Goal: Task Accomplishment & Management: Manage account settings

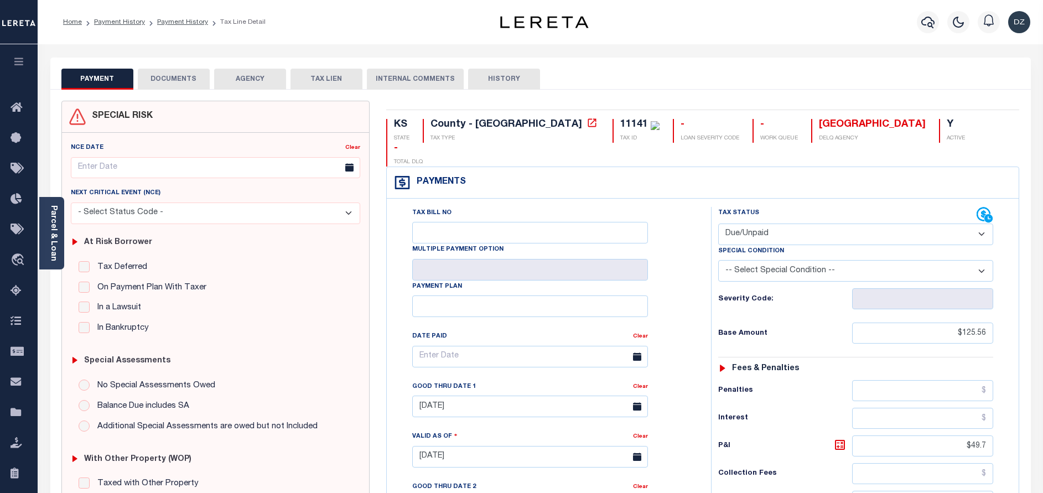
select select "DUE"
click at [933, 23] on icon "button" at bounding box center [927, 21] width 13 height 13
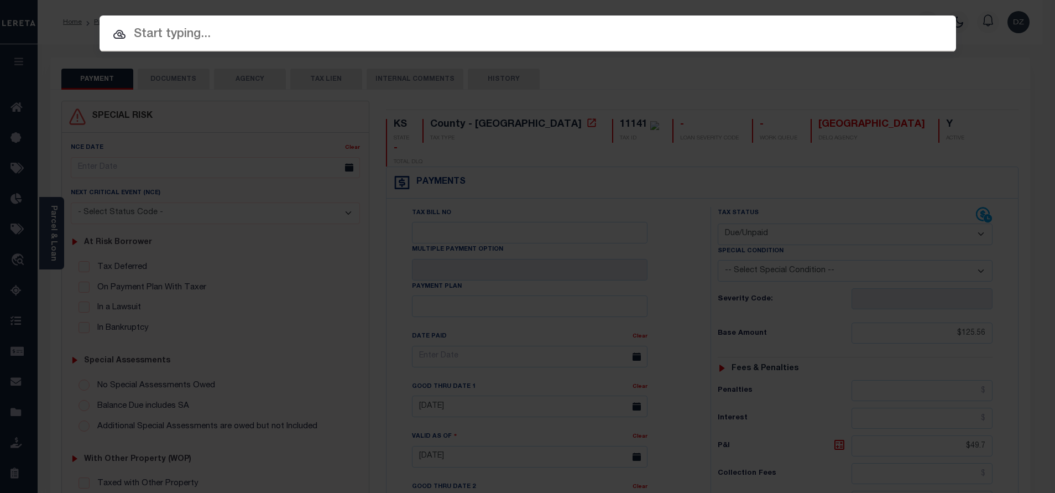
paste input "71724770"
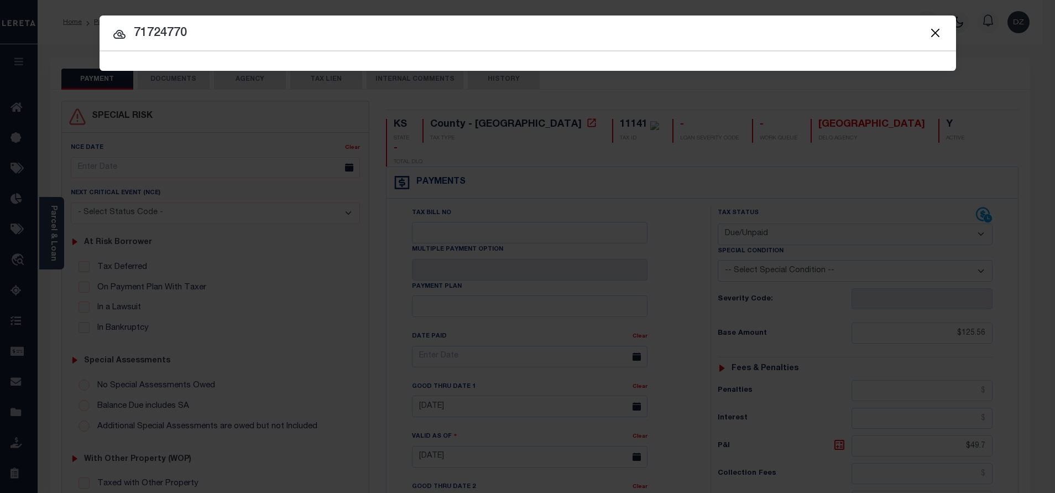
type input "71724770"
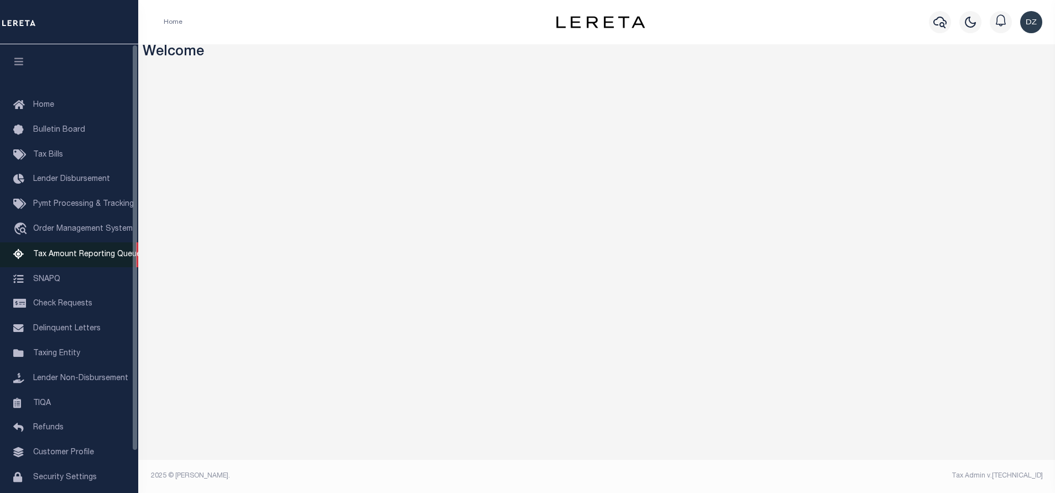
click at [87, 257] on span "Tax Amount Reporting Queue" at bounding box center [87, 255] width 108 height 8
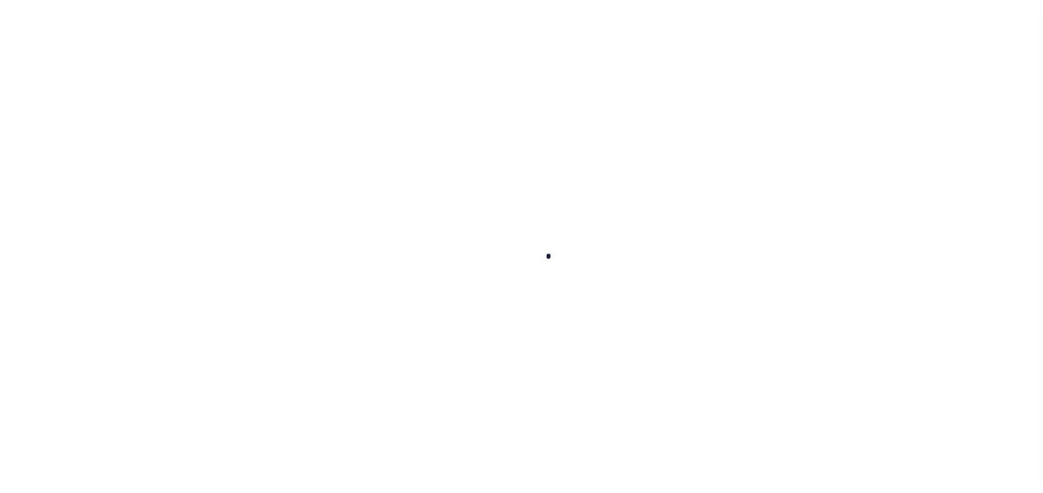
select select "100"
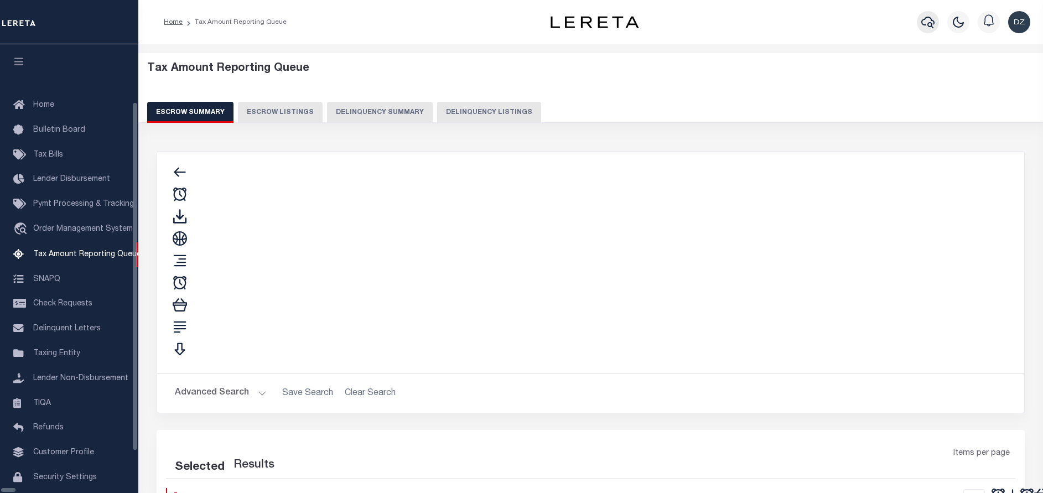
click at [932, 23] on icon "button" at bounding box center [927, 21] width 13 height 13
select select "100"
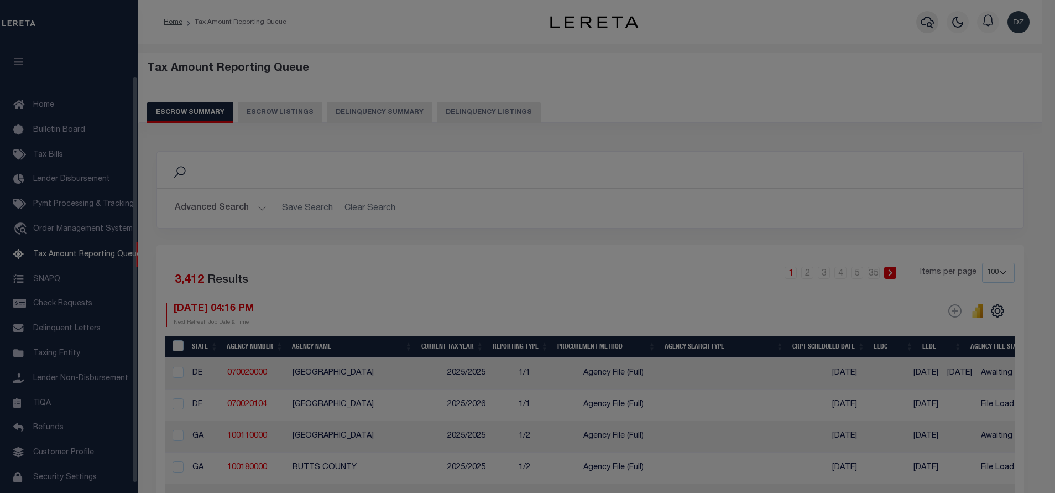
scroll to position [35, 0]
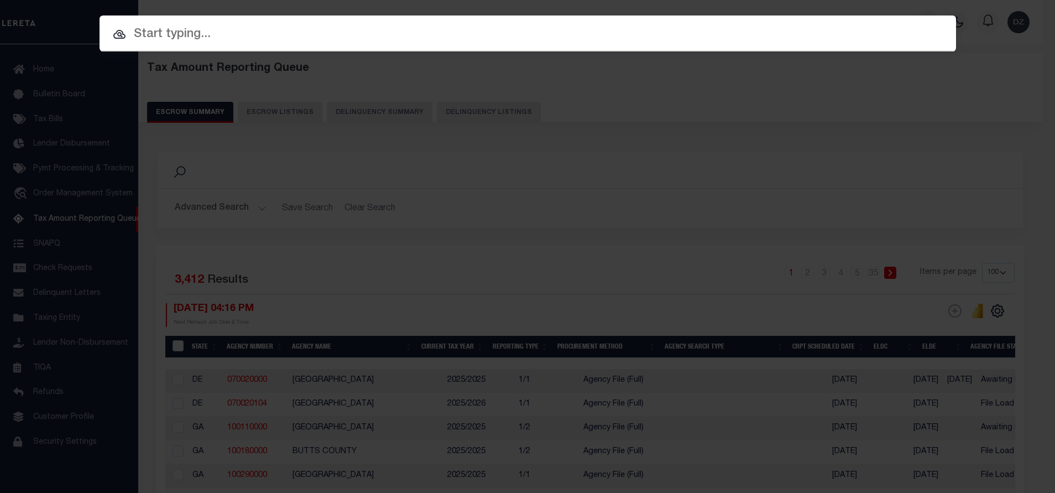
paste input "11351"
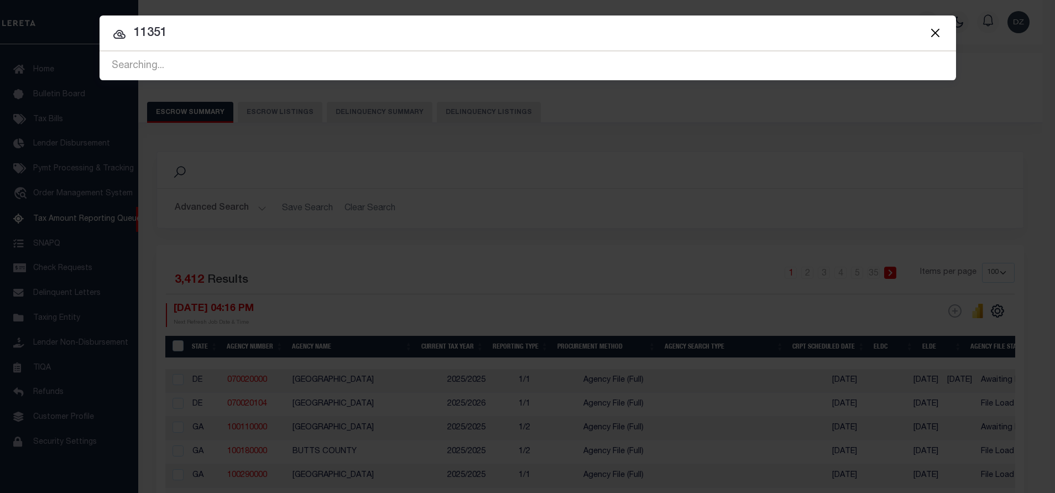
drag, startPoint x: 191, startPoint y: 32, endPoint x: 106, endPoint y: 44, distance: 85.4
click at [106, 44] on div "Include Loans TBM Customers Borrowers Payments (Lender Non-Disb) Payments (Lend…" at bounding box center [528, 47] width 857 height 65
paste input "71724770"
type input "71724770"
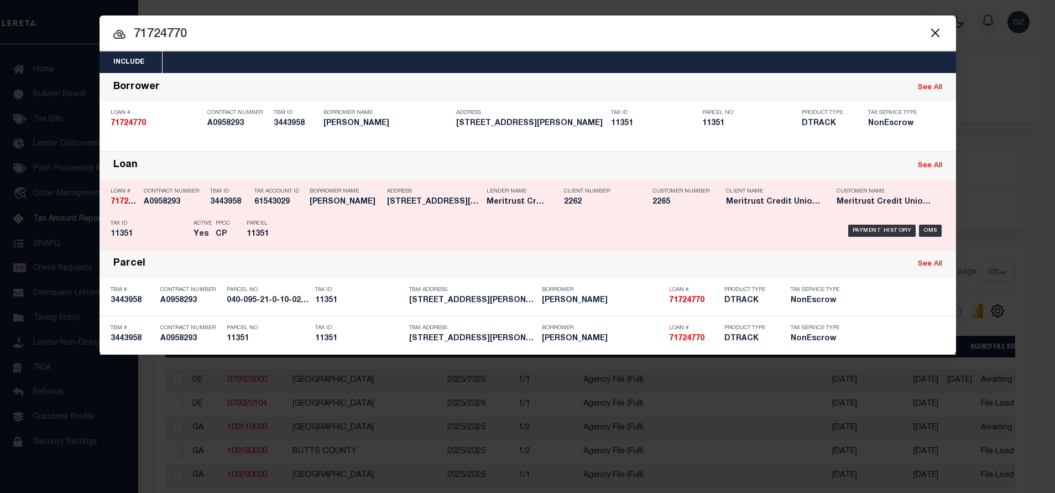
click at [877, 222] on div "Payment History OMS" at bounding box center [629, 231] width 632 height 32
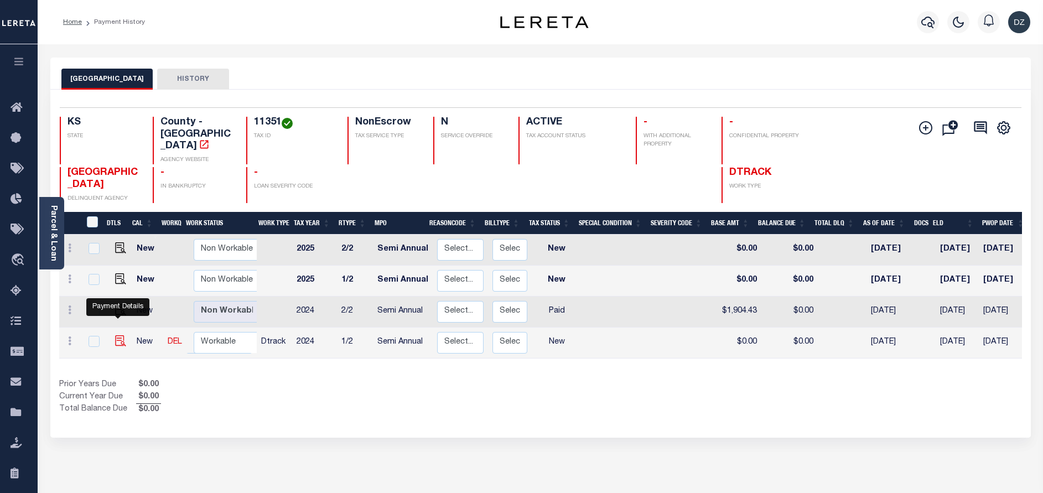
click at [118, 335] on img "" at bounding box center [120, 340] width 11 height 11
checkbox input "true"
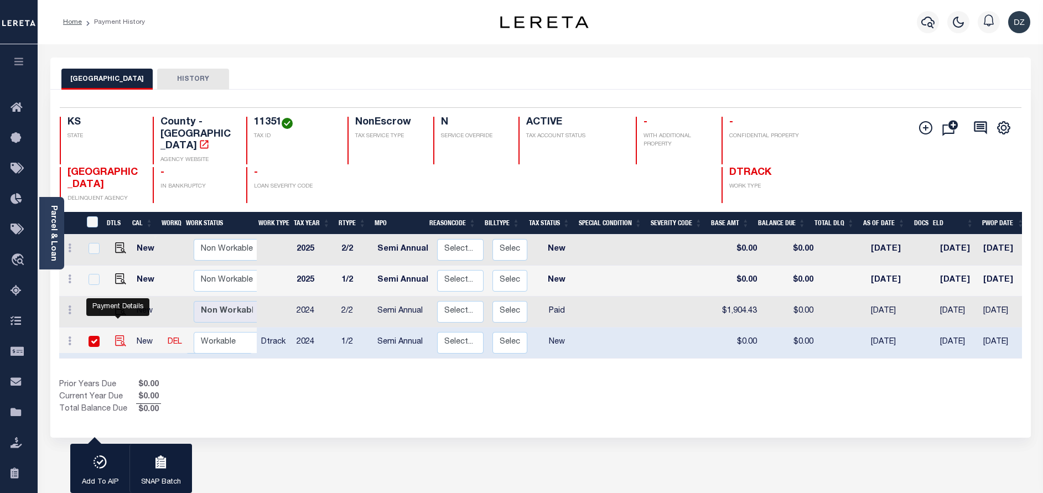
click at [119, 335] on img "" at bounding box center [120, 340] width 11 height 11
checkbox input "false"
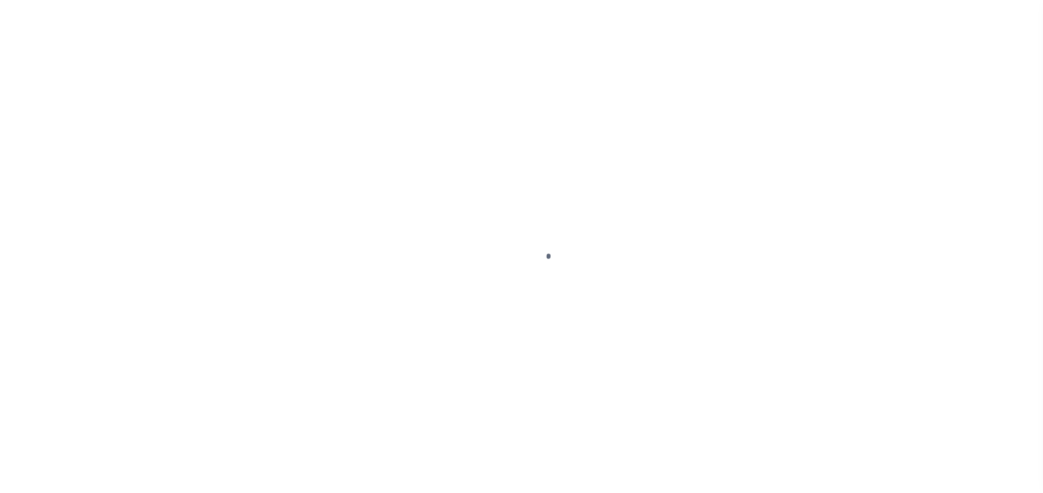
select select "NW2"
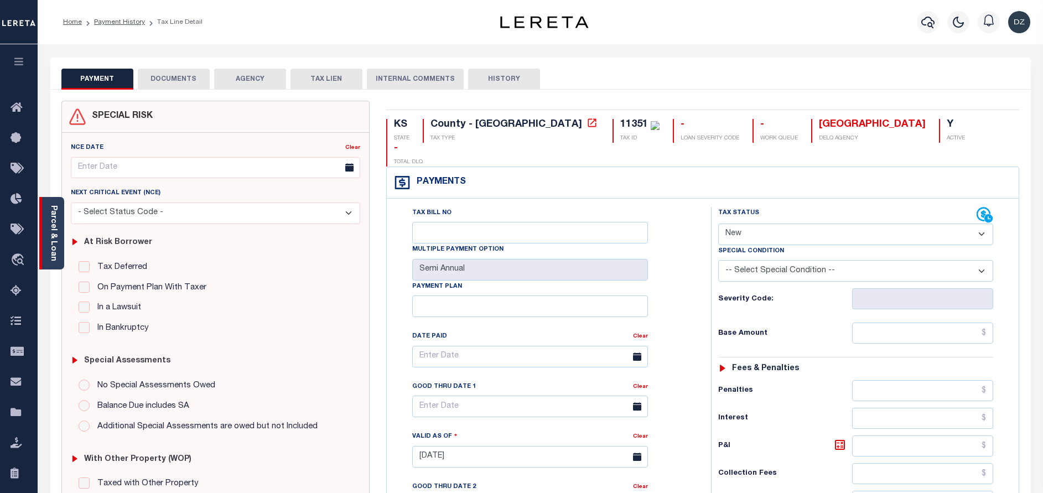
click at [58, 240] on div "Parcel & Loan" at bounding box center [51, 233] width 25 height 72
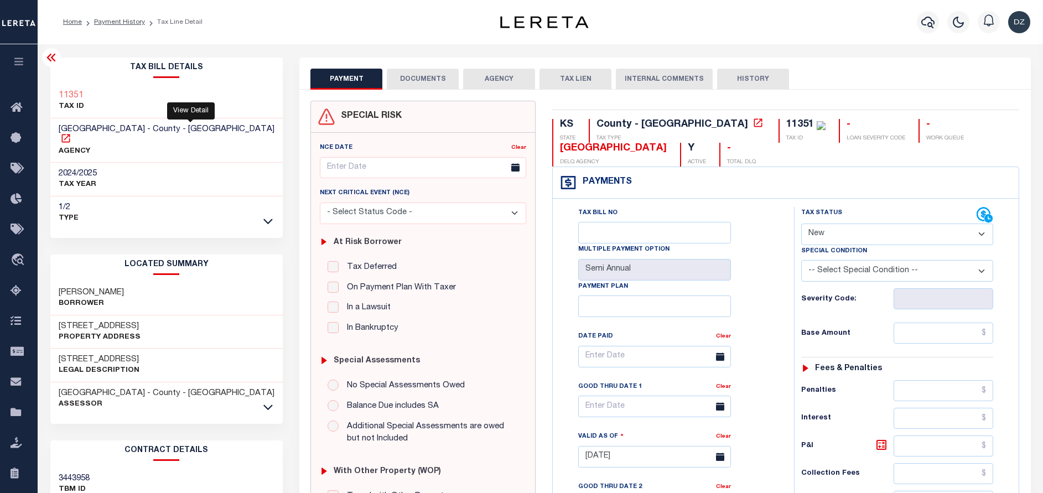
click at [71, 133] on icon at bounding box center [65, 138] width 11 height 11
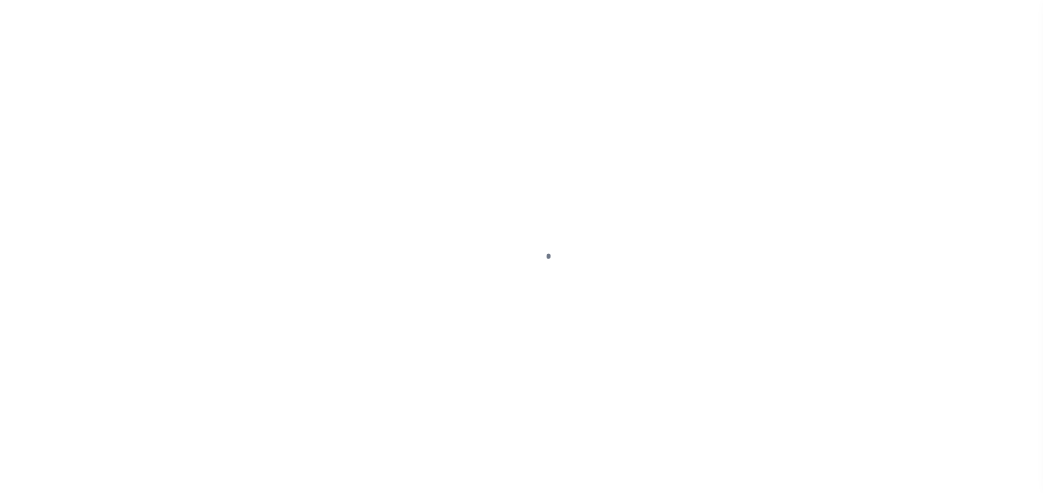
select select "NW2"
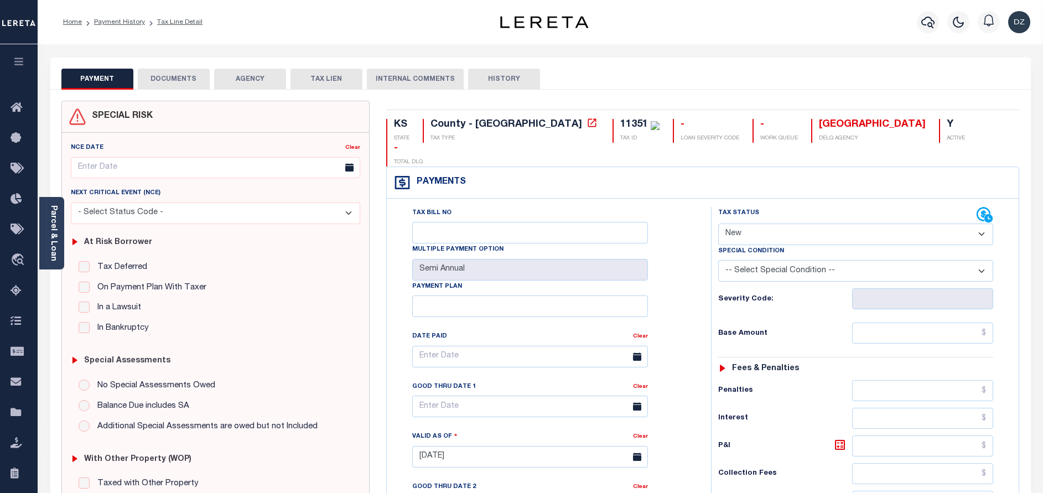
click at [937, 299] on div "Tax Status Status - Select Status Code -" at bounding box center [859, 451] width 296 height 488
click at [935, 322] on input "text" at bounding box center [922, 332] width 141 height 21
paste input "1,904.43"
type input "$1,904.43"
type input "[DATE]"
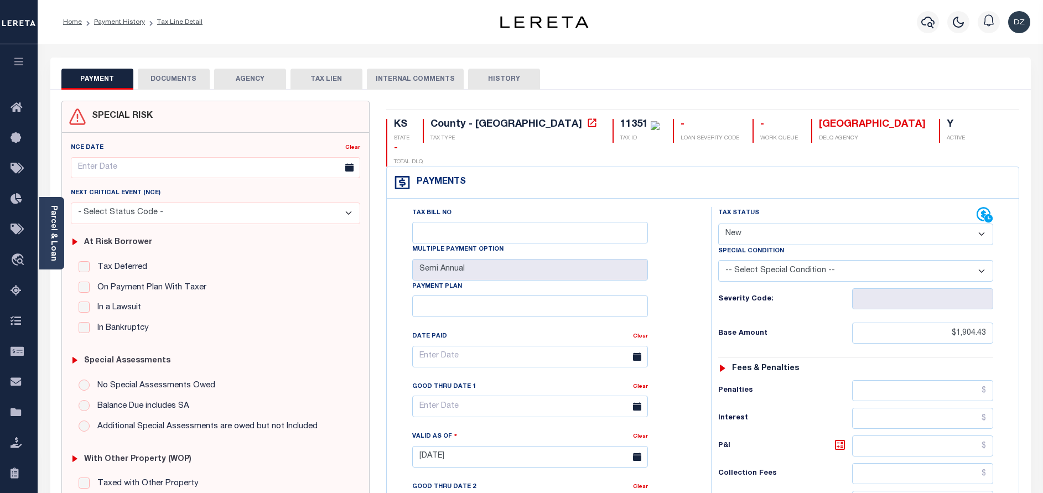
click at [752, 223] on select "- Select Status Code - Open Due/Unpaid Paid Incomplete No Tax Due Internal Refu…" at bounding box center [855, 234] width 275 height 22
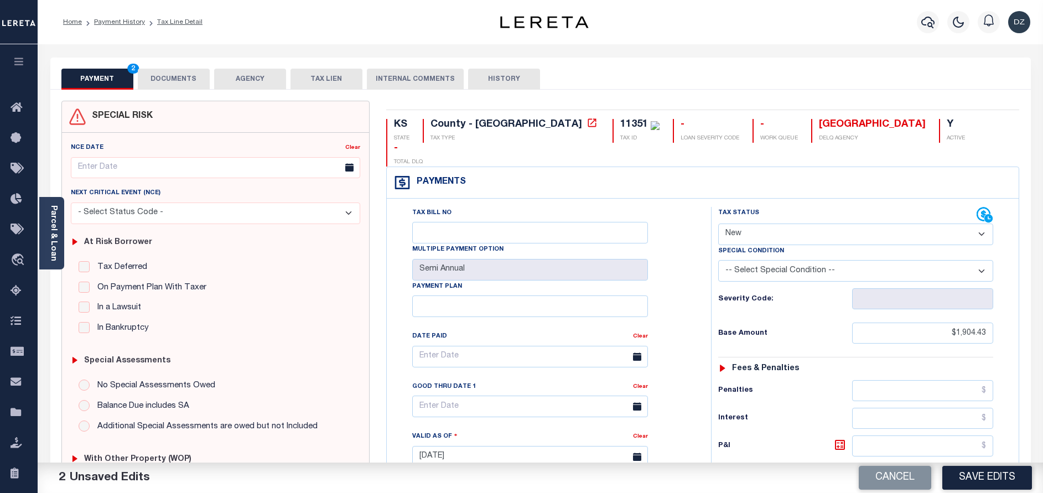
select select "PYD"
click at [718, 223] on select "- Select Status Code - Open Due/Unpaid Paid Incomplete No Tax Due Internal Refu…" at bounding box center [855, 234] width 275 height 22
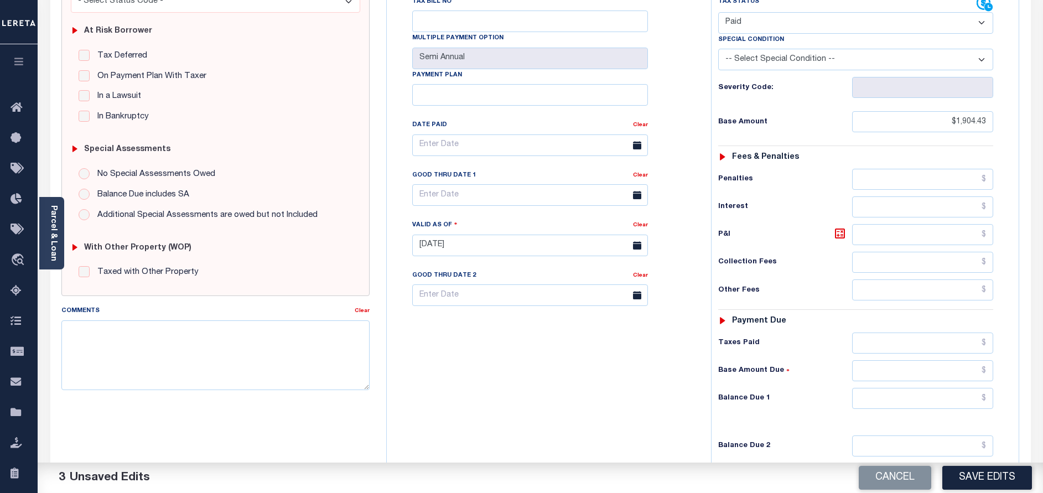
scroll to position [249, 0]
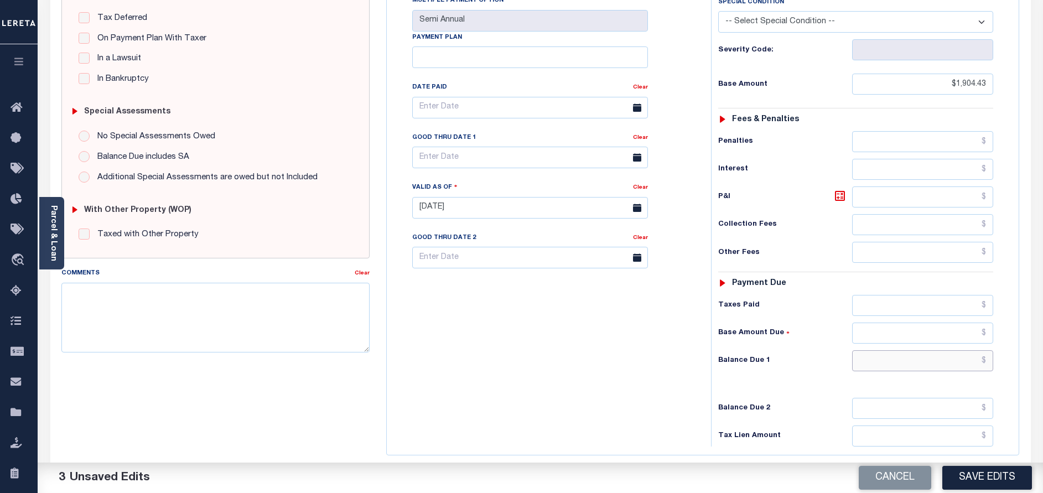
click at [951, 350] on input "text" at bounding box center [922, 360] width 141 height 21
type input "$0.00"
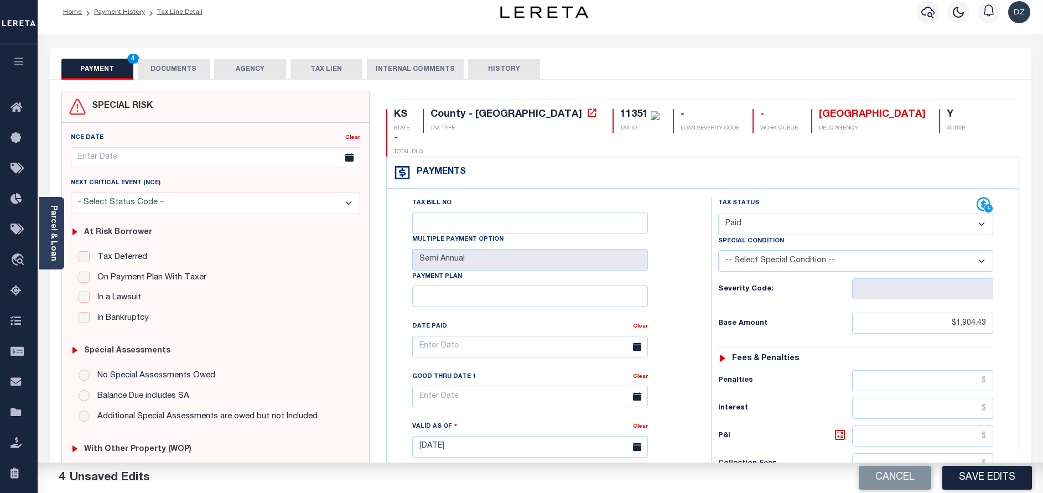
scroll to position [0, 0]
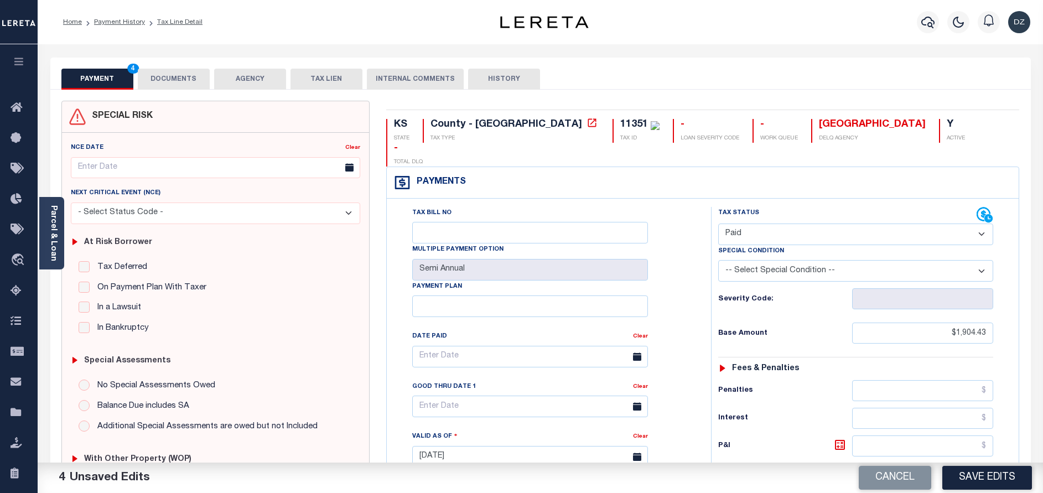
click at [195, 71] on button "DOCUMENTS" at bounding box center [174, 79] width 72 height 21
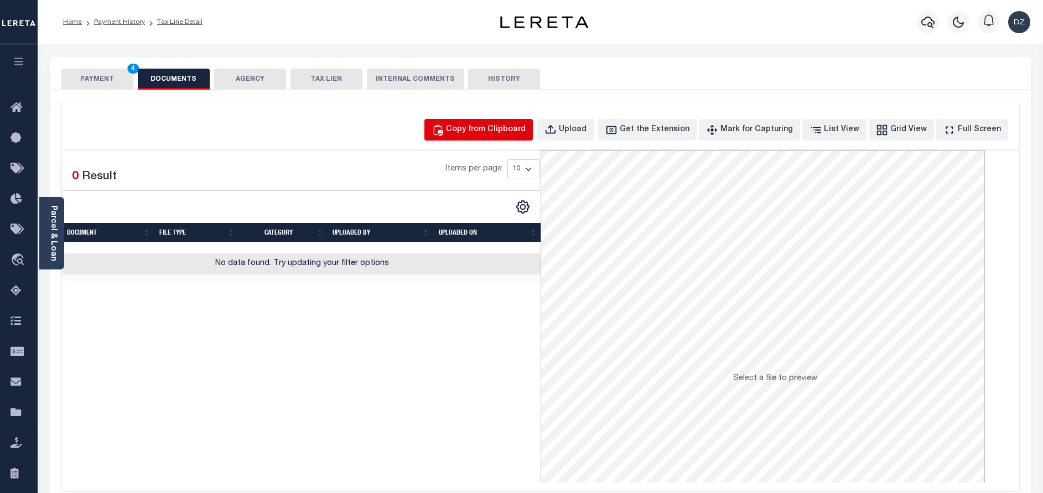
click at [525, 131] on div "Copy from Clipboard" at bounding box center [486, 130] width 80 height 12
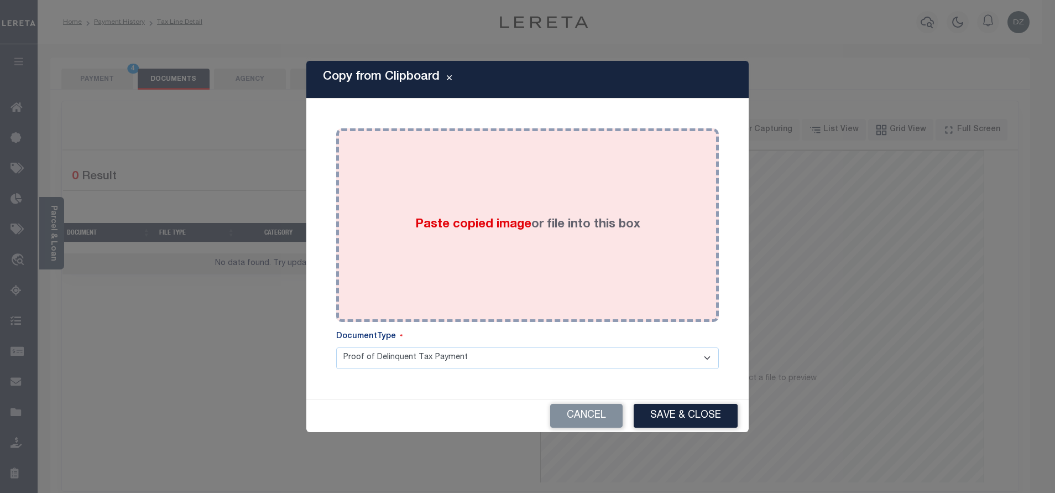
click at [536, 213] on div "Paste copied image or file into this box" at bounding box center [528, 225] width 366 height 177
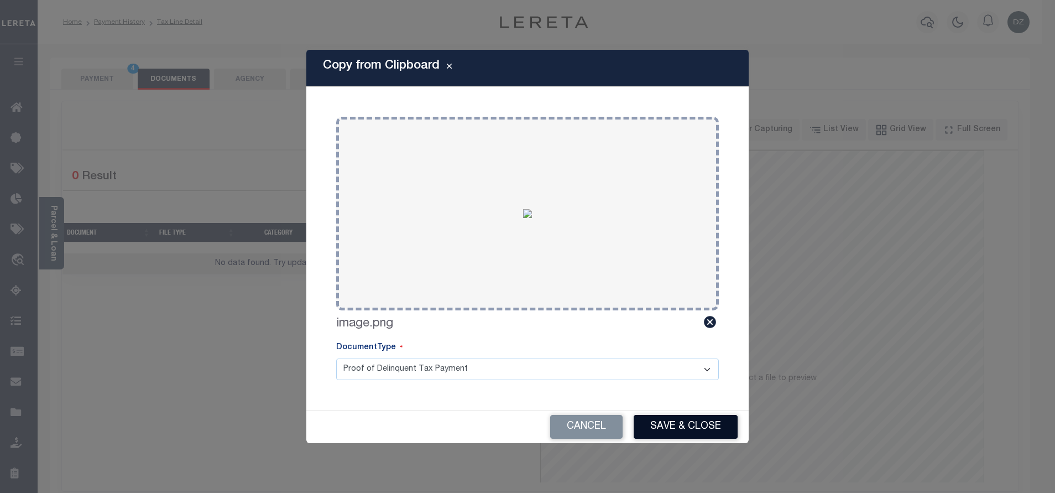
click at [693, 432] on button "Save & Close" at bounding box center [686, 427] width 104 height 24
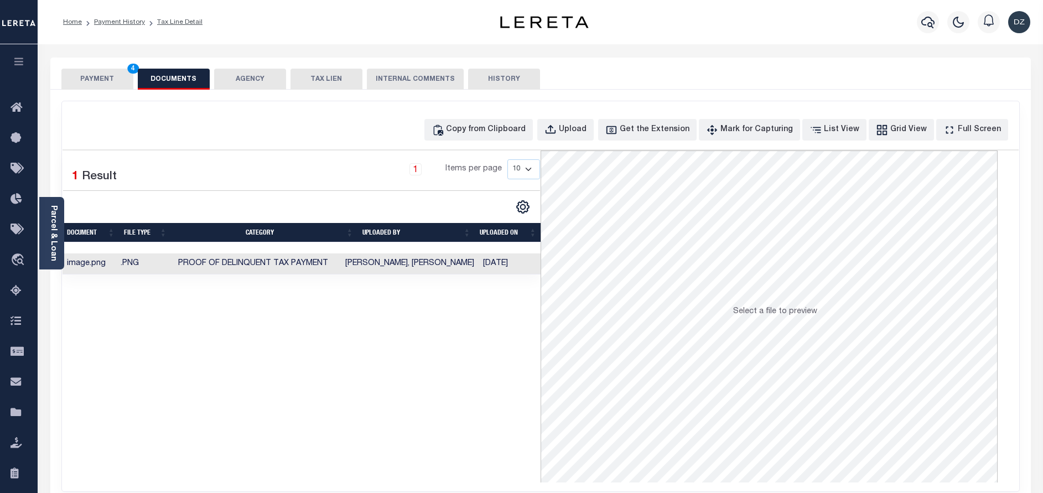
click at [81, 84] on button "PAYMENT 4" at bounding box center [97, 79] width 72 height 21
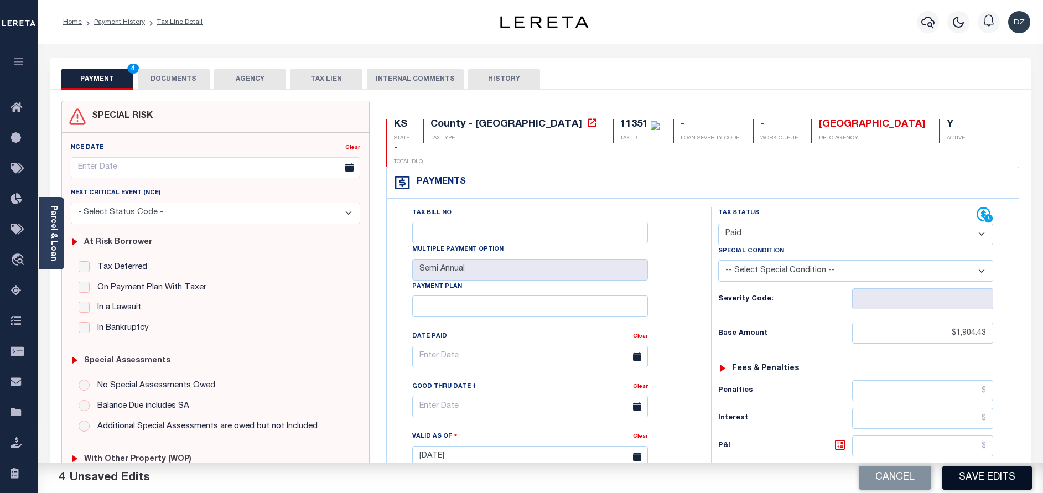
click at [970, 477] on button "Save Edits" at bounding box center [987, 478] width 90 height 24
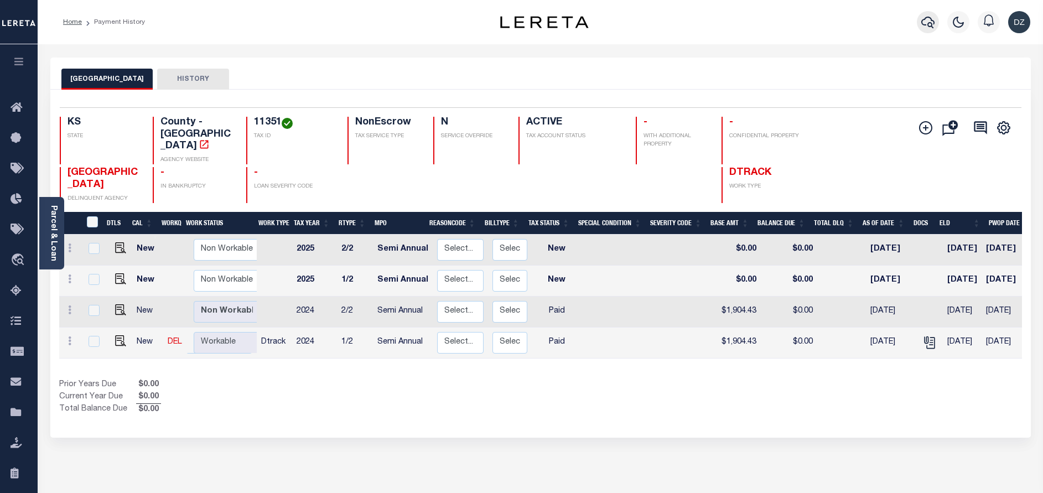
click at [926, 20] on icon "button" at bounding box center [927, 21] width 13 height 13
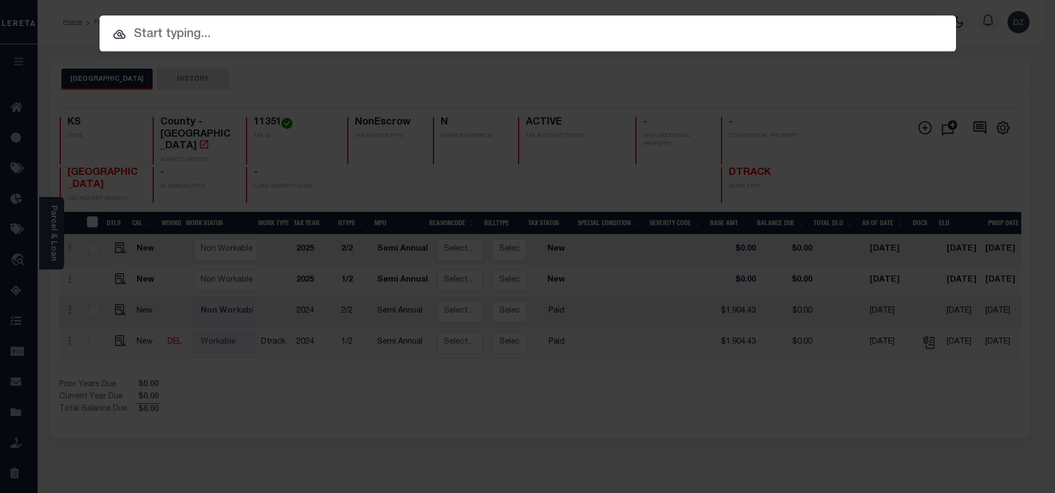
paste input "22016809"
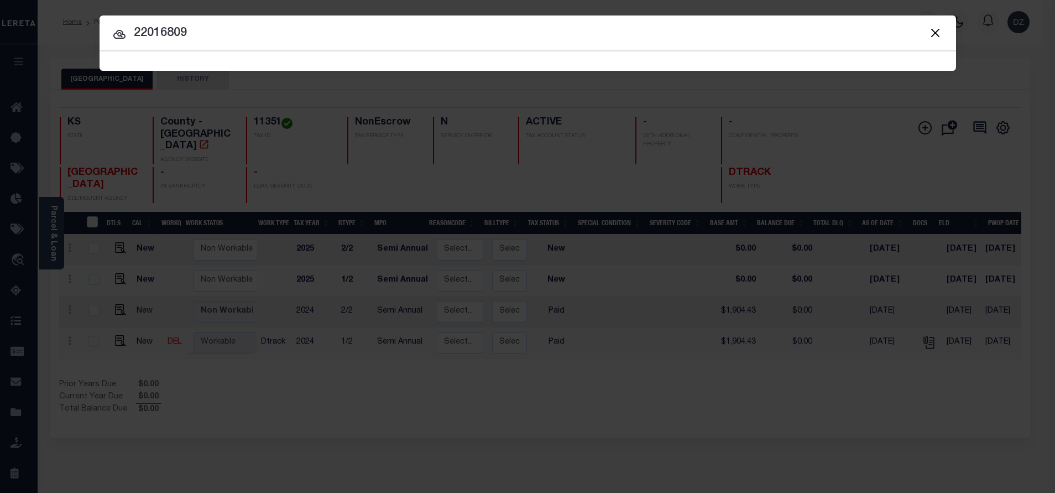
type input "22016809"
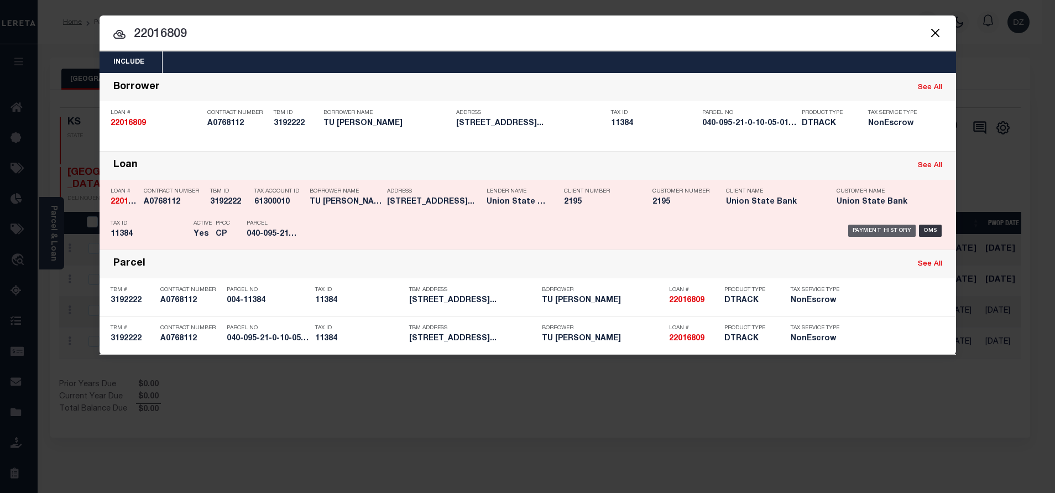
click at [879, 226] on div "Payment History" at bounding box center [882, 231] width 68 height 12
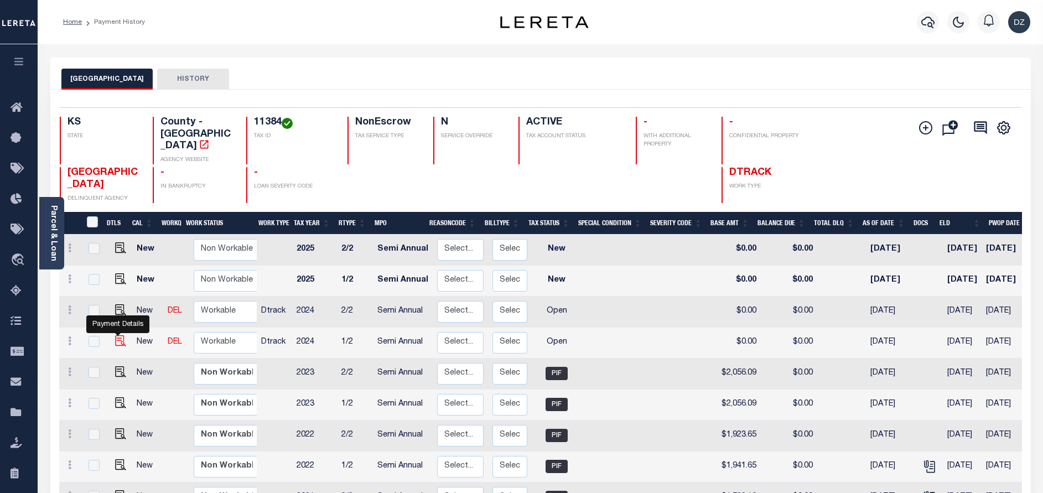
click at [116, 335] on img "" at bounding box center [120, 340] width 11 height 11
checkbox input "true"
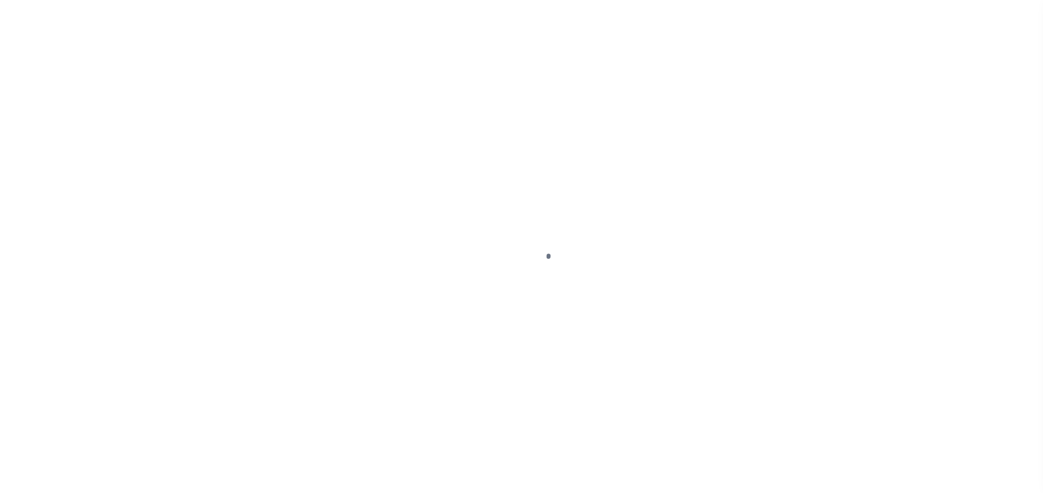
select select "OP2"
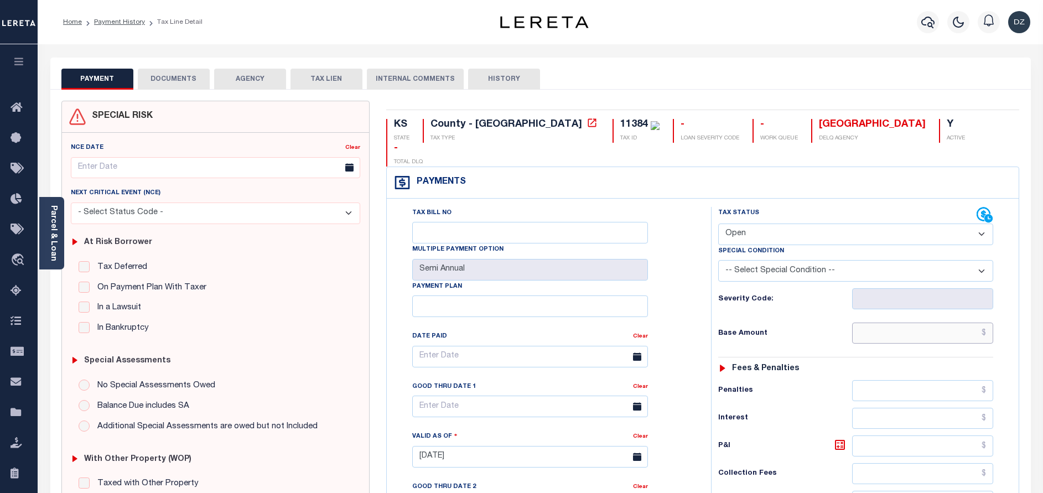
click at [870, 322] on input "text" at bounding box center [922, 332] width 141 height 21
paste input "2,251.35"
type input "$2,251.35"
type input "[DATE]"
click at [794, 223] on select "- Select Status Code - Open Due/Unpaid Paid Incomplete No Tax Due Internal Refu…" at bounding box center [855, 234] width 275 height 22
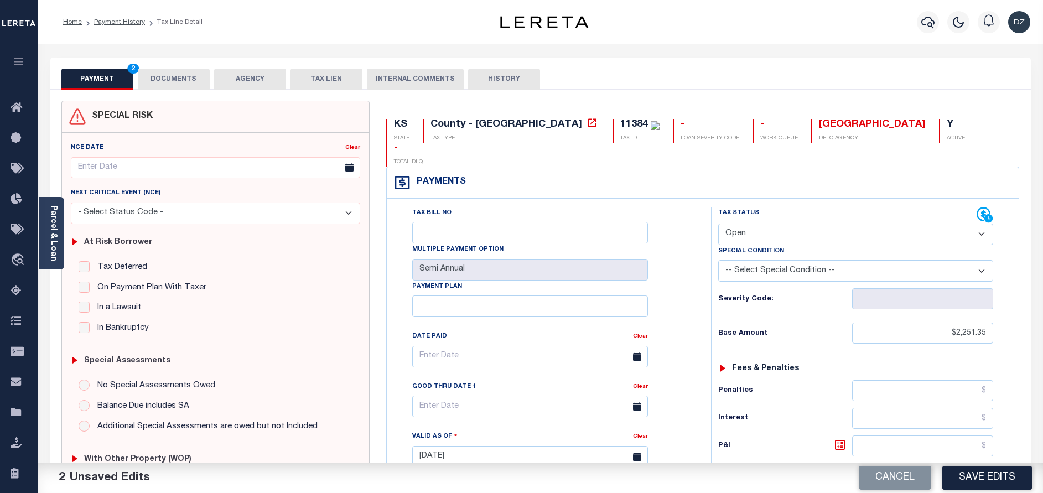
select select "PYD"
click at [718, 223] on select "- Select Status Code - Open Due/Unpaid Paid Incomplete No Tax Due Internal Refu…" at bounding box center [855, 234] width 275 height 22
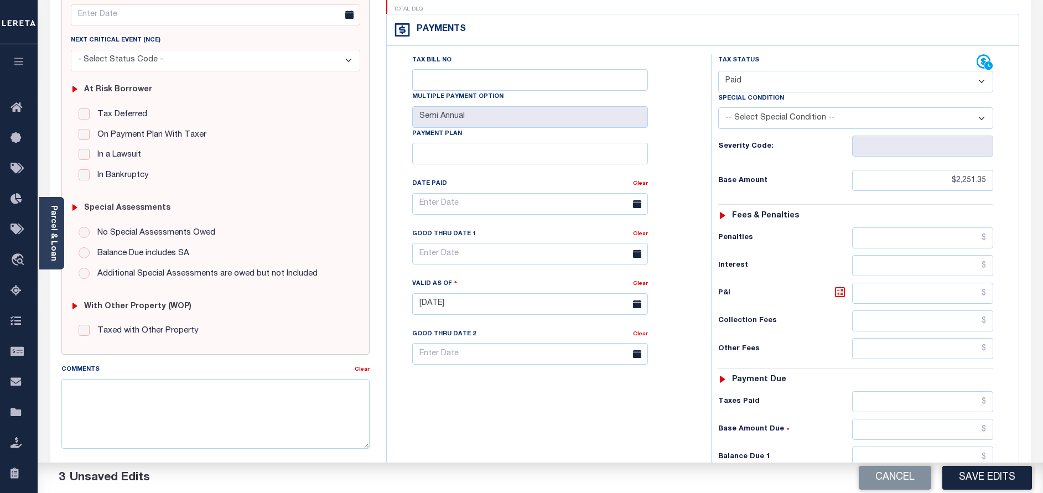
scroll to position [166, 0]
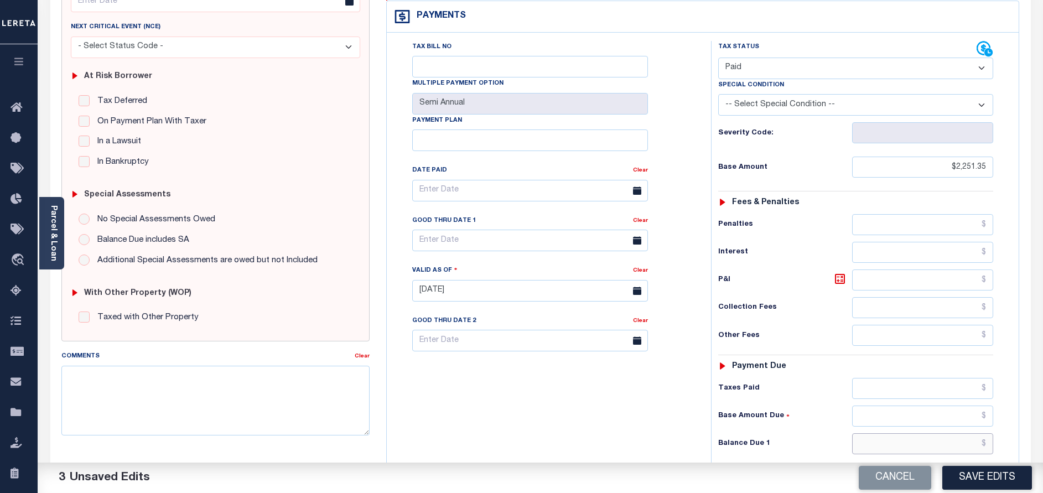
click at [889, 433] on input "text" at bounding box center [922, 443] width 141 height 21
type input "$0.00"
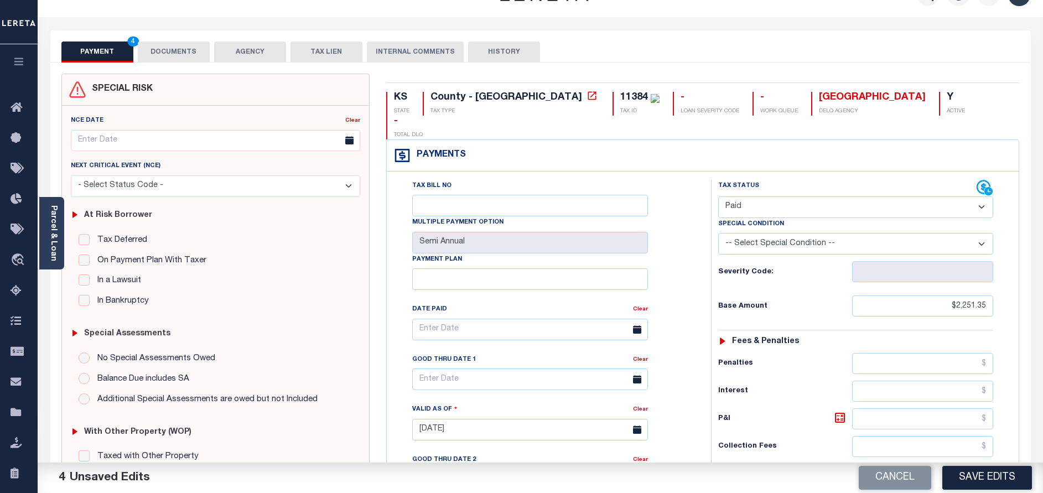
scroll to position [0, 0]
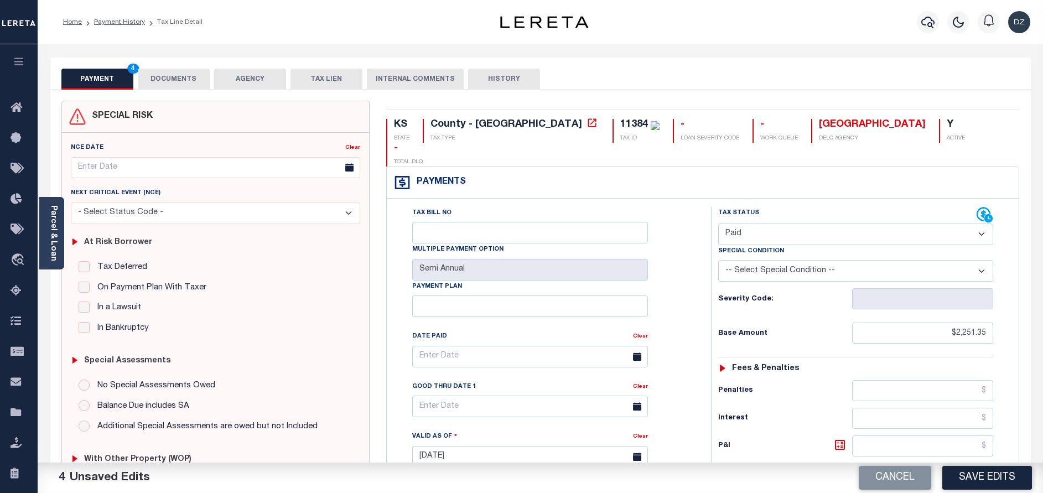
click at [209, 80] on button "DOCUMENTS" at bounding box center [174, 79] width 72 height 21
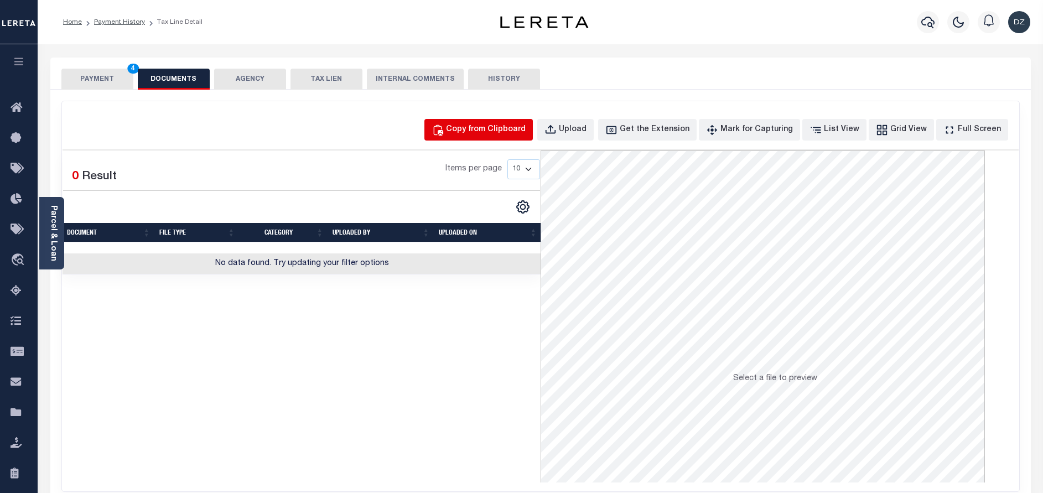
click at [509, 134] on div "Copy from Clipboard" at bounding box center [486, 130] width 80 height 12
select select "POP"
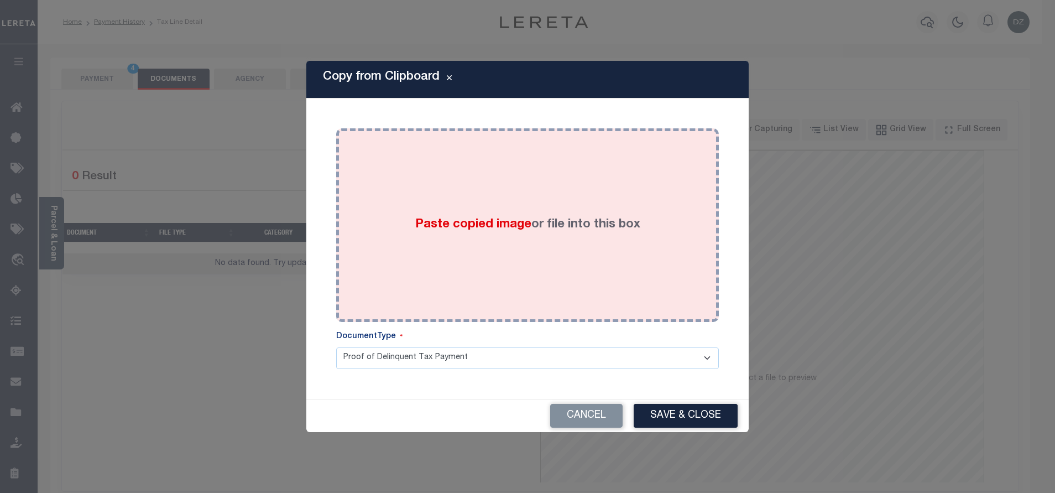
click at [532, 220] on label "Paste copied image or file into this box" at bounding box center [527, 225] width 225 height 18
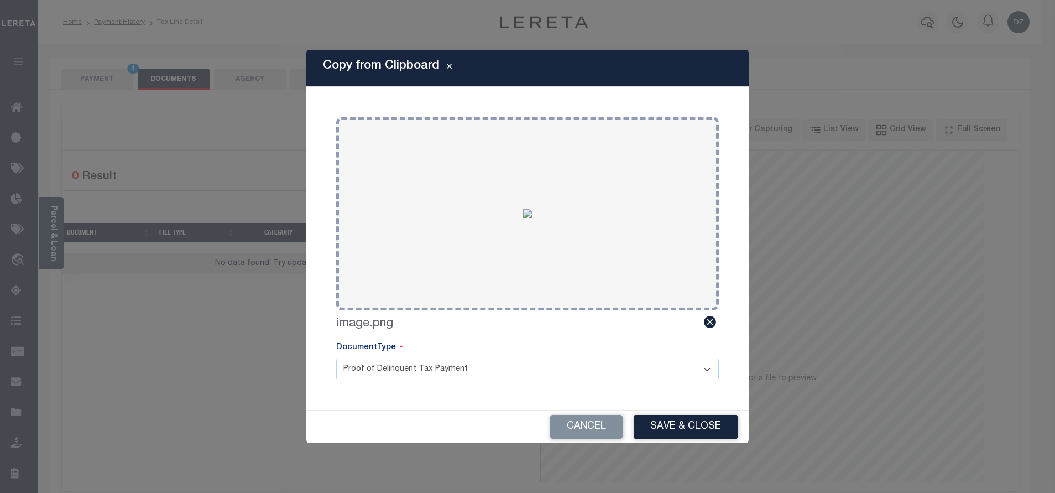
click at [684, 412] on div "Cancel Save & Close" at bounding box center [527, 426] width 442 height 33
click at [681, 421] on button "Save & Close" at bounding box center [686, 427] width 104 height 24
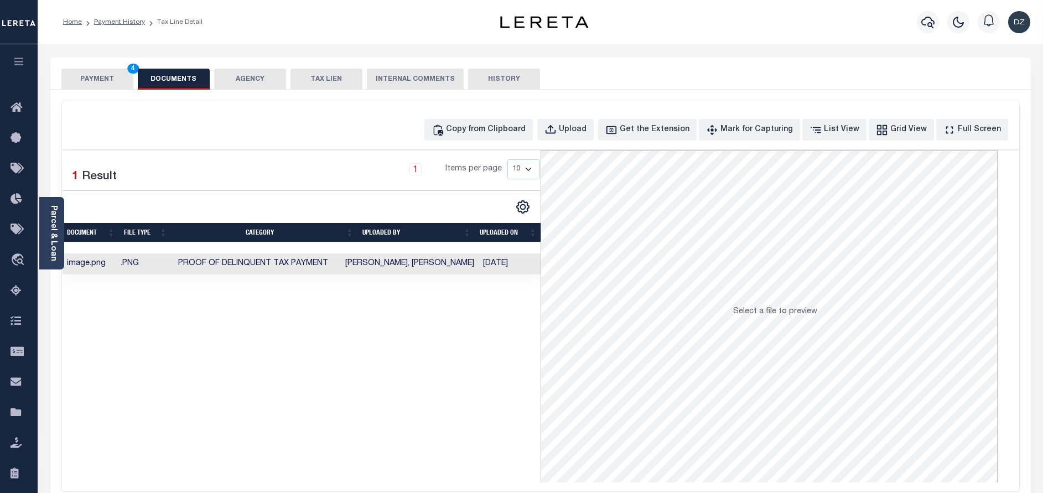
click at [116, 84] on button "PAYMENT 4" at bounding box center [97, 79] width 72 height 21
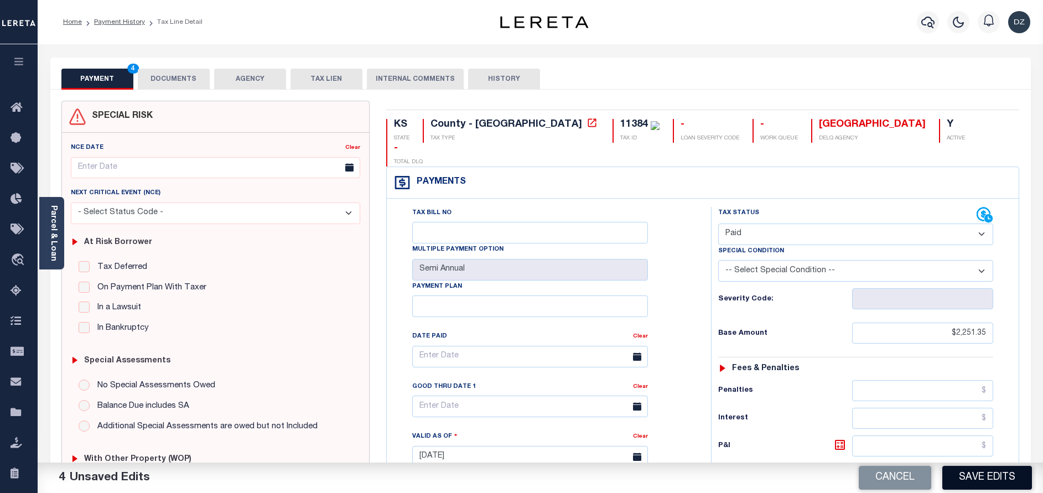
click at [962, 472] on button "Save Edits" at bounding box center [987, 478] width 90 height 24
checkbox input "false"
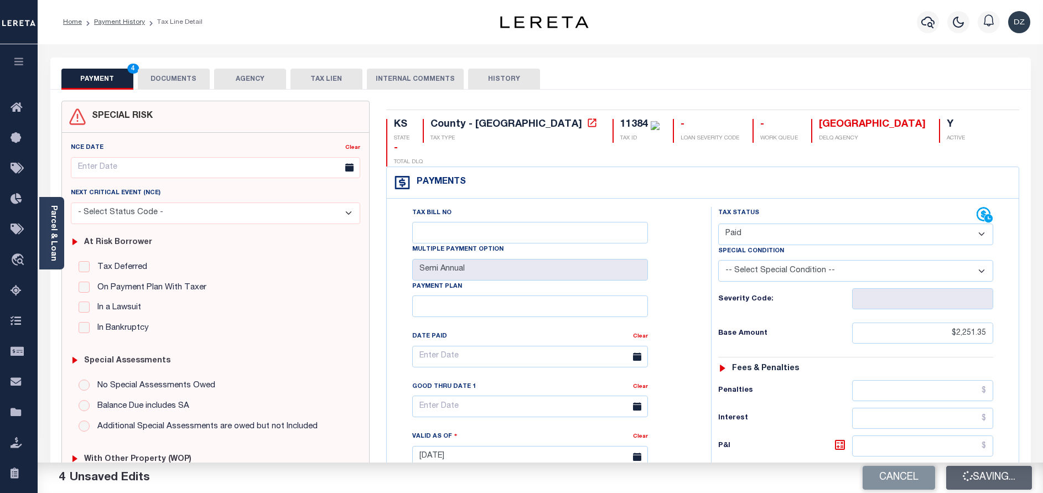
type input "$2,251.35"
type input "$0"
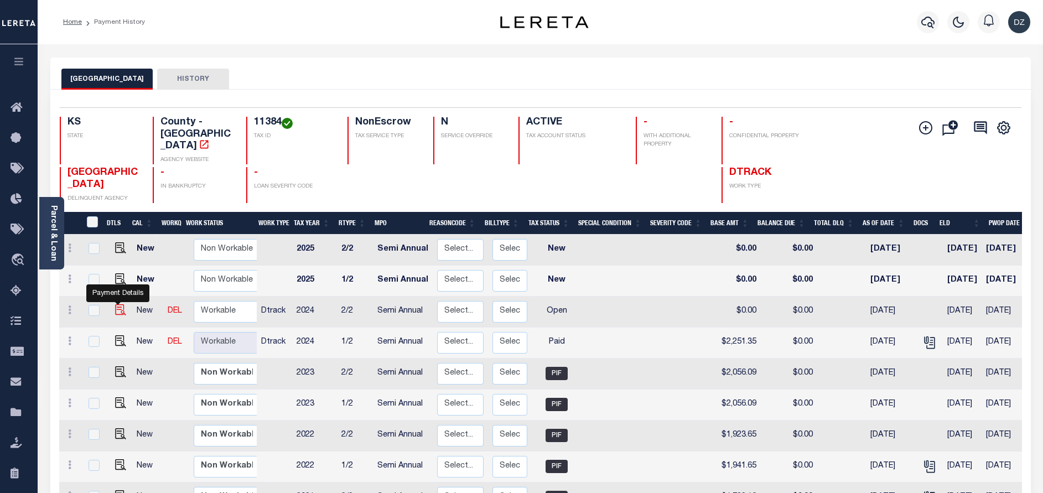
click at [115, 304] on img "" at bounding box center [120, 309] width 11 height 11
checkbox input "true"
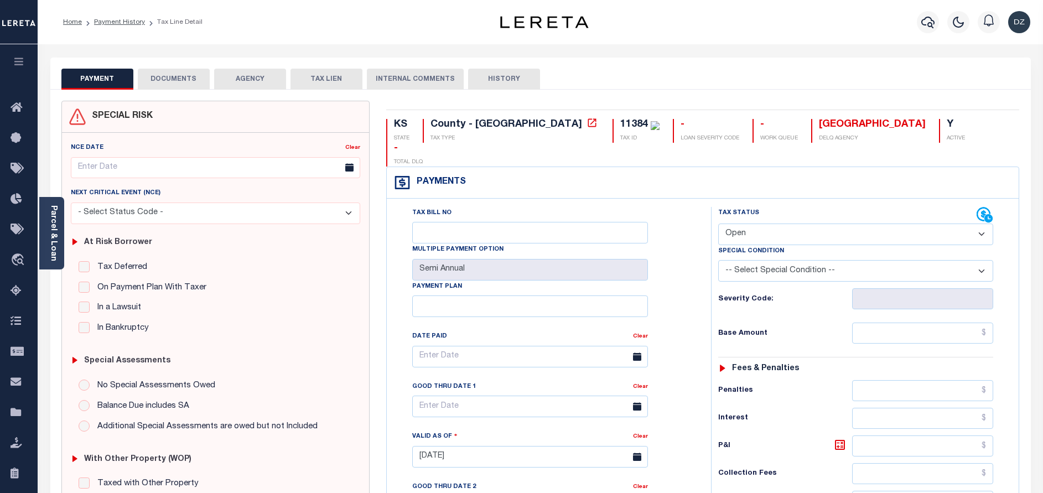
click at [771, 223] on select "- Select Status Code - Open Due/Unpaid Paid Incomplete No Tax Due Internal Refu…" at bounding box center [855, 234] width 275 height 22
select select "PYD"
click at [718, 223] on select "- Select Status Code - Open Due/Unpaid Paid Incomplete No Tax Due Internal Refu…" at bounding box center [855, 234] width 275 height 22
type input "09/12/2025"
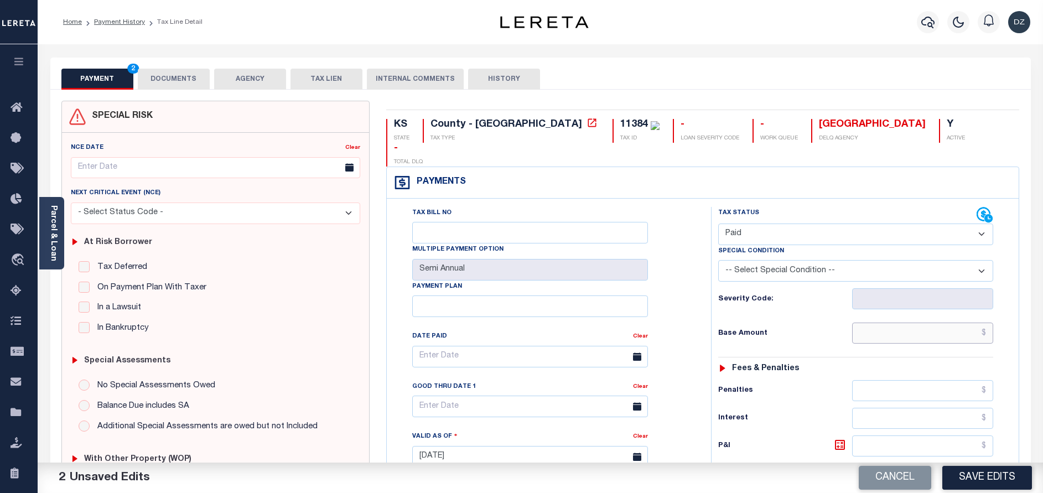
click at [916, 322] on input "text" at bounding box center [922, 332] width 141 height 21
type input "$2,251.35"
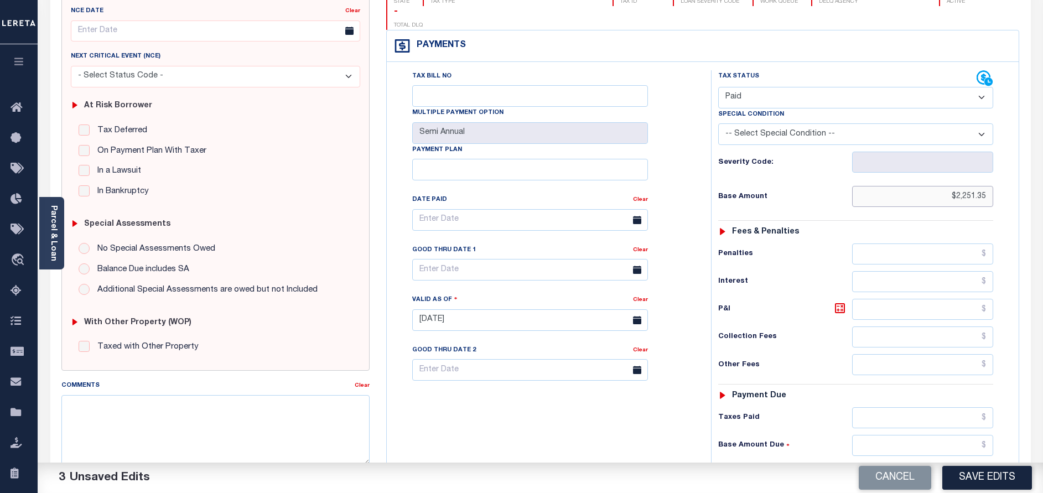
scroll to position [166, 0]
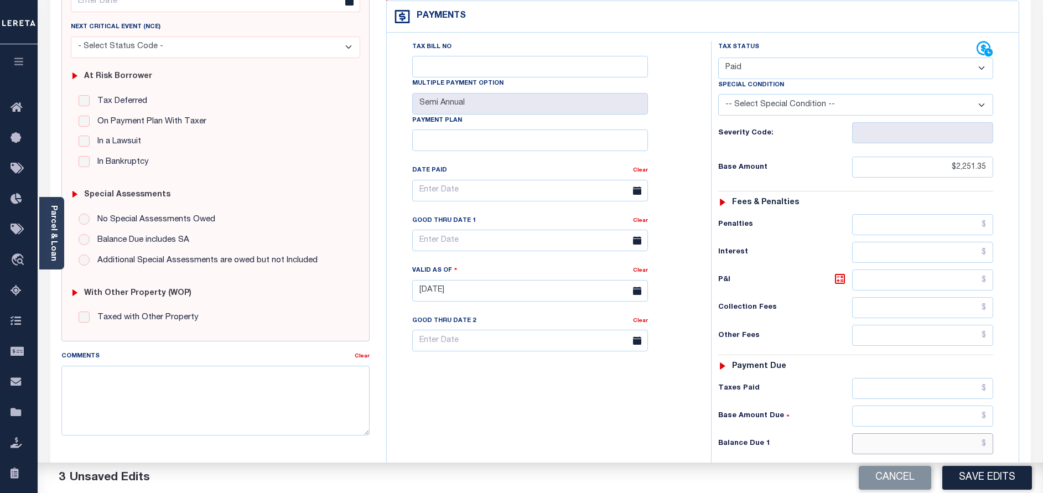
click at [922, 433] on input "text" at bounding box center [922, 443] width 141 height 21
type input "$0.00"
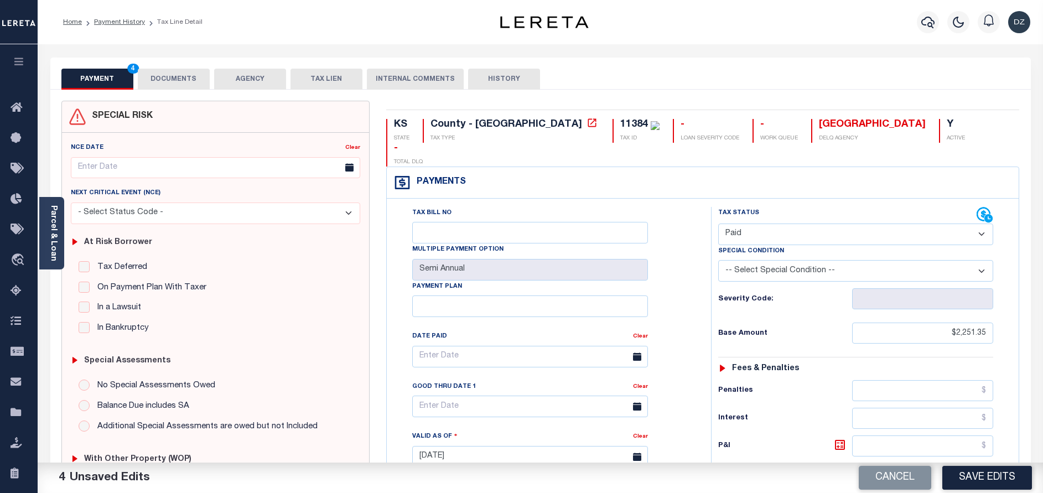
click at [182, 79] on button "DOCUMENTS" at bounding box center [174, 79] width 72 height 21
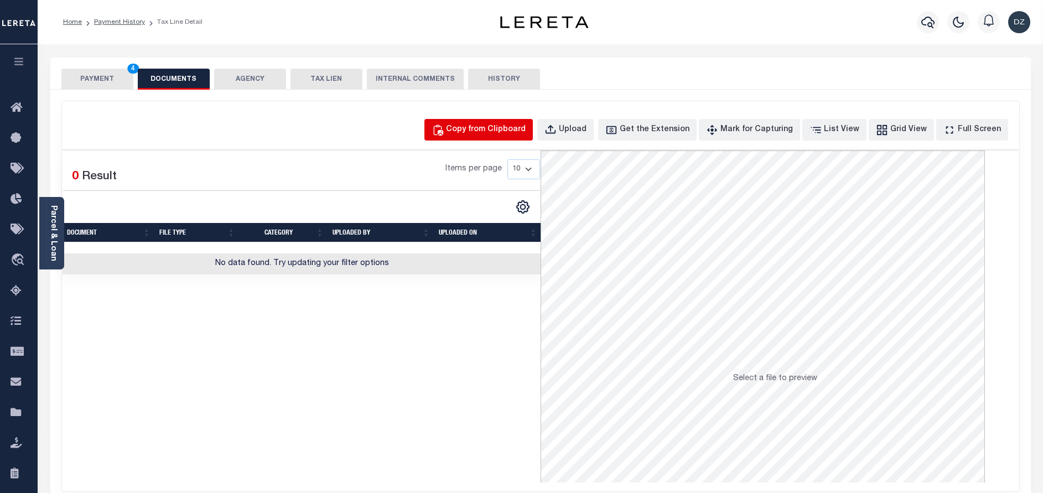
click at [497, 123] on button "Copy from Clipboard" at bounding box center [478, 130] width 108 height 22
select select "POP"
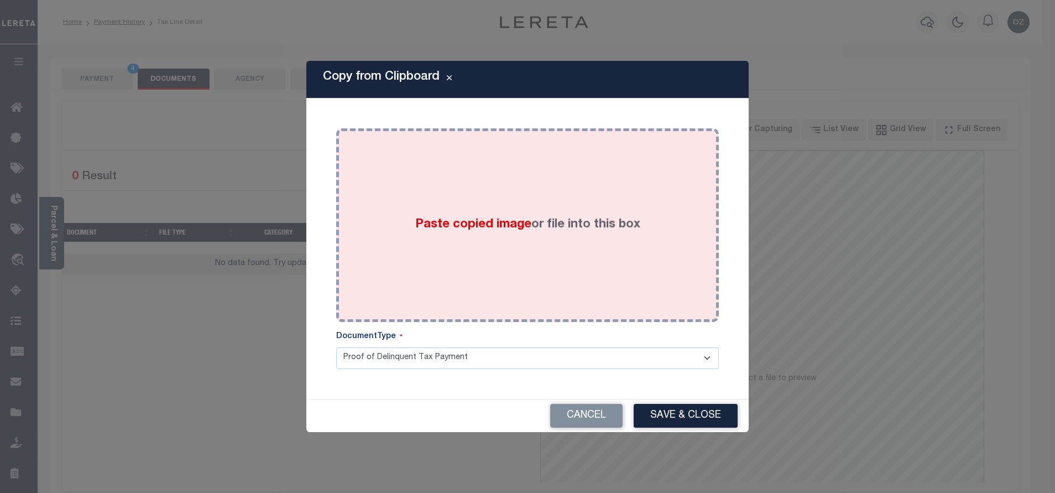
click at [524, 241] on div "Paste copied image or file into this box" at bounding box center [528, 225] width 366 height 177
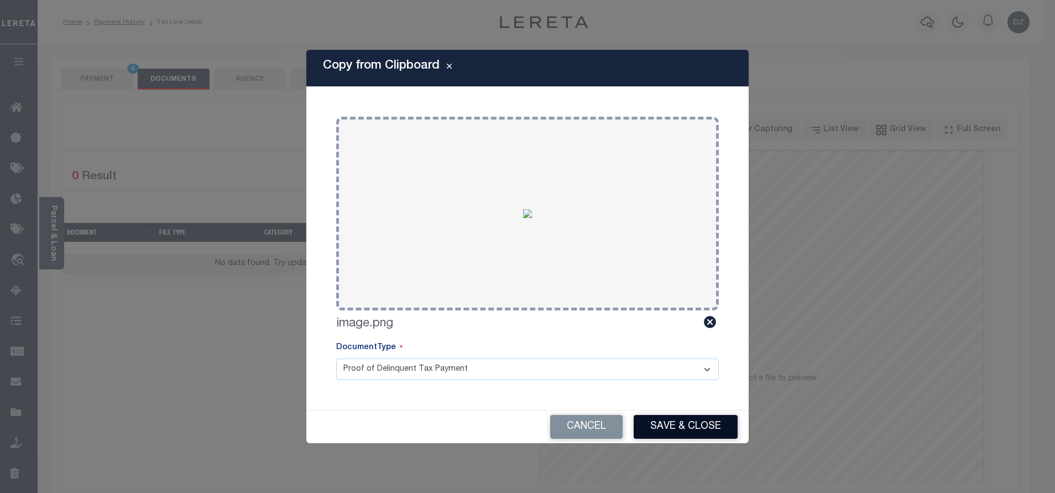
click at [675, 433] on button "Save & Close" at bounding box center [686, 427] width 104 height 24
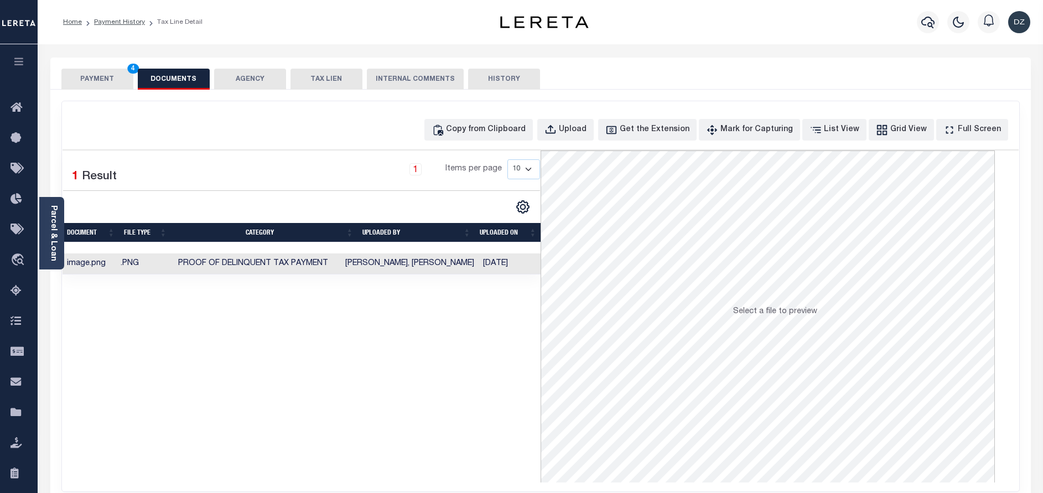
click at [108, 85] on button "PAYMENT 4" at bounding box center [97, 79] width 72 height 21
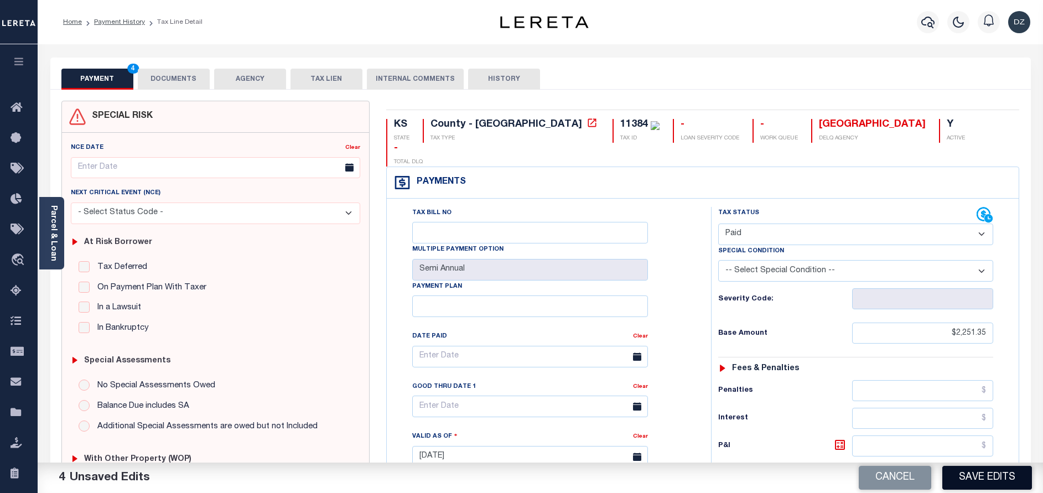
click at [981, 483] on button "Save Edits" at bounding box center [987, 478] width 90 height 24
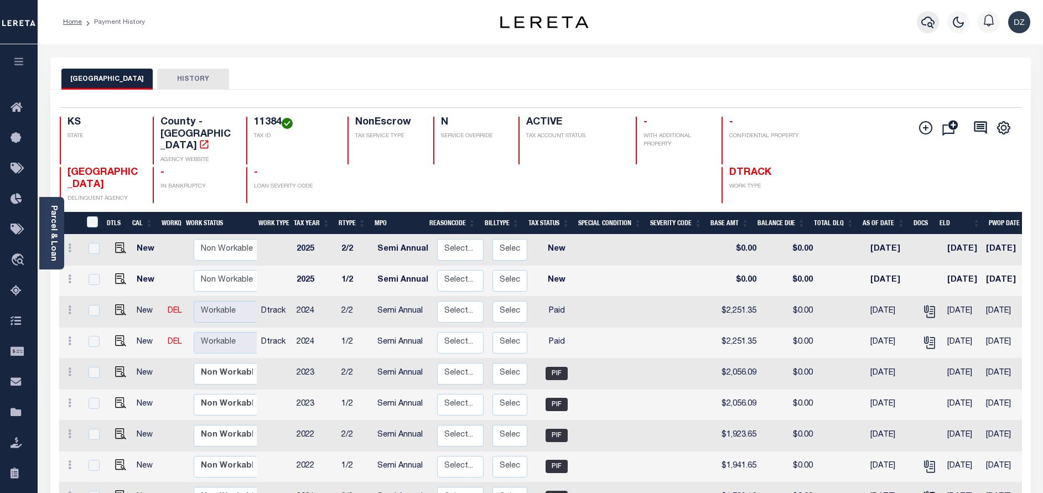
click at [931, 17] on icon "button" at bounding box center [927, 21] width 13 height 13
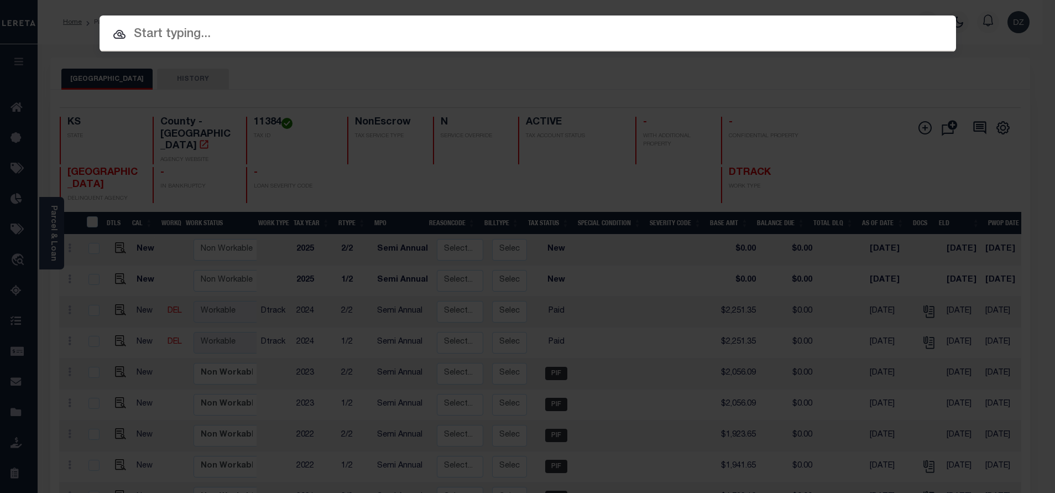
paste input "66637227"
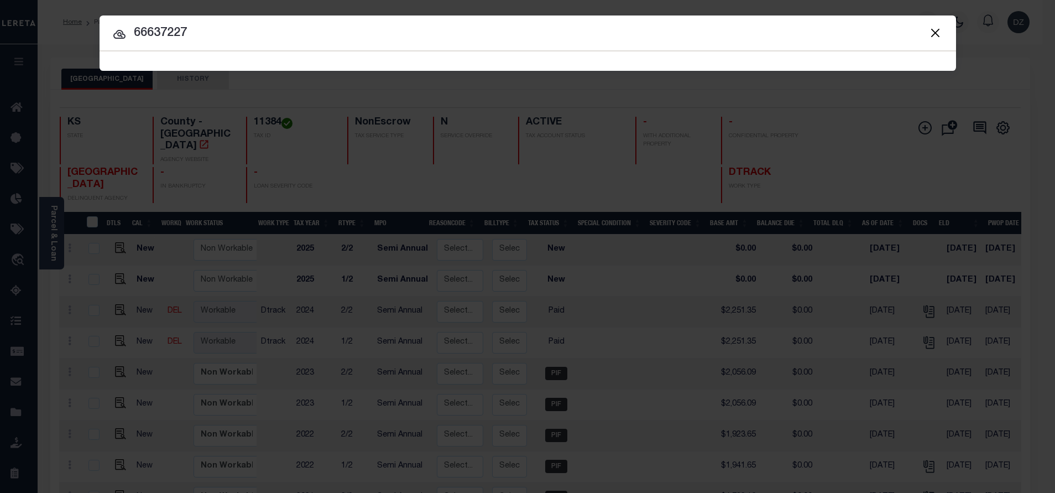
type input "66637227"
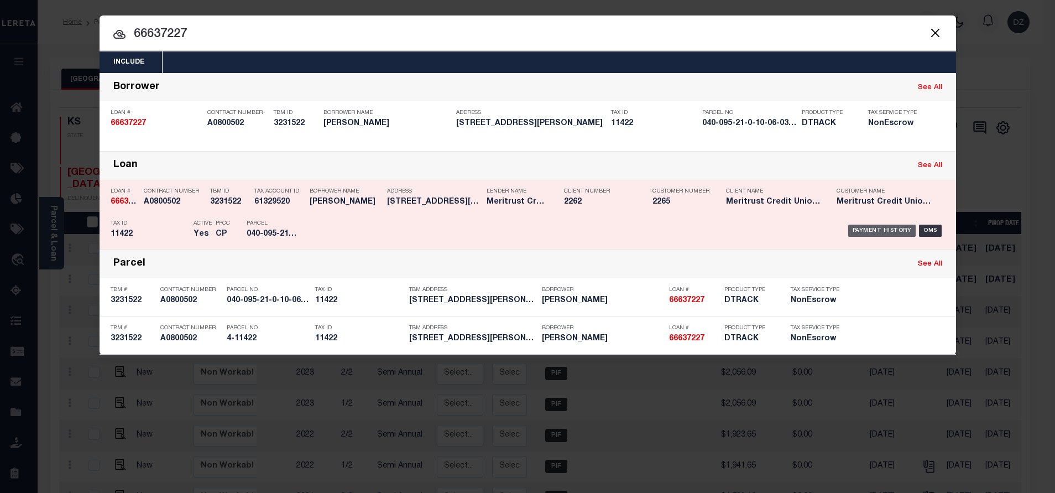
click at [872, 231] on div "Payment History" at bounding box center [882, 231] width 68 height 12
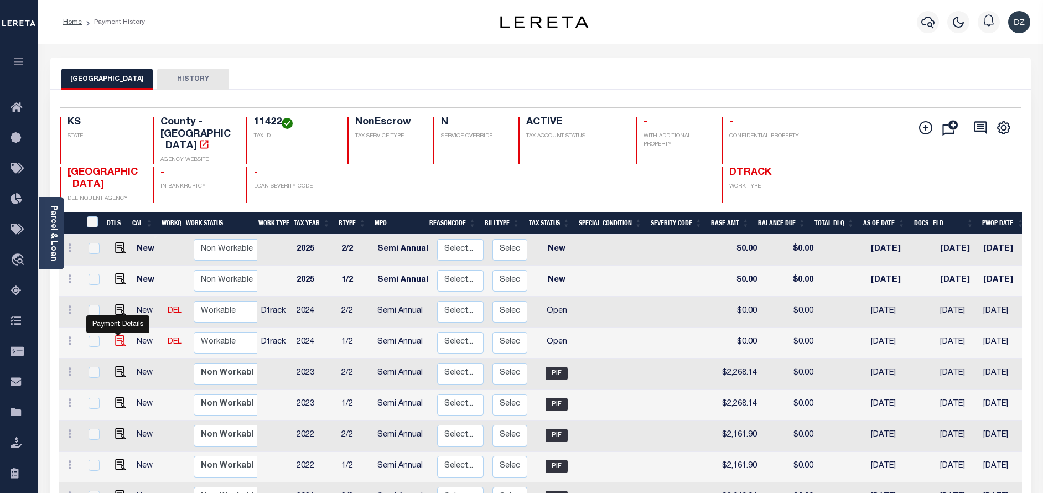
click at [117, 335] on img "" at bounding box center [120, 340] width 11 height 11
checkbox input "true"
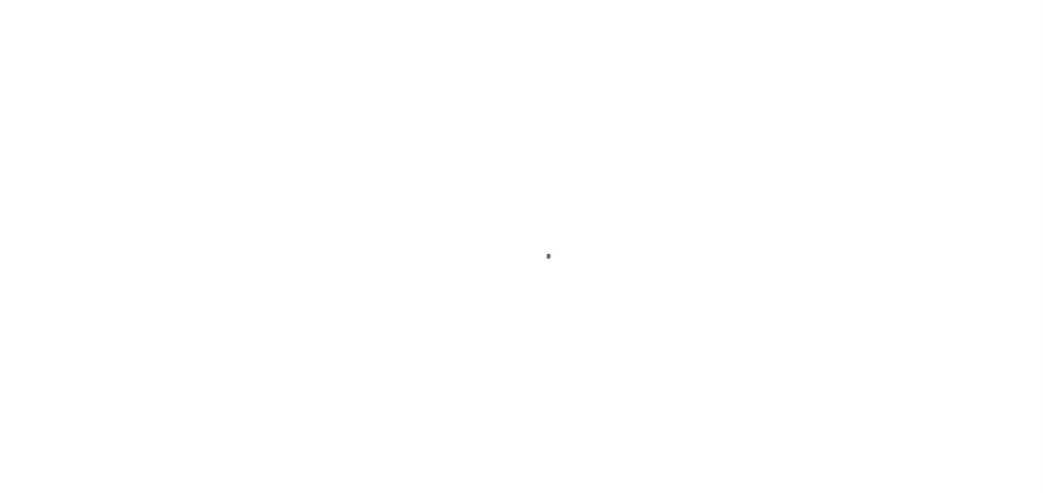
select select "OP2"
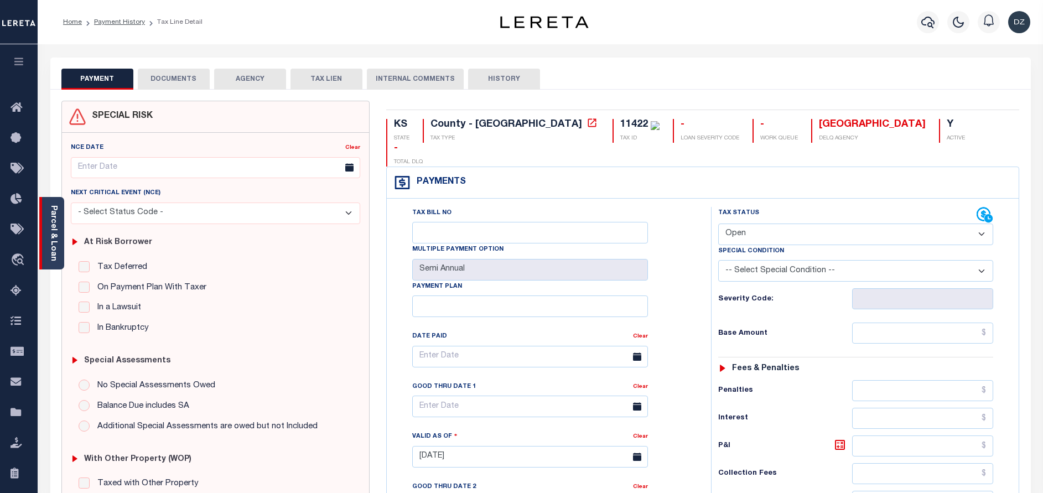
click at [50, 251] on link "Parcel & Loan" at bounding box center [53, 233] width 8 height 56
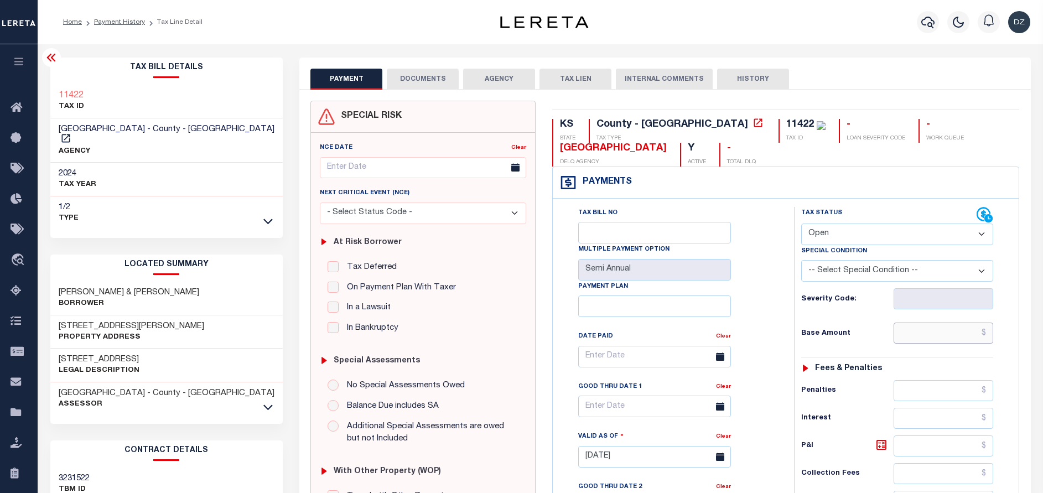
click at [965, 343] on input "text" at bounding box center [943, 332] width 100 height 21
paste input "2,398.86"
type input "$2,398.86"
type input "[DATE]"
click at [877, 239] on select "- Select Status Code - Open Due/Unpaid Paid Incomplete No Tax Due Internal Refu…" at bounding box center [897, 234] width 192 height 22
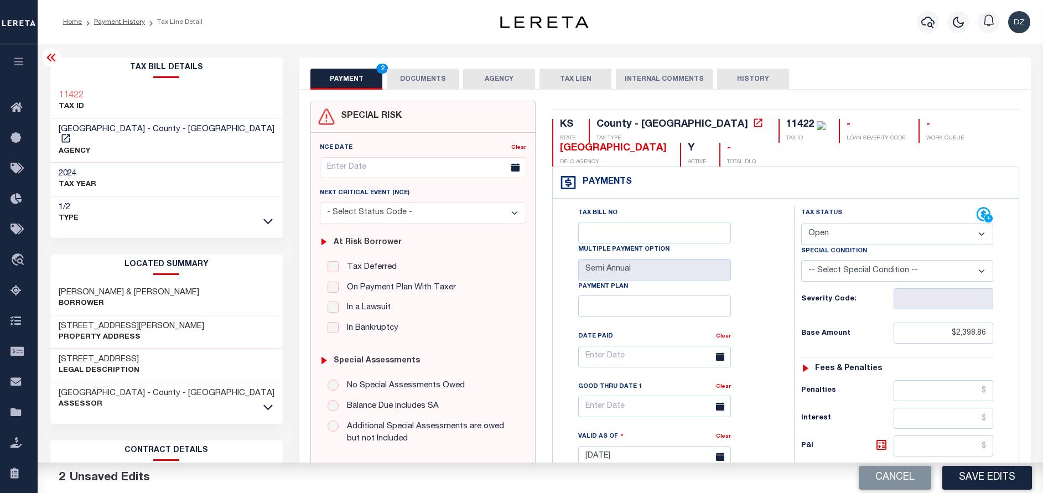
select select "PYD"
click at [801, 224] on select "- Select Status Code - Open Due/Unpaid Paid Incomplete No Tax Due Internal Refu…" at bounding box center [897, 234] width 192 height 22
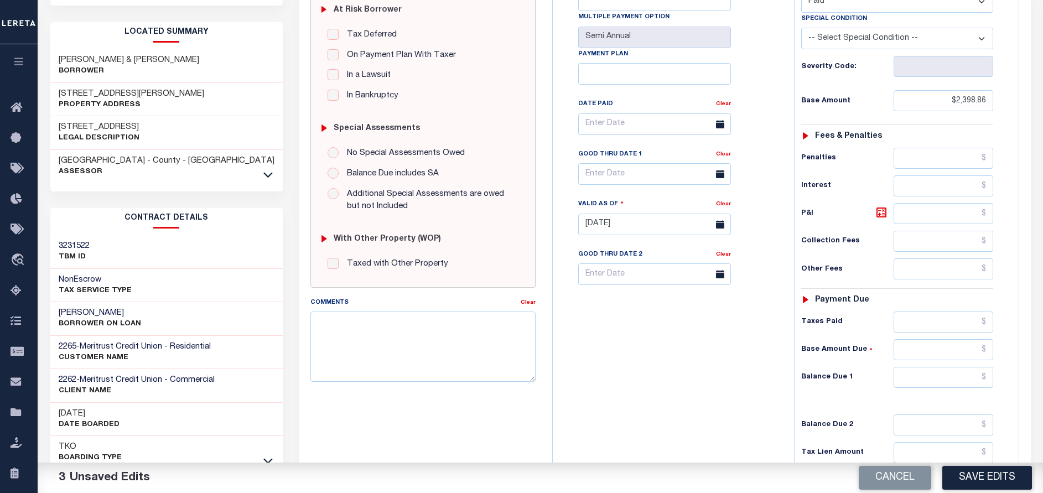
scroll to position [249, 0]
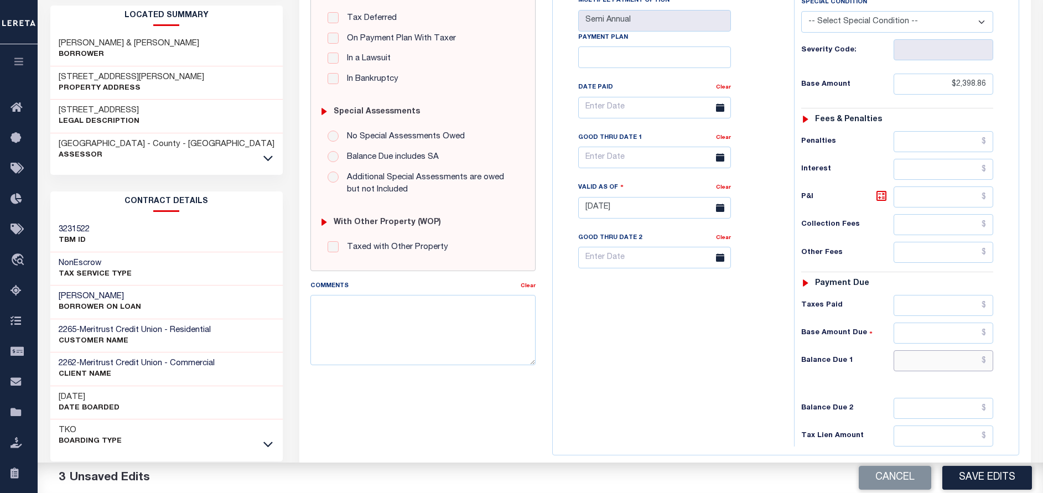
click at [942, 362] on input "text" at bounding box center [943, 360] width 100 height 21
type input "$0.00"
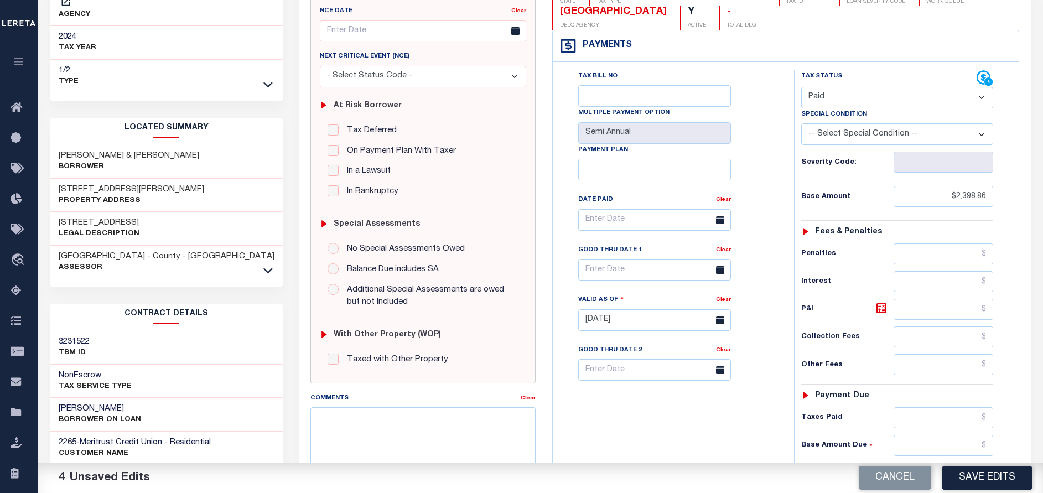
scroll to position [0, 0]
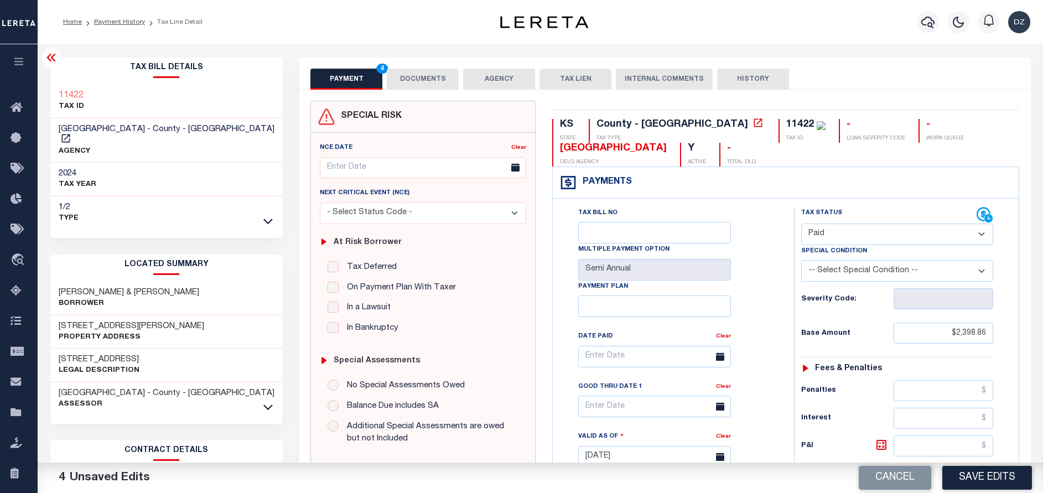
click at [430, 77] on button "DOCUMENTS" at bounding box center [423, 79] width 72 height 21
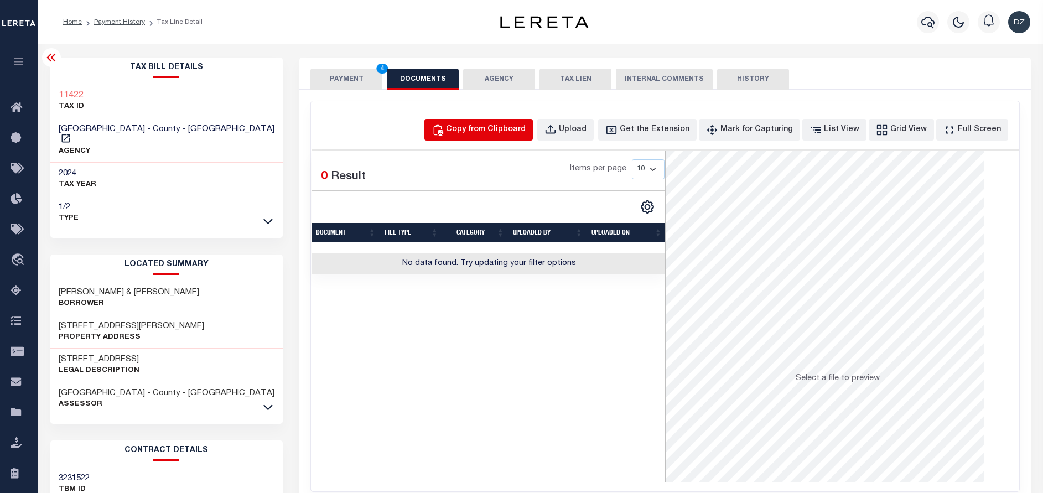
click at [487, 136] on button "Copy from Clipboard" at bounding box center [478, 130] width 108 height 22
select select "POP"
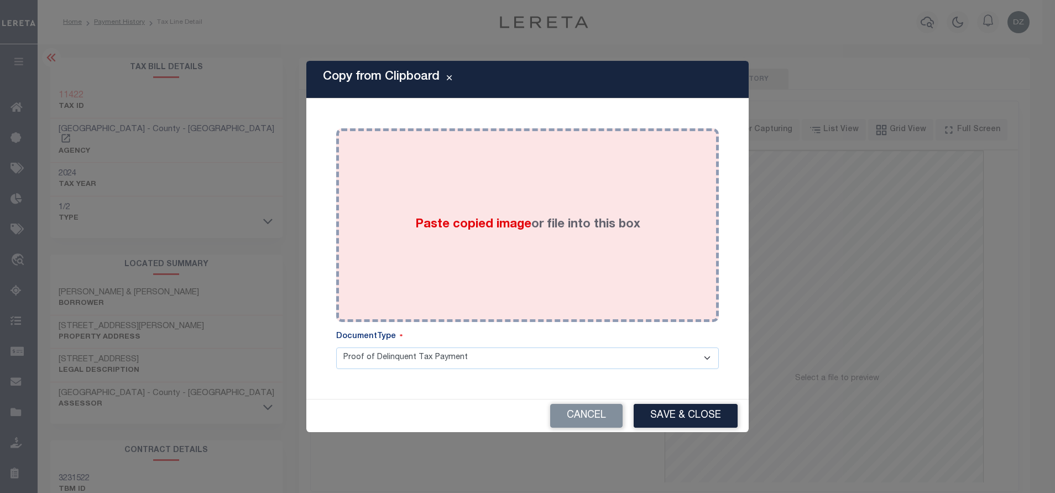
click at [518, 204] on div "Paste copied image or file into this box" at bounding box center [528, 225] width 366 height 177
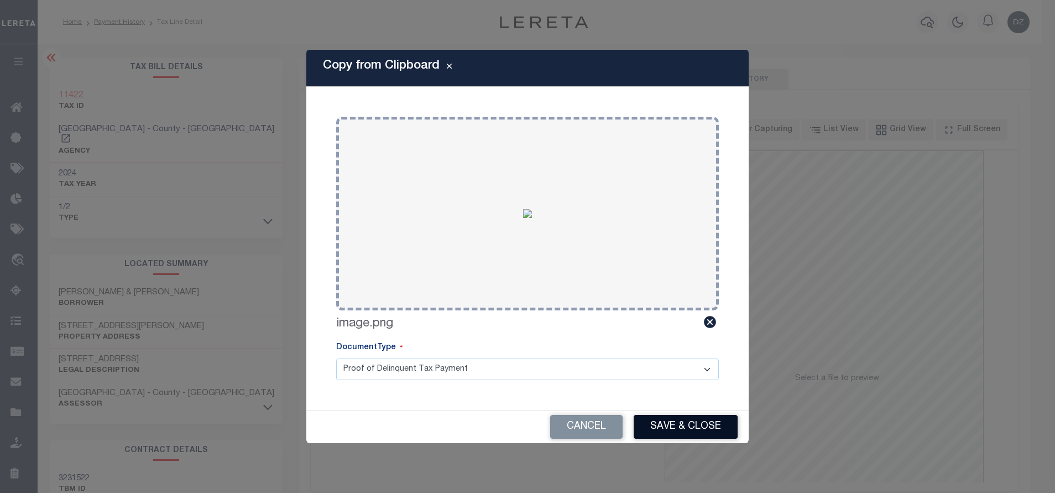
click at [671, 423] on button "Save & Close" at bounding box center [686, 427] width 104 height 24
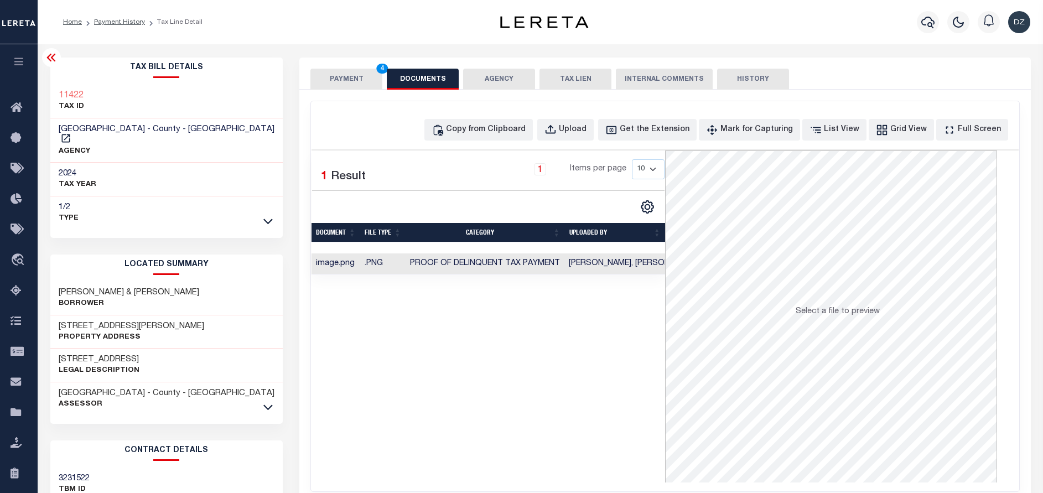
click at [335, 81] on button "PAYMENT 4" at bounding box center [346, 79] width 72 height 21
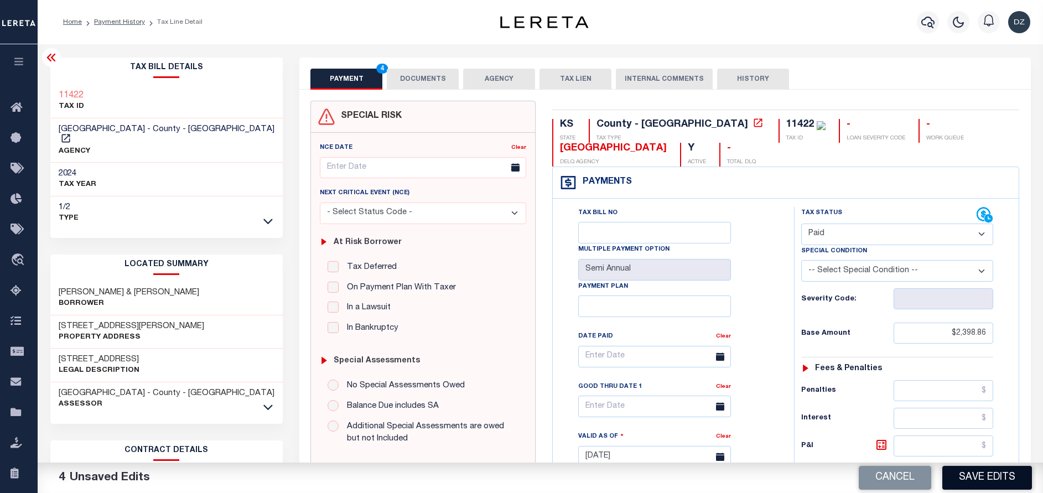
click at [989, 468] on button "Save Edits" at bounding box center [987, 478] width 90 height 24
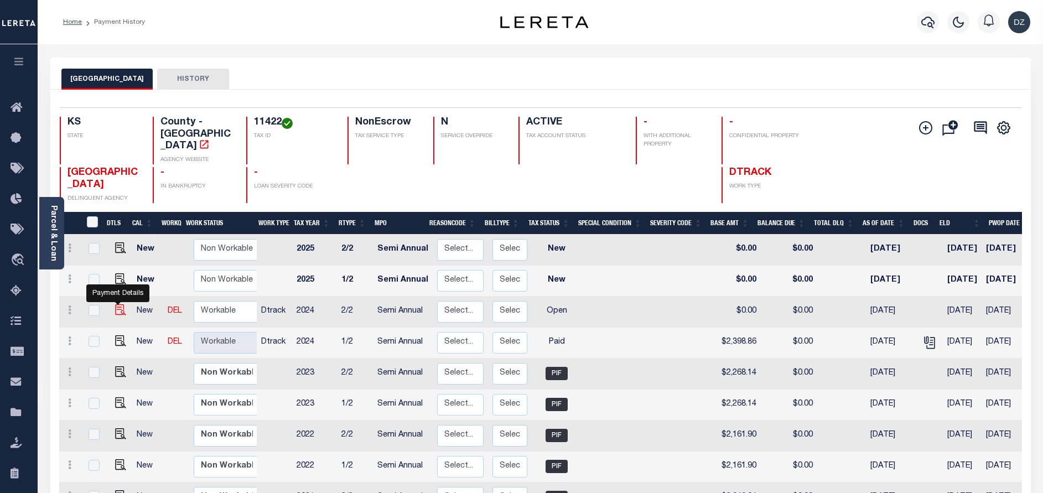
click at [115, 304] on img "" at bounding box center [120, 309] width 11 height 11
checkbox input "true"
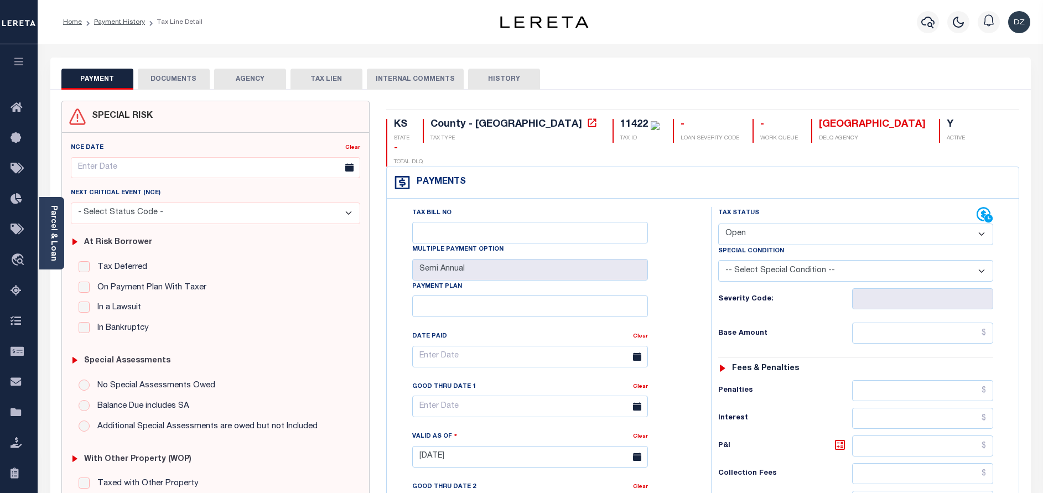
drag, startPoint x: 763, startPoint y: 211, endPoint x: 762, endPoint y: 222, distance: 10.6
click at [763, 223] on select "- Select Status Code - Open Due/Unpaid Paid Incomplete No Tax Due Internal Refu…" at bounding box center [855, 234] width 275 height 22
select select "PYD"
click at [718, 223] on select "- Select Status Code - Open Due/Unpaid Paid Incomplete No Tax Due Internal Refu…" at bounding box center [855, 234] width 275 height 22
type input "[DATE]"
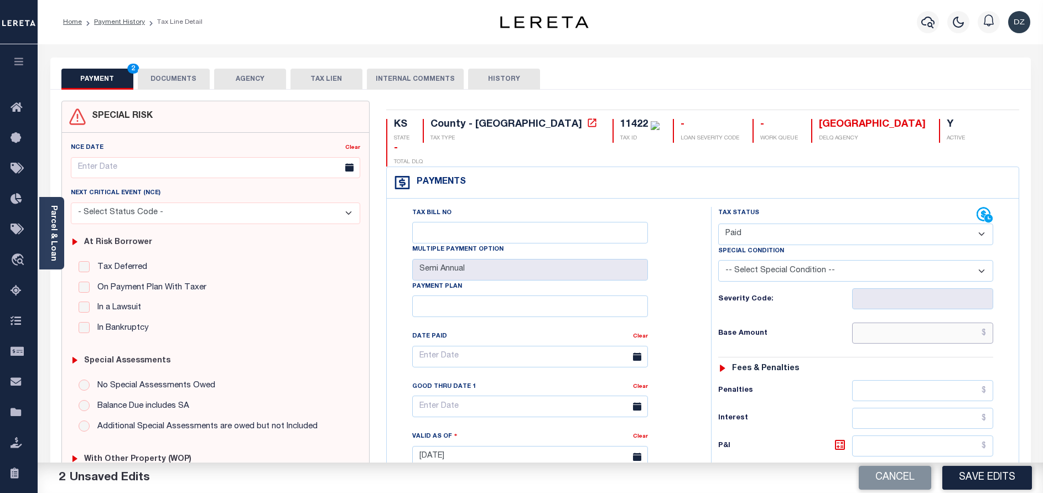
click at [919, 322] on input "text" at bounding box center [922, 332] width 141 height 21
type input "$2,398.86"
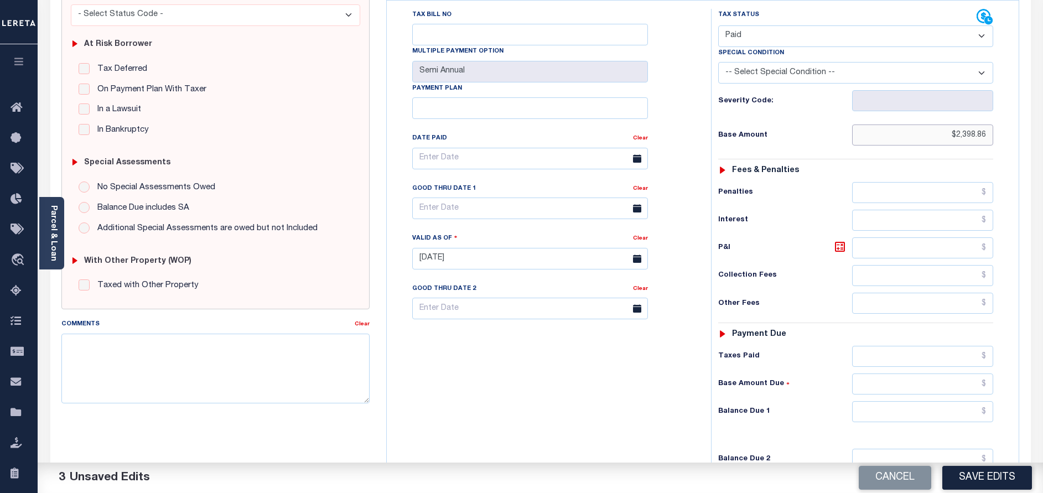
scroll to position [249, 0]
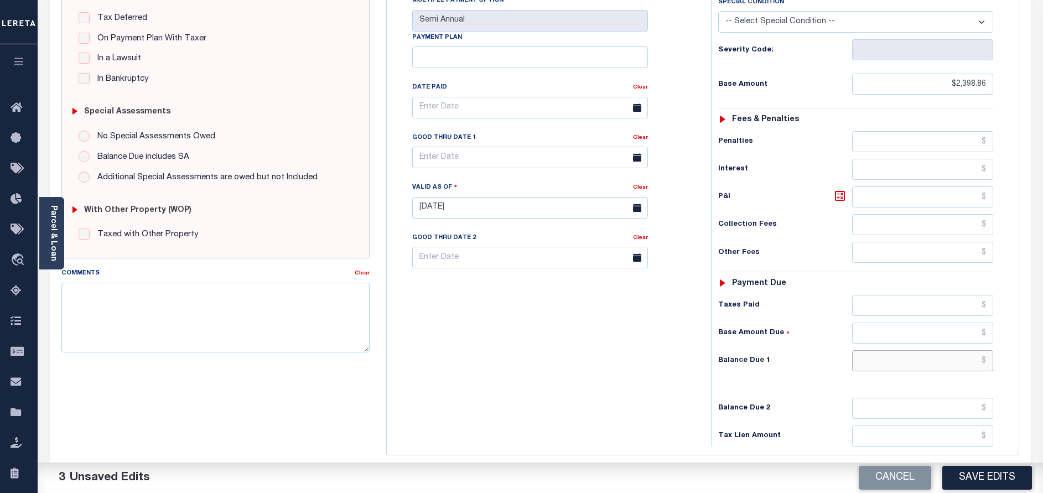
click at [933, 350] on input "text" at bounding box center [922, 360] width 141 height 21
type input "$0.00"
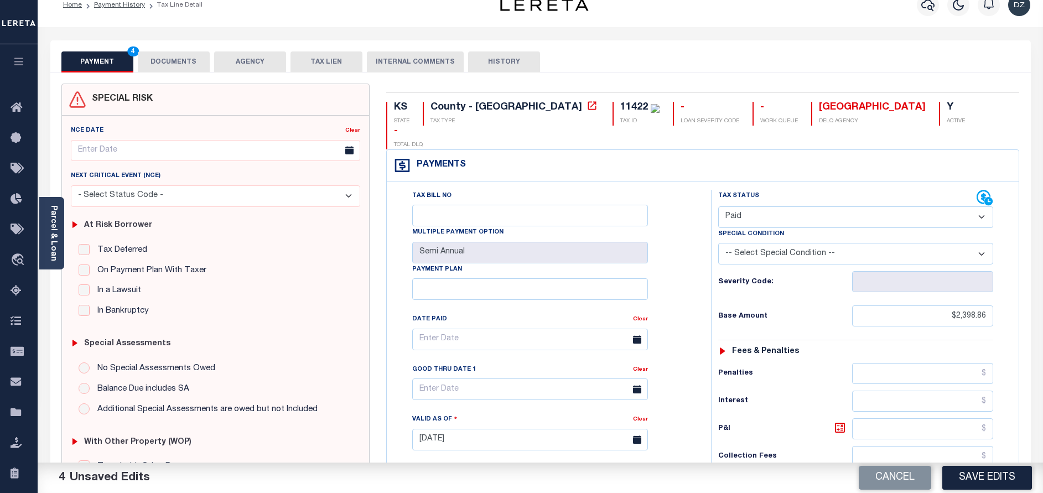
scroll to position [0, 0]
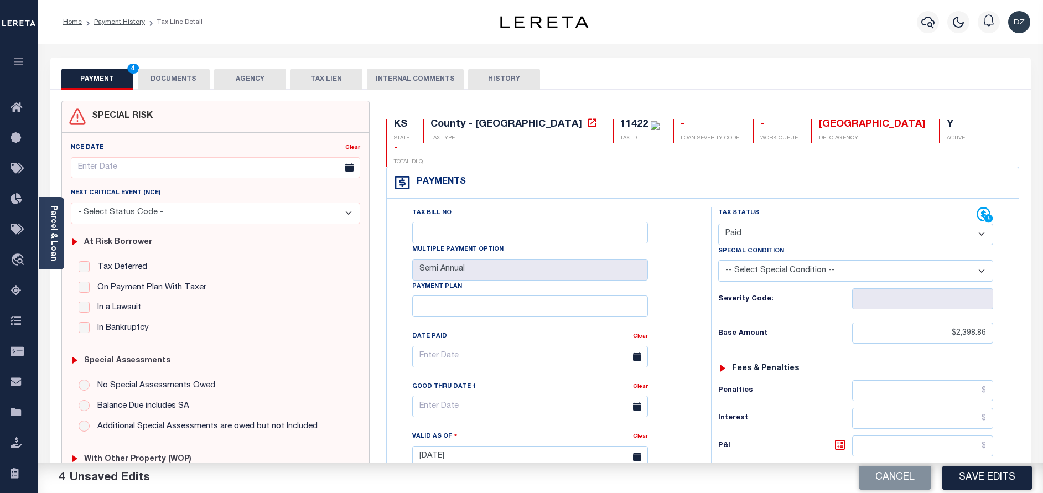
click at [180, 71] on button "DOCUMENTS" at bounding box center [174, 79] width 72 height 21
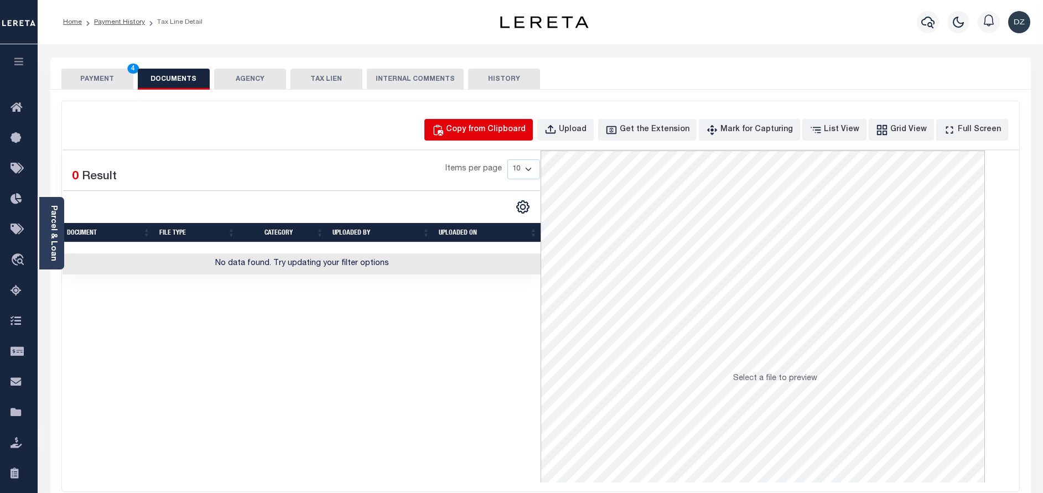
click at [476, 126] on div "Copy from Clipboard" at bounding box center [486, 130] width 80 height 12
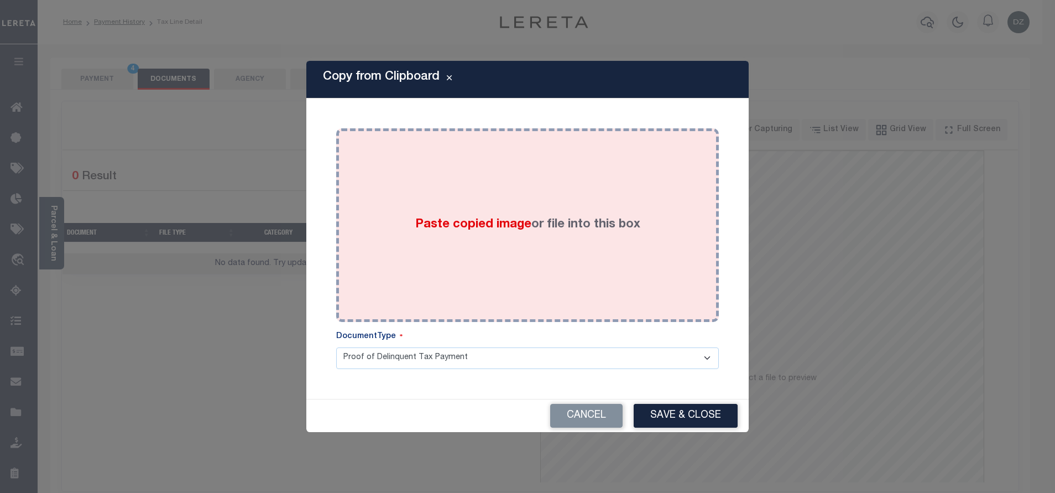
click at [478, 211] on div "Paste copied image or file into this box" at bounding box center [528, 225] width 366 height 177
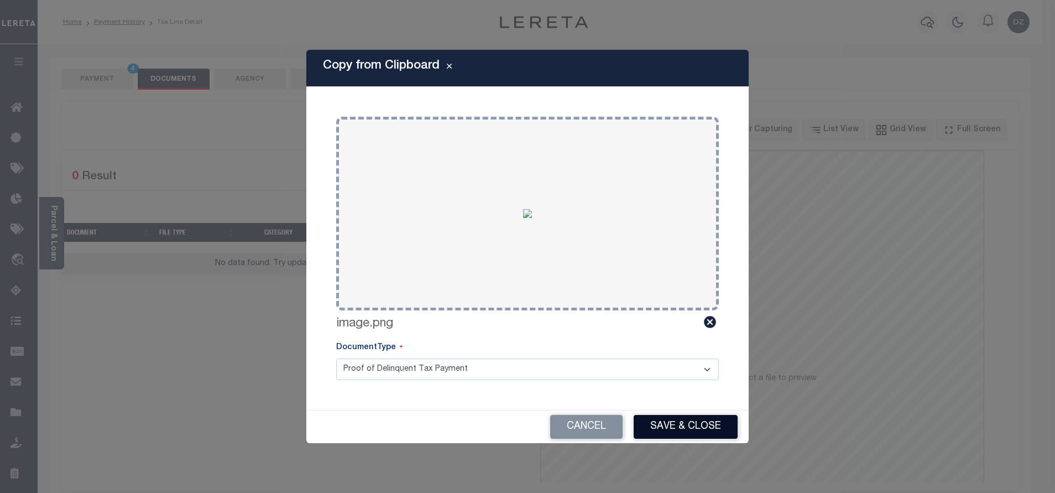
click at [686, 425] on button "Save & Close" at bounding box center [686, 427] width 104 height 24
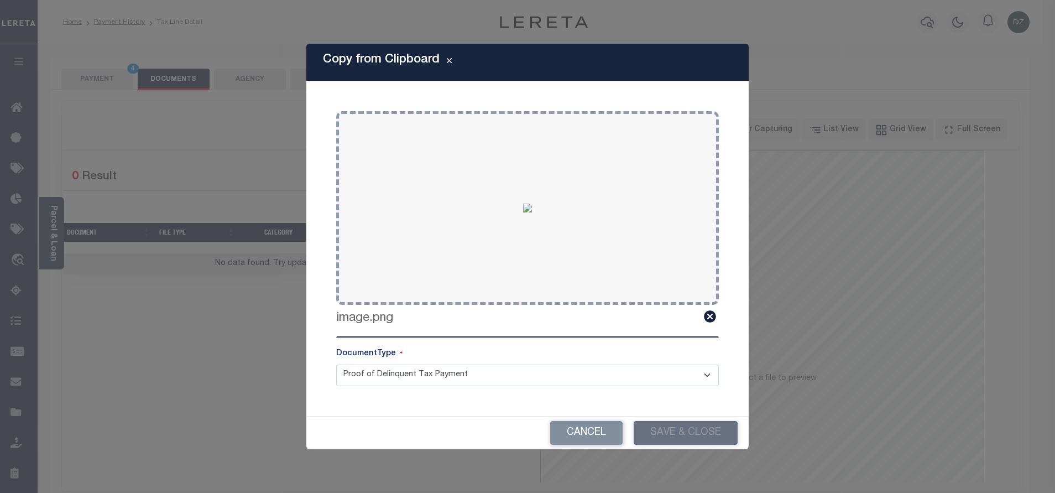
click at [94, 72] on div "Copy from Clipboard Paste copied image or file into this box Select file or dra…" at bounding box center [527, 246] width 1055 height 493
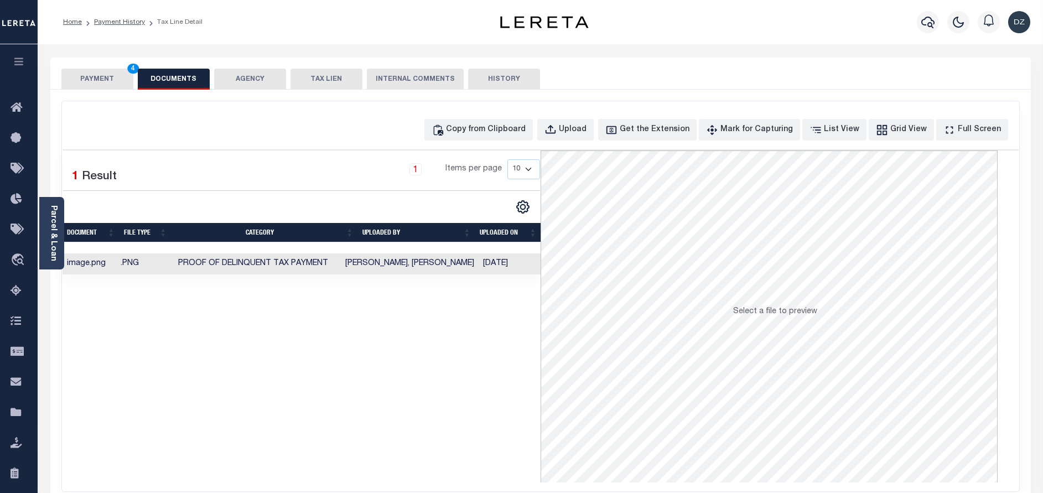
click at [87, 76] on button "PAYMENT 4" at bounding box center [97, 79] width 72 height 21
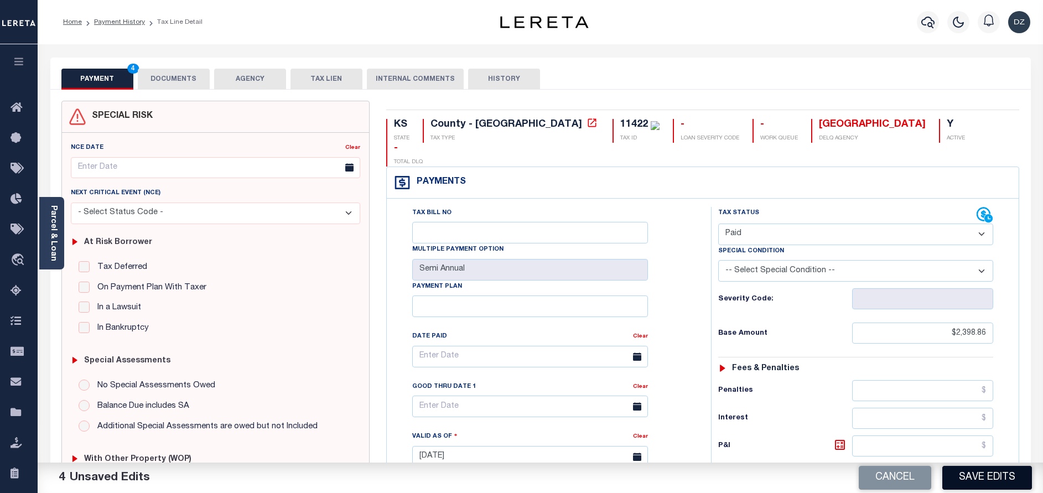
click at [983, 476] on button "Save Edits" at bounding box center [987, 478] width 90 height 24
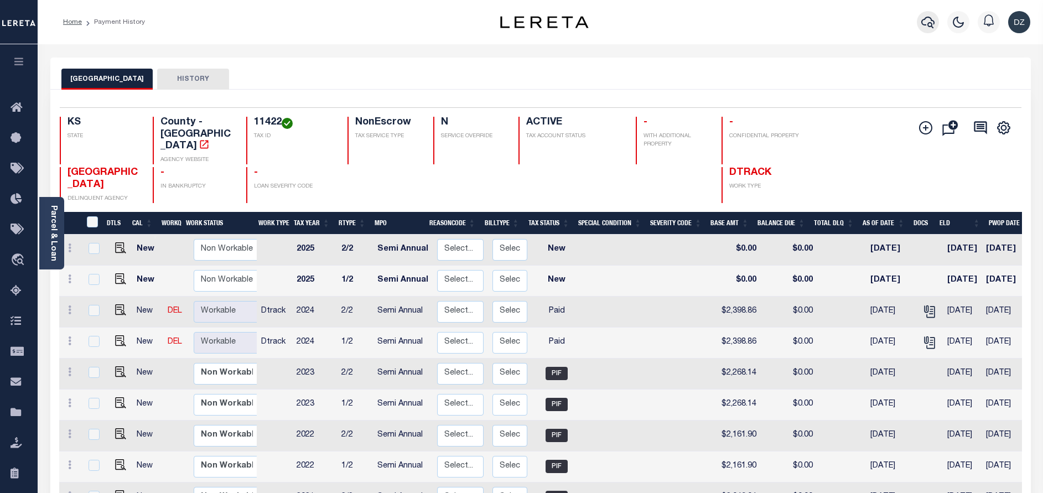
click at [922, 19] on icon "button" at bounding box center [927, 21] width 13 height 13
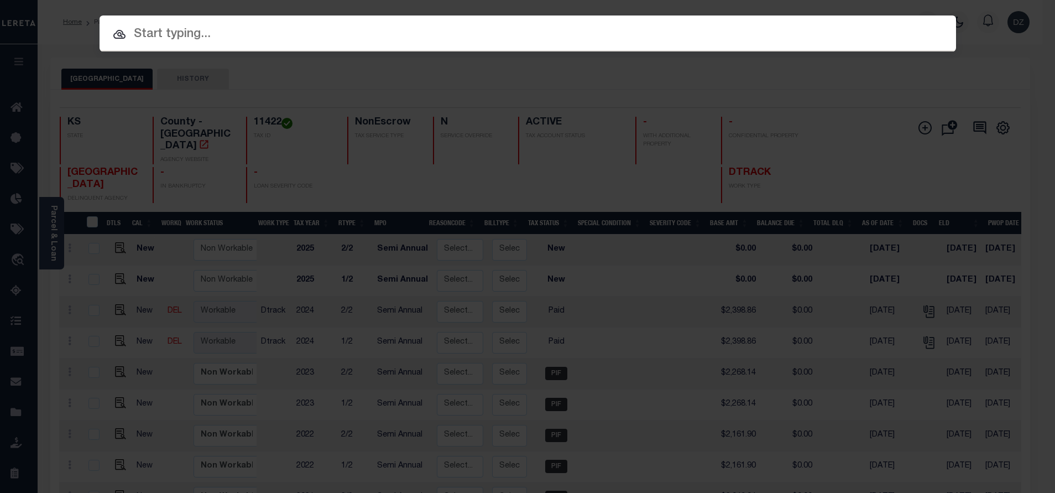
paste input "69505059"
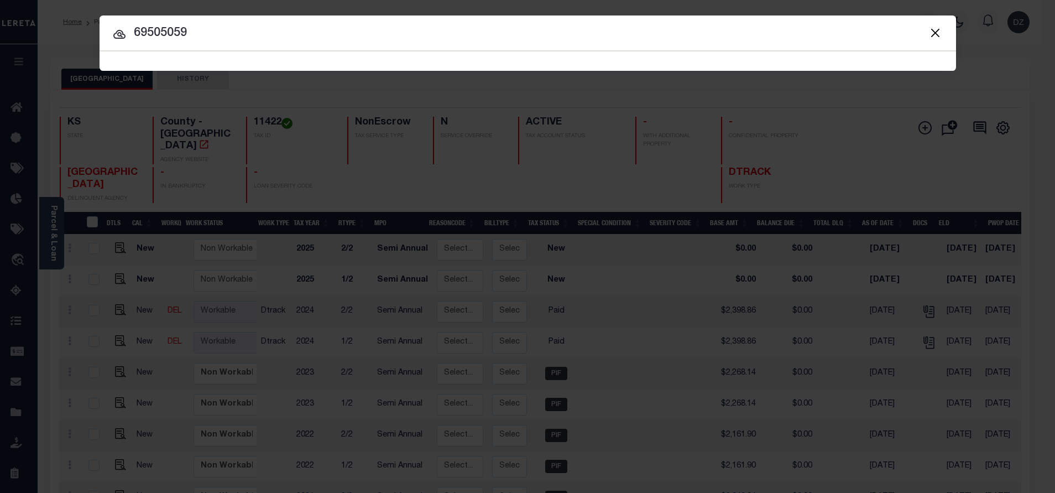
type input "69505059"
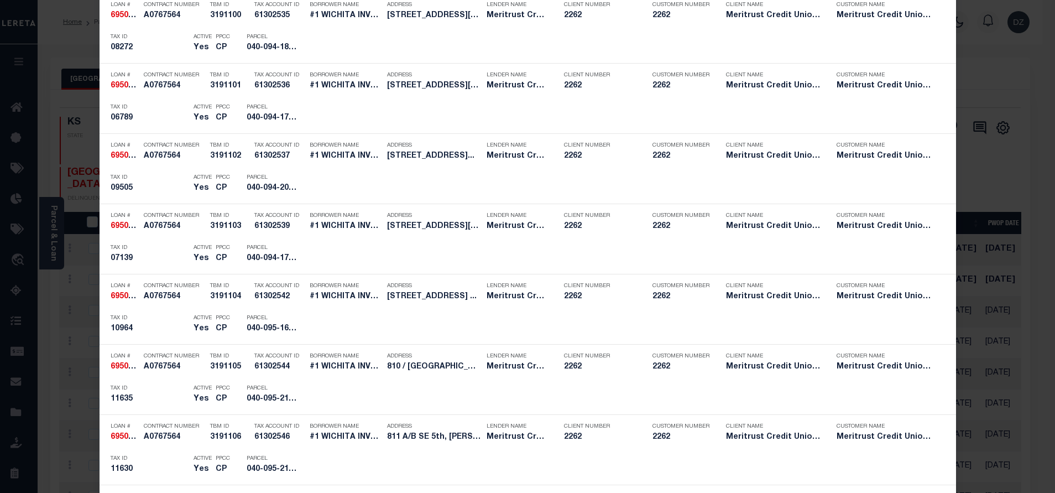
scroll to position [664, 0]
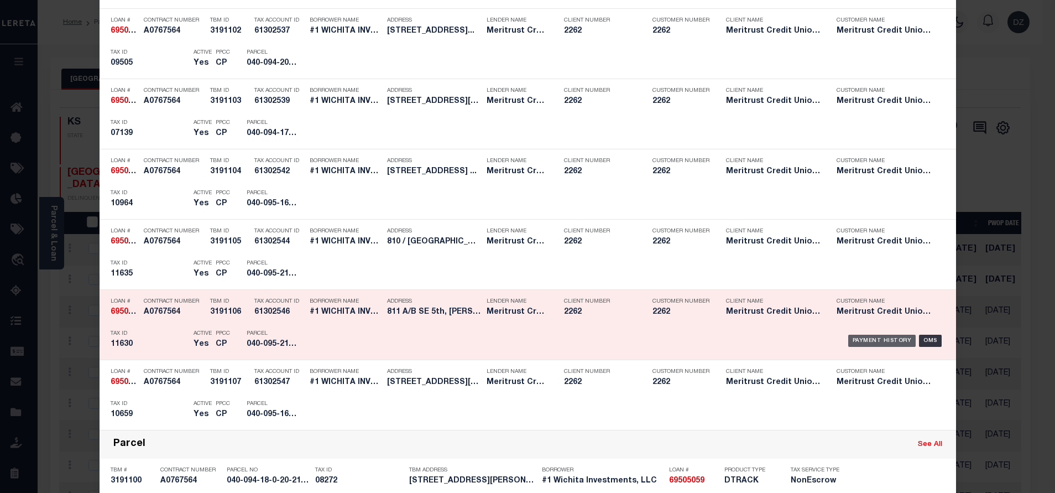
click at [881, 337] on div "Payment History" at bounding box center [882, 341] width 68 height 12
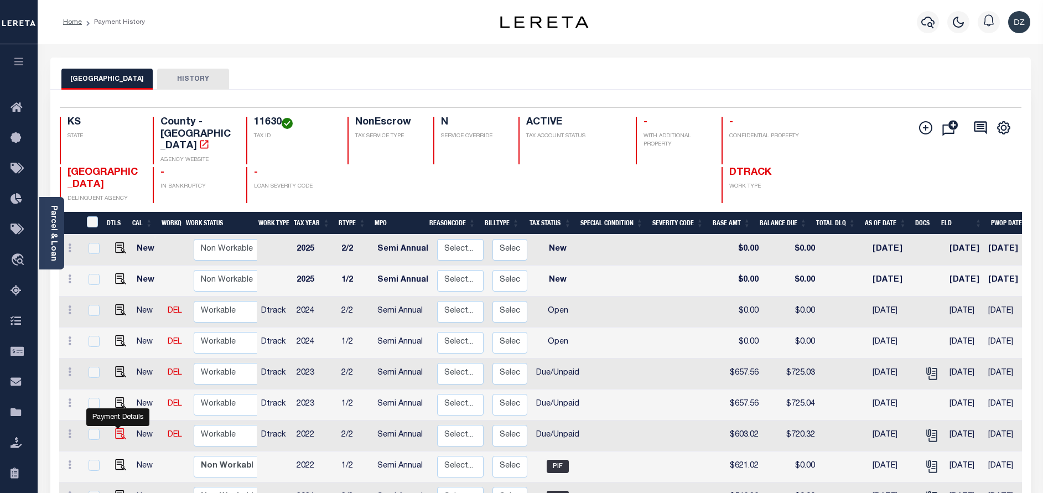
click at [116, 428] on img "" at bounding box center [120, 433] width 11 height 11
checkbox input "true"
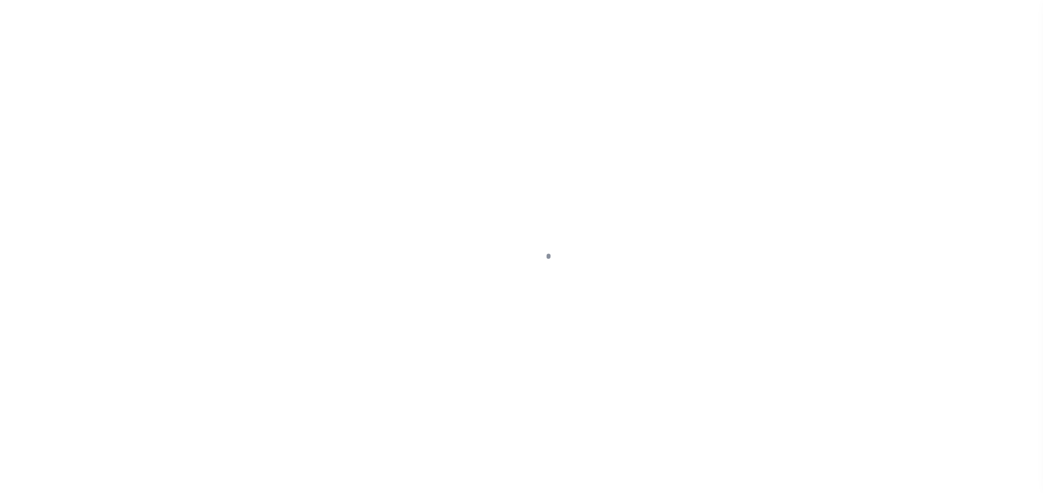
select select "DUE"
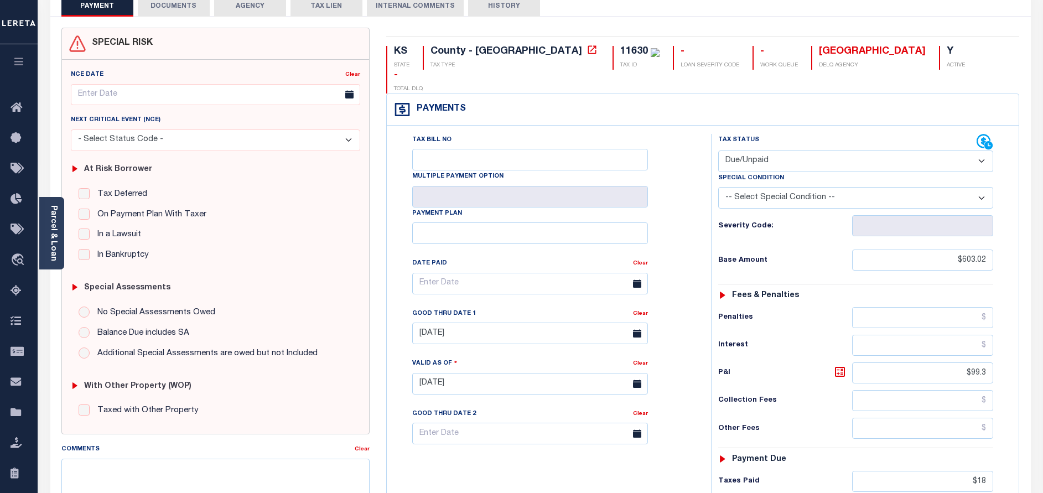
scroll to position [249, 0]
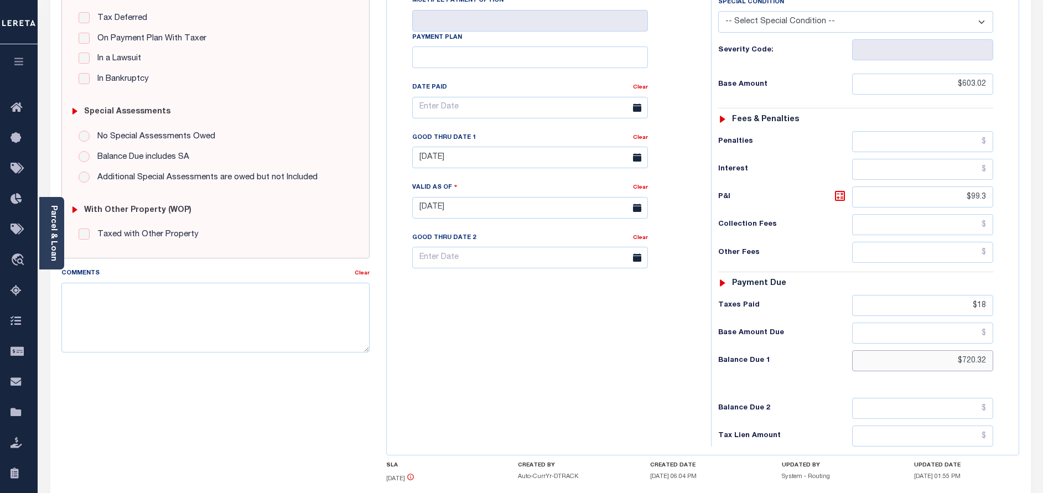
click at [968, 350] on input "$720.32" at bounding box center [922, 360] width 141 height 21
paste input "54.7"
type input "$754.72"
type input "[DATE]"
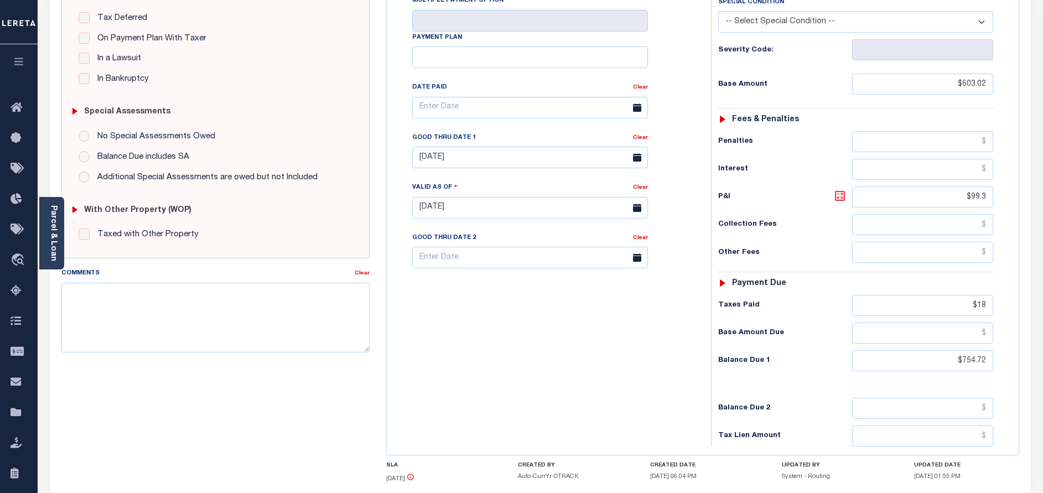
click at [844, 191] on icon at bounding box center [840, 196] width 10 height 10
type input "$151.70"
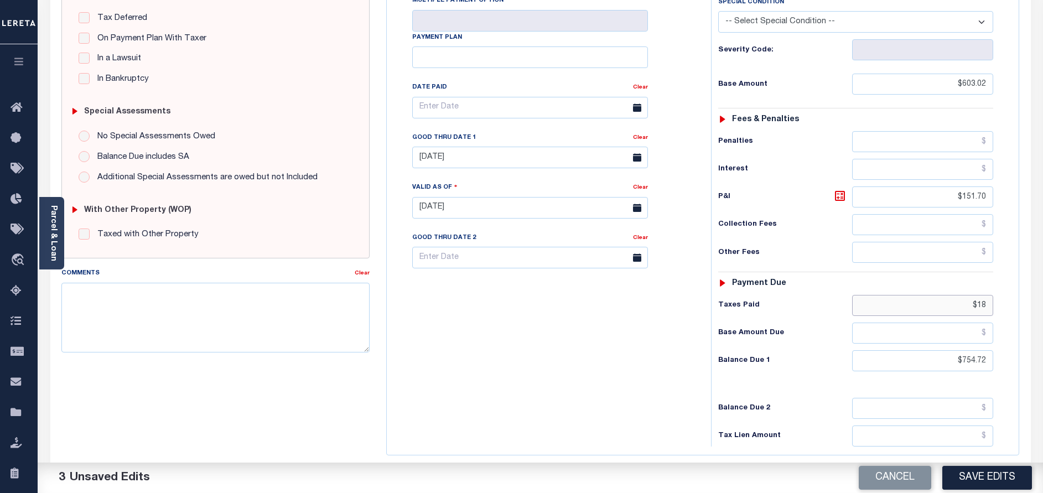
drag, startPoint x: 956, startPoint y: 277, endPoint x: 944, endPoint y: 275, distance: 11.7
click at [944, 295] on input "$18" at bounding box center [922, 305] width 141 height 21
drag, startPoint x: 636, startPoint y: 117, endPoint x: 528, endPoint y: 121, distance: 108.5
click at [636, 135] on link "Clear" at bounding box center [640, 138] width 15 height 6
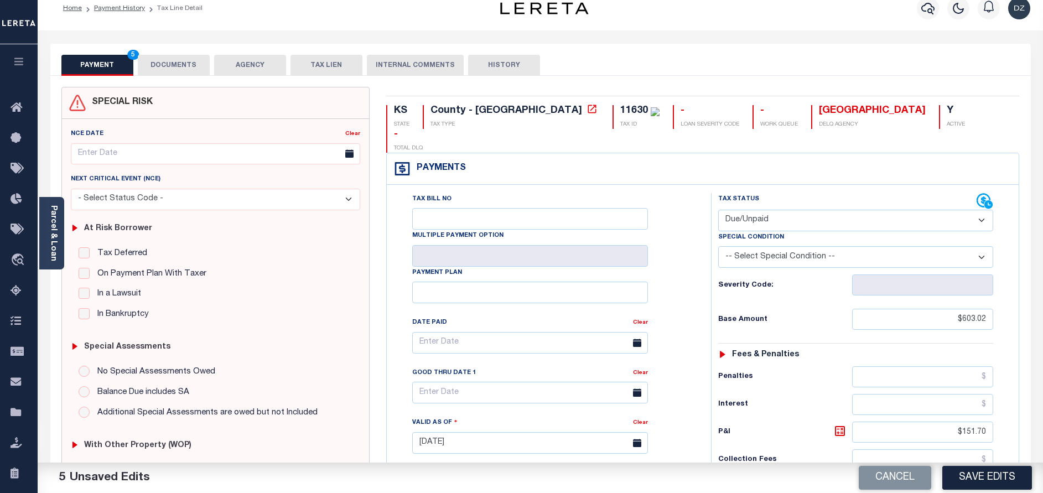
scroll to position [0, 0]
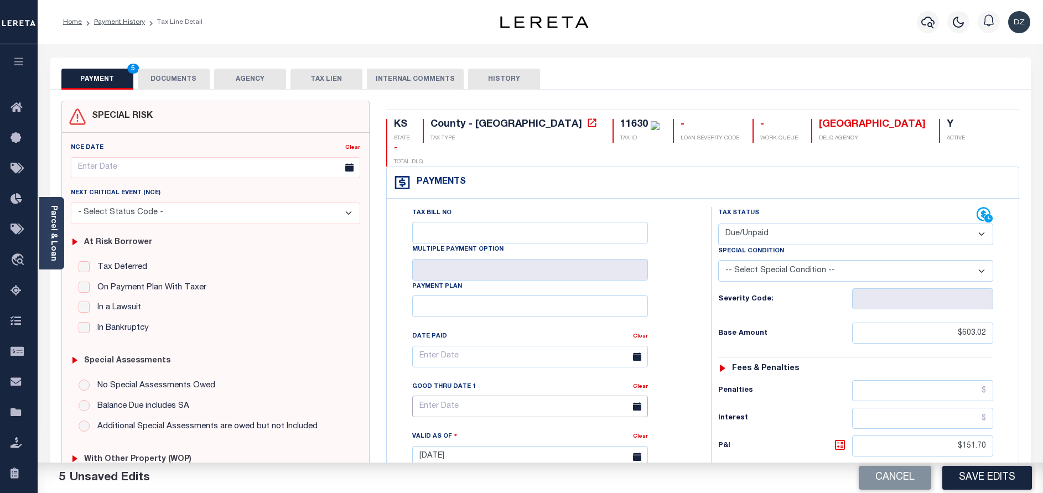
click at [449, 395] on input "text" at bounding box center [530, 406] width 236 height 22
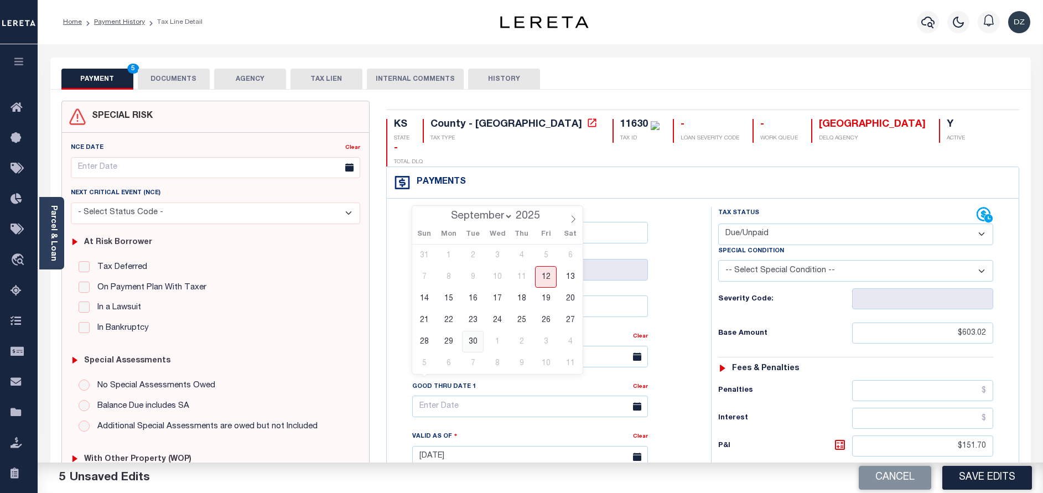
click at [467, 342] on span "30" at bounding box center [473, 342] width 22 height 22
type input "09/30/2025"
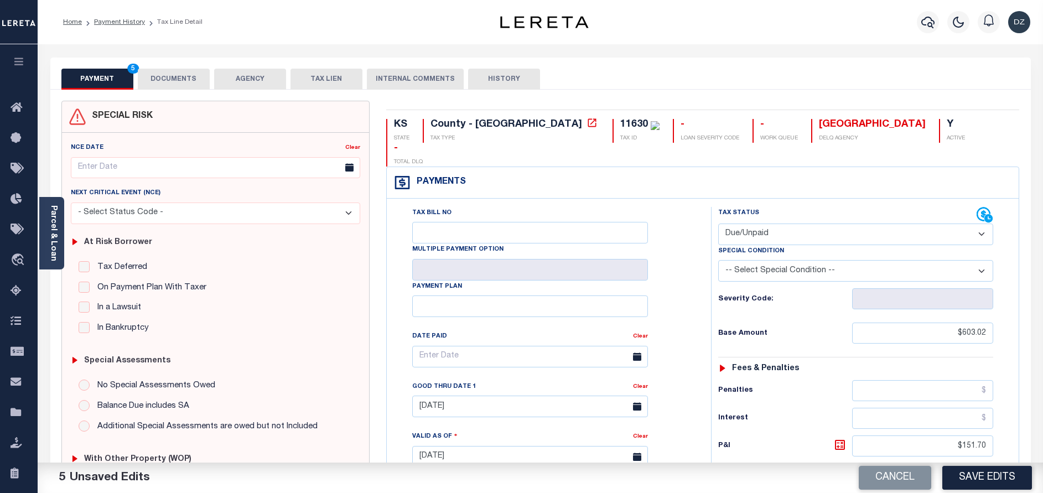
click at [150, 75] on button "DOCUMENTS" at bounding box center [174, 79] width 72 height 21
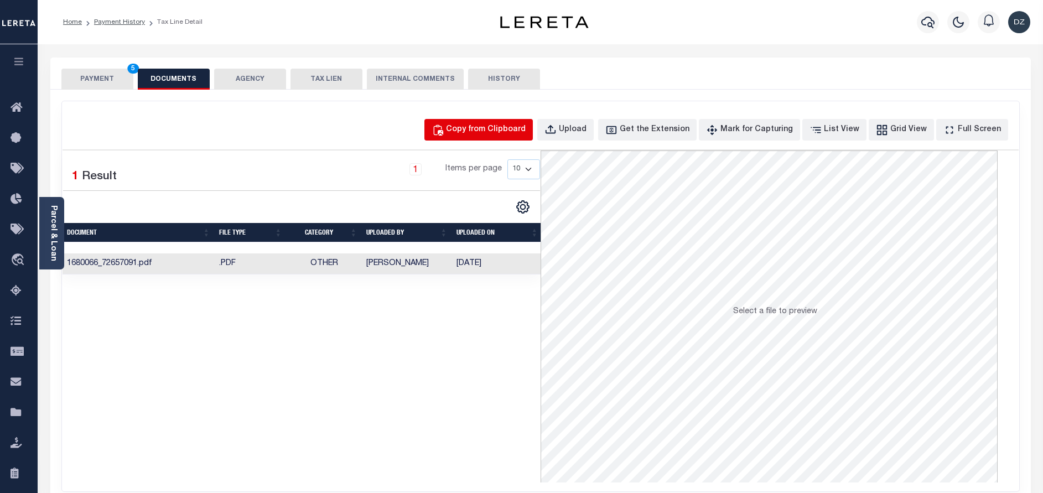
click at [480, 129] on div "Copy from Clipboard" at bounding box center [486, 130] width 80 height 12
select select "POP"
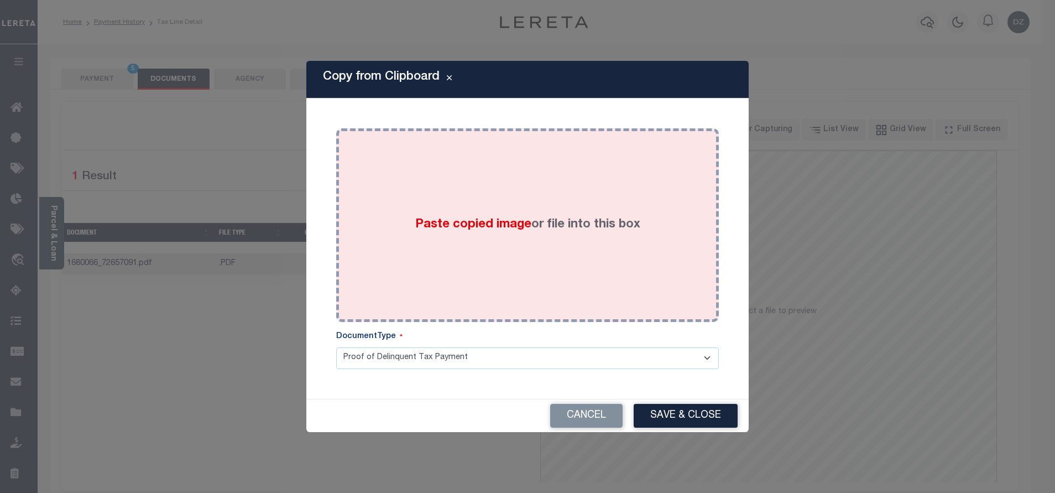
click at [504, 230] on label "Paste copied image or file into this box" at bounding box center [527, 225] width 225 height 18
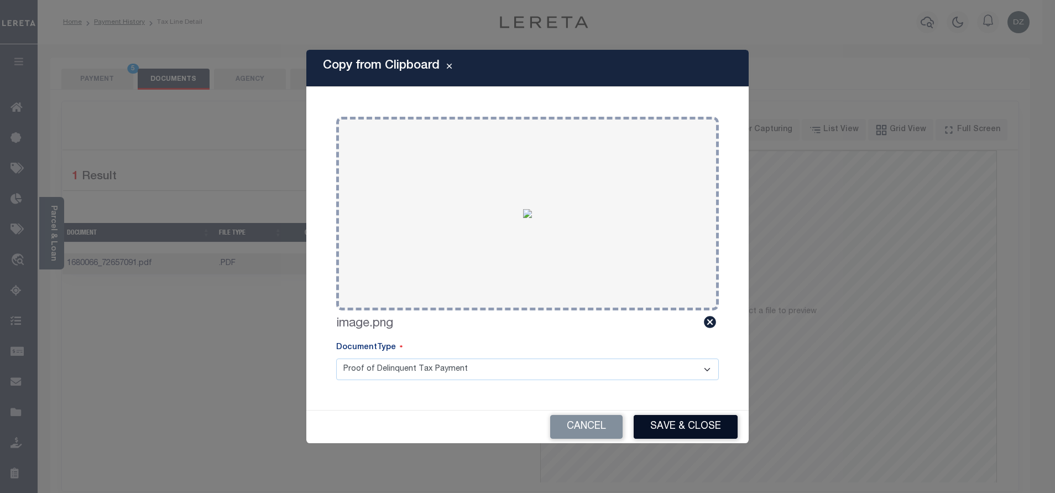
click at [708, 419] on button "Save & Close" at bounding box center [686, 427] width 104 height 24
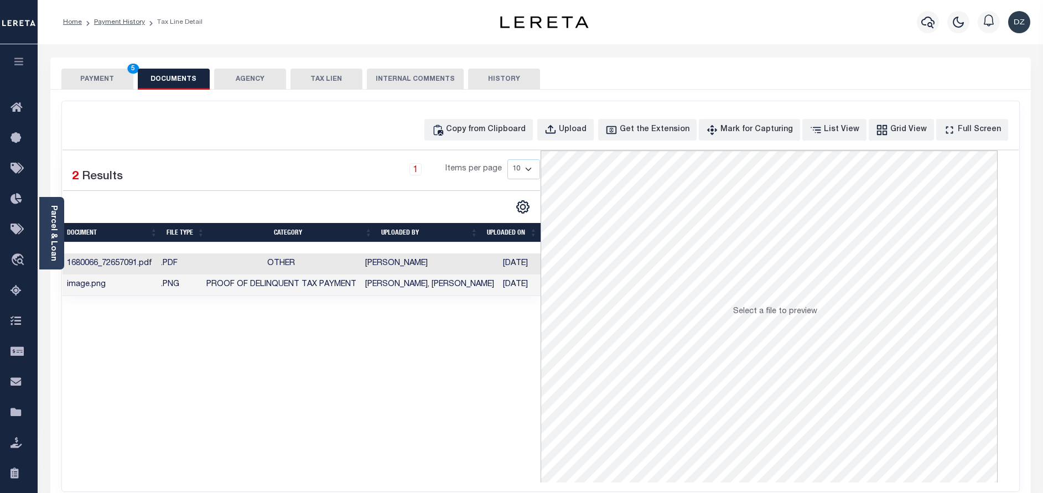
click at [86, 66] on div "PAYMENT 5 DOCUMENTS AGENCY DELINQUENT PAYEE TAX LIEN" at bounding box center [540, 74] width 980 height 32
click at [91, 82] on button "PAYMENT 5" at bounding box center [97, 79] width 72 height 21
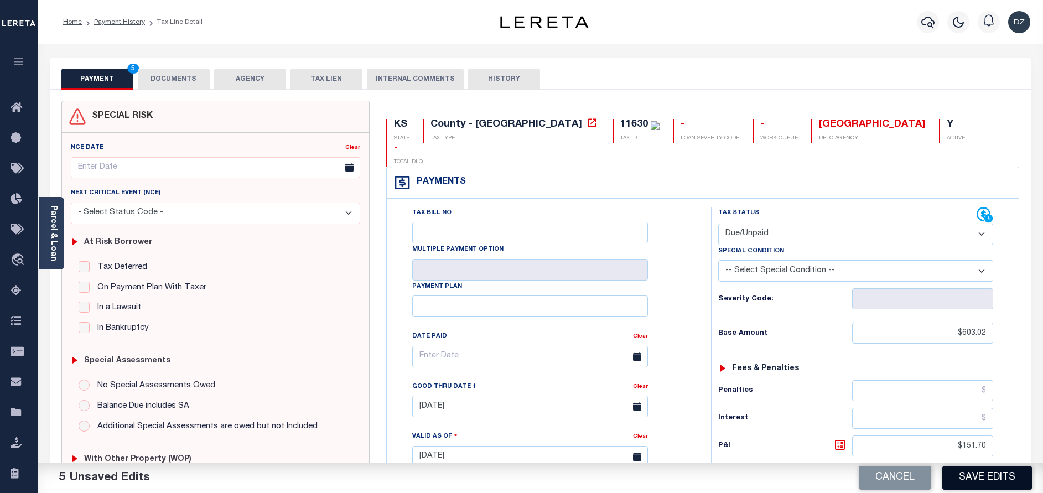
click at [988, 475] on button "Save Edits" at bounding box center [987, 478] width 90 height 24
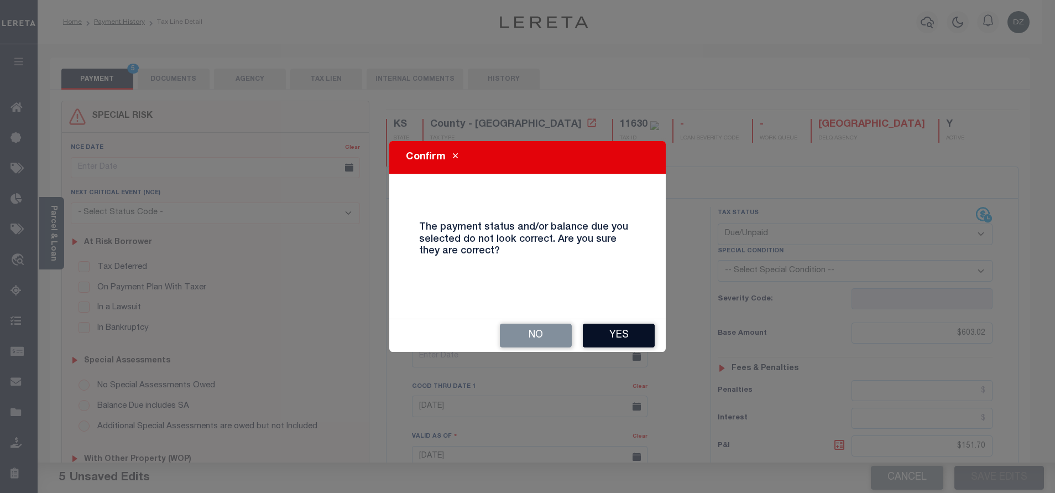
click at [626, 336] on button "Yes" at bounding box center [619, 336] width 72 height 24
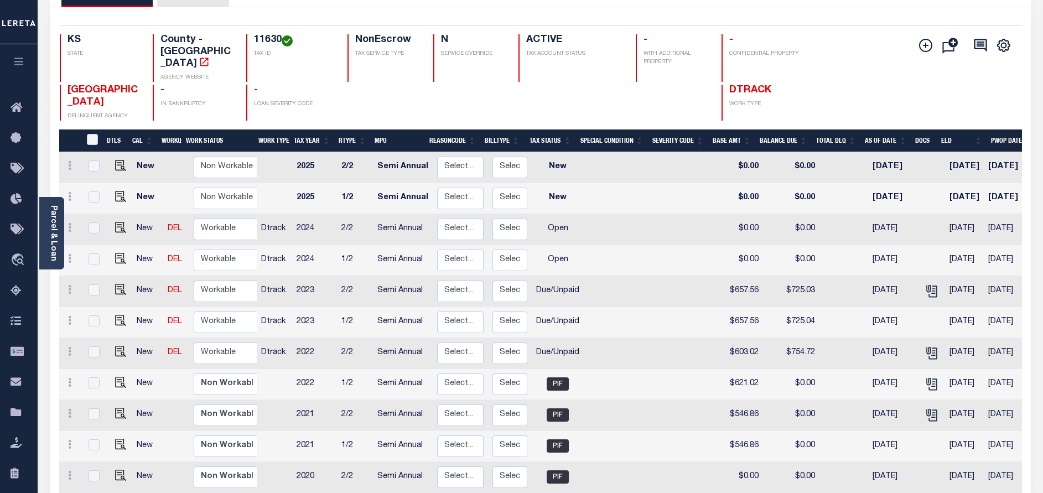
scroll to position [83, 0]
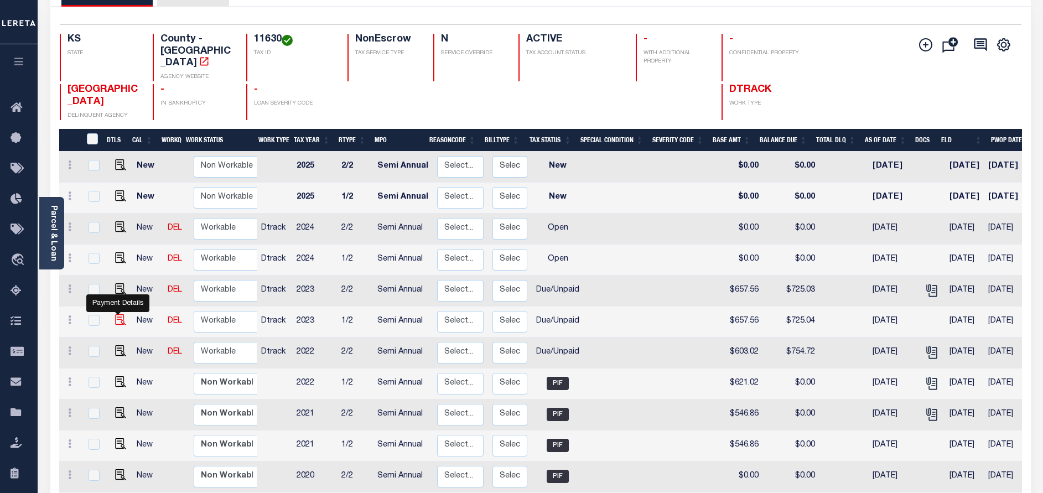
click at [119, 314] on img "" at bounding box center [120, 319] width 11 height 11
checkbox input "true"
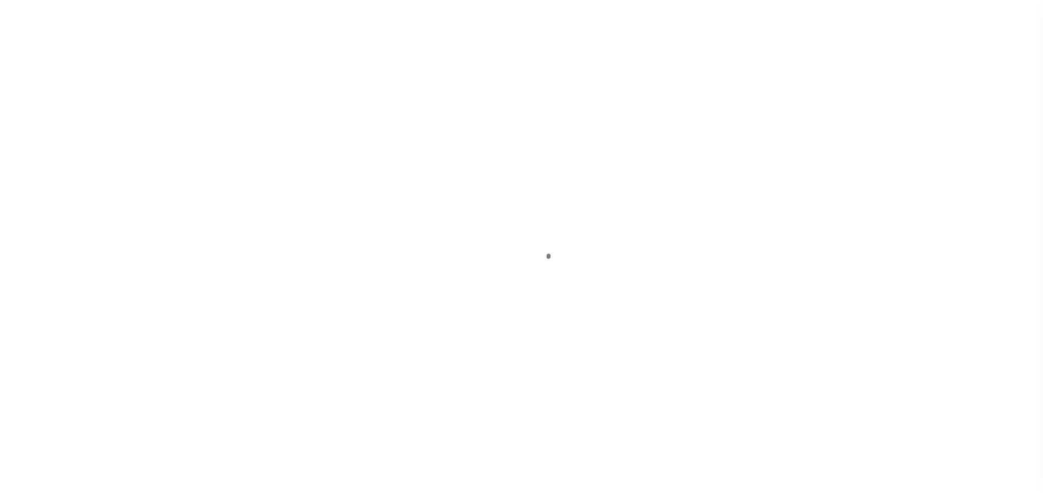
select select "DUE"
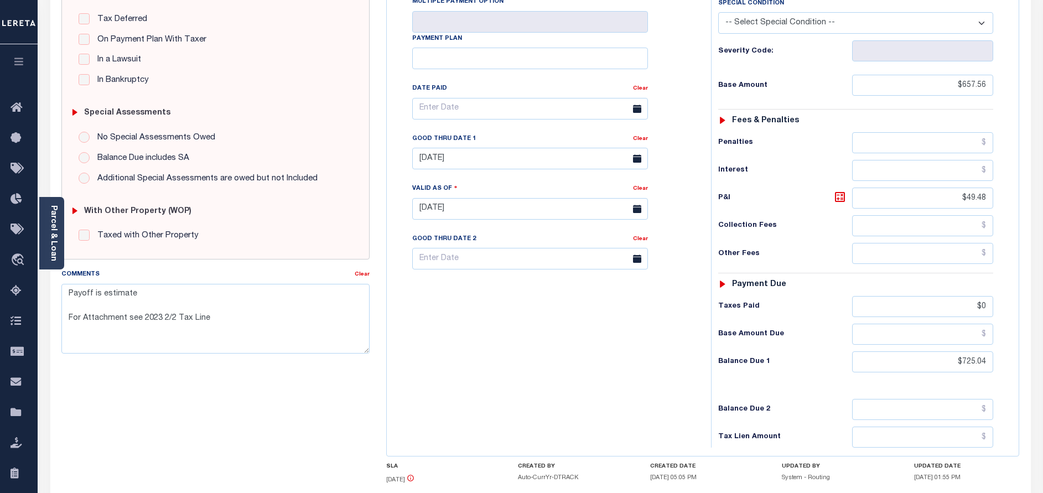
scroll to position [249, 0]
click at [968, 350] on input "$725.04" at bounding box center [922, 360] width 141 height 21
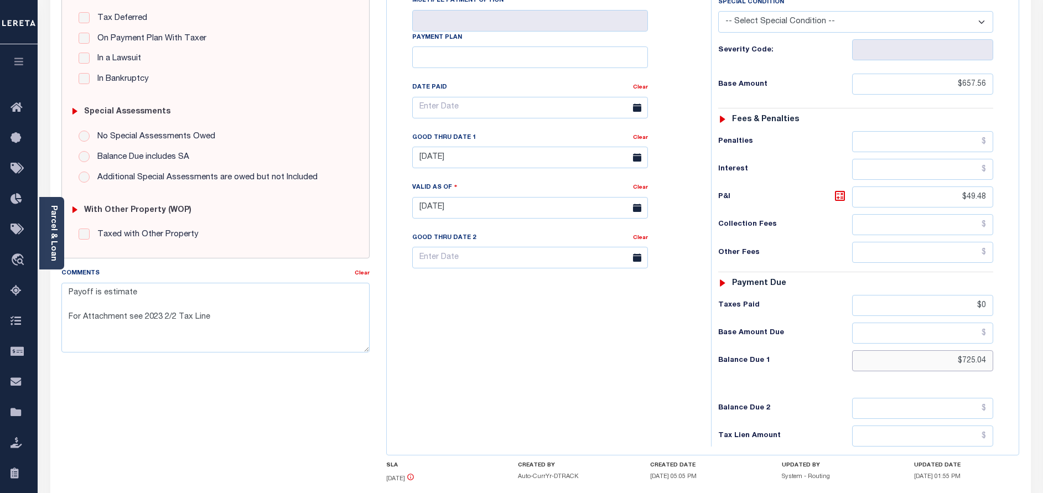
paste input "65.7"
type input "$765.7"
type input "[DATE]"
type input "$765.70"
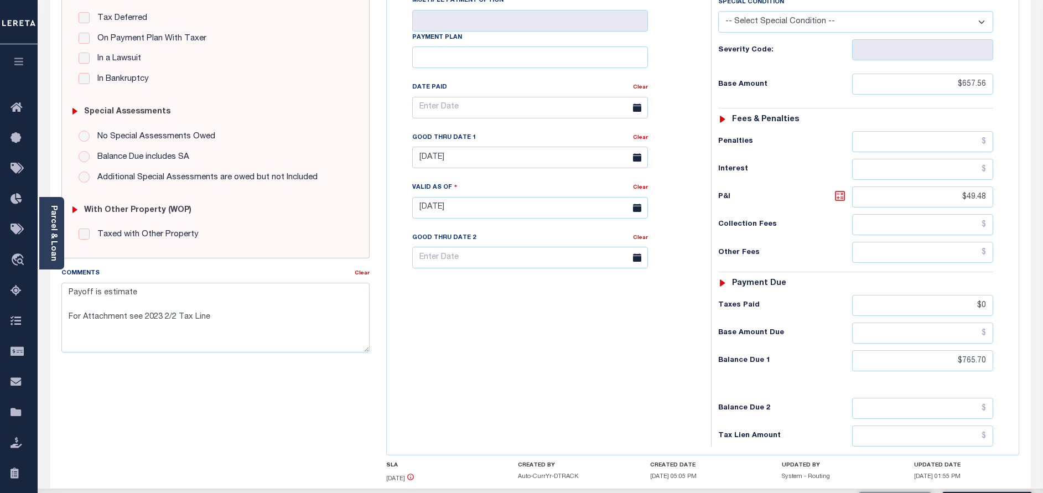
click at [838, 189] on icon at bounding box center [839, 195] width 13 height 13
type input "$108.14"
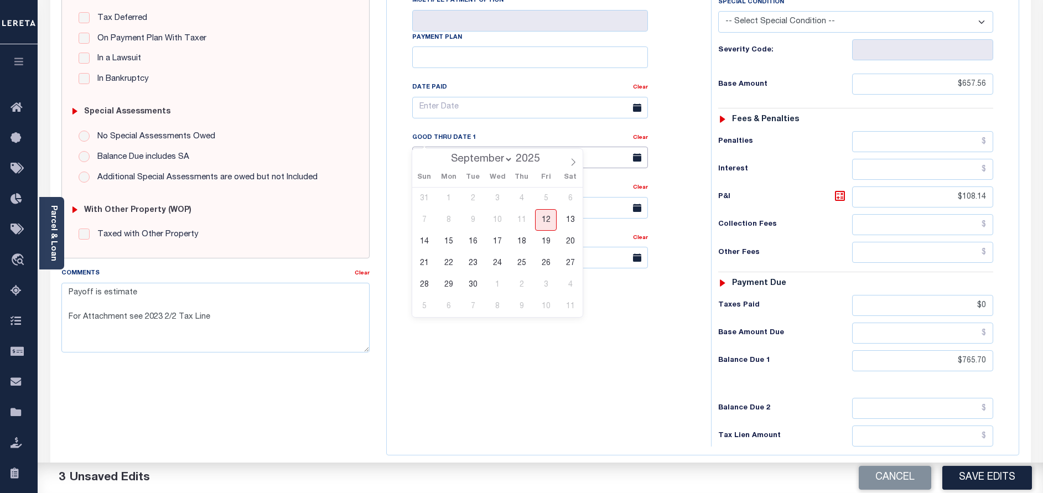
click at [468, 147] on input "[DATE]" at bounding box center [530, 158] width 236 height 22
click at [468, 284] on span "30" at bounding box center [473, 285] width 22 height 22
type input "[DATE]"
drag, startPoint x: 211, startPoint y: 321, endPoint x: 39, endPoint y: 285, distance: 176.4
click at [42, 285] on div "Parcel & Loan Tax Bill Details 11630 TAX ID AGENCY 2023 TAX YEAR [DATE] 1/2" at bounding box center [540, 192] width 997 height 794
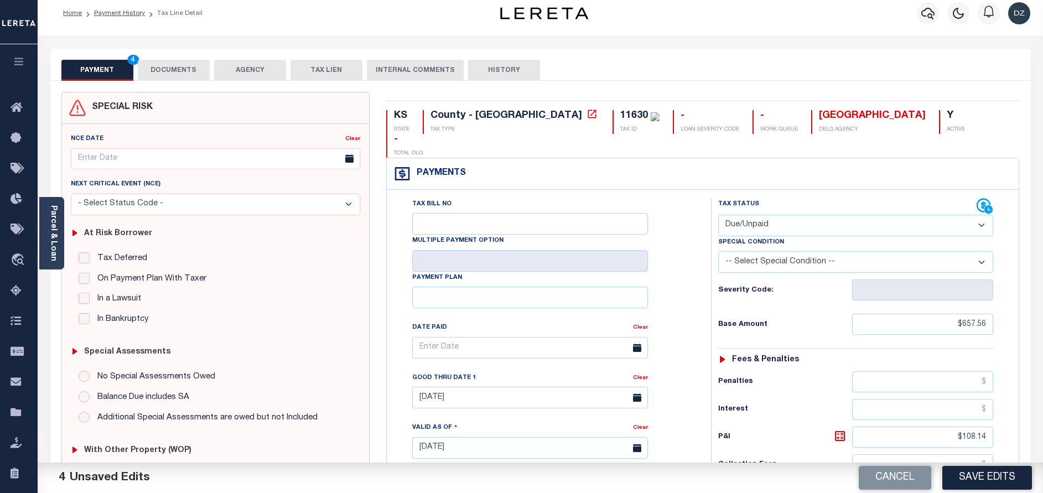
scroll to position [0, 0]
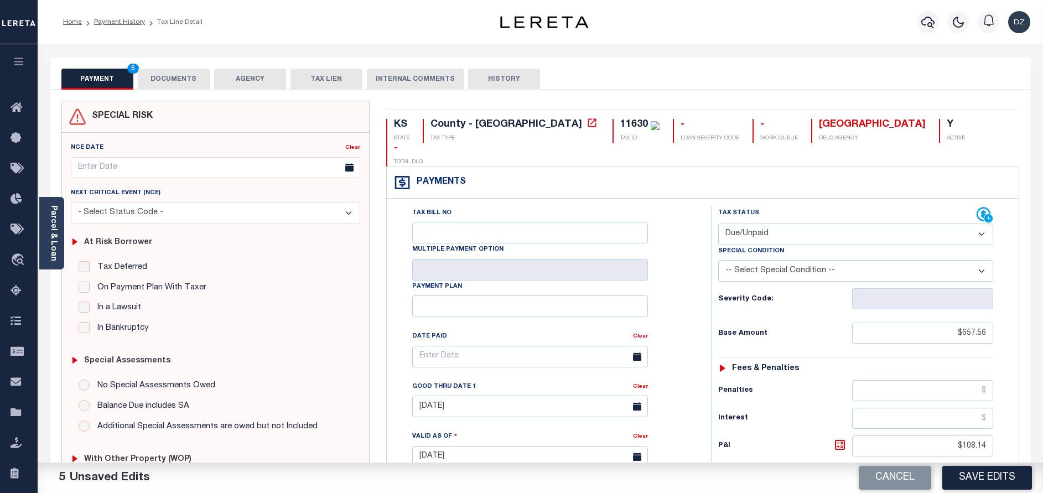
click at [181, 76] on button "DOCUMENTS" at bounding box center [174, 79] width 72 height 21
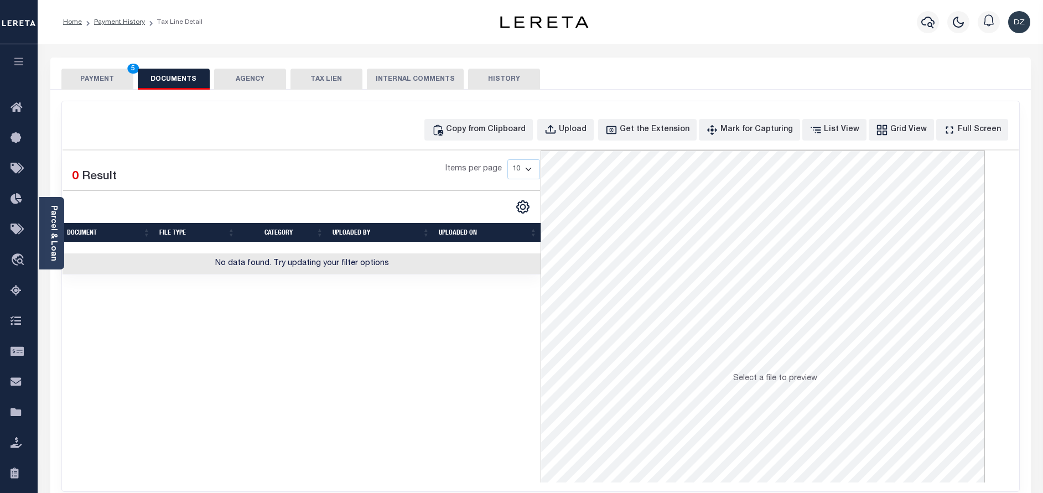
click at [487, 142] on div "Copy from Clipboard Upload Get the Extension Mark for Capturing Got it List Vie…" at bounding box center [540, 296] width 957 height 390
click at [488, 124] on div "Copy from Clipboard" at bounding box center [486, 130] width 80 height 12
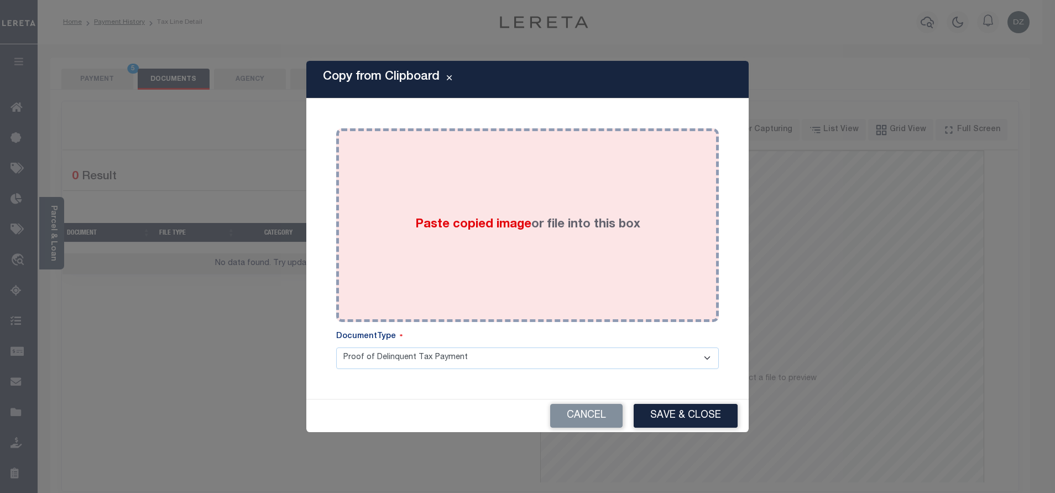
click at [504, 196] on div "Paste copied image or file into this box" at bounding box center [528, 225] width 366 height 177
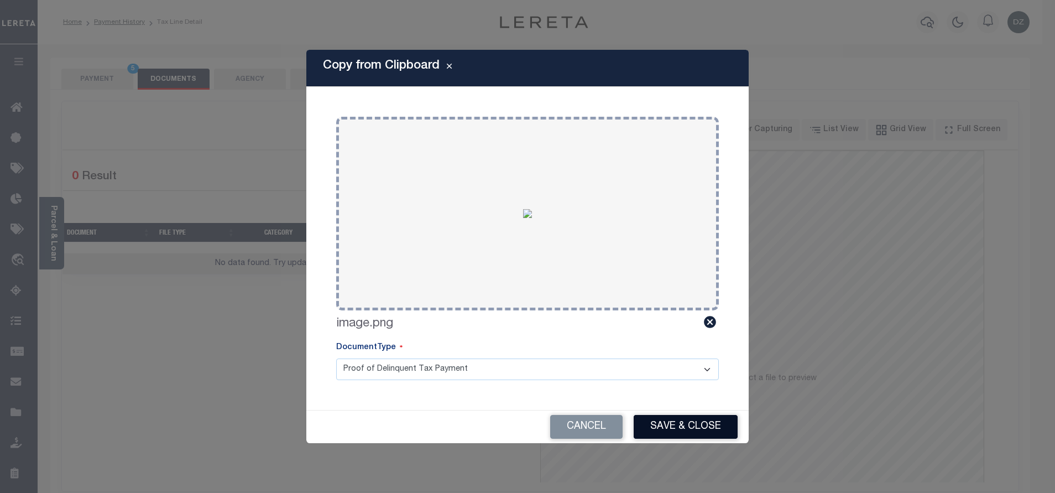
click at [676, 428] on button "Save & Close" at bounding box center [686, 427] width 104 height 24
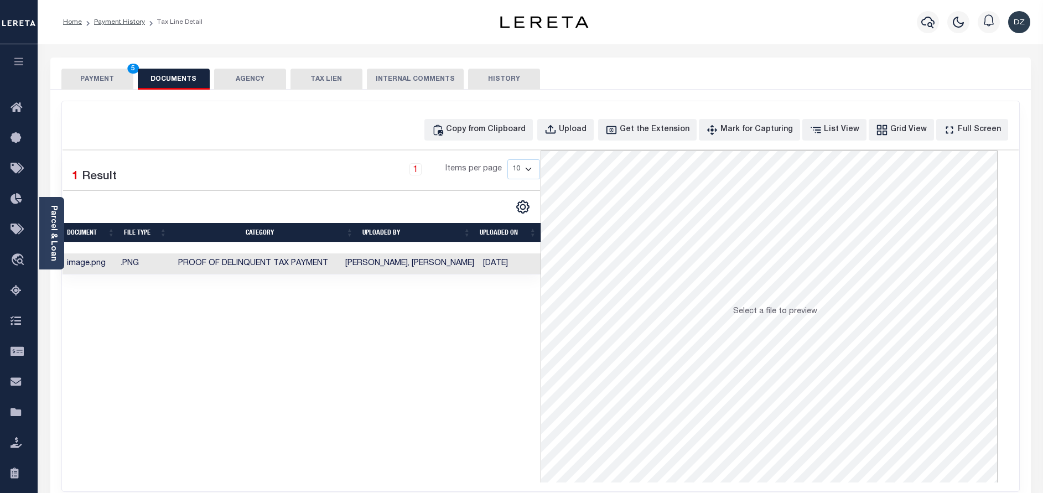
click at [95, 79] on button "PAYMENT 5" at bounding box center [97, 79] width 72 height 21
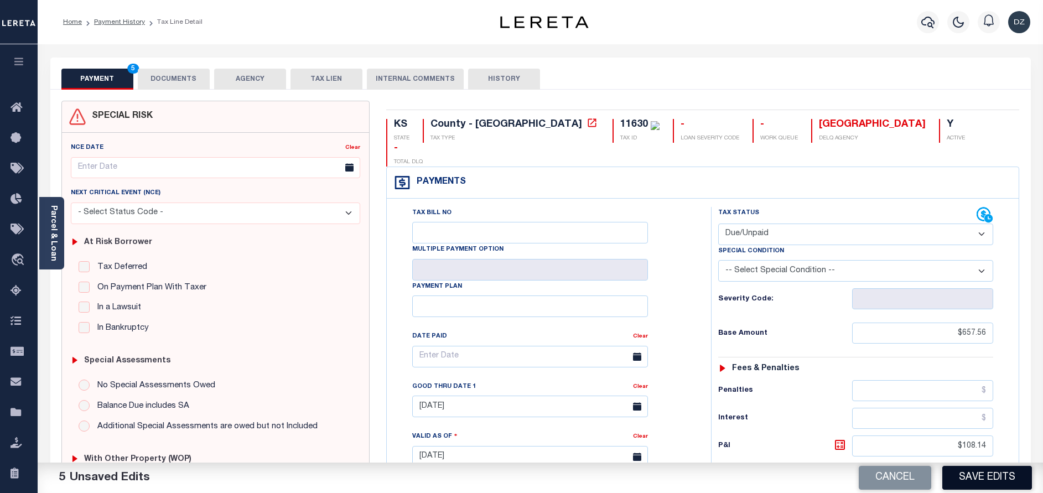
click at [960, 484] on button "Save Edits" at bounding box center [987, 478] width 90 height 24
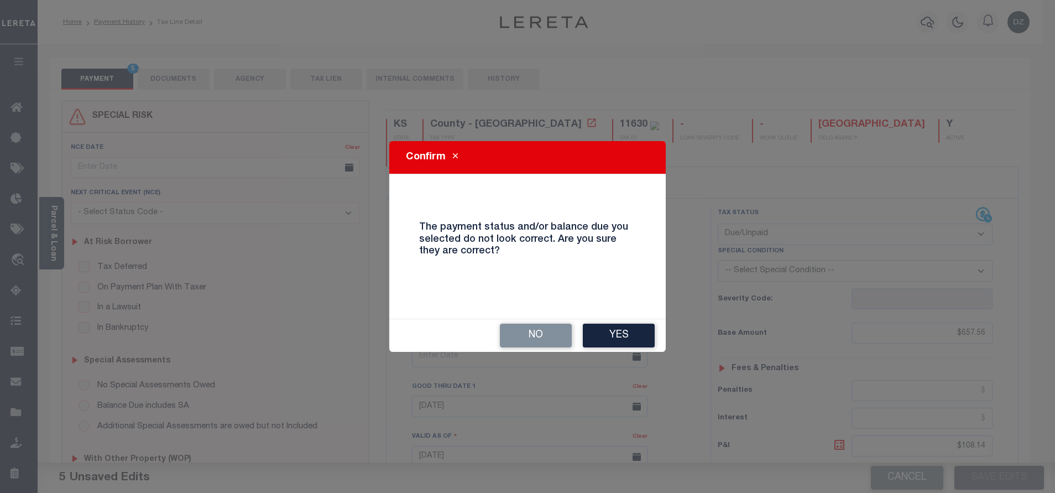
click at [580, 333] on div "No Yes" at bounding box center [527, 335] width 277 height 33
click at [601, 343] on button "Yes" at bounding box center [619, 336] width 72 height 24
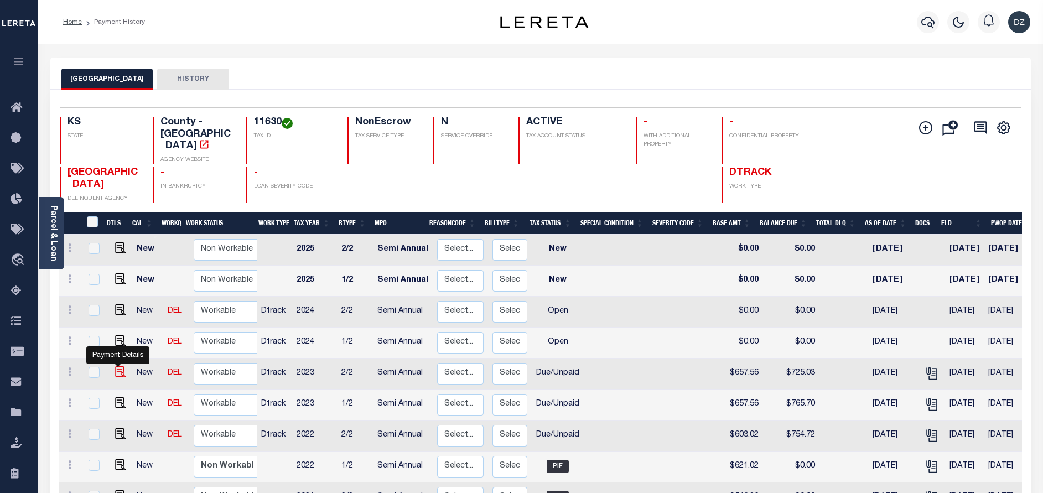
click at [119, 366] on img "" at bounding box center [120, 371] width 11 height 11
checkbox input "true"
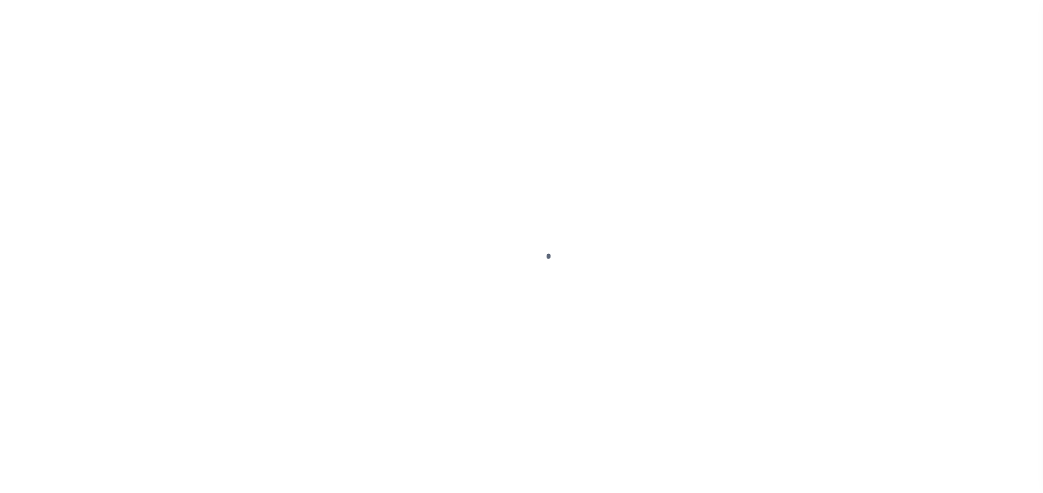
select select "DUE"
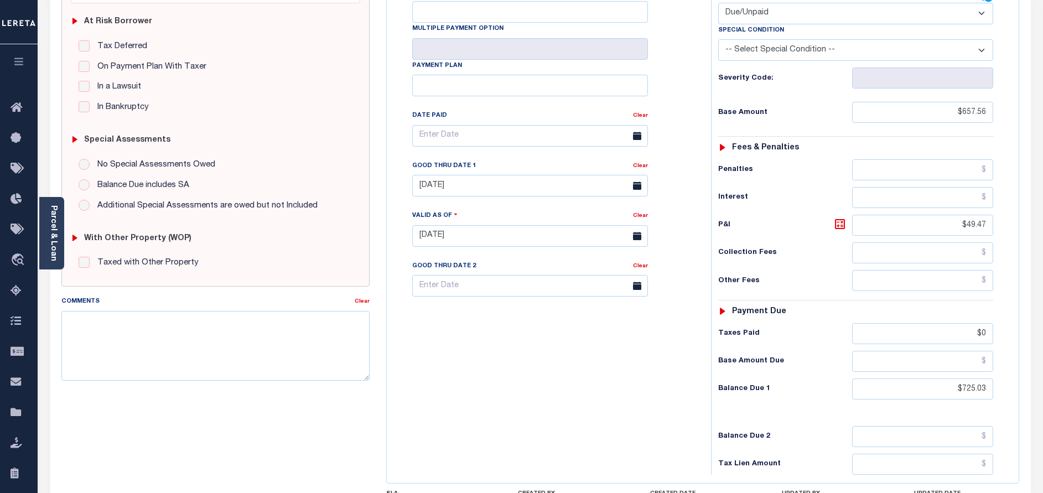
scroll to position [249, 0]
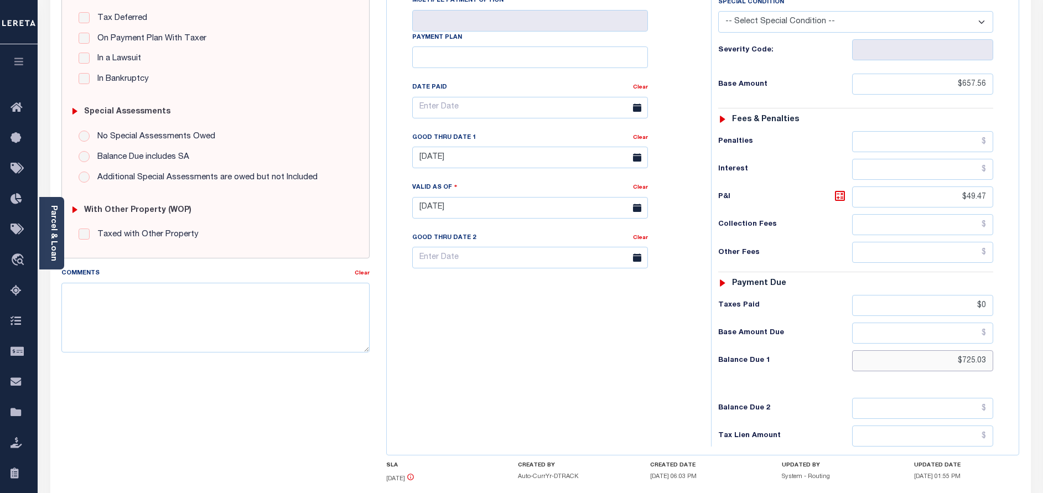
click at [968, 350] on input "$725.03" at bounding box center [922, 360] width 141 height 21
paste input "65.7"
type input "$765.7"
type input "[DATE]"
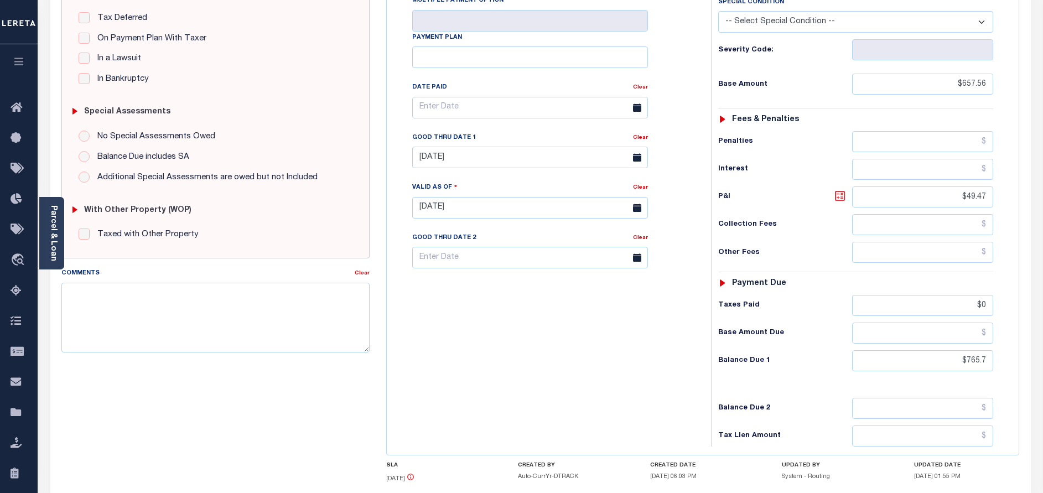
type input "$765.70"
click at [841, 189] on icon at bounding box center [839, 195] width 13 height 13
type input "$108.14"
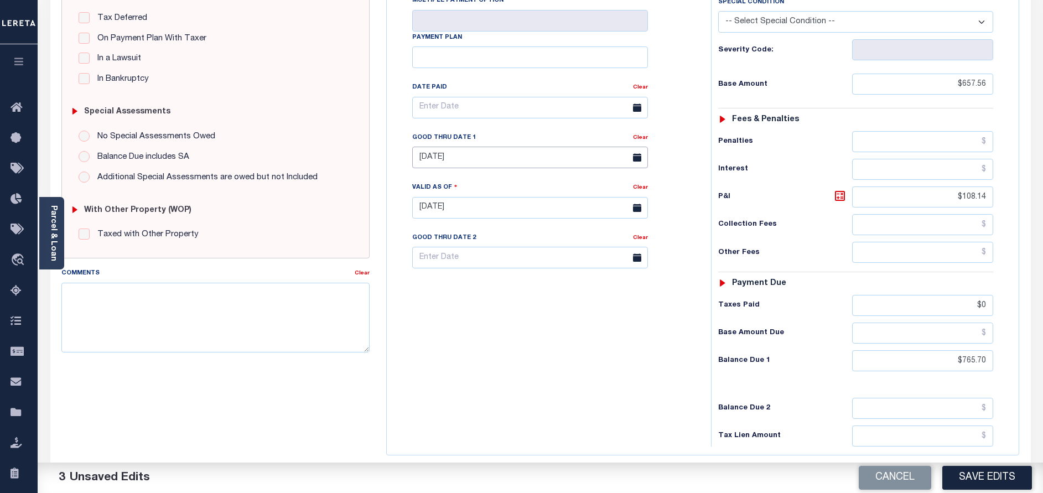
click at [480, 147] on input "[DATE]" at bounding box center [530, 158] width 236 height 22
click at [480, 286] on span "30" at bounding box center [473, 285] width 22 height 22
type input "[DATE]"
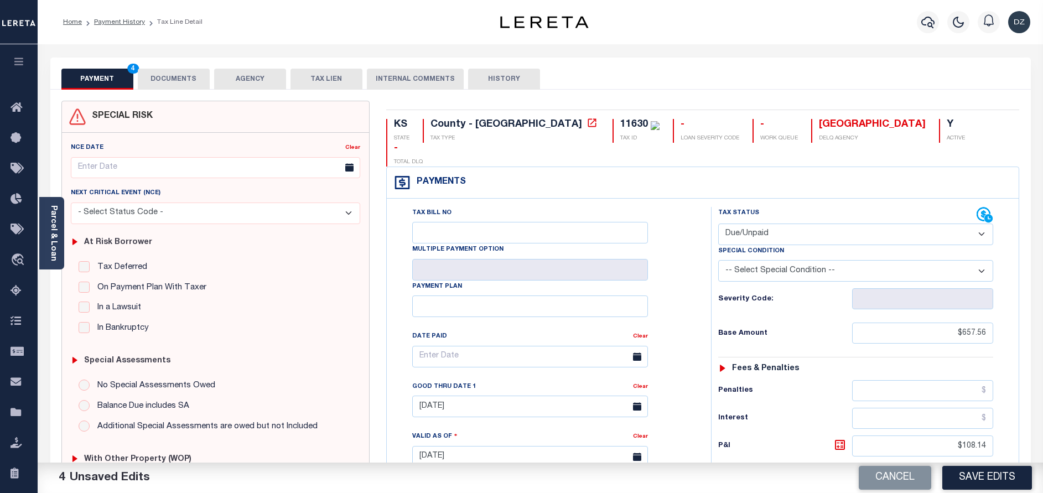
click at [161, 84] on button "DOCUMENTS" at bounding box center [174, 79] width 72 height 21
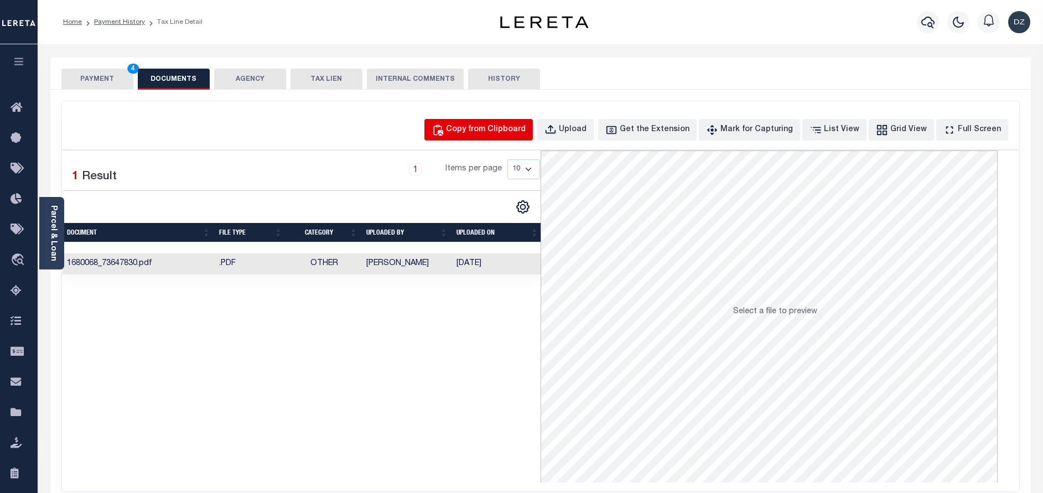
click at [520, 124] on div "Copy from Clipboard" at bounding box center [486, 130] width 80 height 12
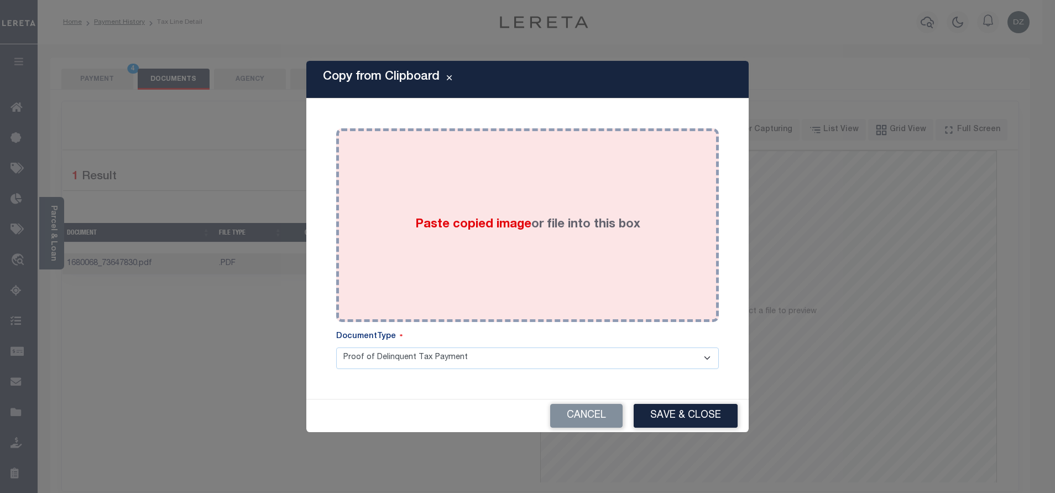
click at [520, 186] on div "Paste copied image or file into this box" at bounding box center [528, 225] width 366 height 177
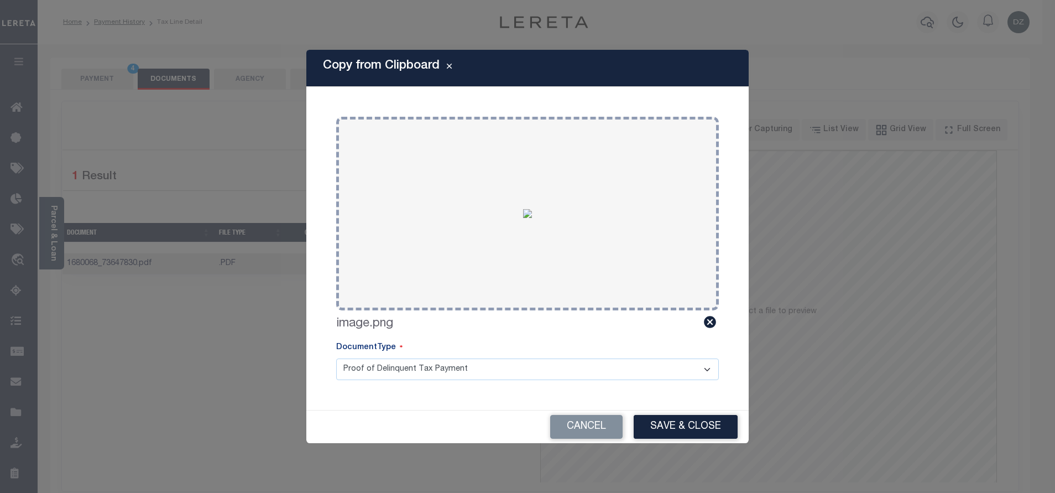
click at [662, 425] on button "Save & Close" at bounding box center [686, 427] width 104 height 24
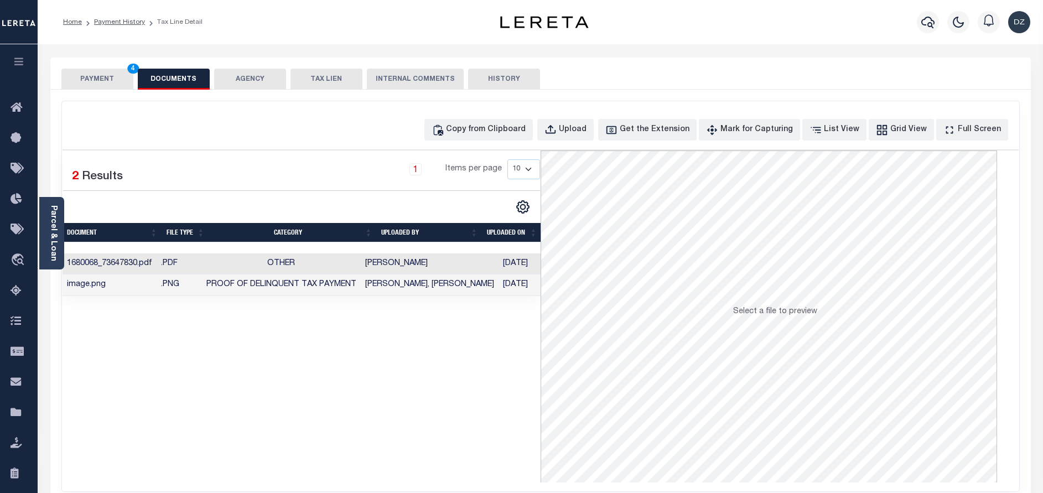
click at [85, 84] on button "PAYMENT 4" at bounding box center [97, 79] width 72 height 21
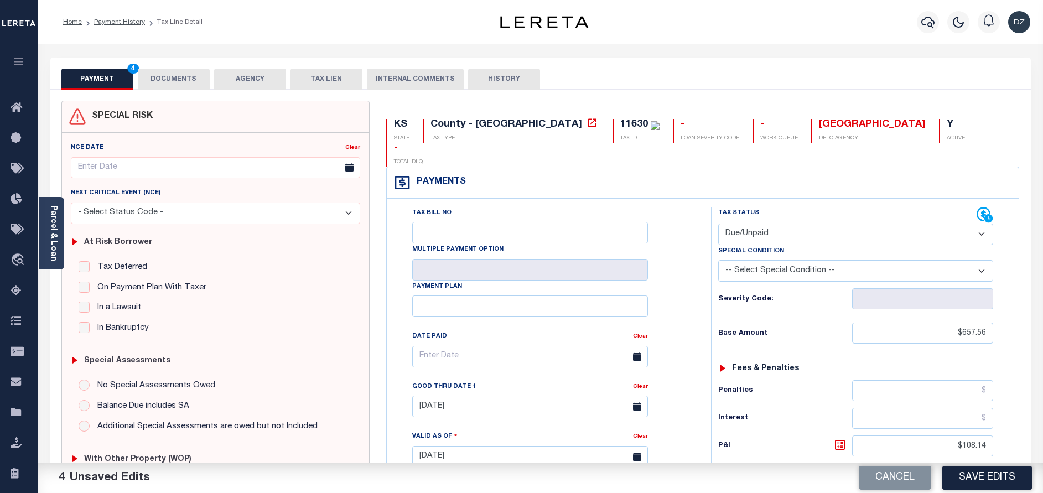
click at [985, 478] on button "Save Edits" at bounding box center [987, 478] width 90 height 24
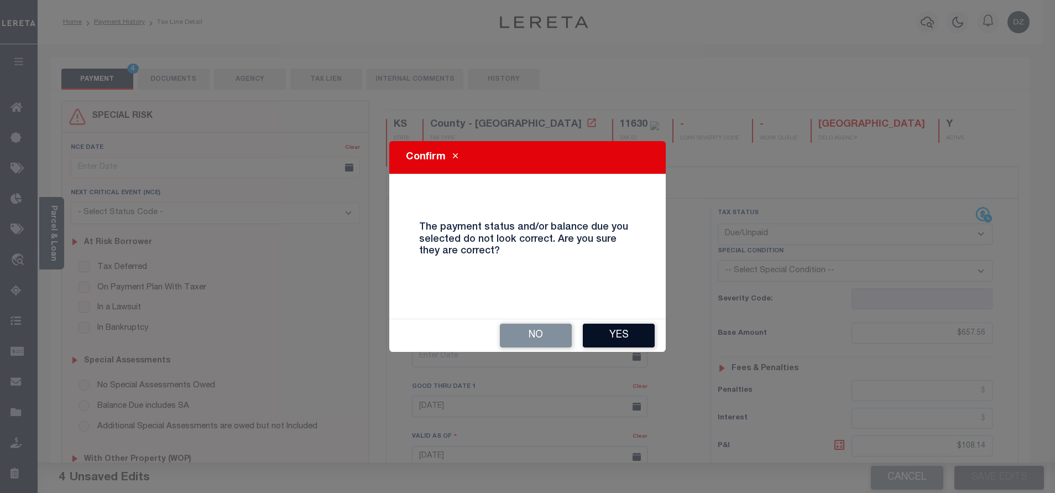
click at [631, 335] on button "Yes" at bounding box center [619, 336] width 72 height 24
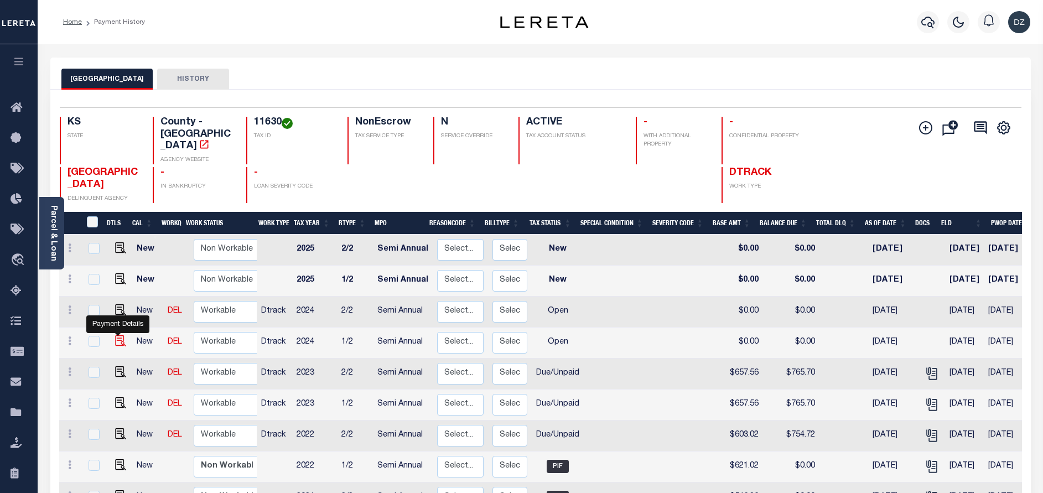
click at [119, 335] on img "" at bounding box center [120, 340] width 11 height 11
checkbox input "true"
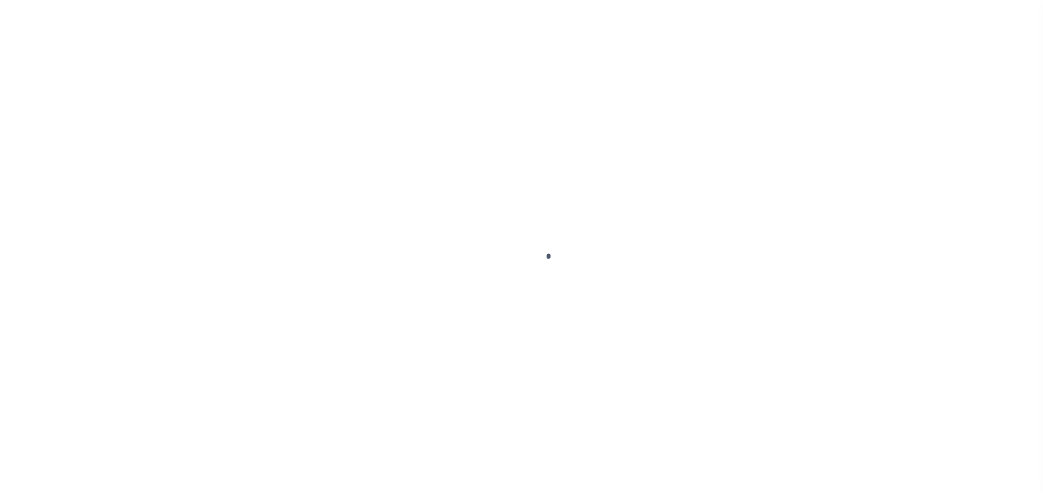
select select "OP2"
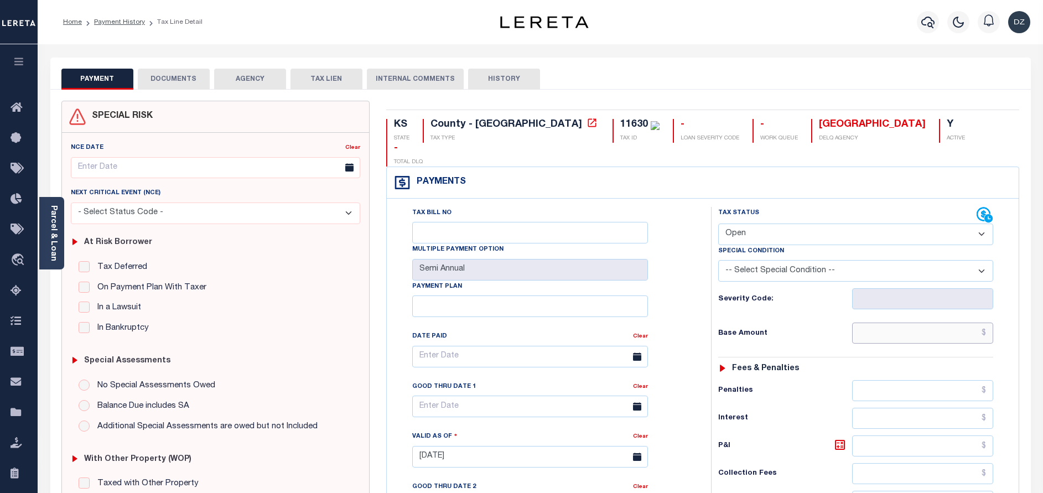
click at [940, 322] on input "text" at bounding box center [922, 332] width 141 height 21
paste input "692.15"
type input "$692.15"
type input "[DATE]"
click at [744, 223] on select "- Select Status Code - Open Due/Unpaid Paid Incomplete No Tax Due Internal Refu…" at bounding box center [855, 234] width 275 height 22
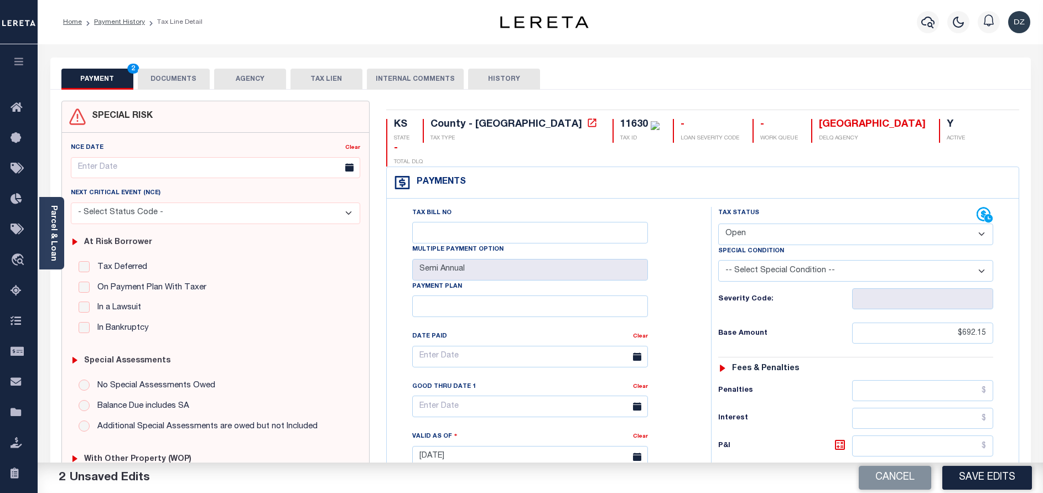
select select "DUE"
click at [718, 223] on select "- Select Status Code - Open Due/Unpaid Paid Incomplete No Tax Due Internal Refu…" at bounding box center [855, 234] width 275 height 22
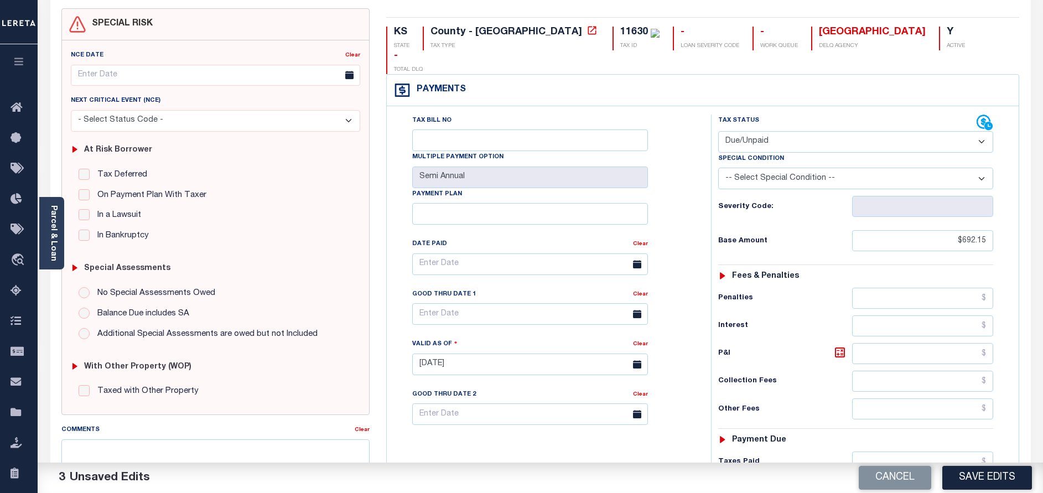
scroll to position [321, 0]
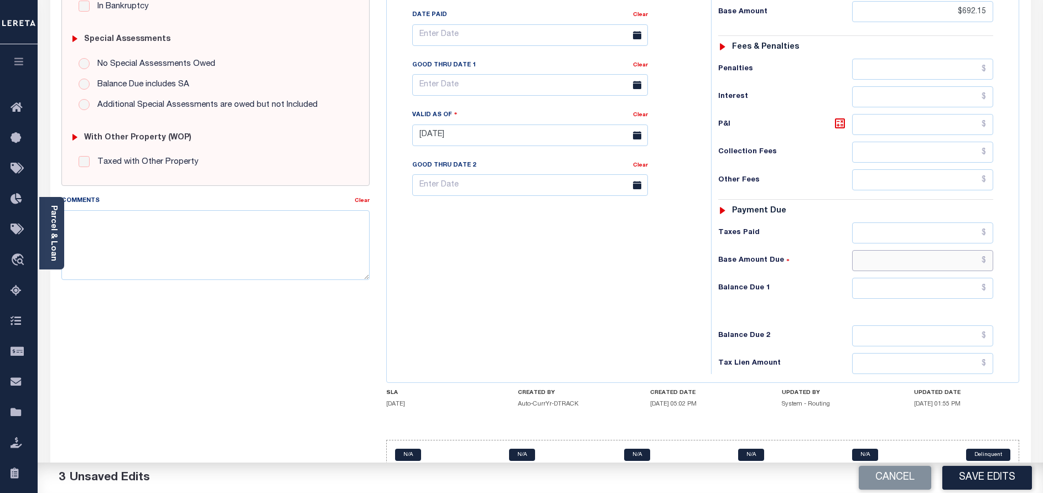
drag, startPoint x: 931, startPoint y: 243, endPoint x: 931, endPoint y: 250, distance: 7.2
click at [931, 250] on div "Tax Status Status - Select Status Code -" at bounding box center [859, 130] width 296 height 488
click at [963, 278] on input "text" at bounding box center [922, 288] width 141 height 21
paste input "740.72"
type input "$740.72"
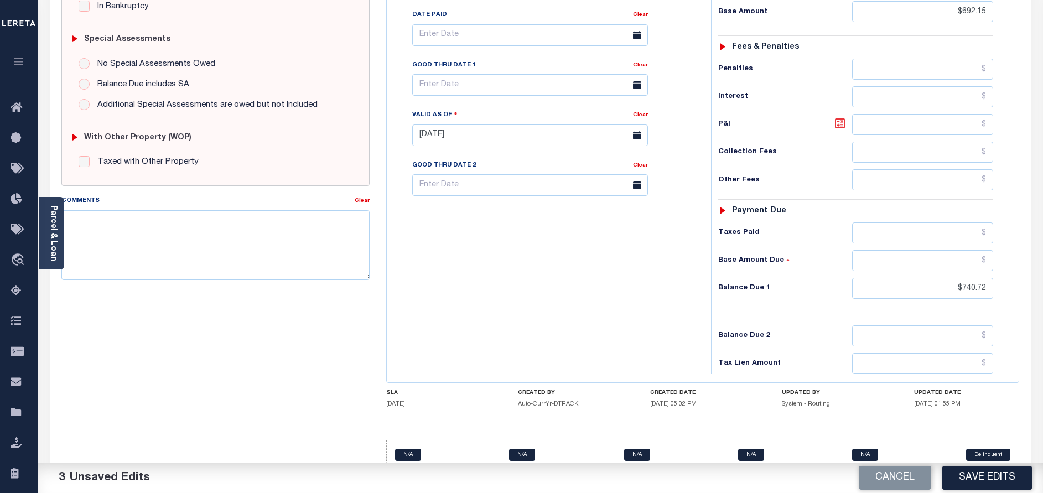
click at [833, 117] on icon at bounding box center [839, 123] width 13 height 13
type input "$48.57"
click at [444, 74] on input "text" at bounding box center [530, 85] width 236 height 22
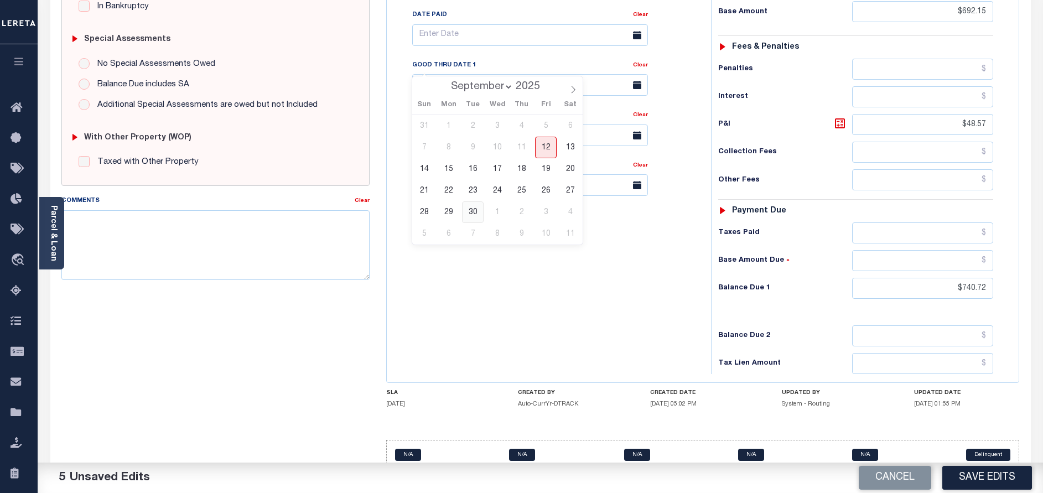
click at [468, 215] on span "30" at bounding box center [473, 212] width 22 height 22
type input "[DATE]"
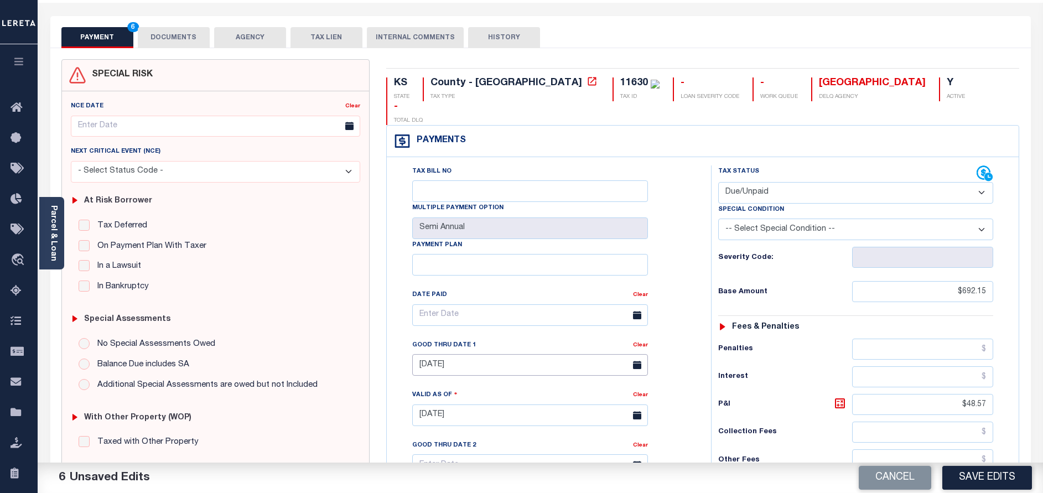
scroll to position [0, 0]
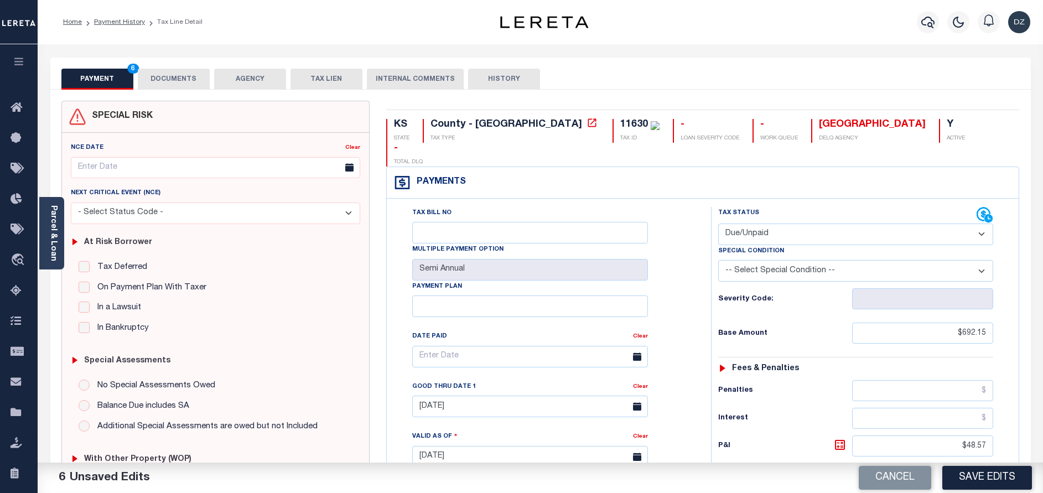
click at [181, 85] on button "DOCUMENTS" at bounding box center [174, 79] width 72 height 21
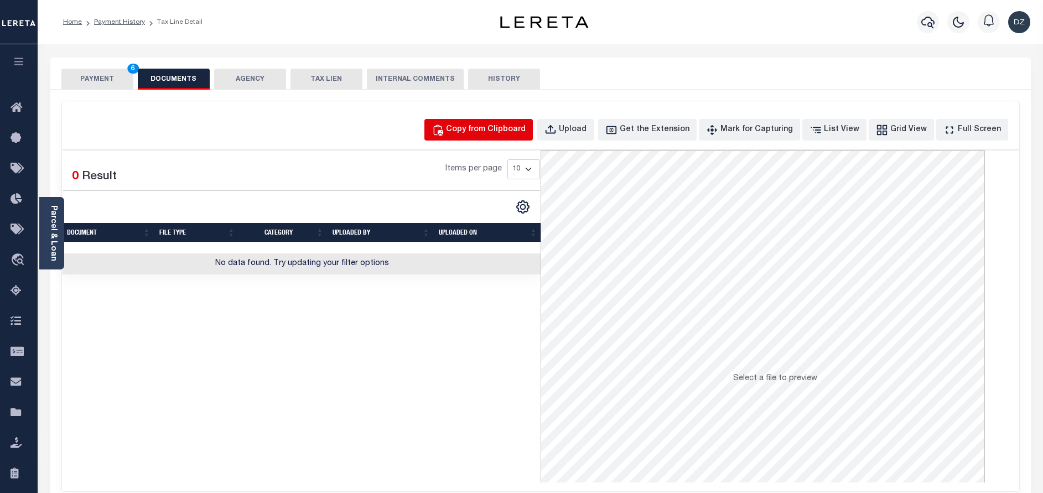
click at [501, 119] on button "Copy from Clipboard" at bounding box center [478, 130] width 108 height 22
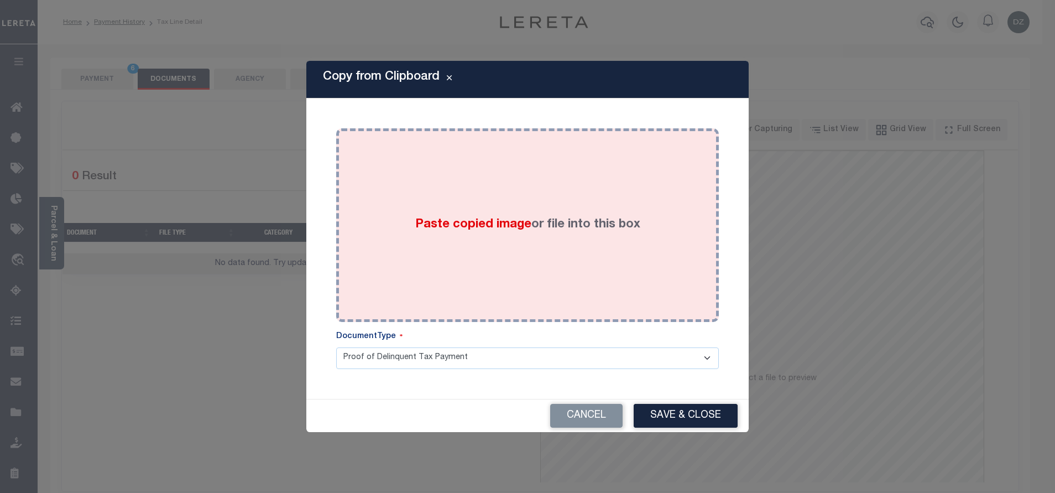
click at [536, 232] on label "Paste copied image or file into this box" at bounding box center [527, 225] width 225 height 18
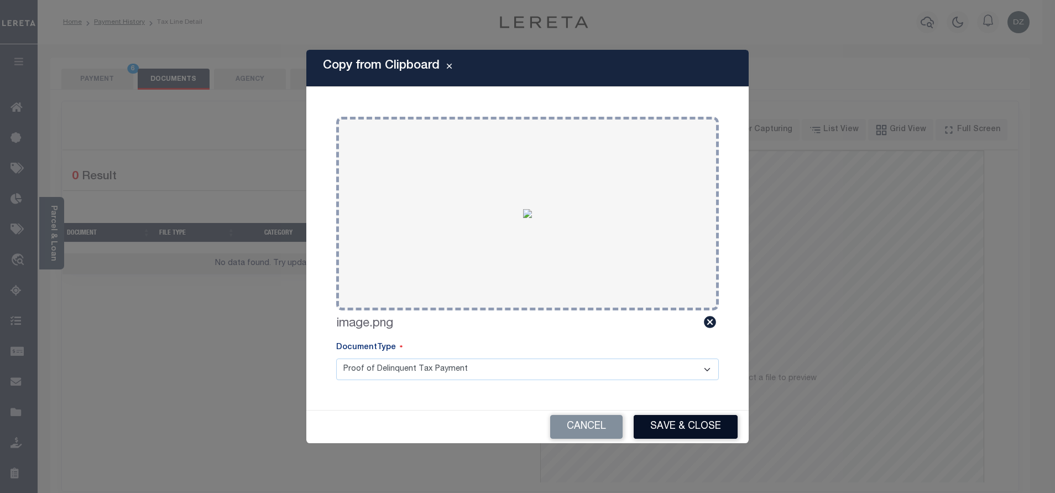
click at [655, 433] on button "Save & Close" at bounding box center [686, 427] width 104 height 24
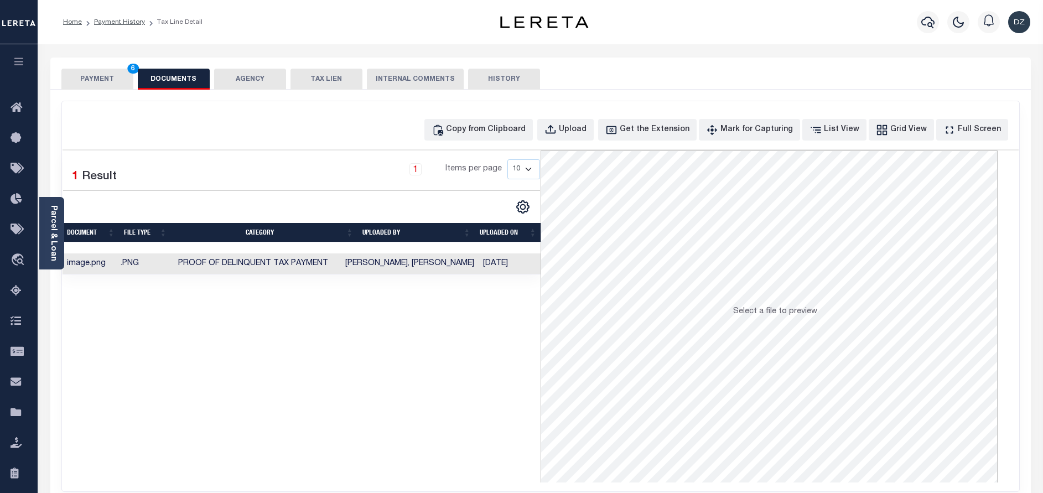
click at [95, 78] on button "PAYMENT 6" at bounding box center [97, 79] width 72 height 21
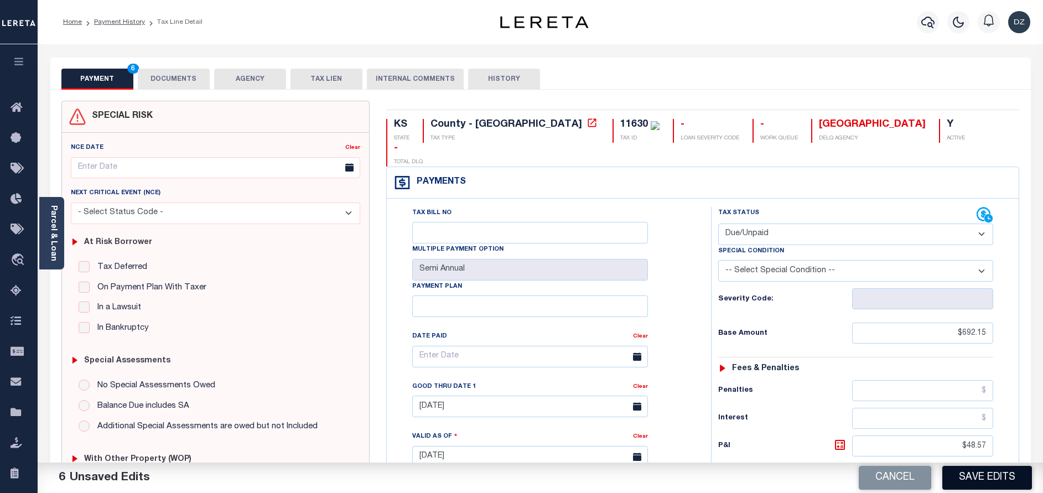
click at [992, 481] on button "Save Edits" at bounding box center [987, 478] width 90 height 24
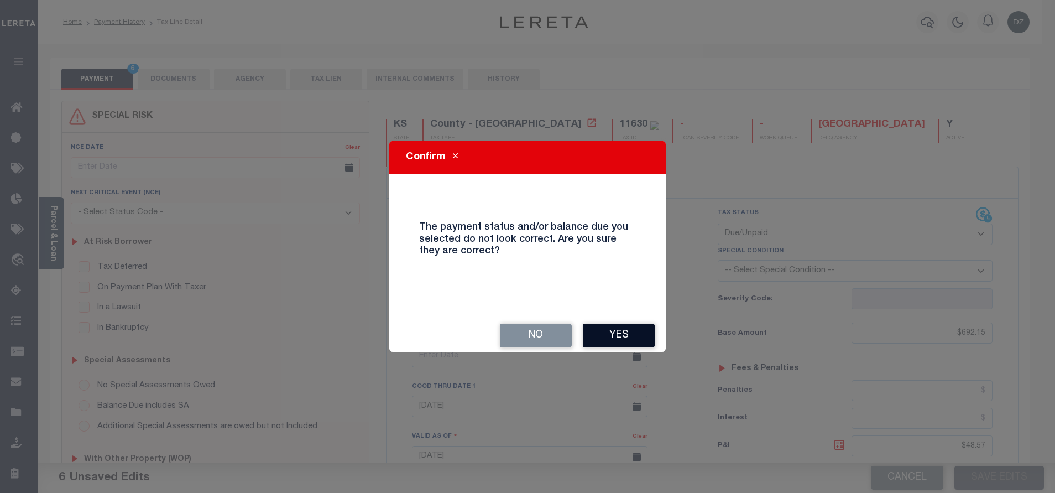
click at [601, 331] on button "Yes" at bounding box center [619, 336] width 72 height 24
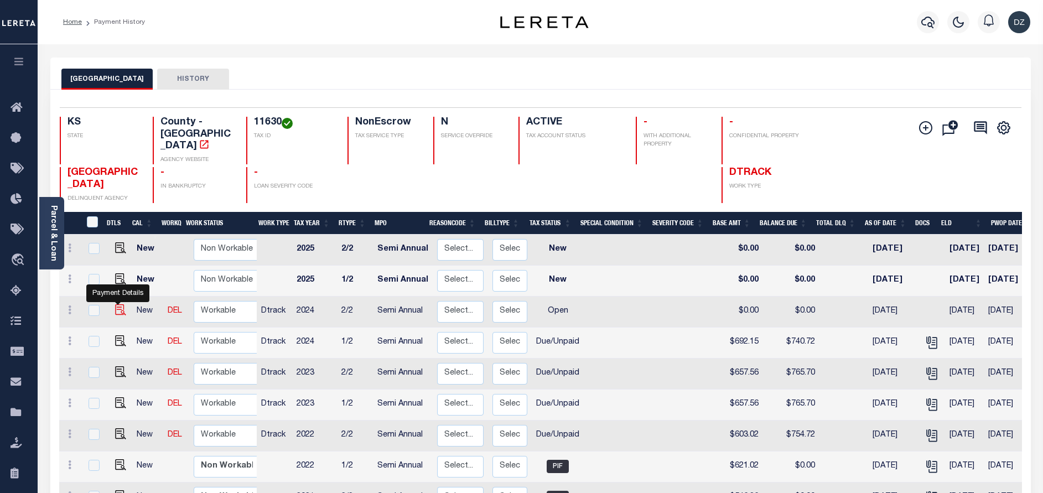
click at [116, 304] on img "" at bounding box center [120, 309] width 11 height 11
checkbox input "true"
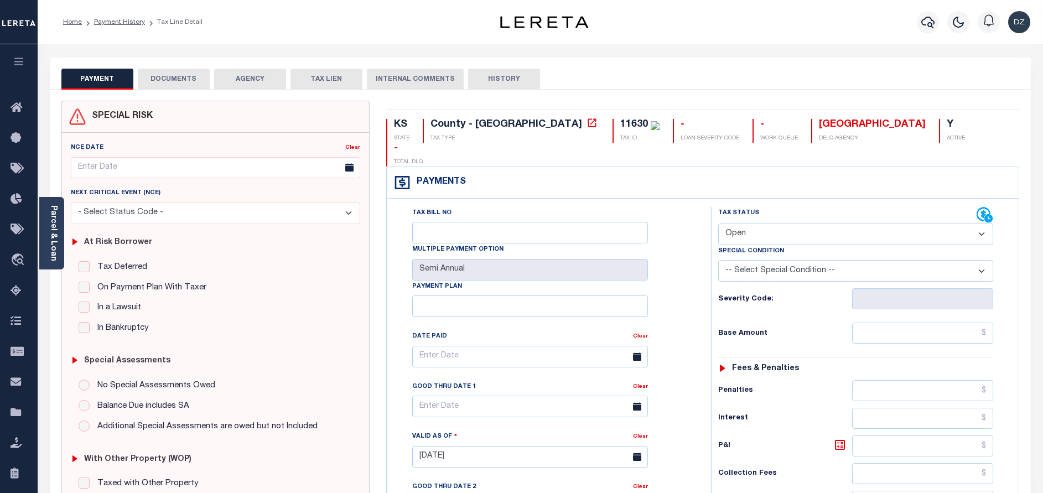
click at [749, 223] on select "- Select Status Code - Open Due/Unpaid Paid Incomplete No Tax Due Internal Refu…" at bounding box center [855, 234] width 275 height 22
select select "DUE"
click at [718, 223] on select "- Select Status Code - Open Due/Unpaid Paid Incomplete No Tax Due Internal Refu…" at bounding box center [855, 234] width 275 height 22
type input "[DATE]"
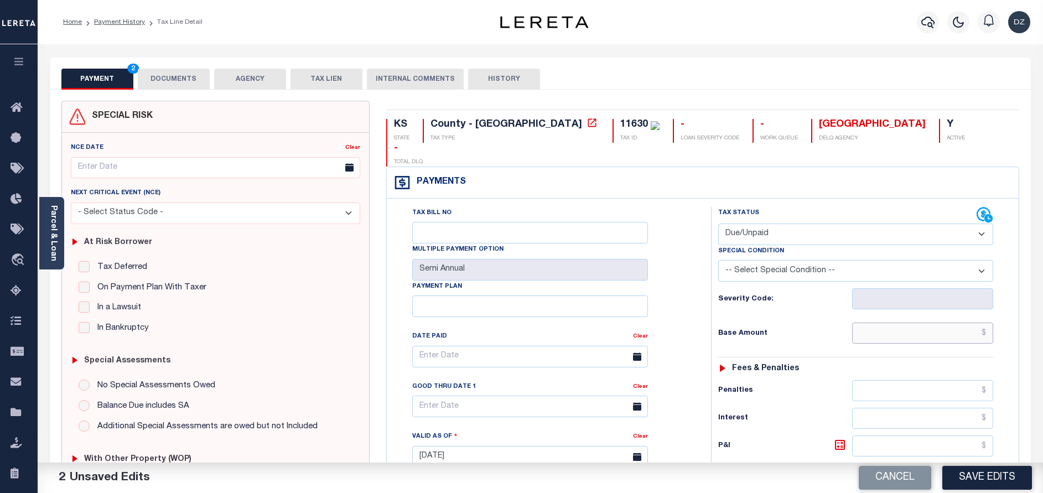
click at [954, 322] on input "text" at bounding box center [922, 332] width 141 height 21
type input "$692.15"
type input "$740.72"
click at [833, 438] on icon at bounding box center [839, 444] width 13 height 13
type input "$48.57"
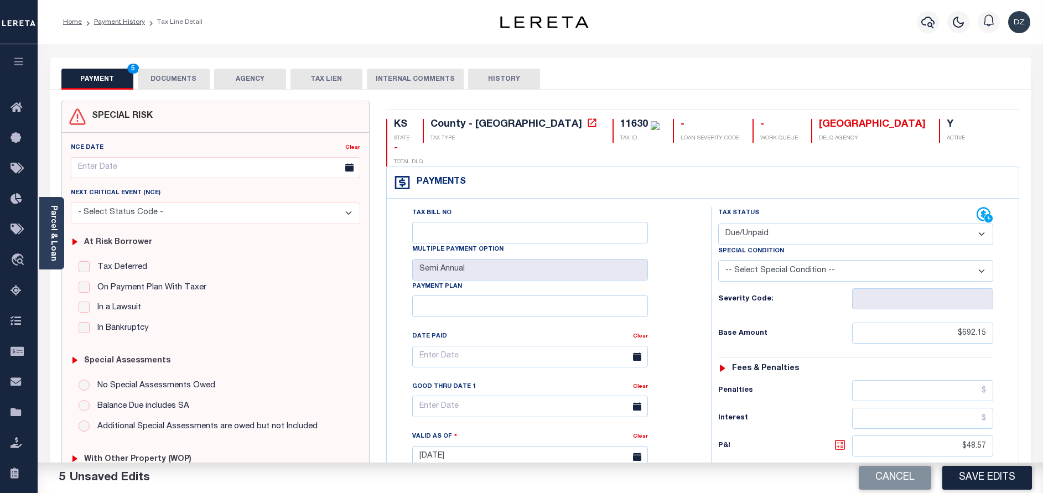
click at [837, 438] on icon at bounding box center [839, 444] width 13 height 13
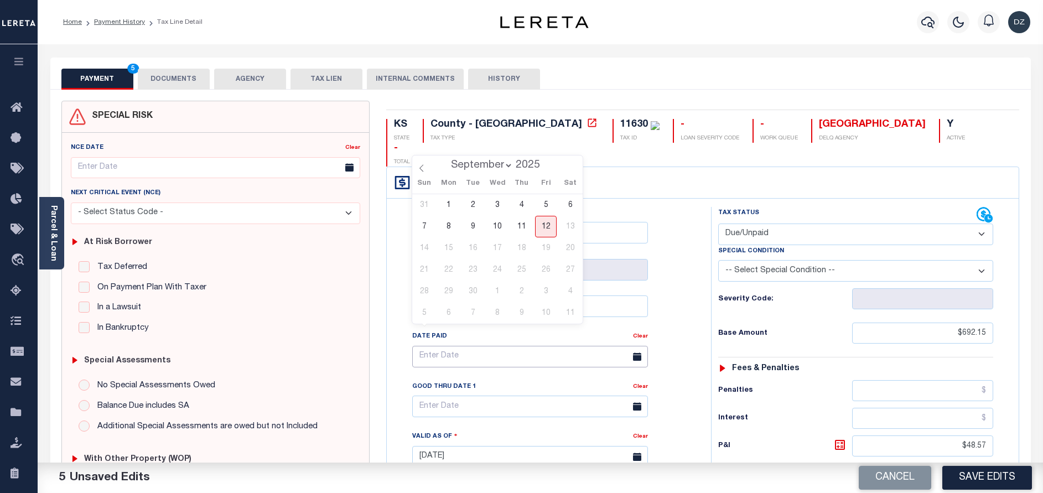
click at [483, 346] on input "text" at bounding box center [530, 357] width 236 height 22
click at [476, 395] on input "text" at bounding box center [530, 406] width 236 height 22
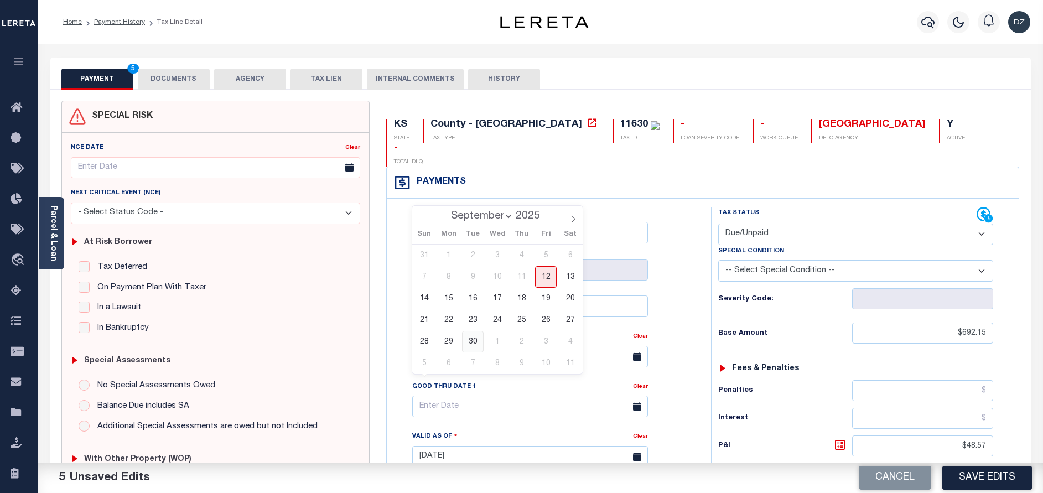
click at [467, 341] on span "30" at bounding box center [473, 342] width 22 height 22
type input "[DATE]"
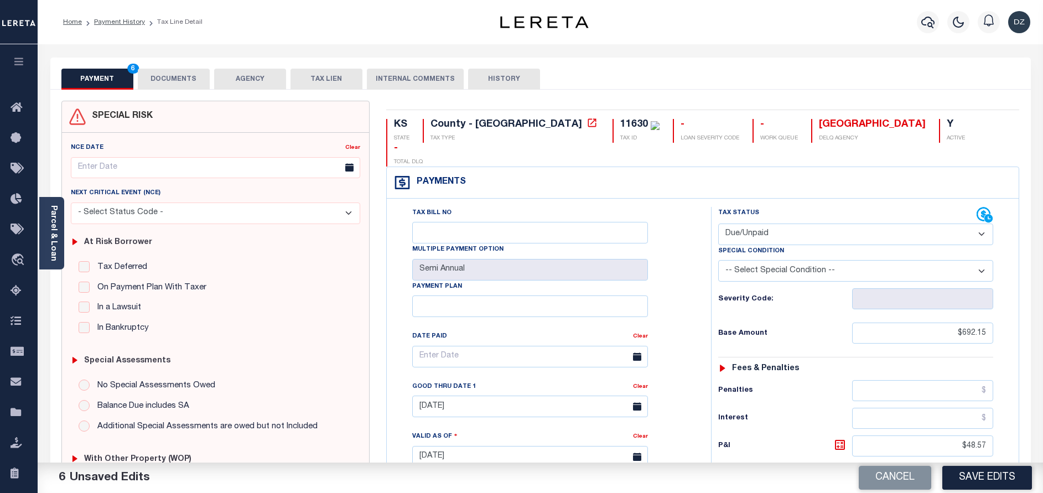
click at [170, 75] on button "DOCUMENTS" at bounding box center [174, 79] width 72 height 21
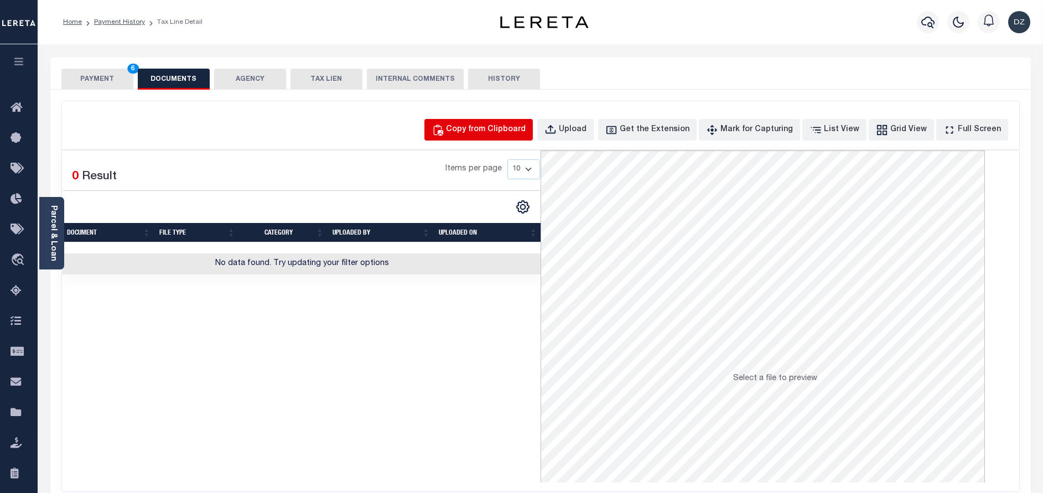
click at [499, 125] on div "Copy from Clipboard" at bounding box center [486, 130] width 80 height 12
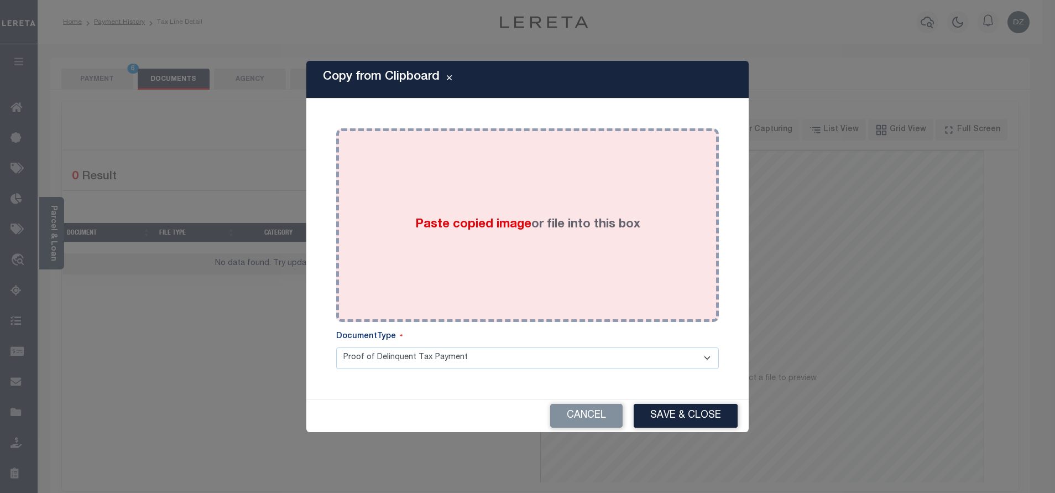
click at [556, 190] on div "Paste copied image or file into this box" at bounding box center [528, 225] width 366 height 177
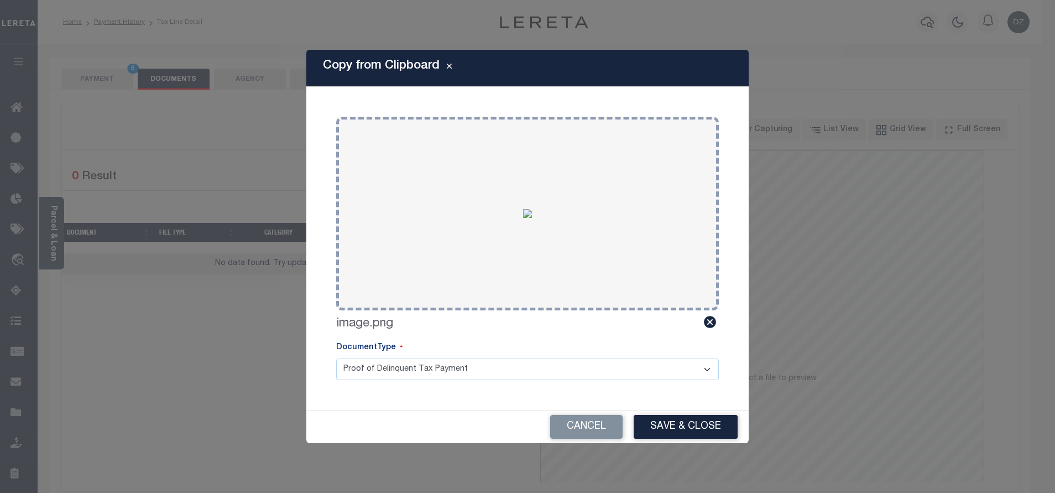
click at [670, 419] on button "Save & Close" at bounding box center [686, 427] width 104 height 24
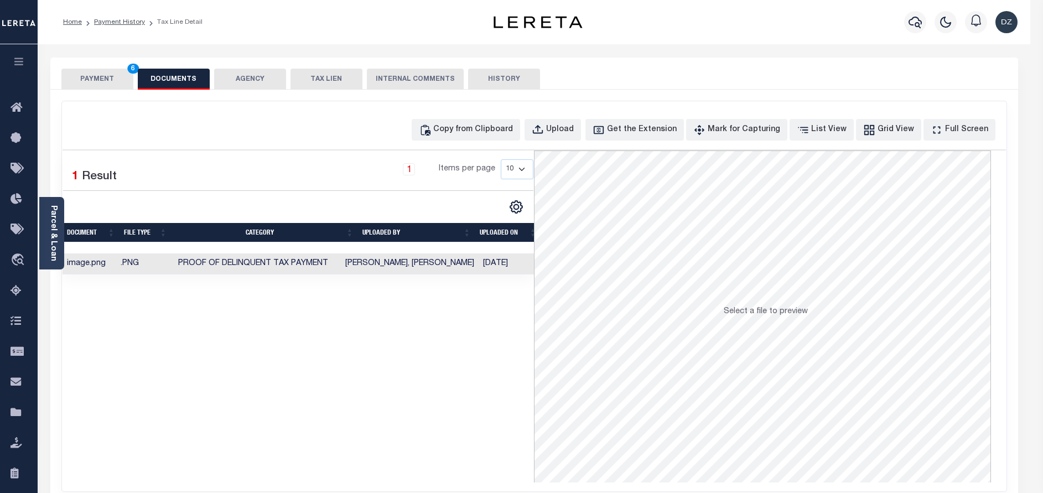
click at [108, 76] on button "PAYMENT 6" at bounding box center [97, 79] width 72 height 21
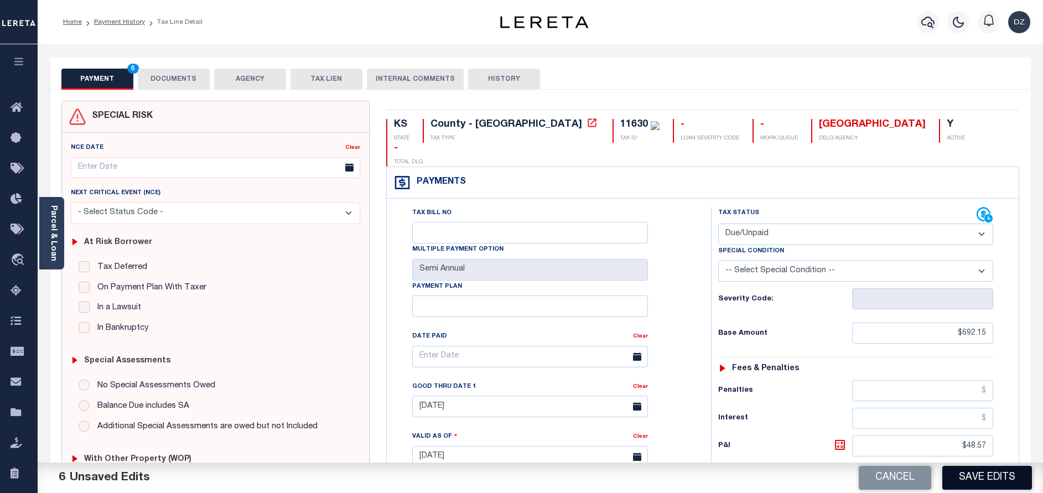
click at [965, 469] on button "Save Edits" at bounding box center [987, 478] width 90 height 24
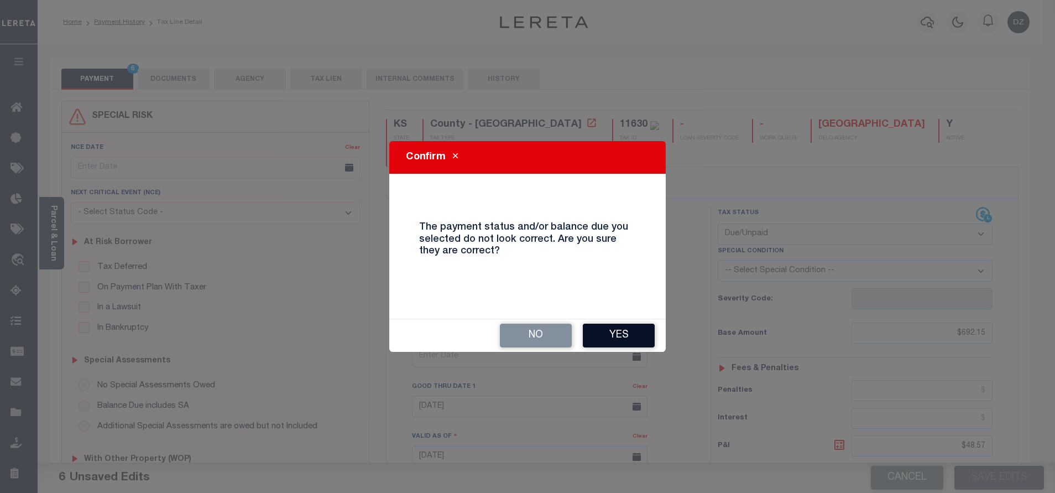
click at [610, 331] on button "Yes" at bounding box center [619, 336] width 72 height 24
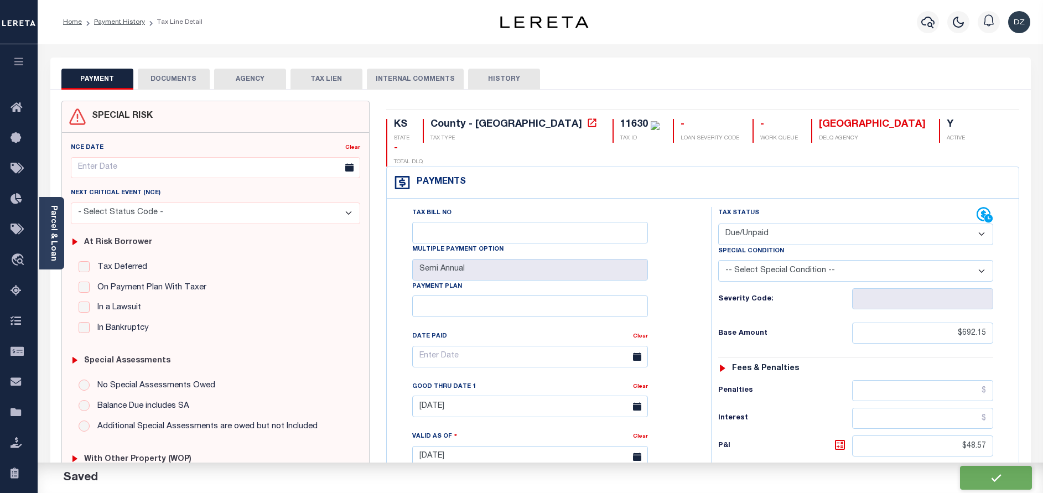
checkbox input "false"
type input "$692.15"
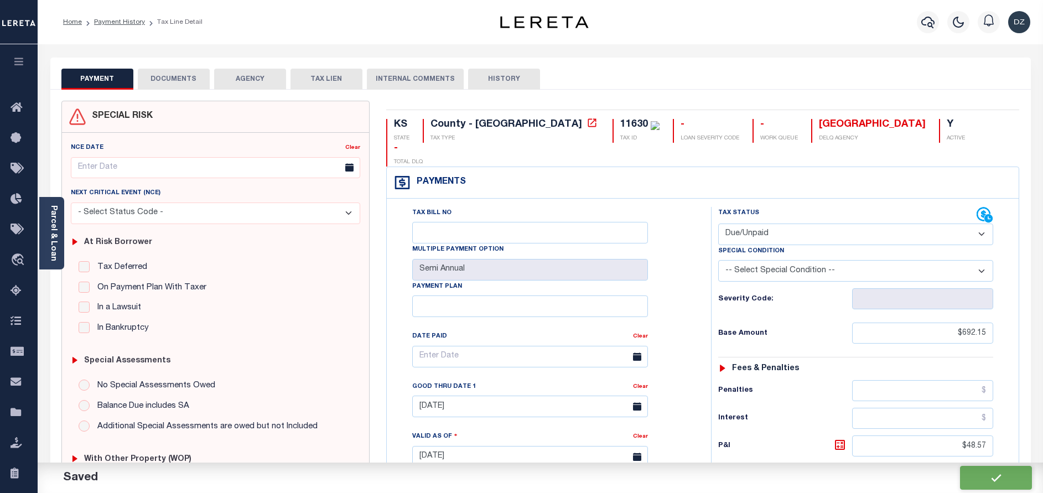
type input "$48.57"
type input "$740.72"
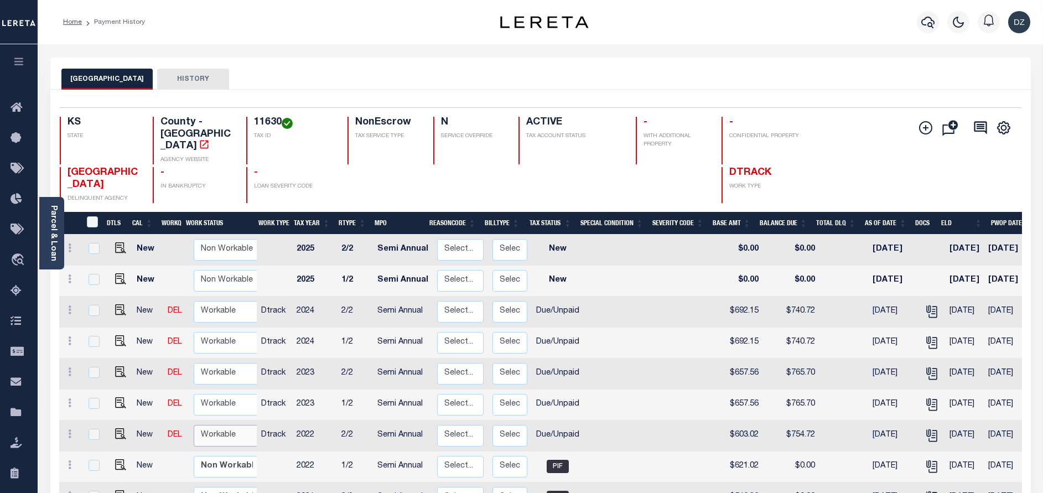
click at [204, 425] on select "Non Workable Workable" at bounding box center [227, 436] width 66 height 22
checkbox input "true"
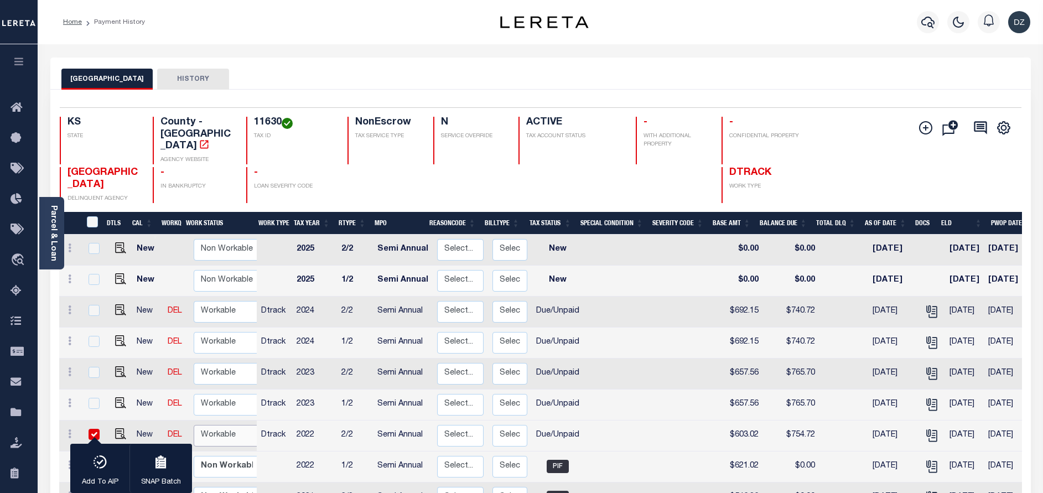
select select "true"
click at [194, 425] on select "Non Workable Workable" at bounding box center [227, 436] width 66 height 22
checkbox input "false"
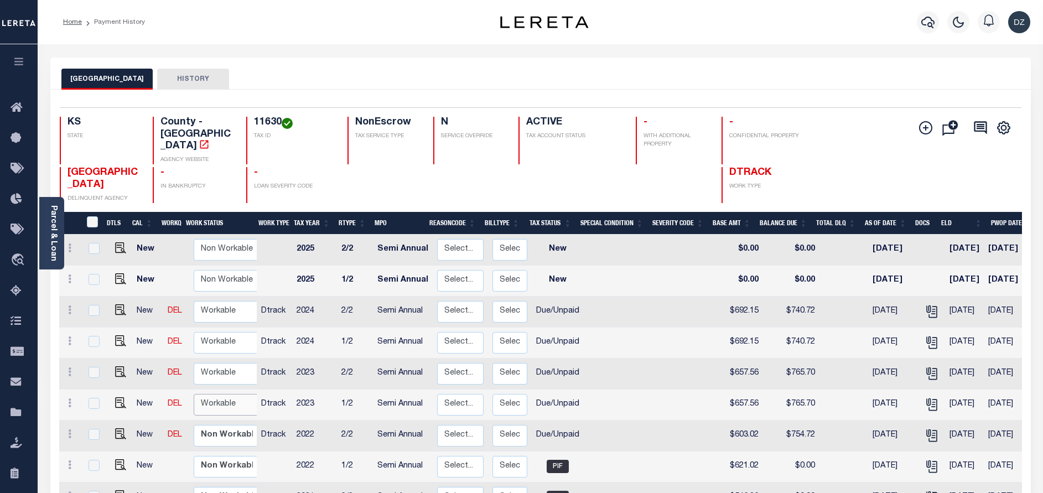
click at [211, 394] on select "Non Workable Workable" at bounding box center [227, 405] width 66 height 22
checkbox input "true"
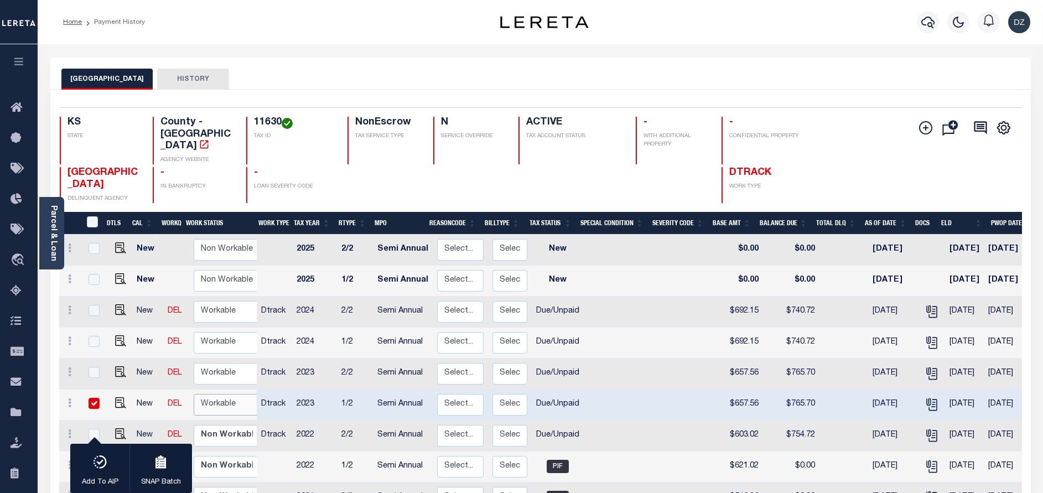
select select "true"
click at [194, 394] on select "Non Workable Workable" at bounding box center [227, 405] width 66 height 22
checkbox input "false"
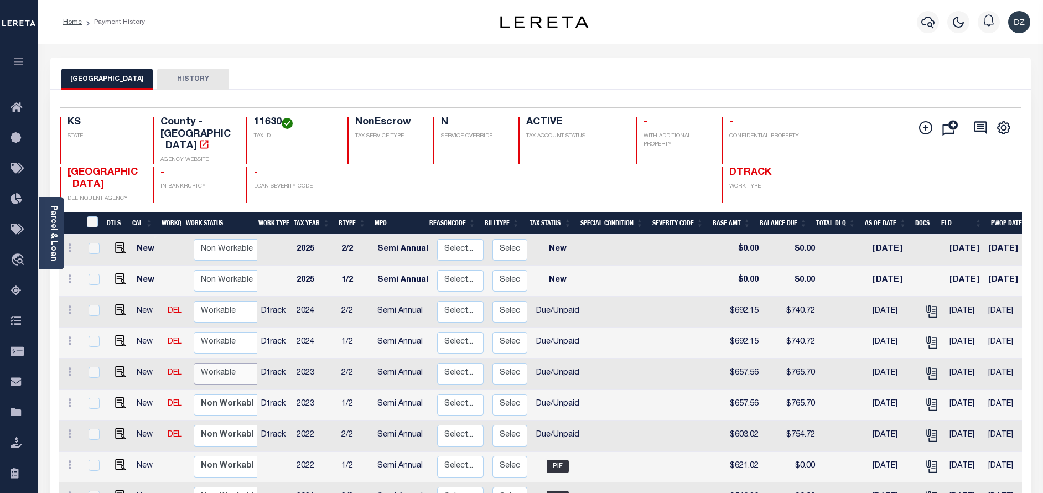
click at [212, 363] on select "Non Workable Workable" at bounding box center [227, 374] width 66 height 22
checkbox input "true"
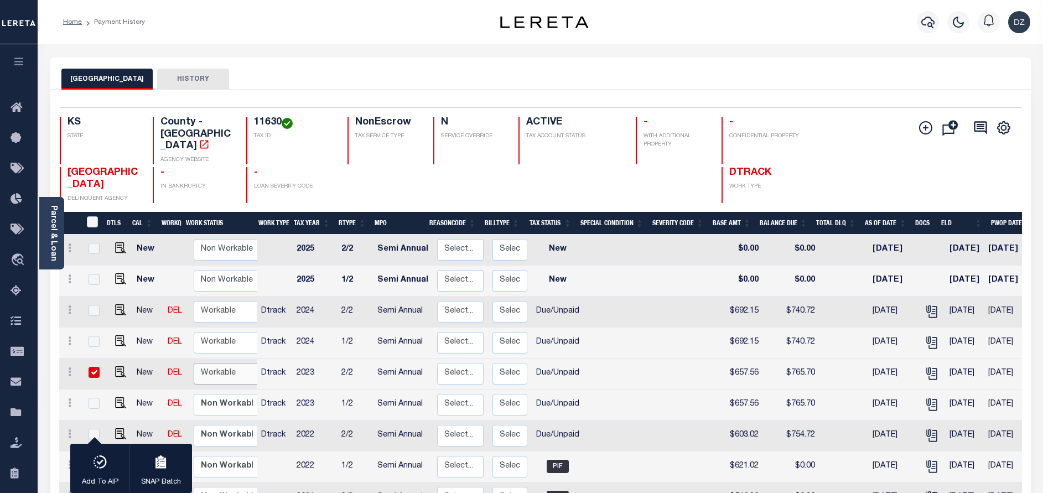
select select "true"
click at [194, 363] on select "Non Workable Workable" at bounding box center [227, 374] width 66 height 22
checkbox input "false"
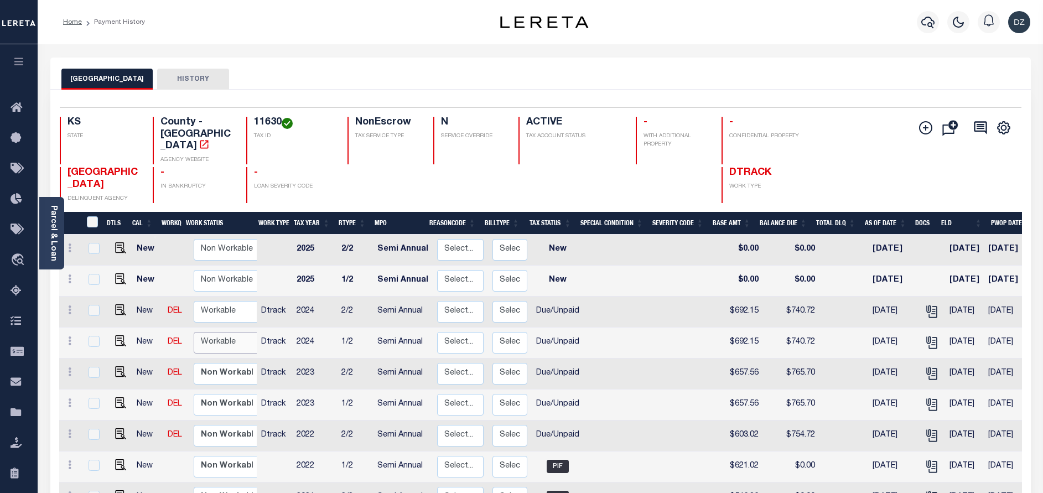
click at [237, 332] on select "Non Workable Workable" at bounding box center [227, 343] width 66 height 22
checkbox input "true"
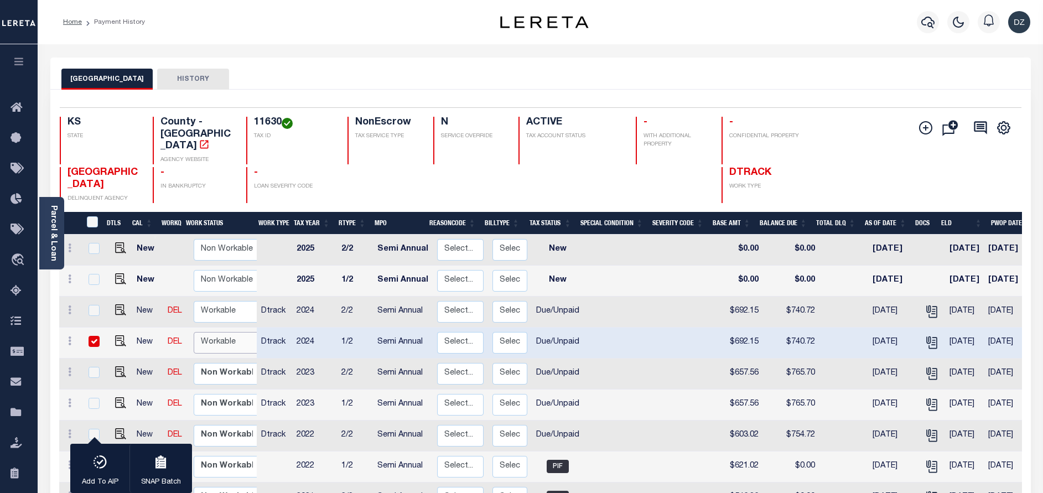
select select "true"
click at [194, 332] on select "Non Workable Workable" at bounding box center [227, 343] width 66 height 22
checkbox input "false"
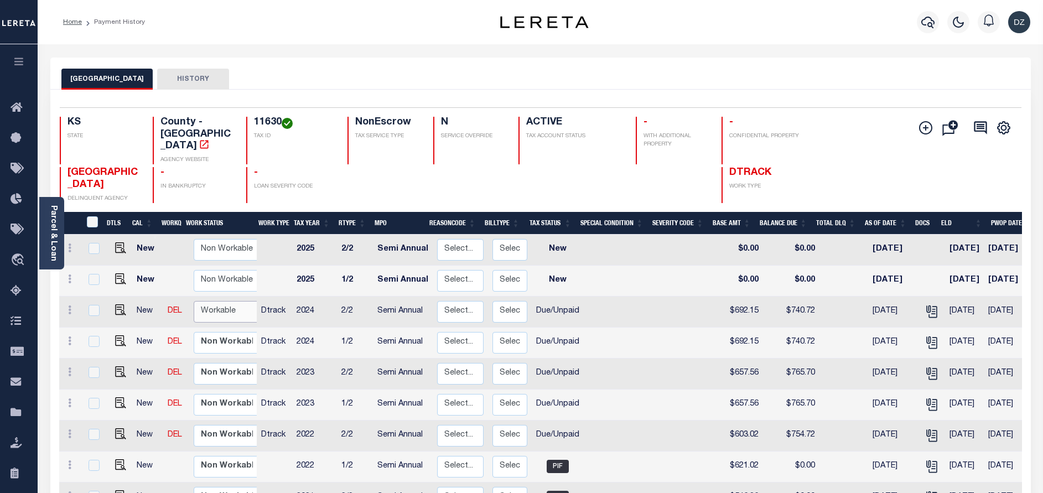
click at [232, 301] on select "Non Workable Workable" at bounding box center [227, 312] width 66 height 22
checkbox input "true"
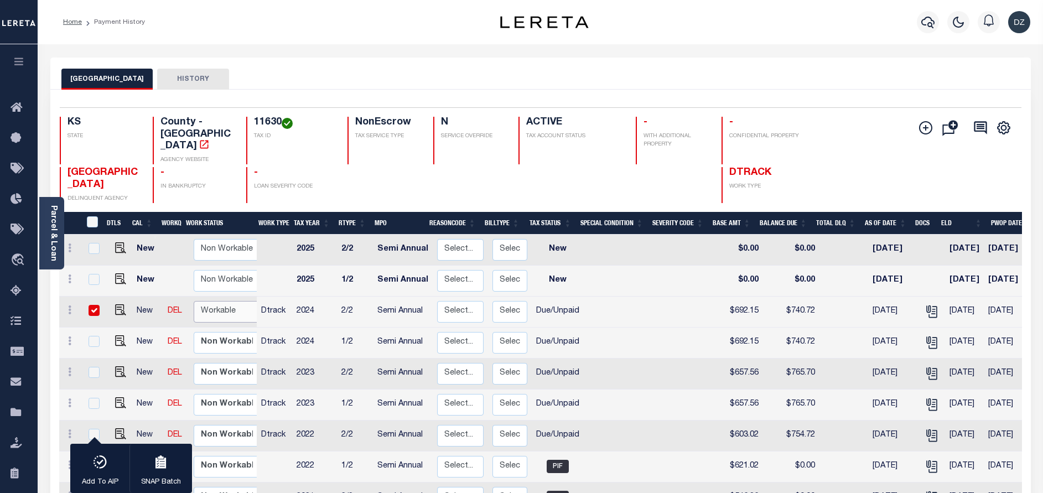
select select "true"
click at [194, 301] on select "Non Workable Workable" at bounding box center [227, 312] width 66 height 22
checkbox input "false"
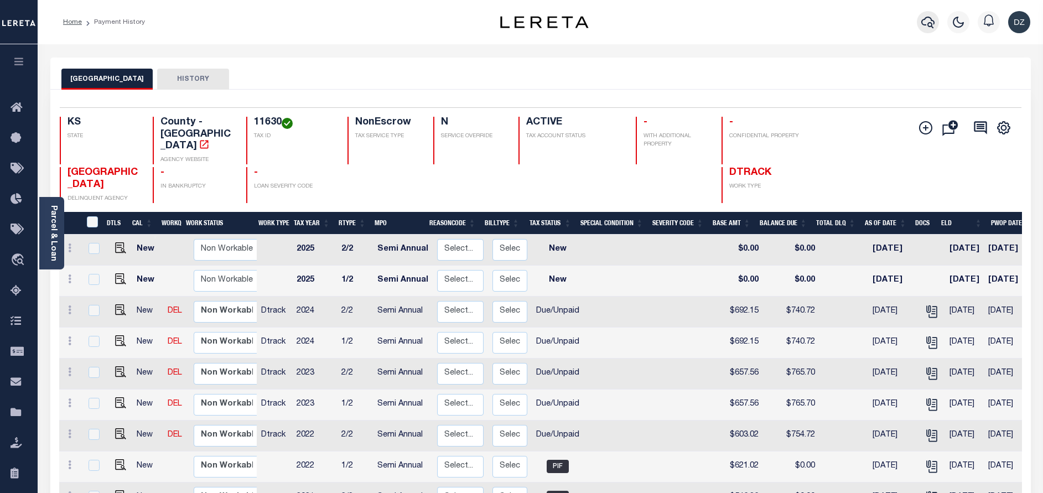
click at [933, 23] on icon "button" at bounding box center [927, 21] width 13 height 13
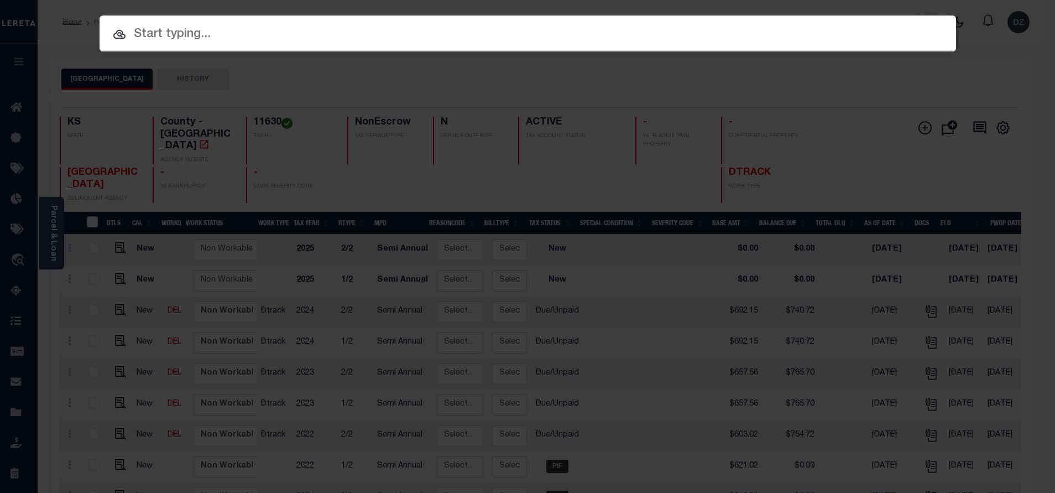
paste input "69505059"
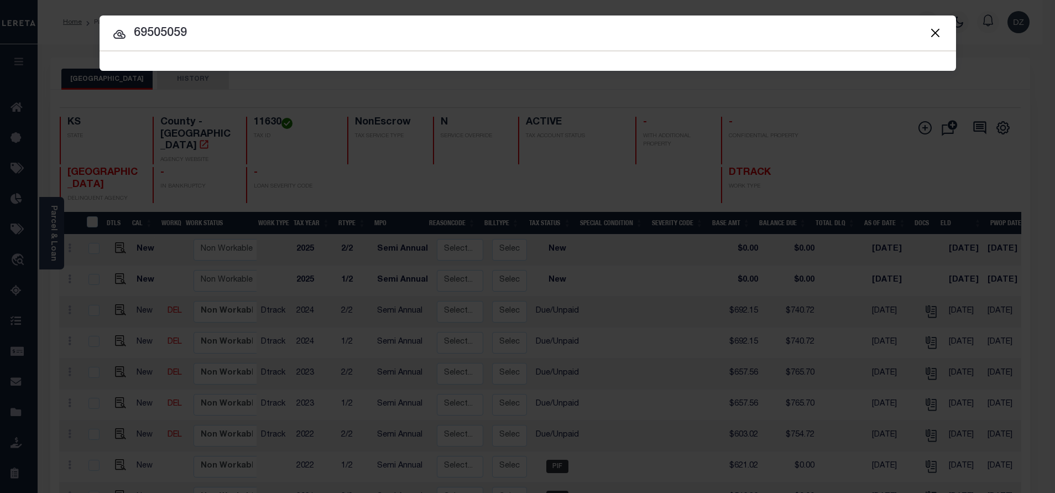
type input "69505059"
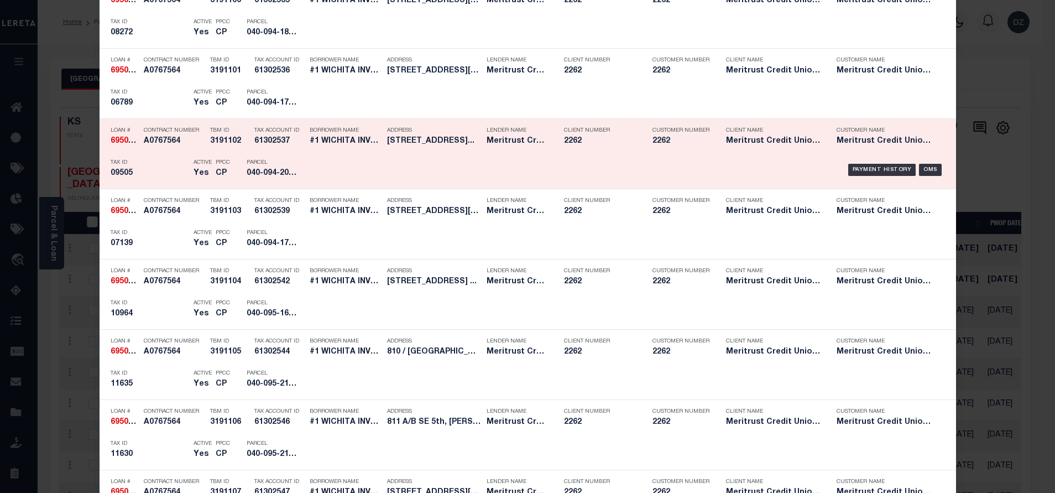
scroll to position [581, 0]
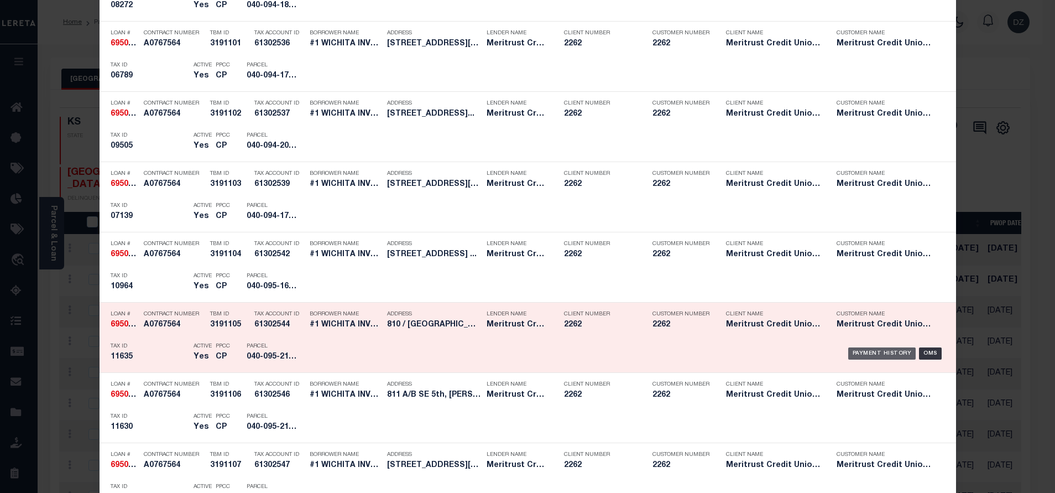
click at [853, 351] on div "Payment History" at bounding box center [882, 353] width 68 height 12
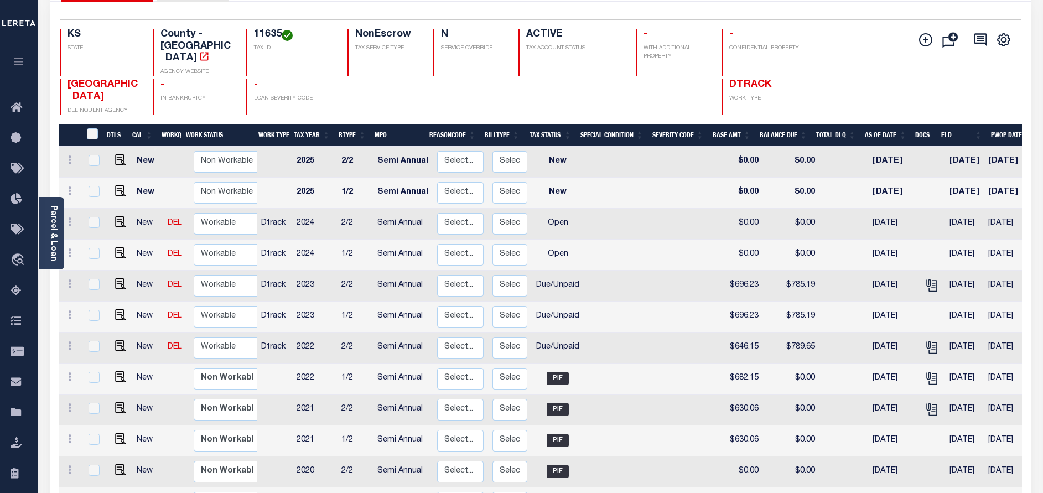
scroll to position [166, 0]
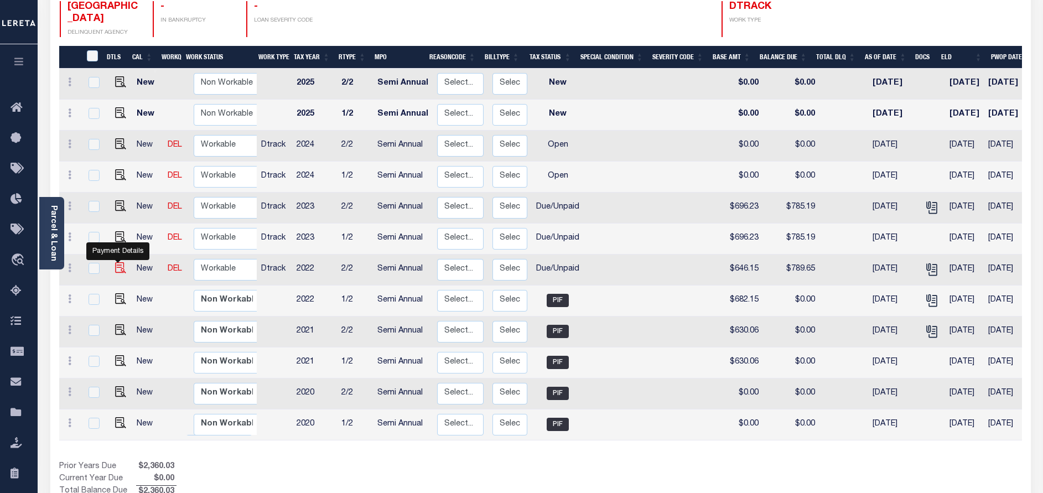
click at [119, 262] on img "" at bounding box center [120, 267] width 11 height 11
checkbox input "true"
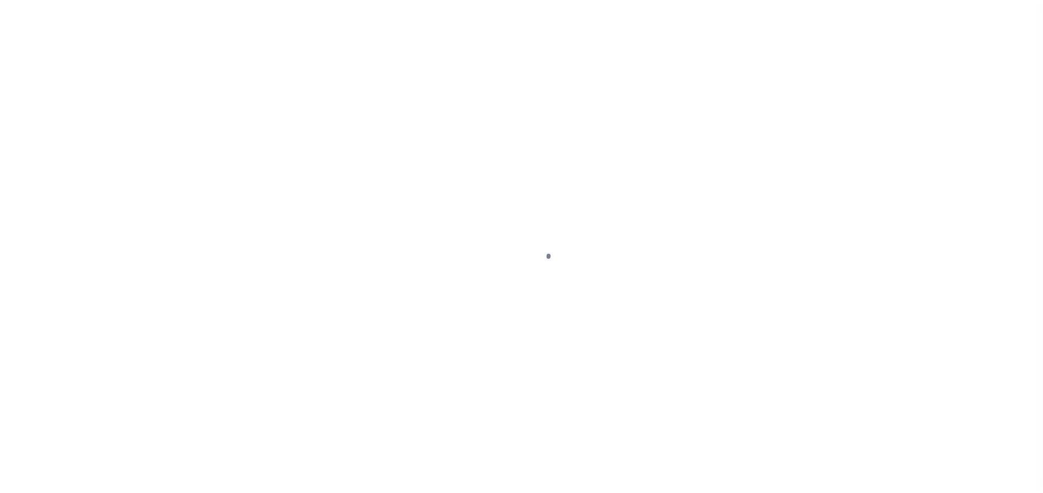
select select "DUE"
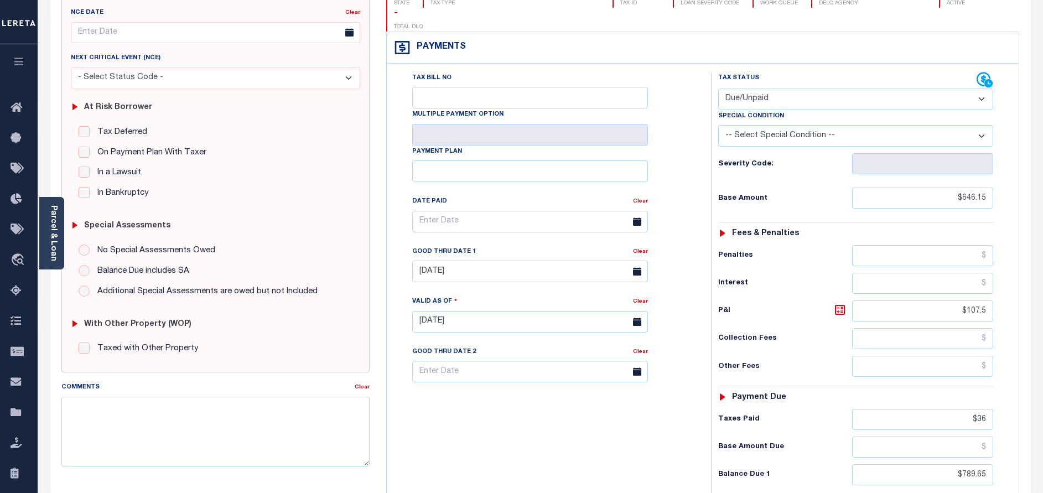
scroll to position [249, 0]
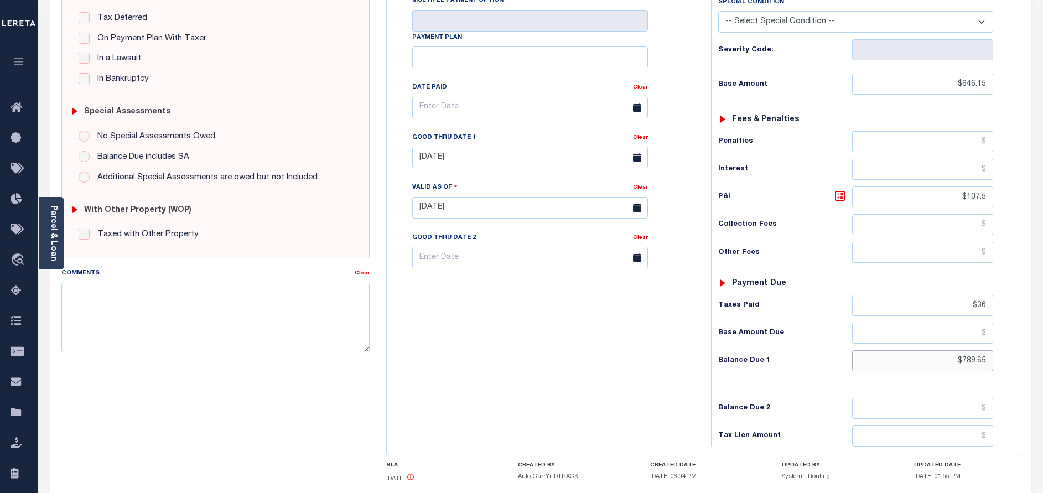
click at [976, 350] on input "$789.65" at bounding box center [922, 360] width 141 height 21
paste input "807.56"
type input "$807.56"
type input "[DATE]"
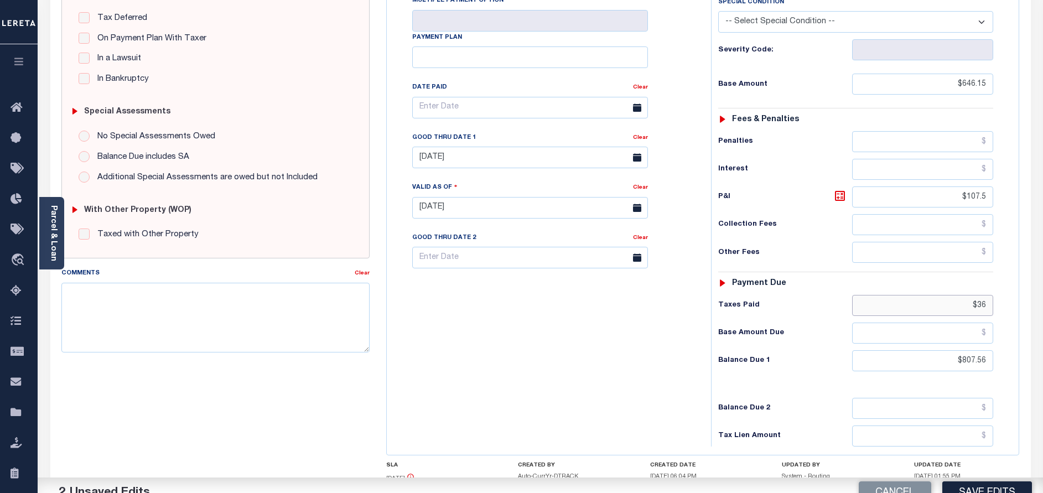
drag, startPoint x: 976, startPoint y: 282, endPoint x: 946, endPoint y: 282, distance: 29.9
click at [946, 295] on input "$36" at bounding box center [922, 305] width 141 height 21
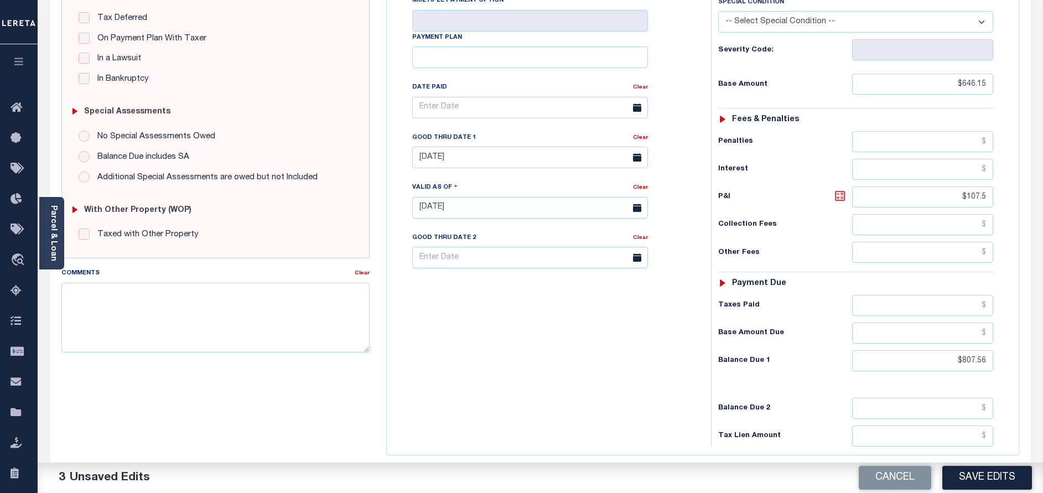
click at [836, 189] on icon at bounding box center [839, 195] width 13 height 13
type input "$161.41"
click at [485, 147] on input "[DATE]" at bounding box center [530, 158] width 236 height 22
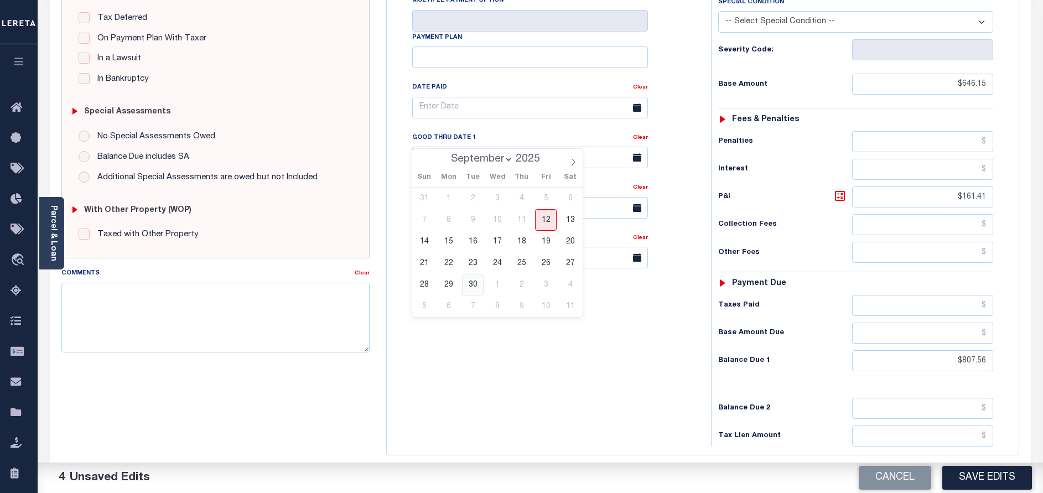
click at [473, 279] on span "30" at bounding box center [473, 285] width 22 height 22
type input "[DATE]"
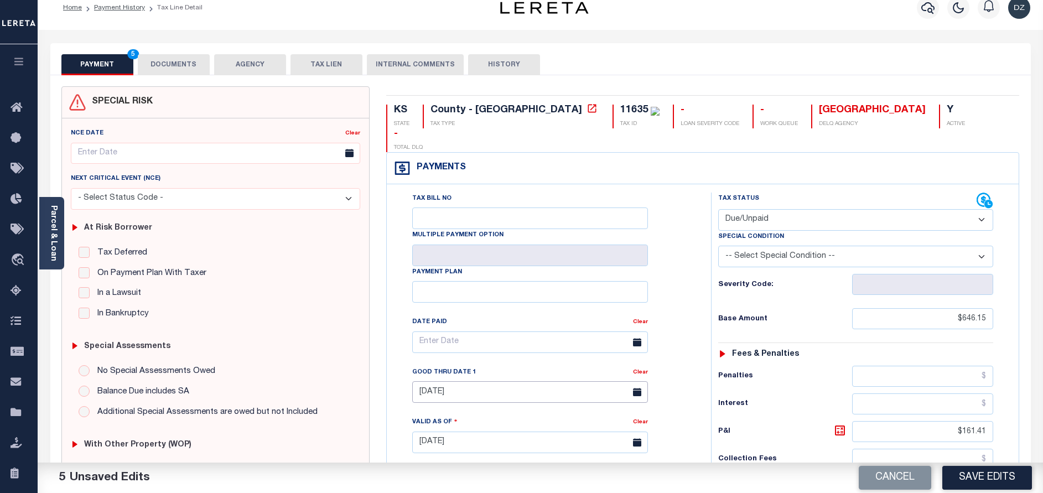
scroll to position [0, 0]
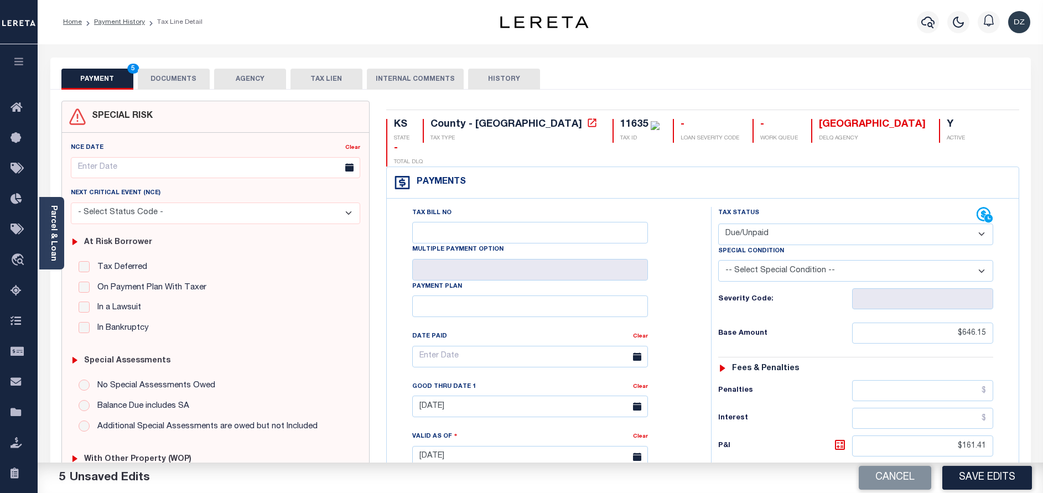
click at [182, 86] on button "DOCUMENTS" at bounding box center [174, 79] width 72 height 21
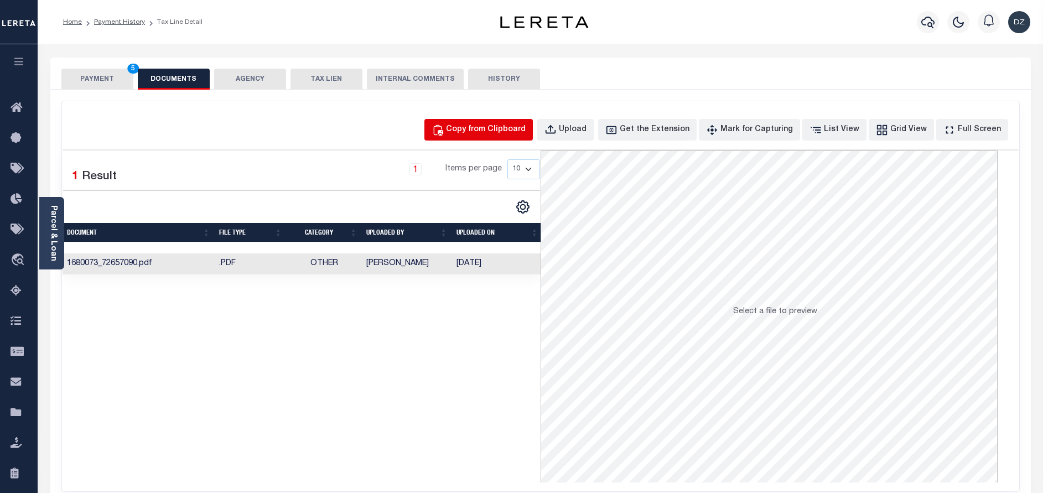
click at [510, 125] on div "Copy from Clipboard" at bounding box center [486, 130] width 80 height 12
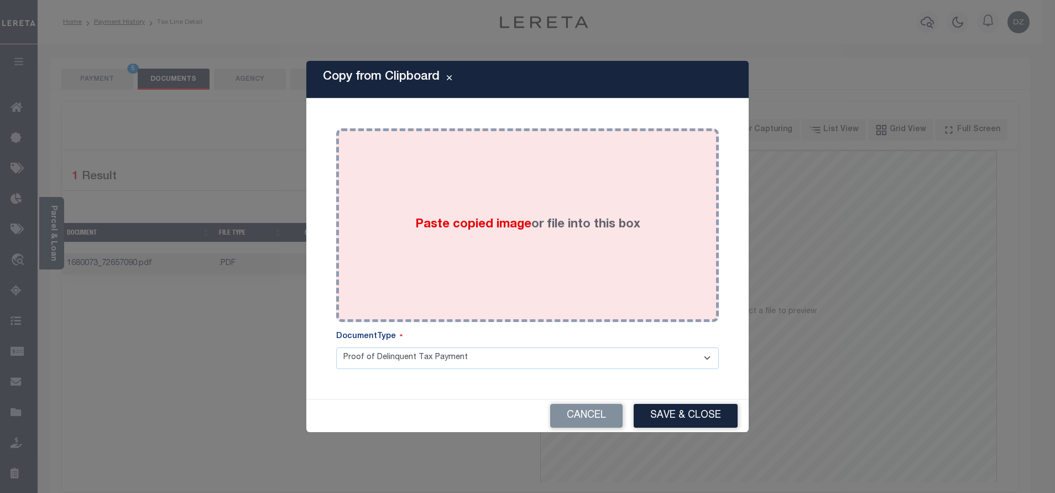
click at [548, 193] on div "Paste copied image or file into this box" at bounding box center [528, 225] width 366 height 177
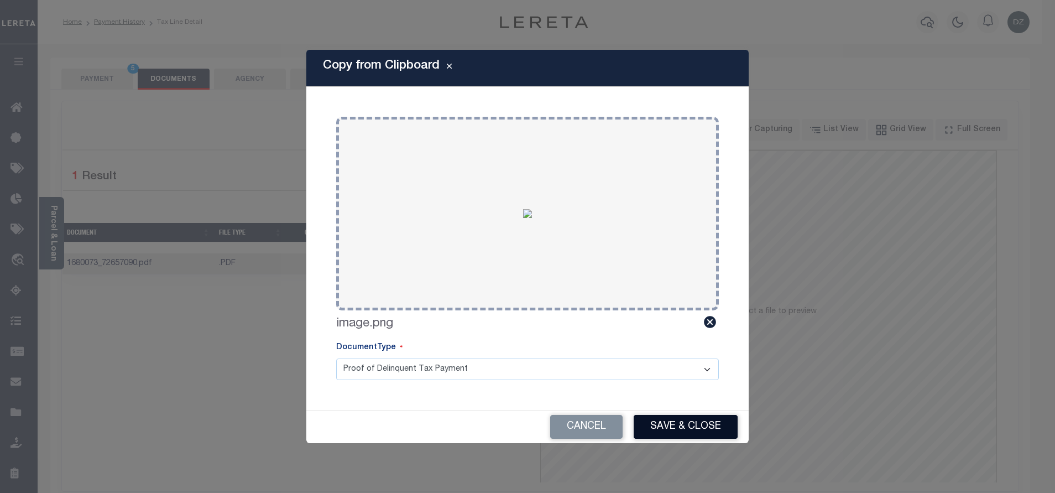
click at [679, 430] on button "Save & Close" at bounding box center [686, 427] width 104 height 24
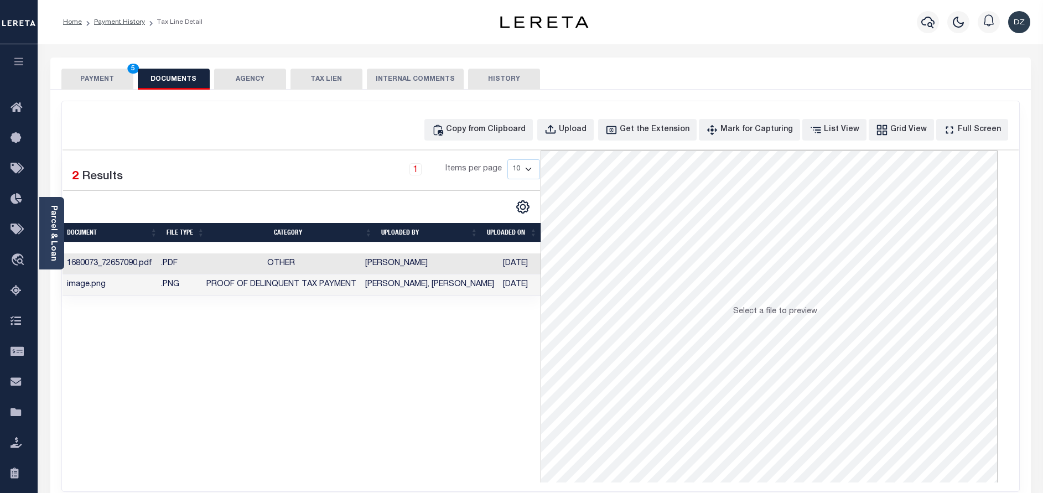
click at [50, 81] on div "PAYMENT 5 DOCUMENTS AGENCY DELINQUENT PAYEE TAX LIEN" at bounding box center [540, 74] width 980 height 32
click at [96, 81] on button "PAYMENT 5" at bounding box center [97, 79] width 72 height 21
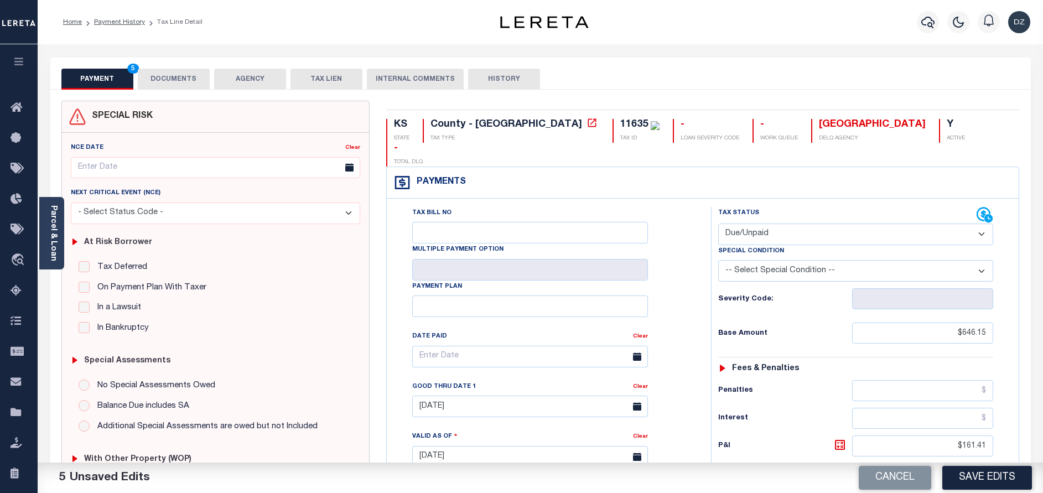
click at [983, 485] on button "Save Edits" at bounding box center [987, 478] width 90 height 24
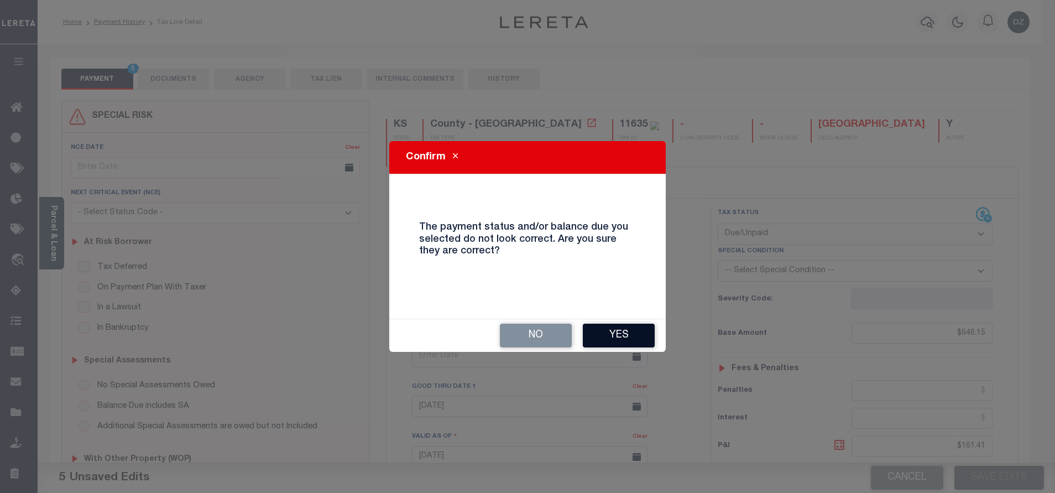
click at [622, 338] on button "Yes" at bounding box center [619, 336] width 72 height 24
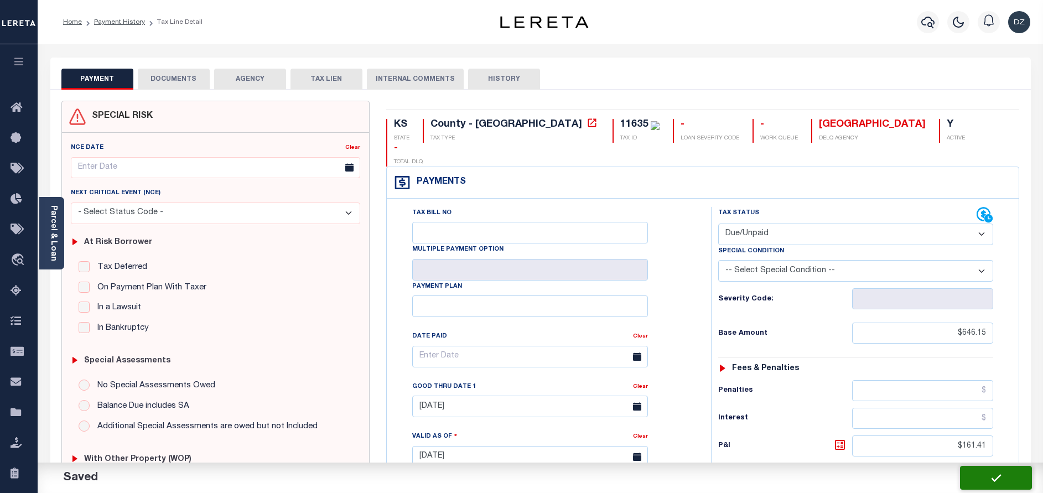
checkbox input "false"
type input "$646.15"
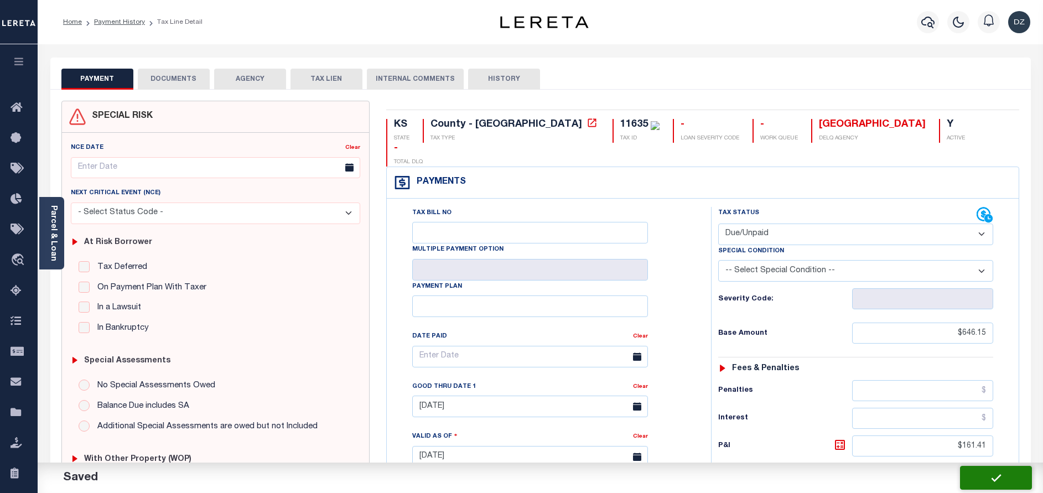
type input "$161.41"
type input "$807.56"
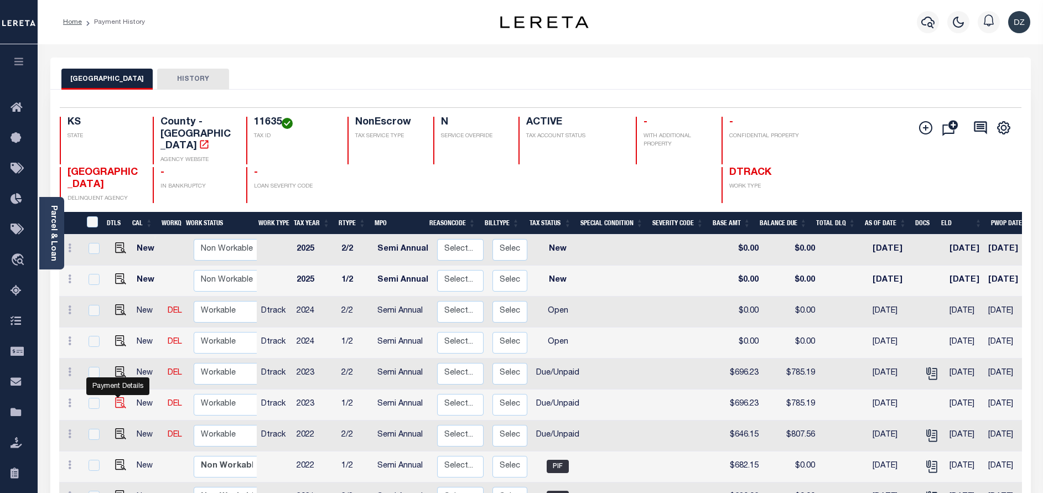
click at [115, 397] on img "" at bounding box center [120, 402] width 11 height 11
checkbox input "true"
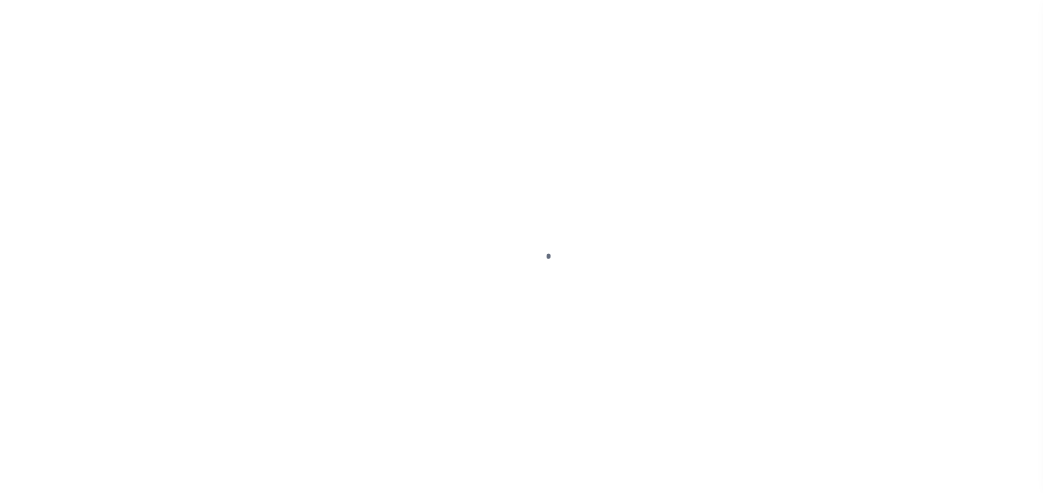
select select "DUE"
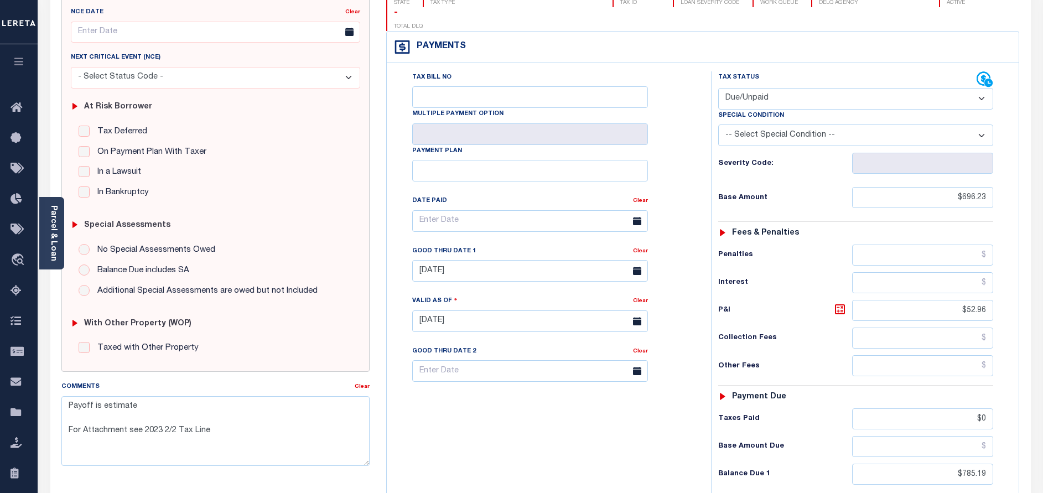
scroll to position [166, 0]
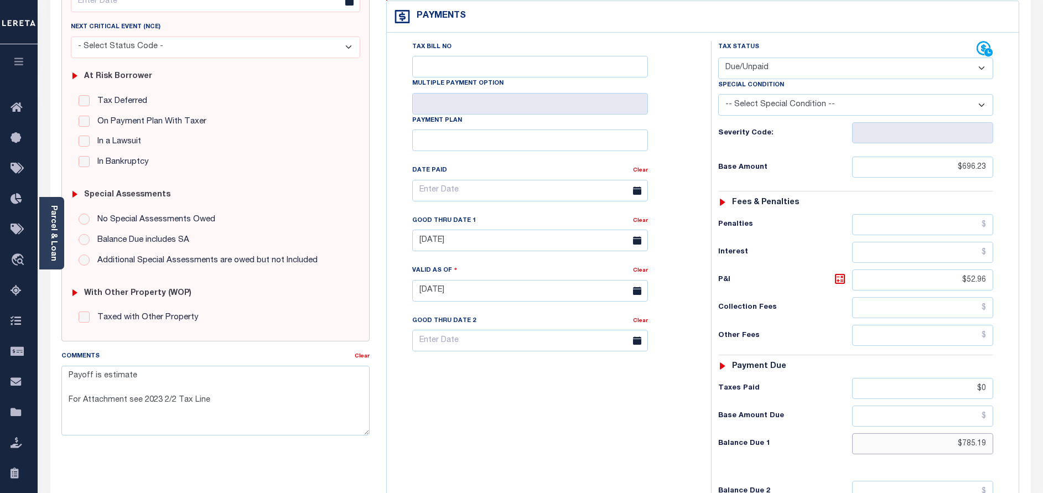
click at [981, 433] on input "$785.19" at bounding box center [922, 443] width 141 height 21
paste input "810.26"
type input "$810.26"
type input "[DATE]"
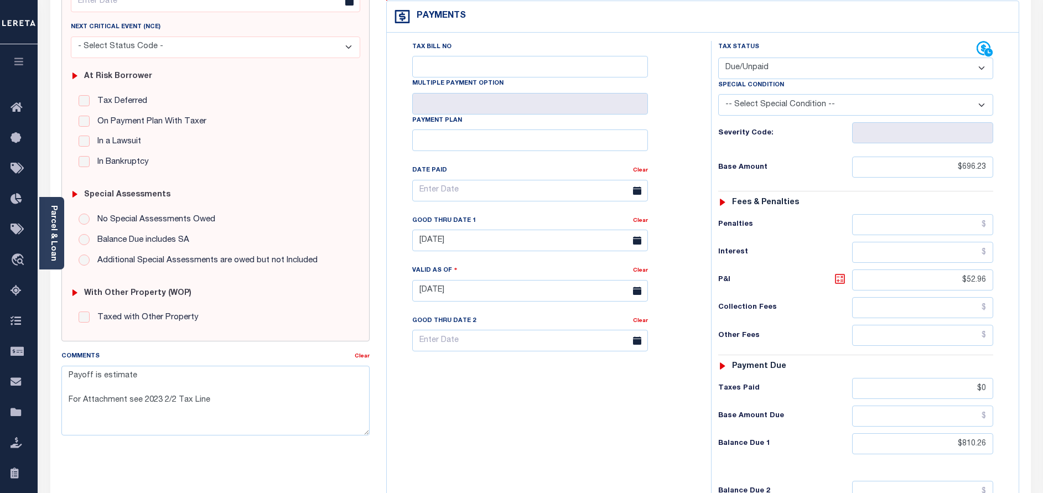
click at [834, 272] on icon at bounding box center [839, 278] width 13 height 13
type input "$114.03"
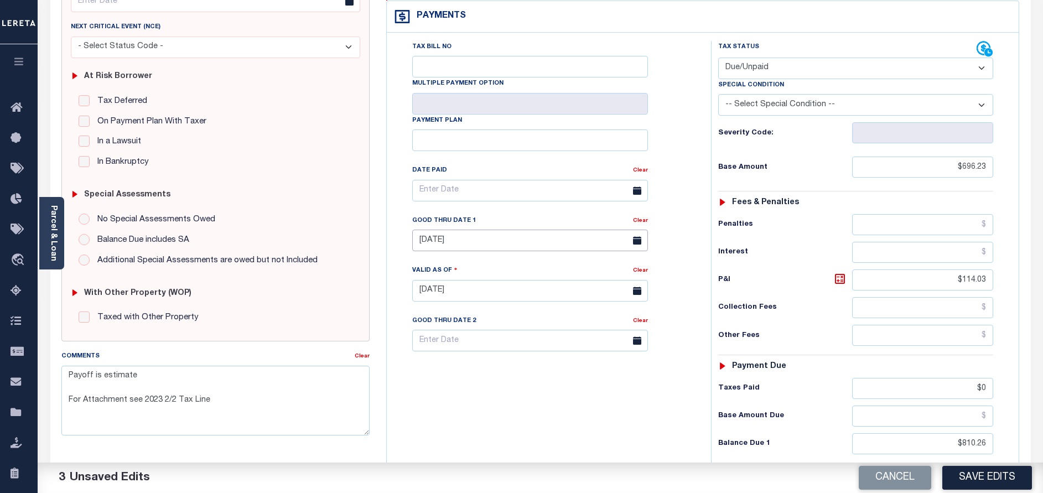
click at [489, 230] on input "[DATE]" at bounding box center [530, 241] width 236 height 22
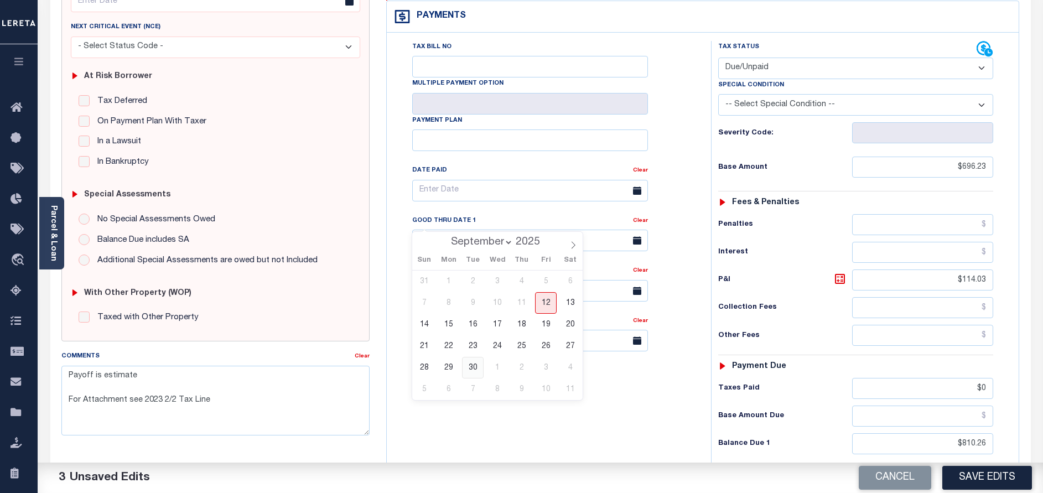
click at [481, 364] on span "30" at bounding box center [473, 368] width 22 height 22
type input "[DATE]"
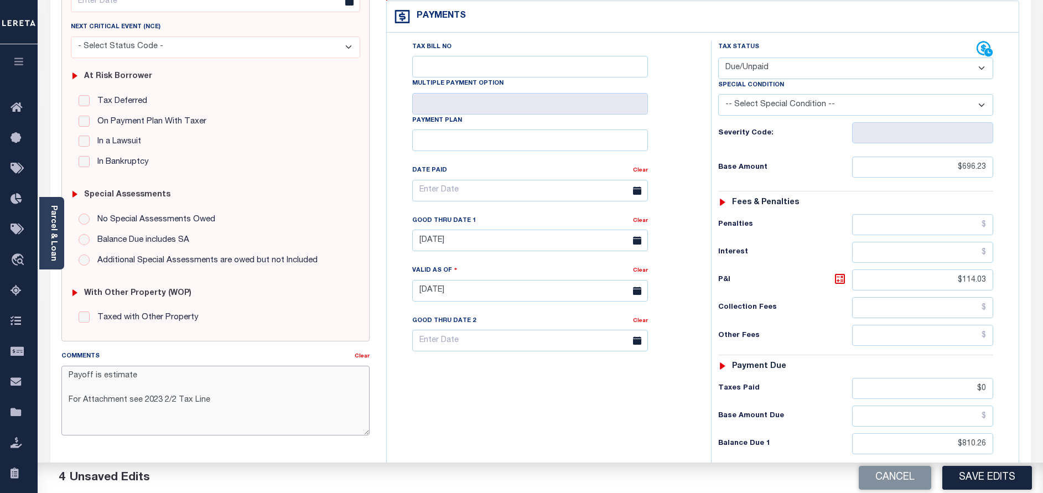
drag, startPoint x: 241, startPoint y: 396, endPoint x: 48, endPoint y: 368, distance: 195.0
click at [48, 368] on div "PAYMENT 4 DOCUMENTS AGENCY DELINQUENT PAYEE" at bounding box center [540, 282] width 997 height 781
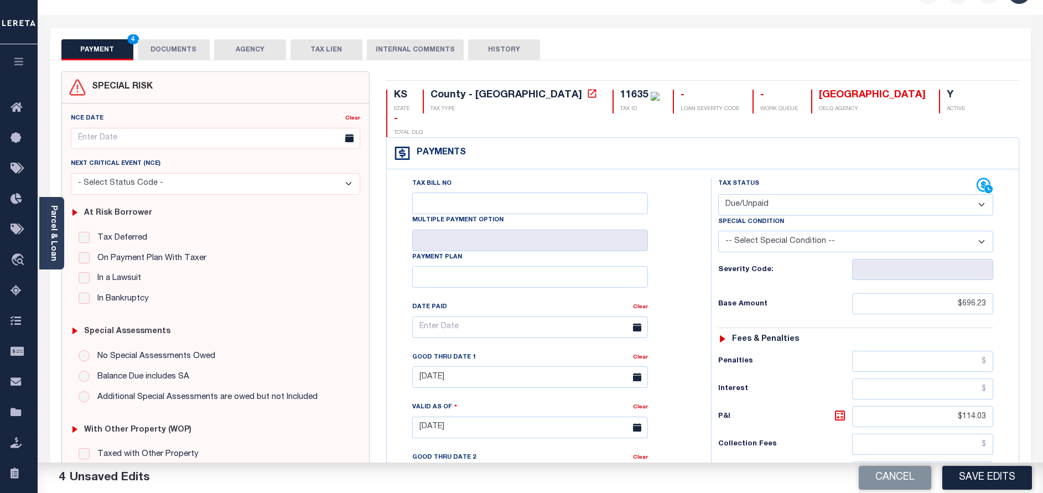
scroll to position [0, 0]
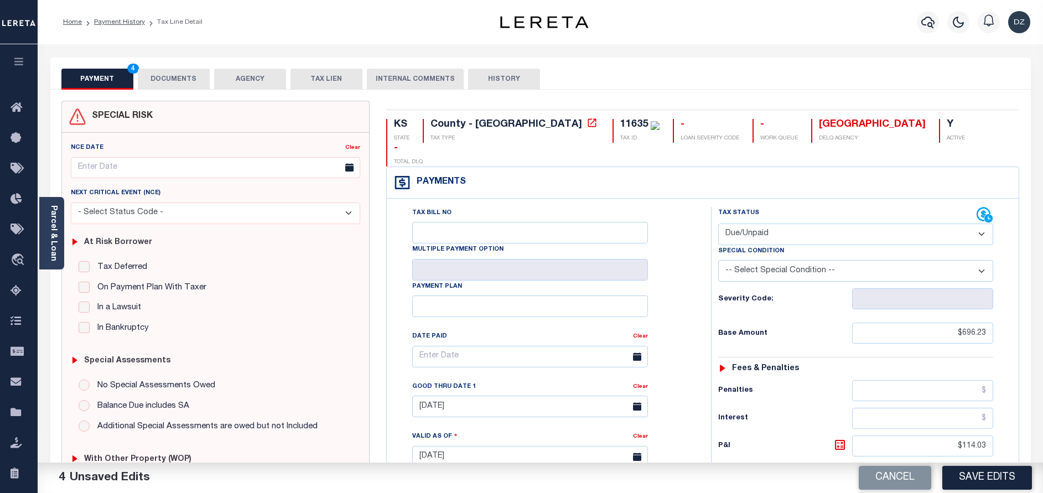
click at [155, 89] on button "DOCUMENTS" at bounding box center [174, 79] width 72 height 21
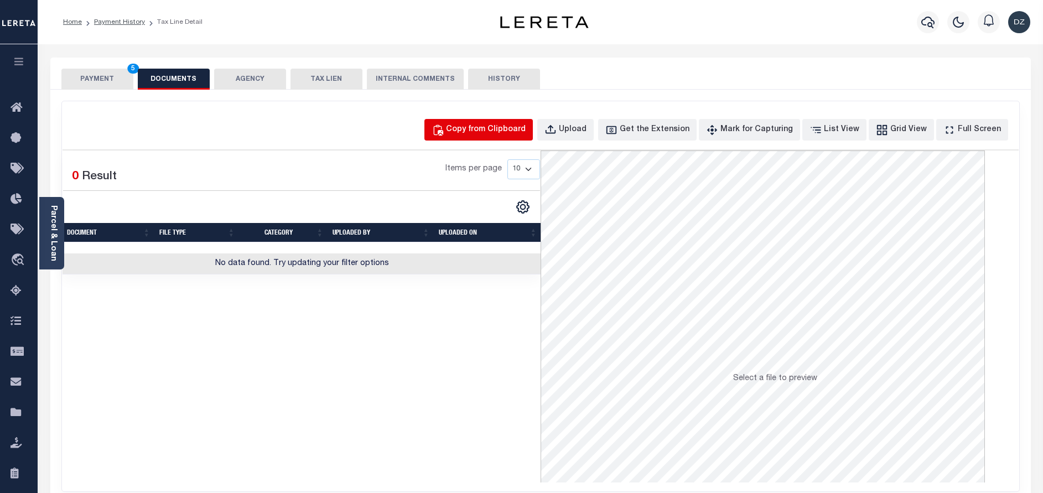
click at [512, 136] on button "Copy from Clipboard" at bounding box center [478, 130] width 108 height 22
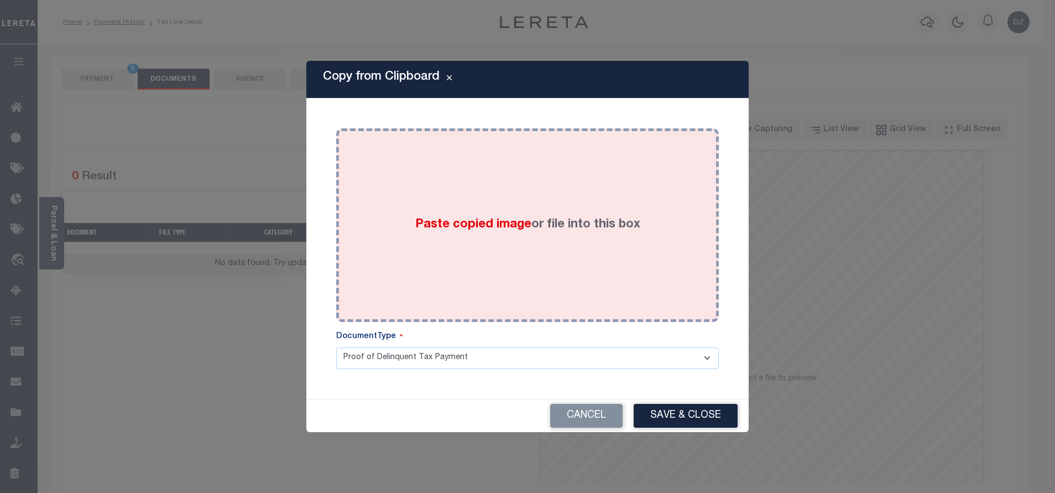
click at [500, 231] on span "Paste copied image" at bounding box center [473, 224] width 116 height 12
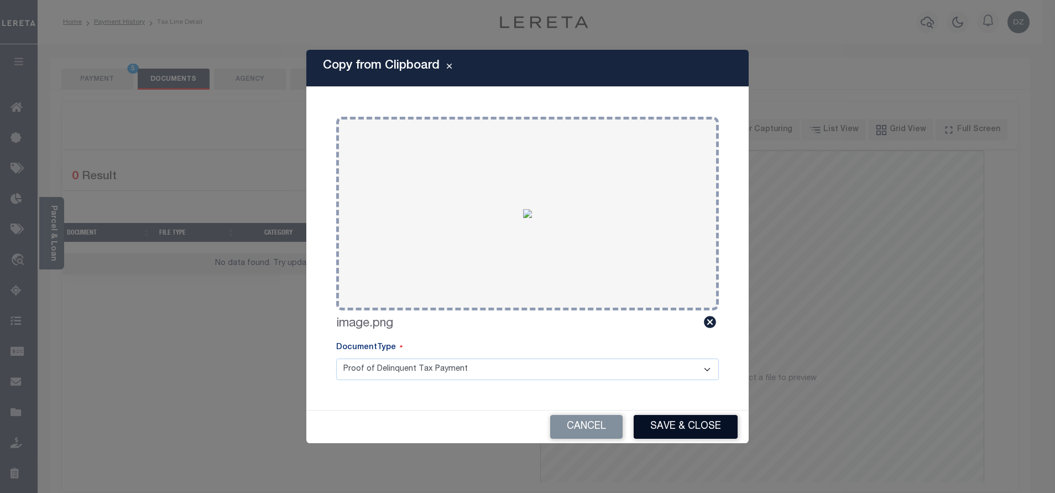
click at [642, 428] on button "Save & Close" at bounding box center [686, 427] width 104 height 24
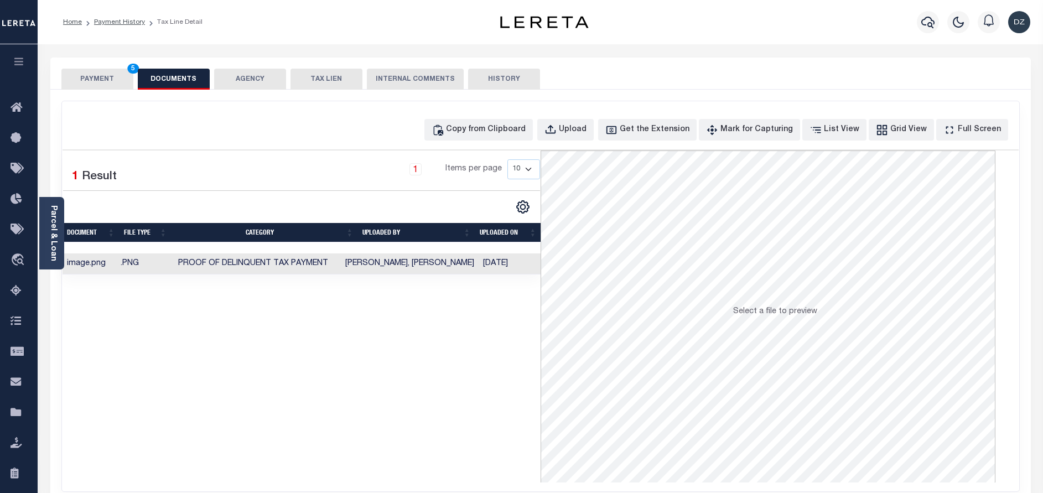
click at [97, 85] on button "PAYMENT 5" at bounding box center [97, 79] width 72 height 21
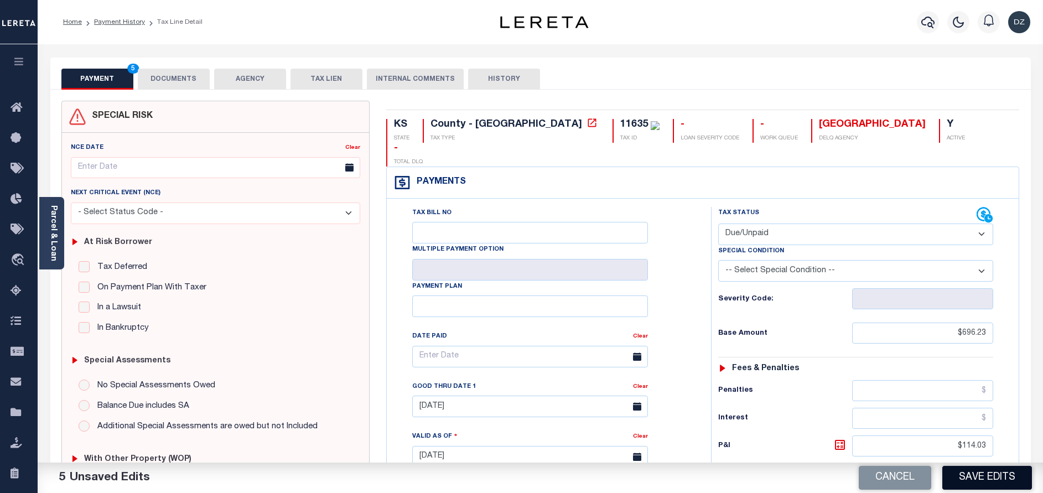
click at [1010, 472] on button "Save Edits" at bounding box center [987, 478] width 90 height 24
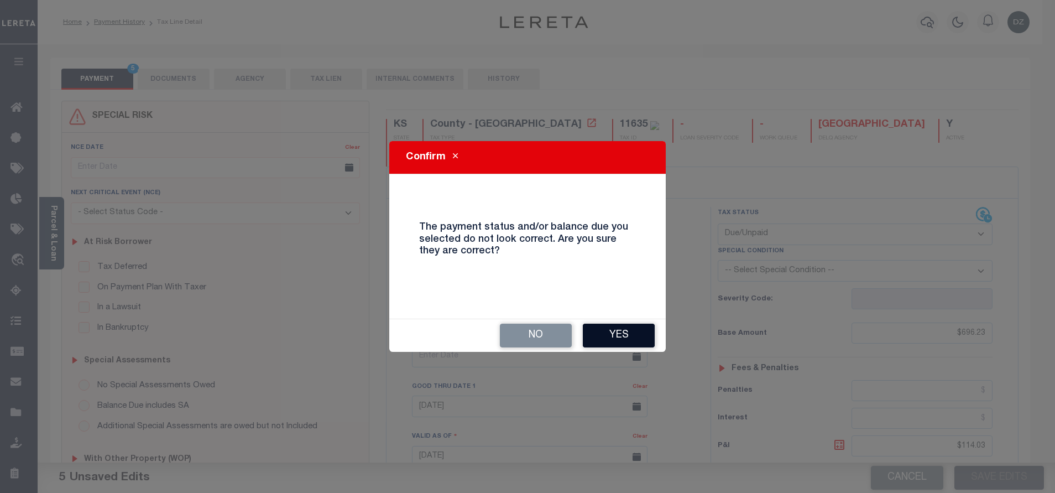
click at [605, 334] on button "Yes" at bounding box center [619, 336] width 72 height 24
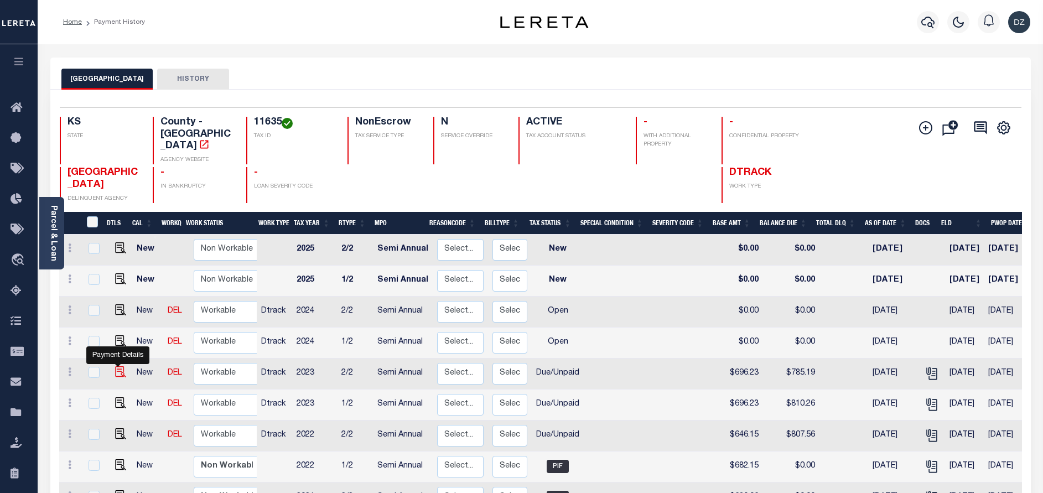
click at [118, 366] on img "" at bounding box center [120, 371] width 11 height 11
checkbox input "true"
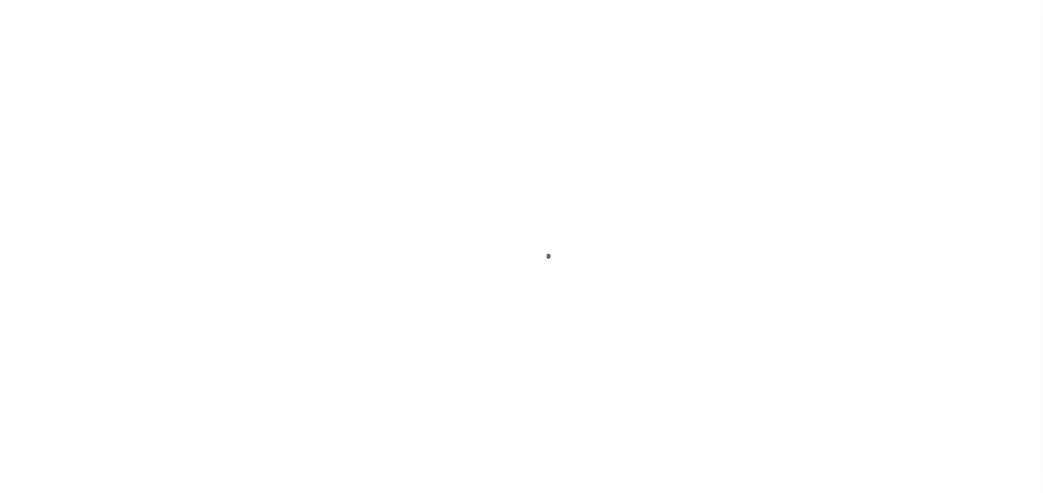
select select "DUE"
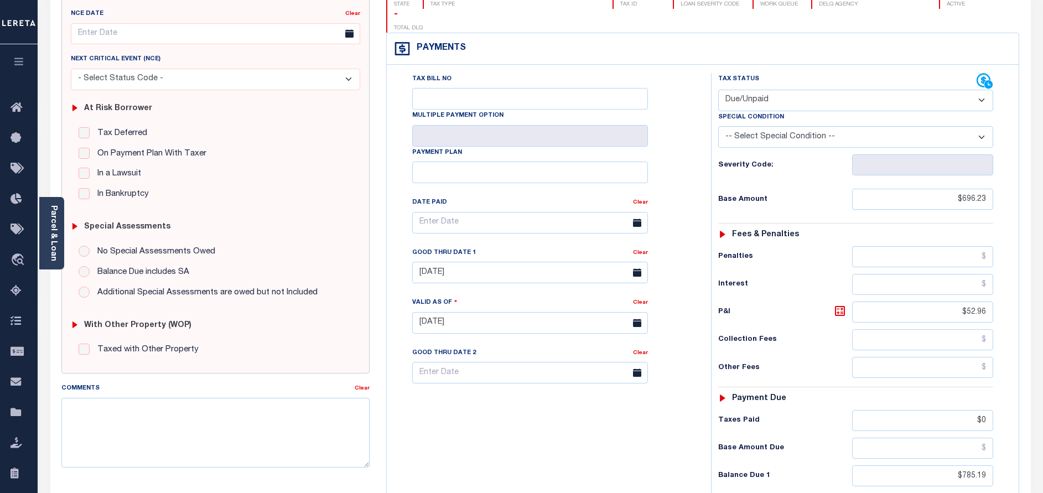
scroll to position [166, 0]
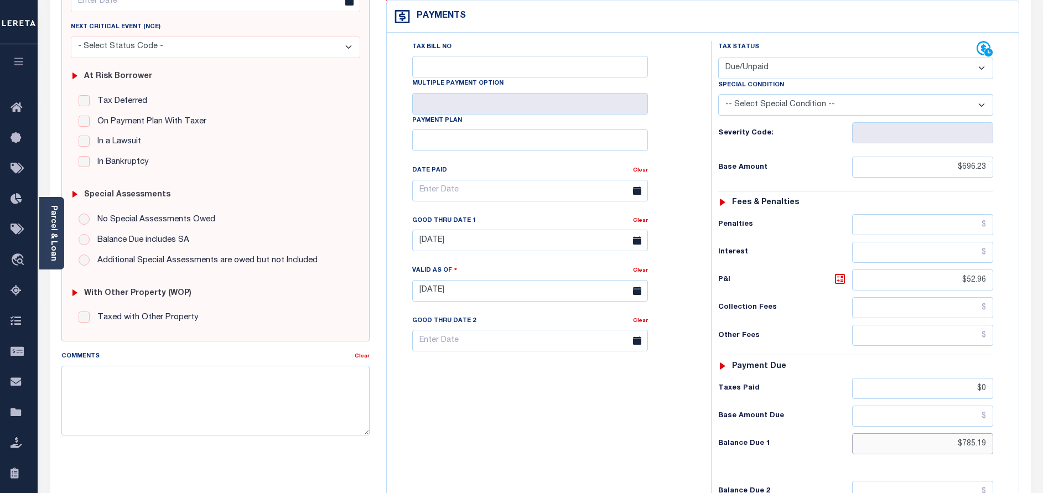
click at [972, 433] on input "$785.19" at bounding box center [922, 443] width 141 height 21
paste input "810.26"
type input "$810.26"
type input "[DATE]"
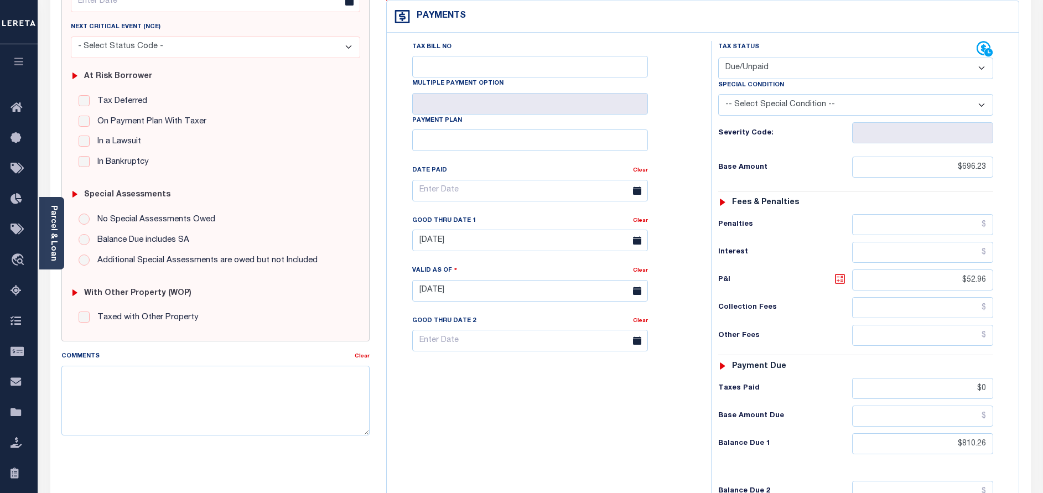
click at [843, 272] on icon at bounding box center [839, 278] width 13 height 13
type input "$114.03"
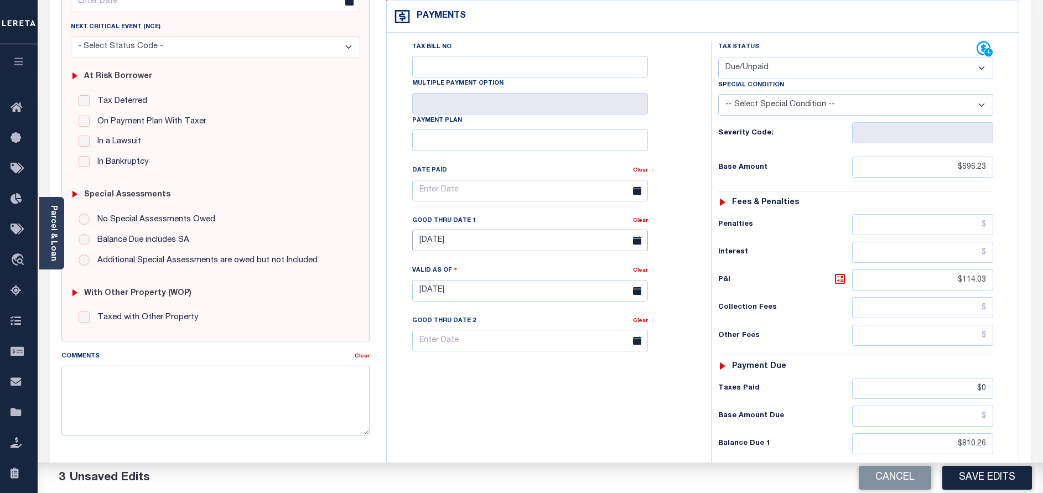
click at [486, 230] on input "[DATE]" at bounding box center [530, 241] width 236 height 22
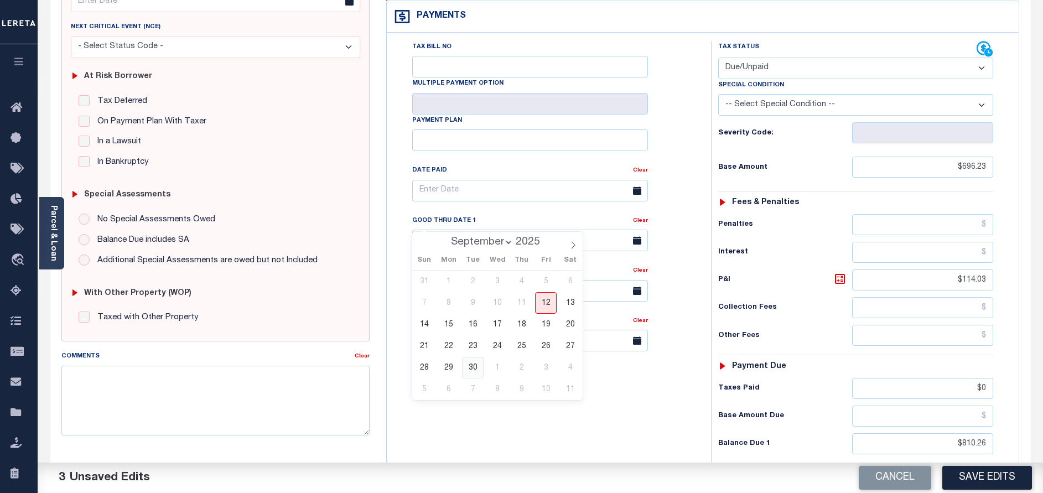
click at [470, 370] on span "30" at bounding box center [473, 368] width 22 height 22
type input "[DATE]"
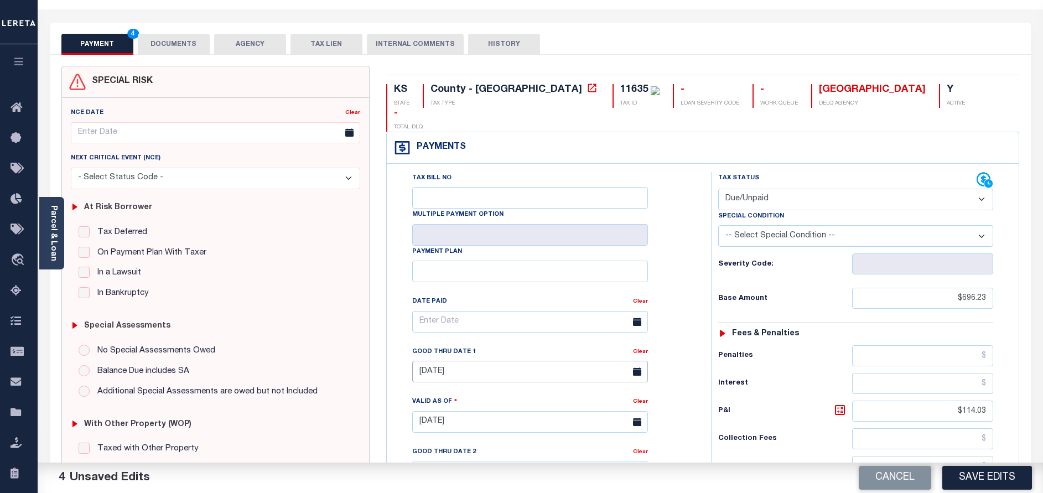
scroll to position [0, 0]
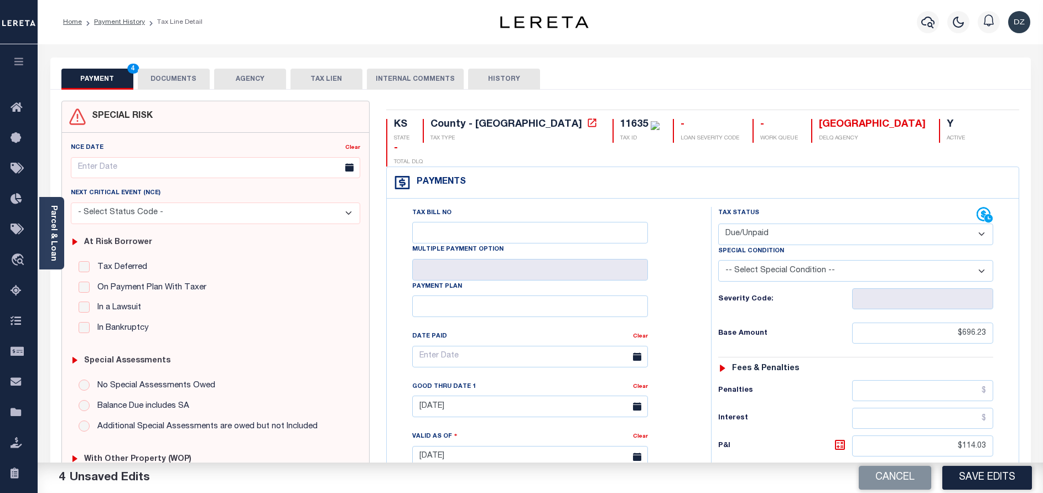
click at [180, 80] on button "DOCUMENTS" at bounding box center [174, 79] width 72 height 21
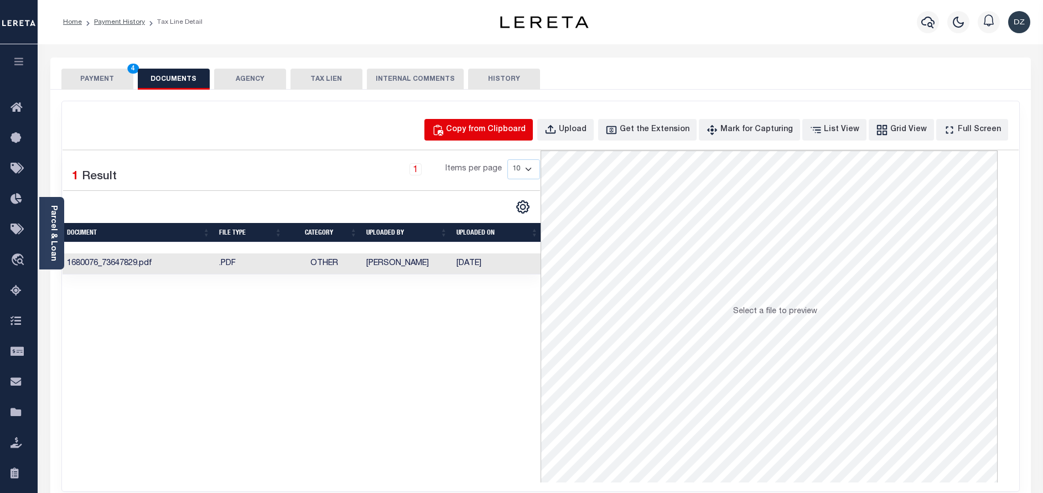
click at [491, 119] on button "Copy from Clipboard" at bounding box center [478, 130] width 108 height 22
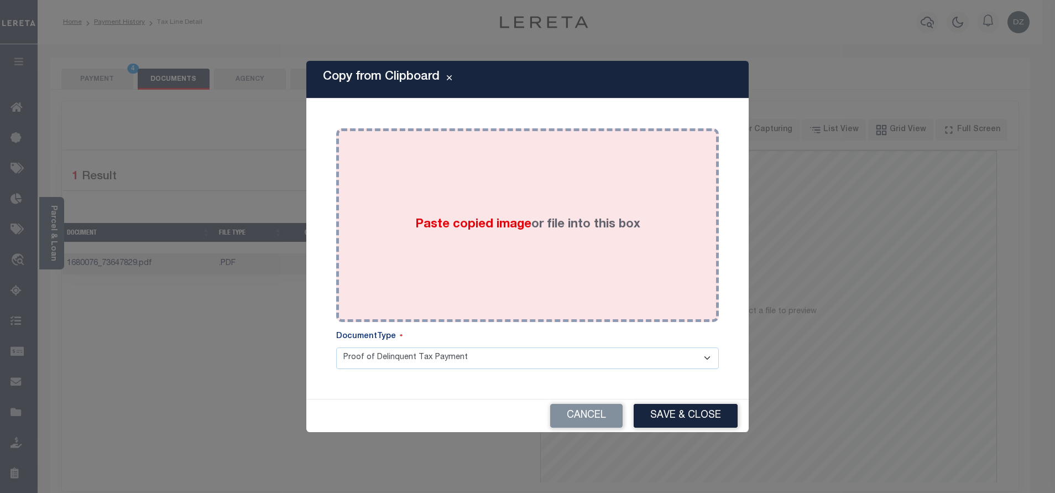
click at [507, 216] on label "Paste copied image or file into this box" at bounding box center [527, 225] width 225 height 18
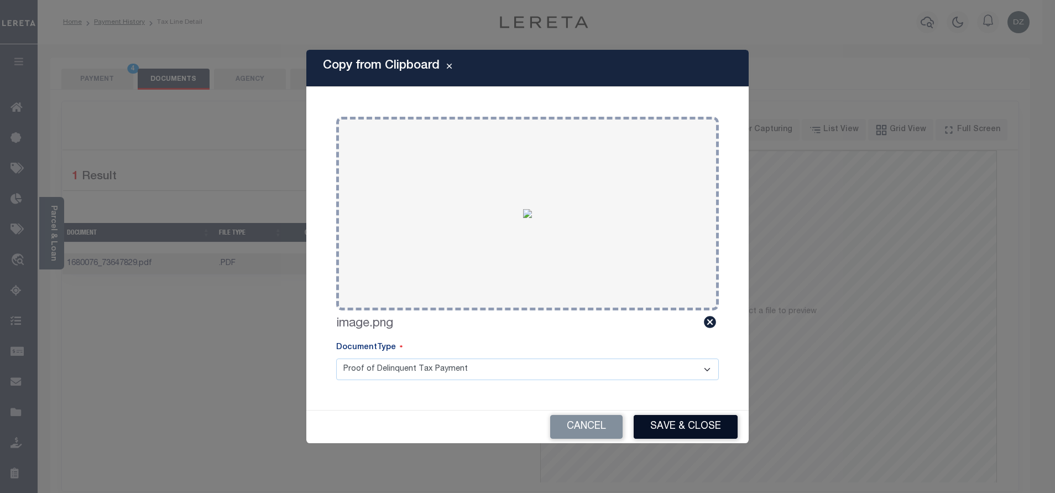
click at [709, 415] on button "Save & Close" at bounding box center [686, 427] width 104 height 24
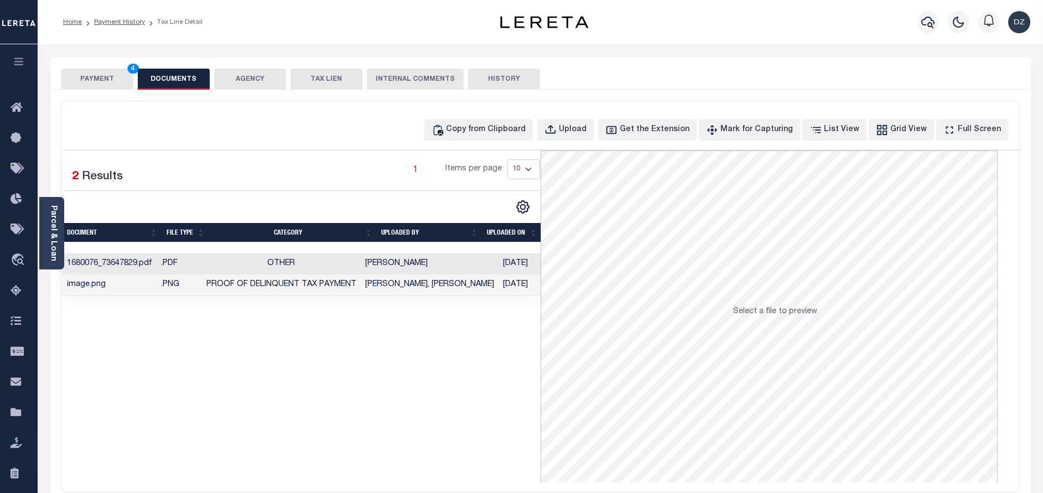
click at [106, 71] on button "PAYMENT 4" at bounding box center [97, 79] width 72 height 21
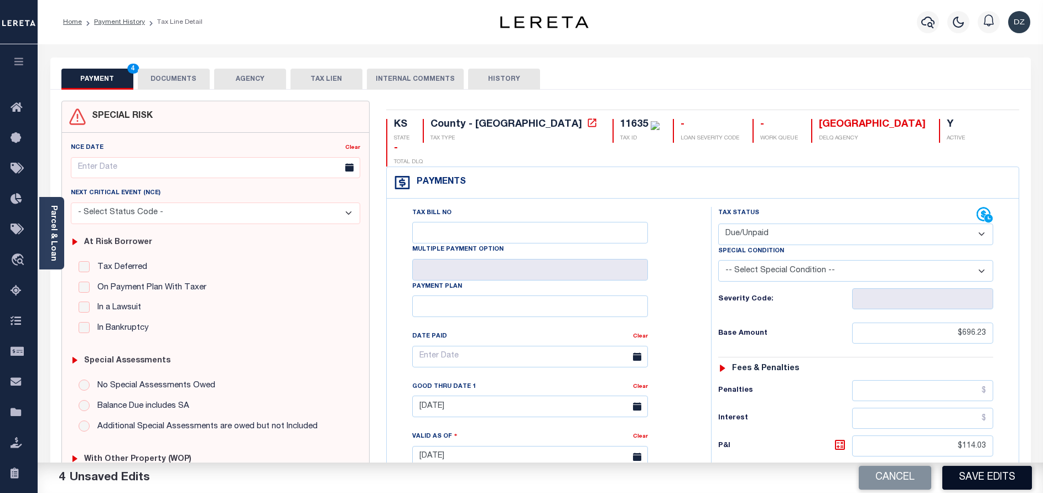
click at [969, 479] on button "Save Edits" at bounding box center [987, 478] width 90 height 24
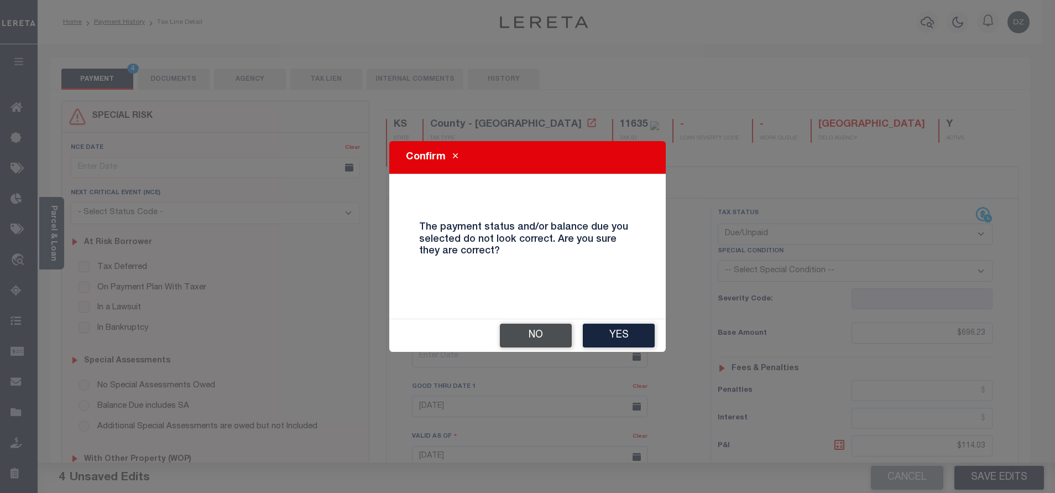
click at [524, 342] on button "No" at bounding box center [536, 336] width 72 height 24
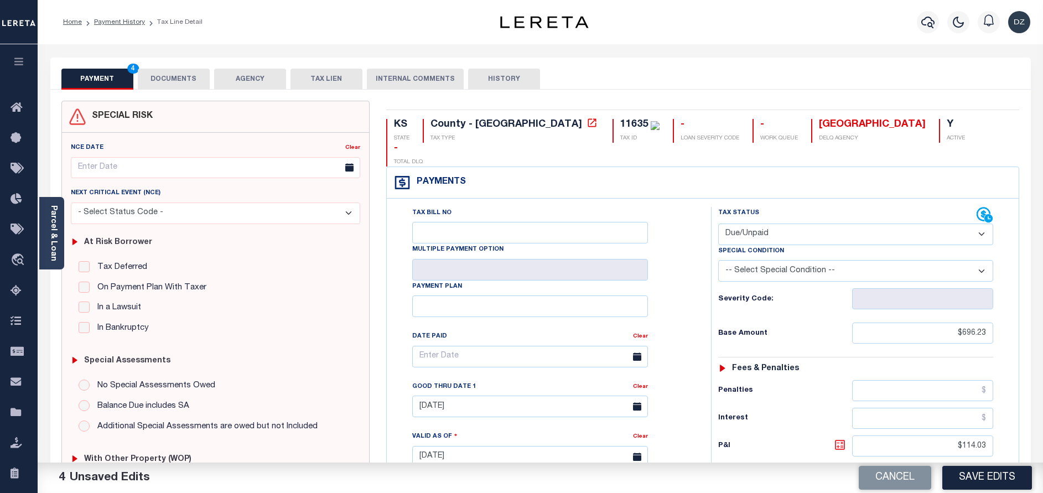
click at [843, 438] on icon at bounding box center [839, 444] width 13 height 13
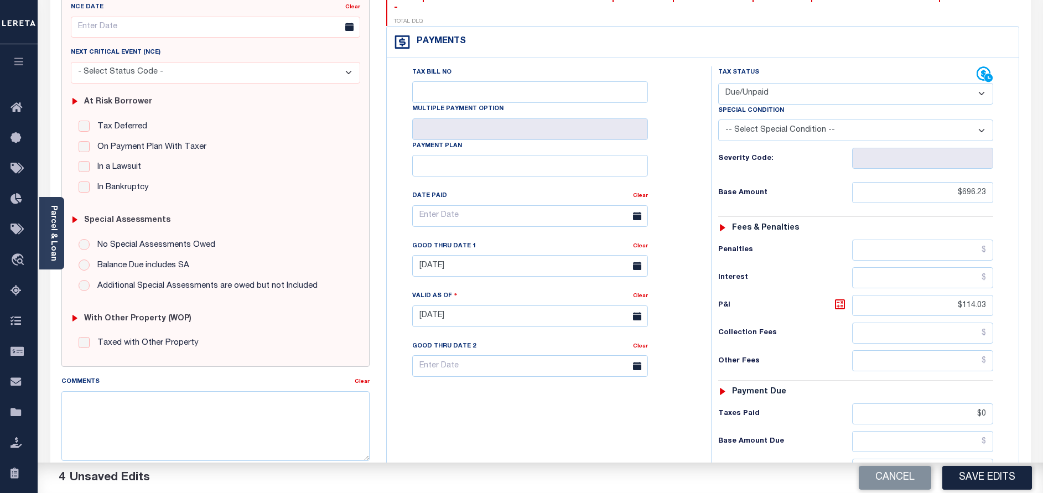
scroll to position [249, 0]
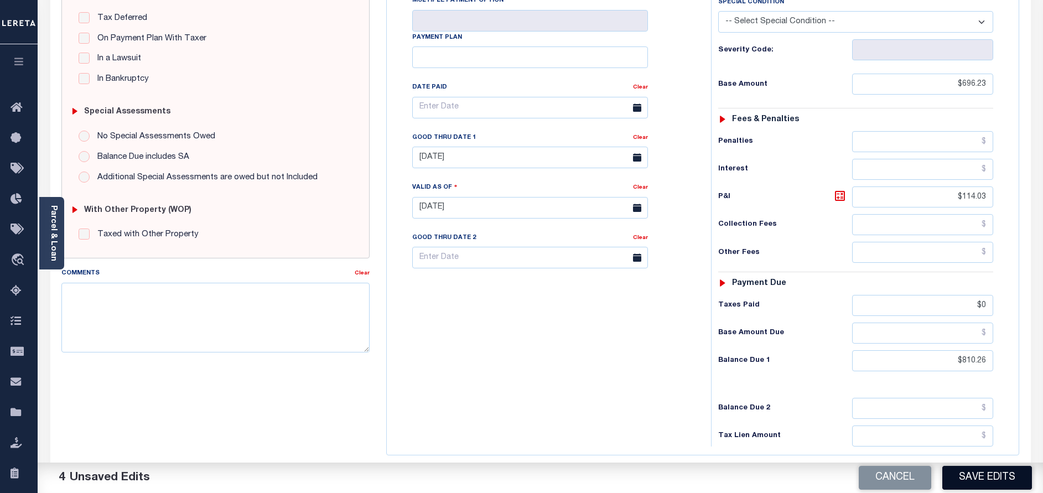
click at [968, 481] on button "Save Edits" at bounding box center [987, 478] width 90 height 24
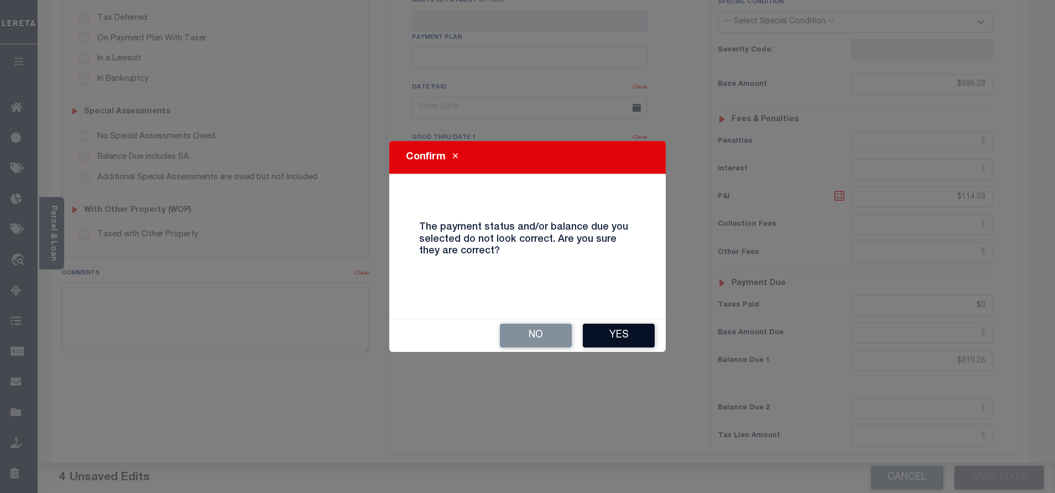
click at [635, 324] on button "Yes" at bounding box center [619, 336] width 72 height 24
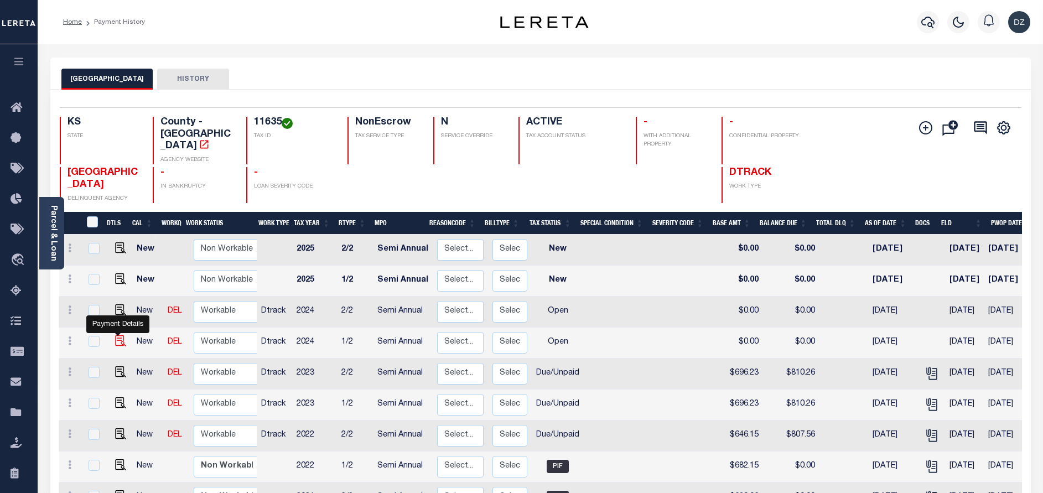
click at [118, 335] on img "" at bounding box center [120, 340] width 11 height 11
checkbox input "true"
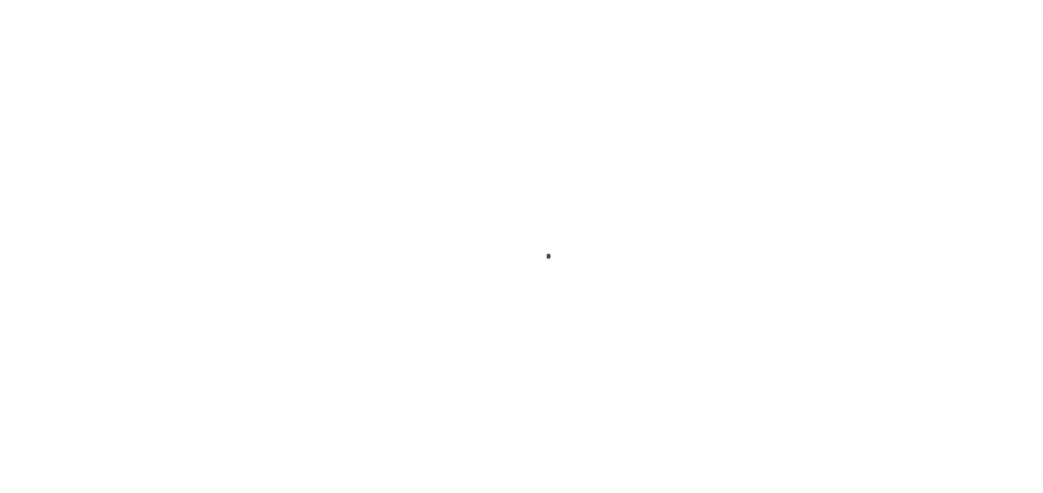
select select "OP2"
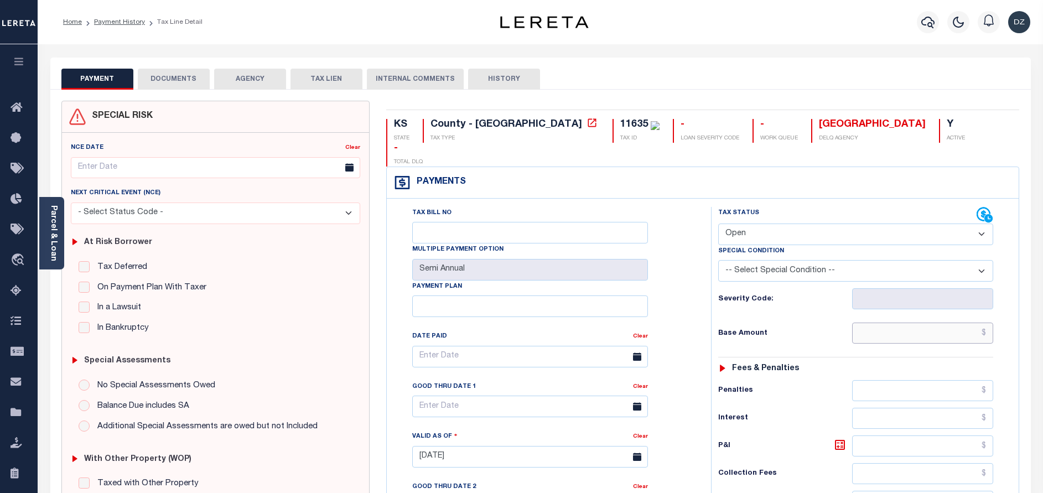
click at [929, 322] on input "text" at bounding box center [922, 332] width 141 height 21
paste input "686.09"
type input "$686.09"
type input "[DATE]"
click at [779, 223] on select "- Select Status Code - Open Due/Unpaid Paid Incomplete No Tax Due Internal Refu…" at bounding box center [855, 234] width 275 height 22
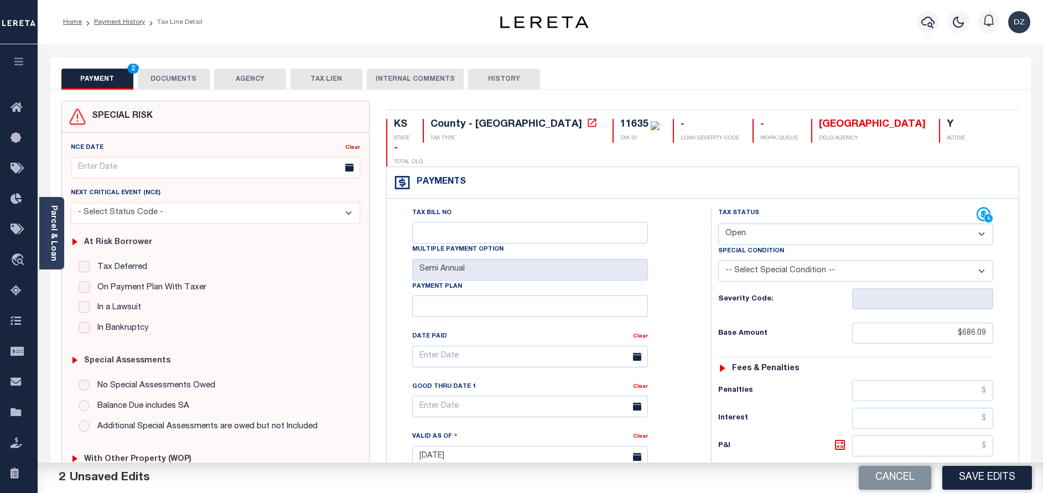
select select "DUE"
click at [718, 223] on select "- Select Status Code - Open Due/Unpaid Paid Incomplete No Tax Due Internal Refu…" at bounding box center [855, 234] width 275 height 22
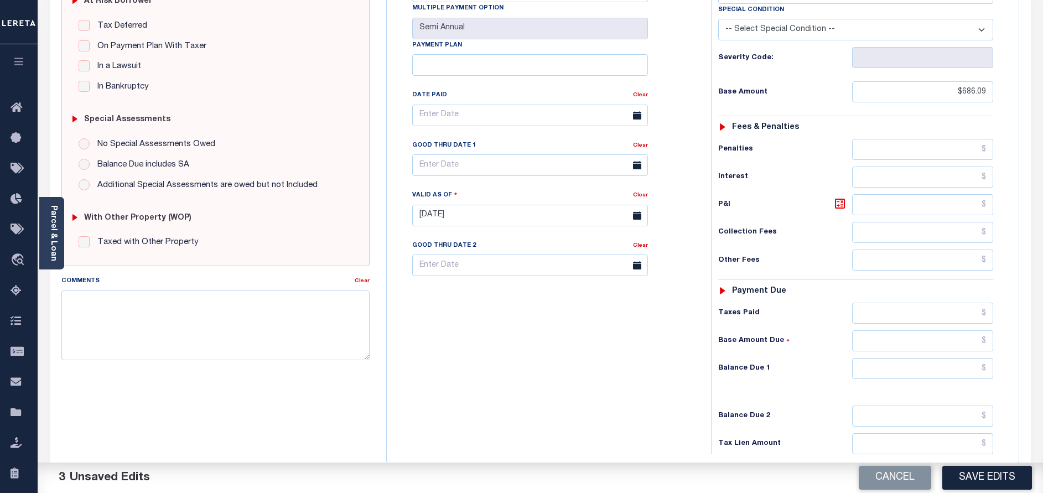
scroll to position [249, 0]
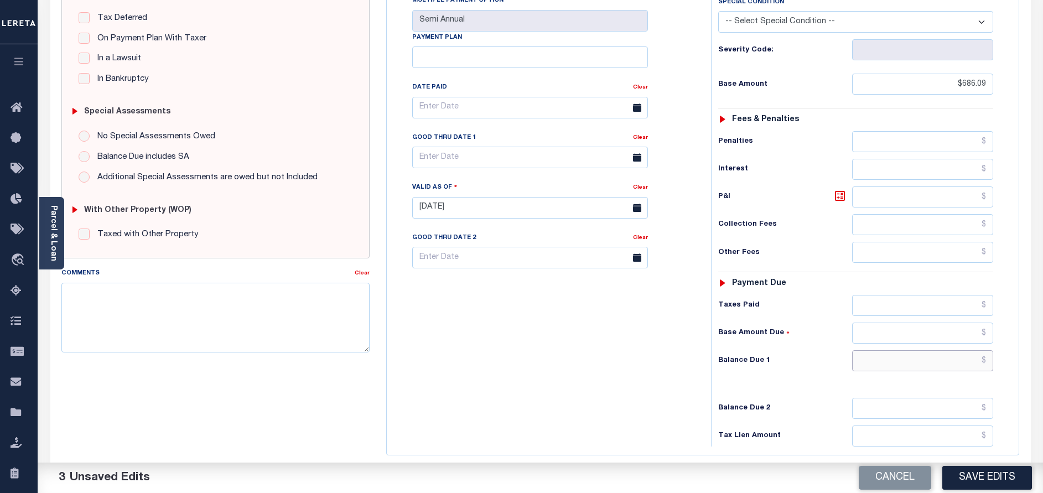
click at [945, 350] on input "text" at bounding box center [922, 360] width 141 height 21
paste input "734.31"
type input "$734.31"
click at [843, 189] on icon at bounding box center [839, 195] width 13 height 13
type input "$48.22"
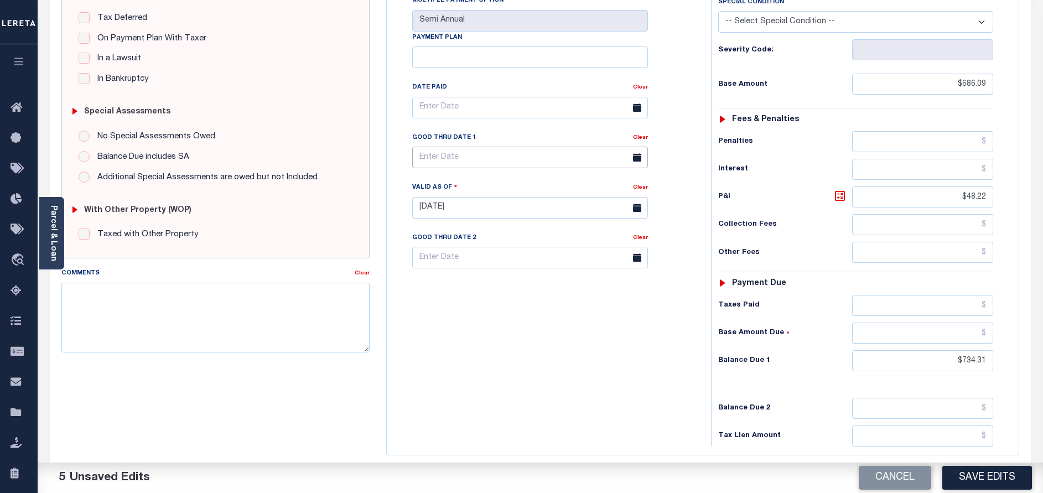
click at [471, 147] on input "text" at bounding box center [530, 158] width 236 height 22
click at [473, 283] on span "30" at bounding box center [473, 285] width 22 height 22
type input "[DATE]"
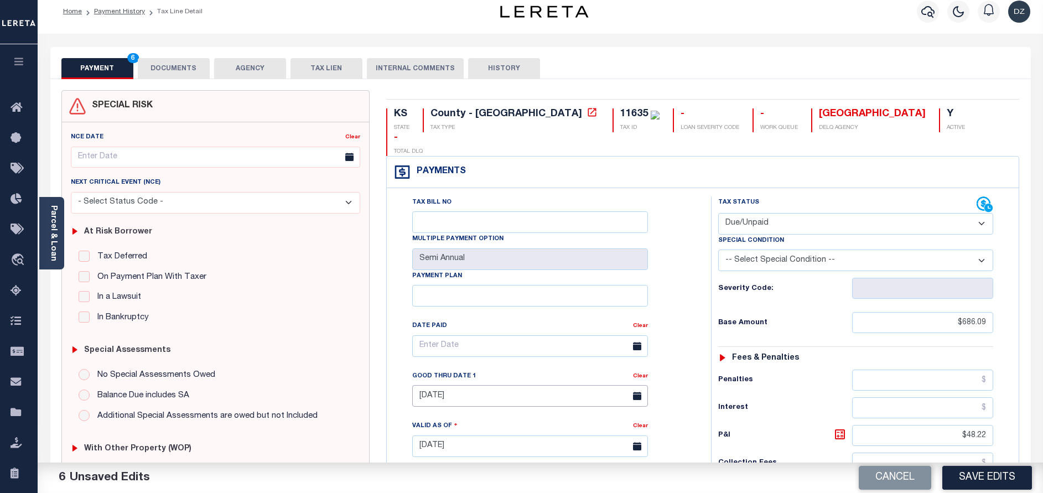
scroll to position [0, 0]
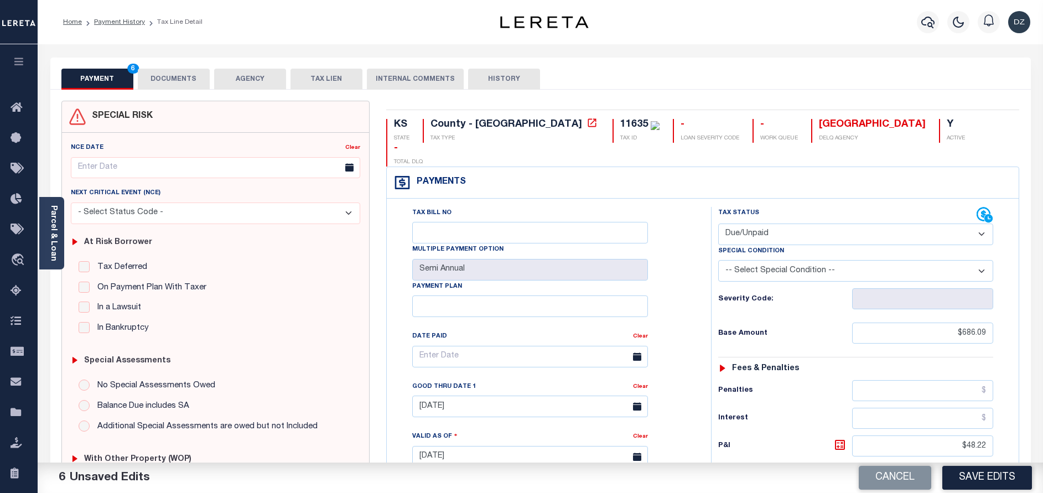
click at [177, 71] on button "DOCUMENTS" at bounding box center [174, 79] width 72 height 21
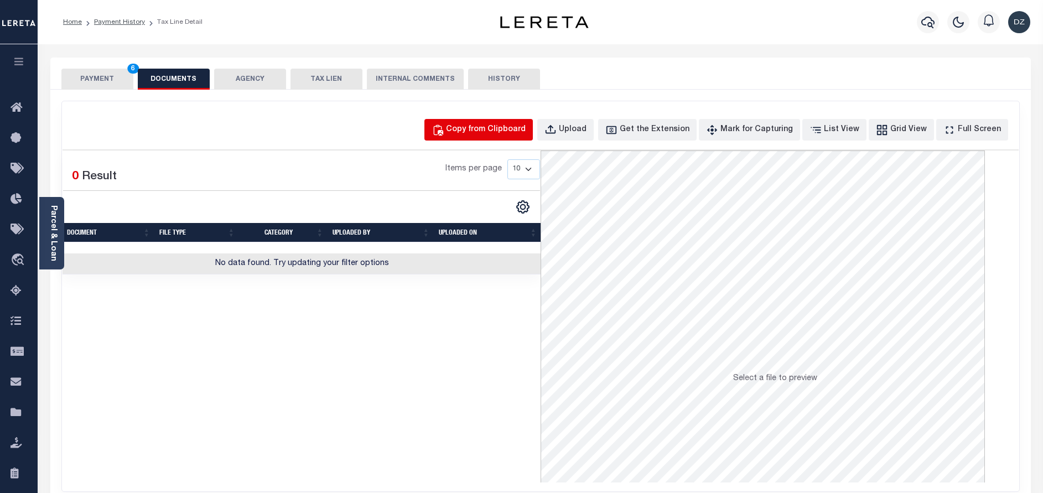
click at [485, 127] on div "Copy from Clipboard" at bounding box center [486, 130] width 80 height 12
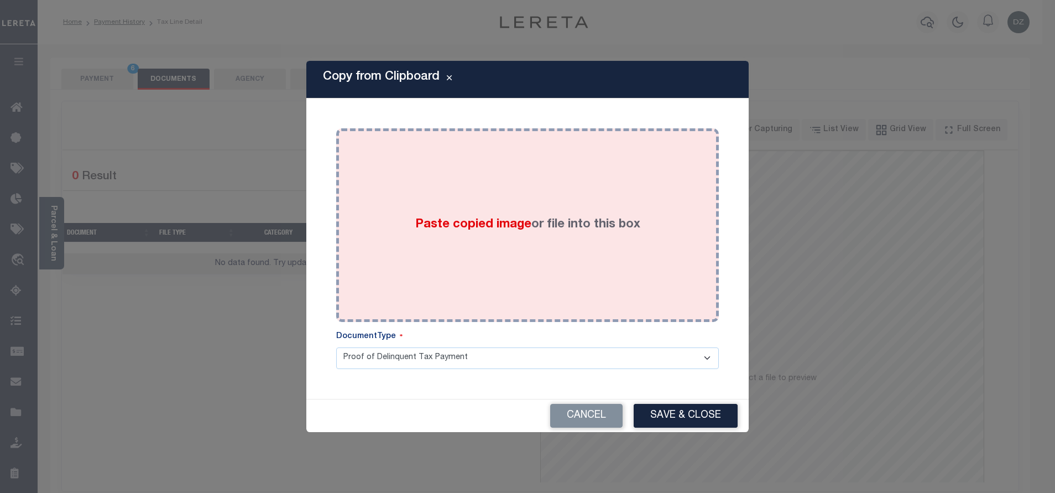
click at [503, 243] on div "Paste copied image or file into this box" at bounding box center [528, 225] width 366 height 177
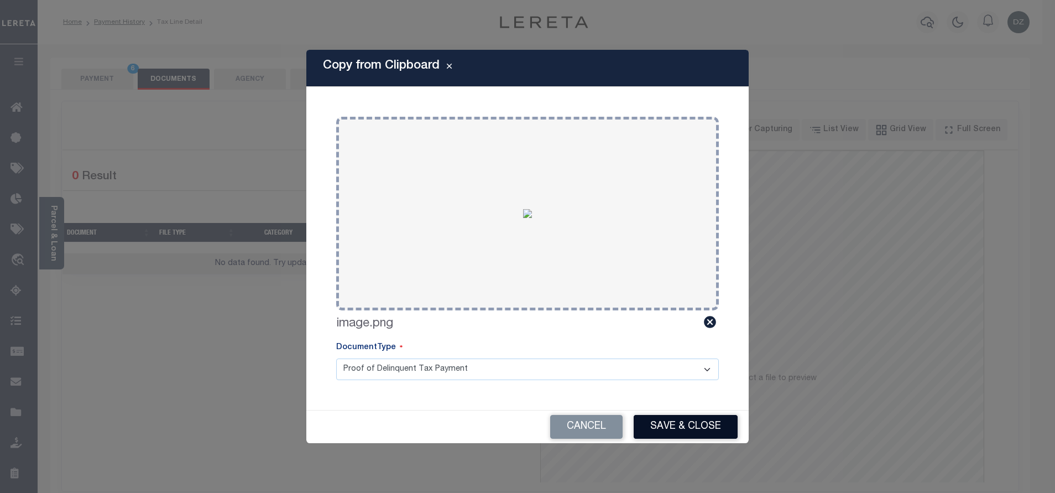
click at [668, 420] on button "Save & Close" at bounding box center [686, 427] width 104 height 24
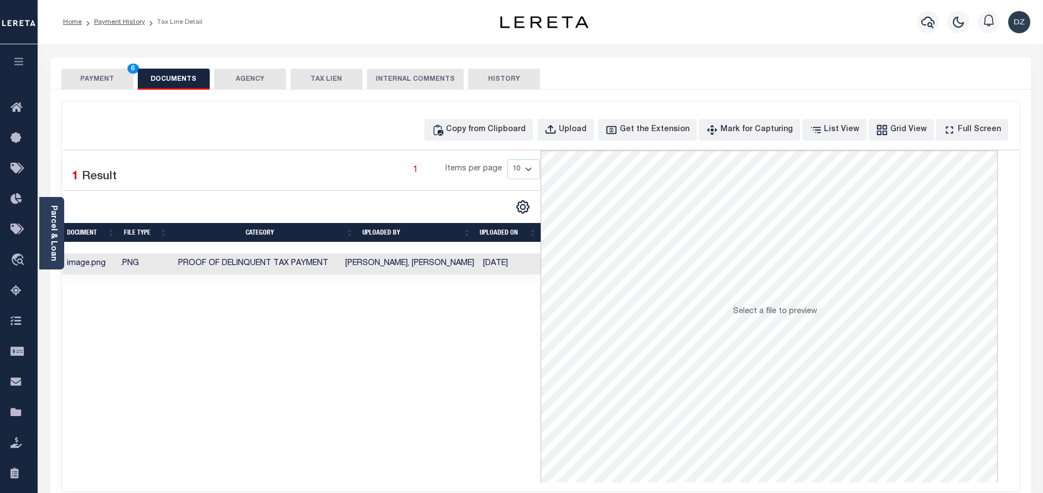
click at [100, 76] on button "PAYMENT 6" at bounding box center [97, 79] width 72 height 21
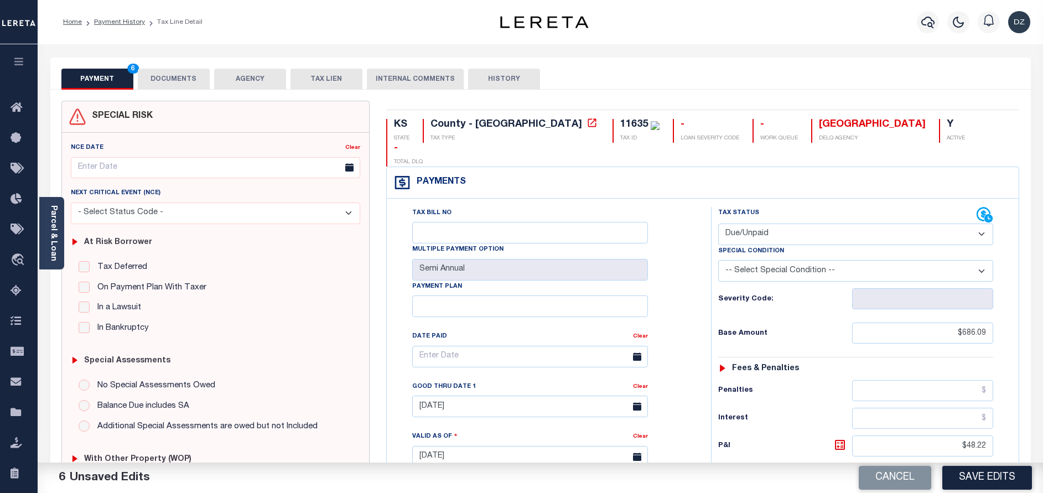
click at [965, 472] on button "Save Edits" at bounding box center [987, 478] width 90 height 24
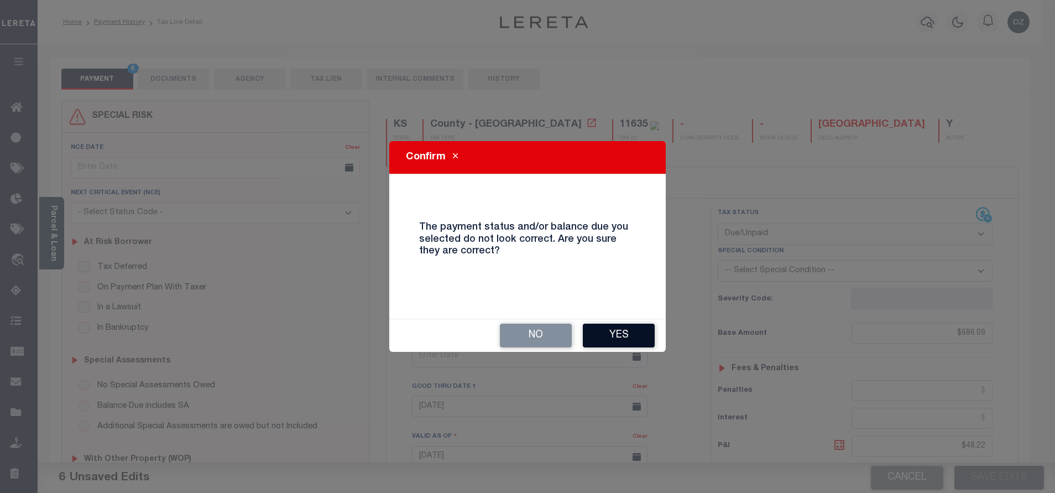
click at [613, 340] on button "Yes" at bounding box center [619, 336] width 72 height 24
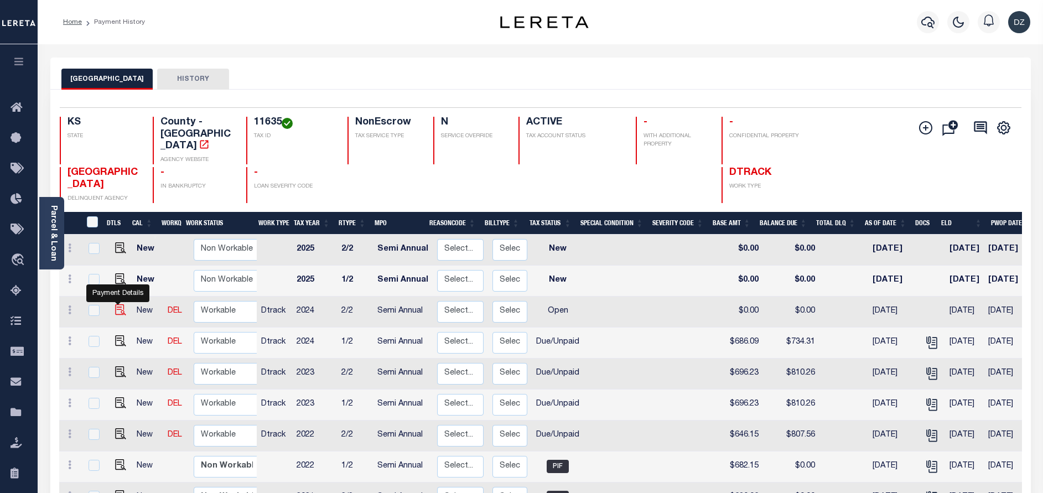
click at [115, 304] on img "" at bounding box center [120, 309] width 11 height 11
checkbox input "true"
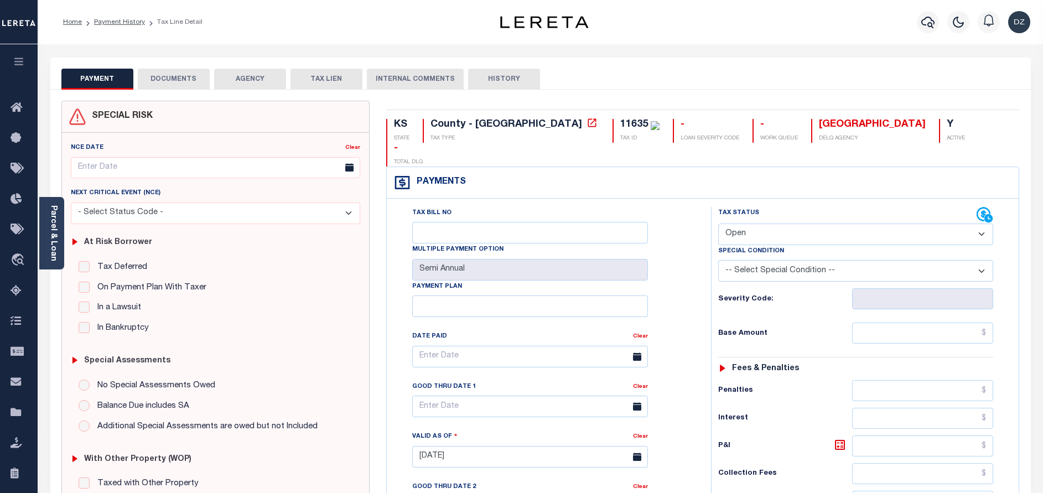
click at [754, 223] on select "- Select Status Code - Open Due/Unpaid Paid Incomplete No Tax Due Internal Refu…" at bounding box center [855, 234] width 275 height 22
select select "DUE"
click at [718, 223] on select "- Select Status Code - Open Due/Unpaid Paid Incomplete No Tax Due Internal Refu…" at bounding box center [855, 234] width 275 height 22
type input "[DATE]"
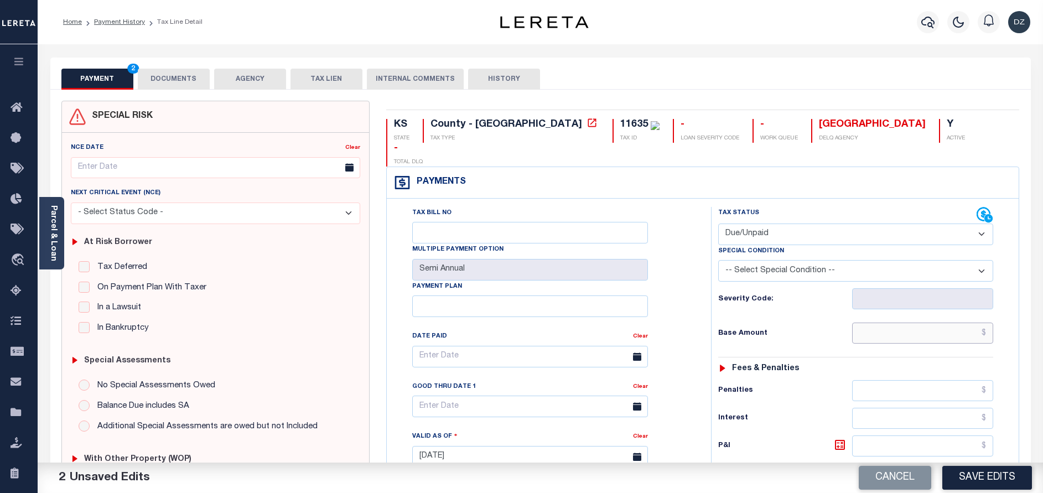
click at [902, 322] on input "text" at bounding box center [922, 332] width 141 height 21
type input "$686.09"
type input "$734.31"
click at [837, 438] on icon at bounding box center [839, 444] width 13 height 13
type input "$48.22"
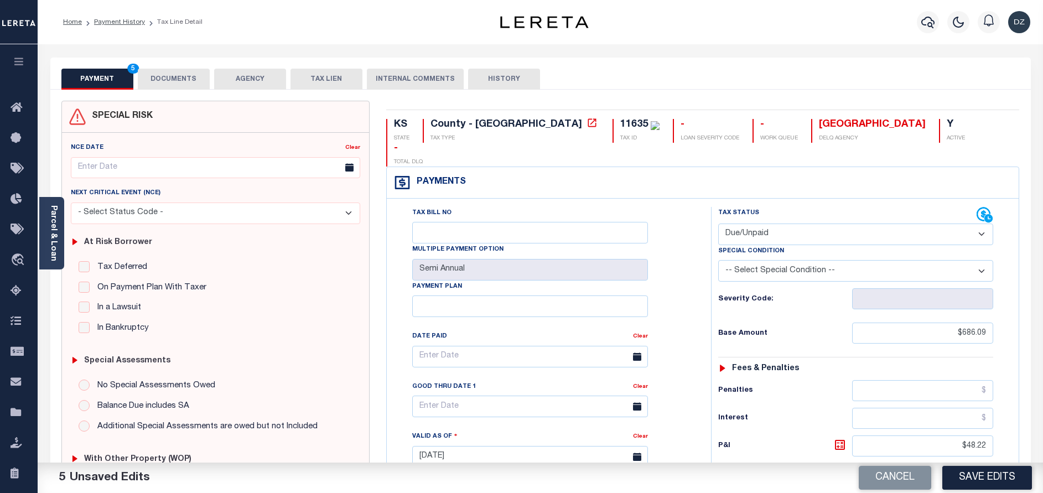
click at [178, 72] on button "DOCUMENTS" at bounding box center [174, 79] width 72 height 21
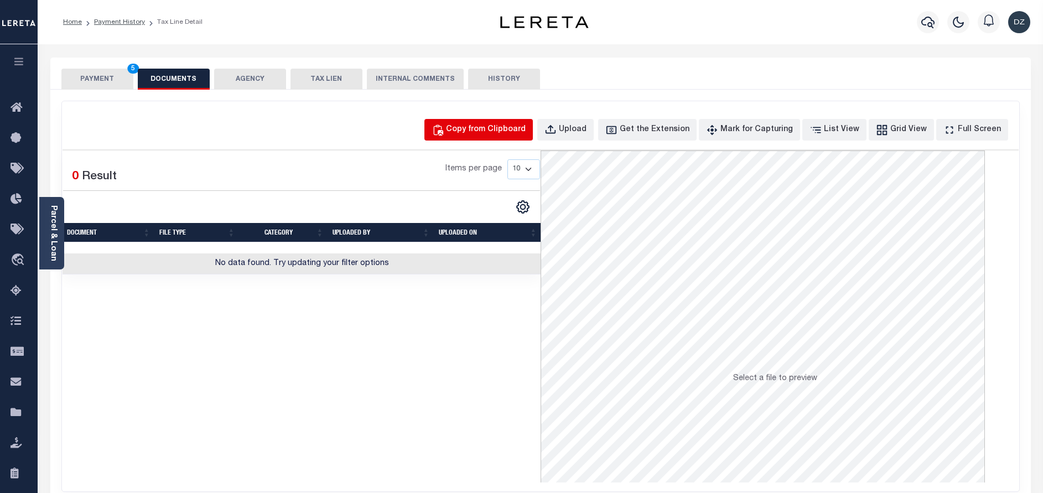
click at [517, 126] on div "Copy from Clipboard" at bounding box center [486, 130] width 80 height 12
select select "POP"
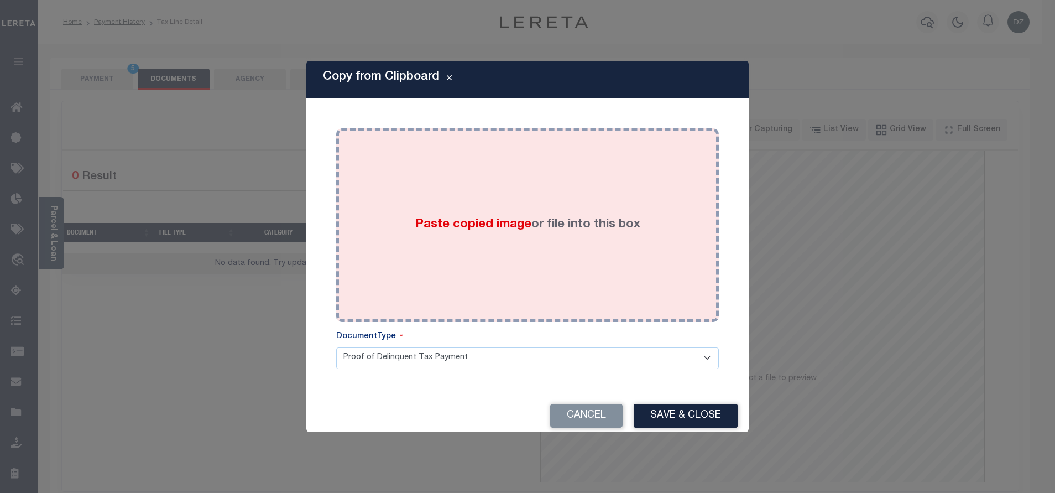
click at [511, 181] on div "Paste copied image or file into this box" at bounding box center [528, 225] width 366 height 177
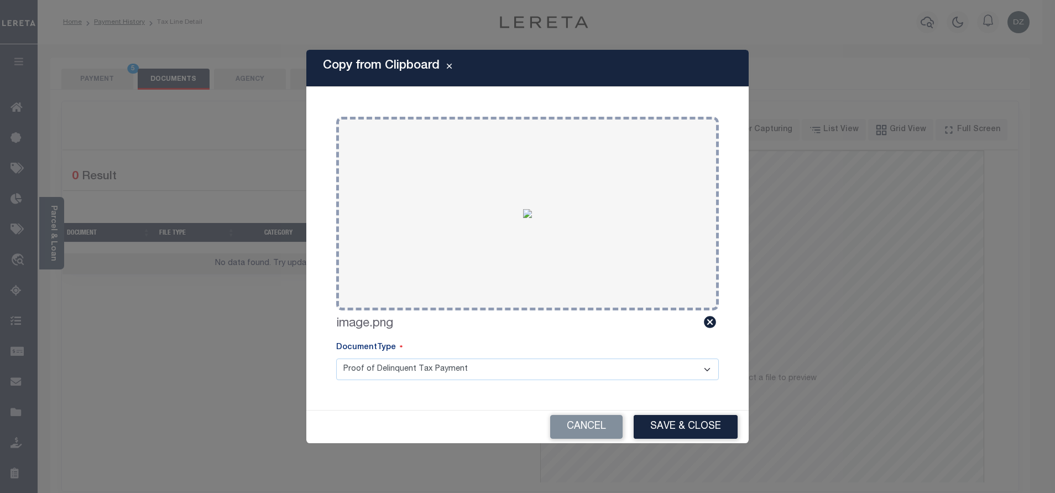
click at [693, 430] on button "Save & Close" at bounding box center [686, 427] width 104 height 24
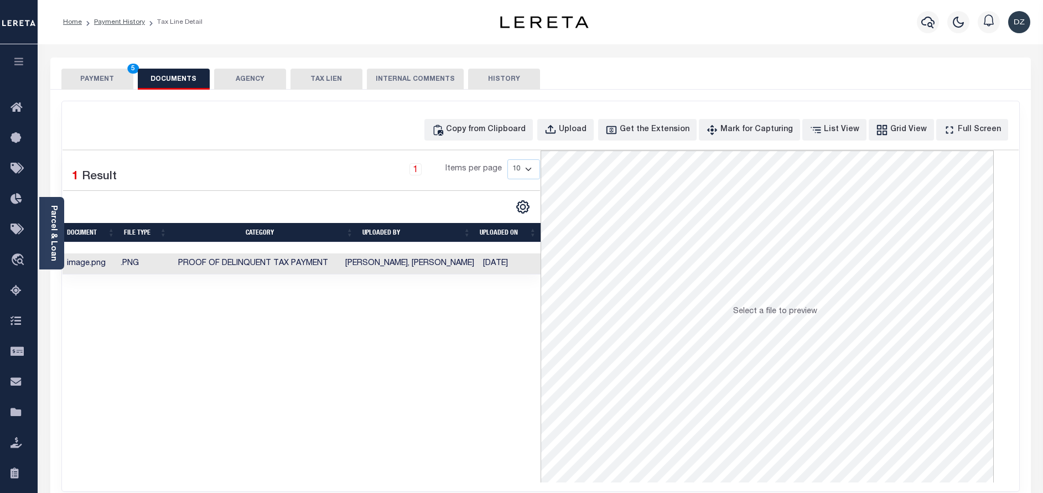
click at [86, 91] on div "SPECIAL RISK NCE Date Clear" at bounding box center [540, 295] width 980 height 411
click at [101, 89] on button "PAYMENT 5" at bounding box center [97, 79] width 72 height 21
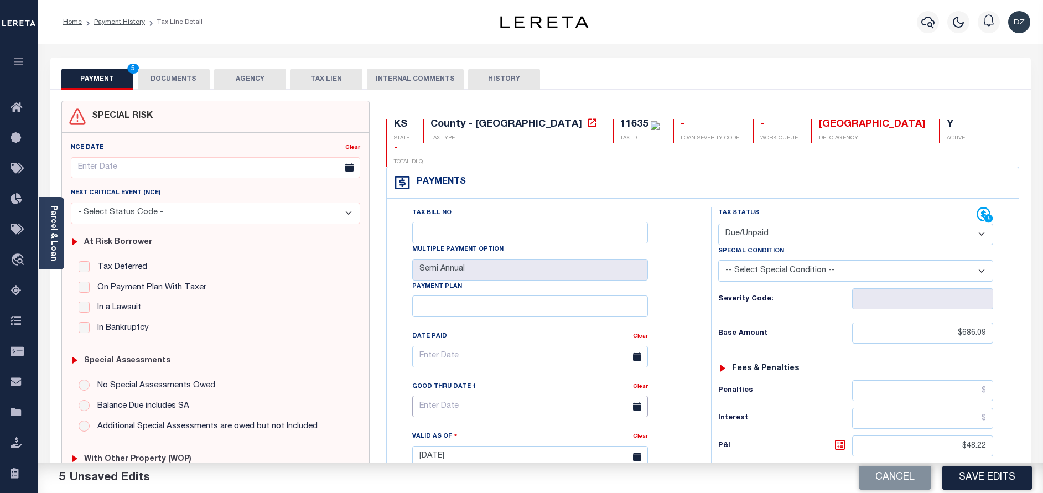
click at [529, 395] on input "text" at bounding box center [530, 406] width 236 height 22
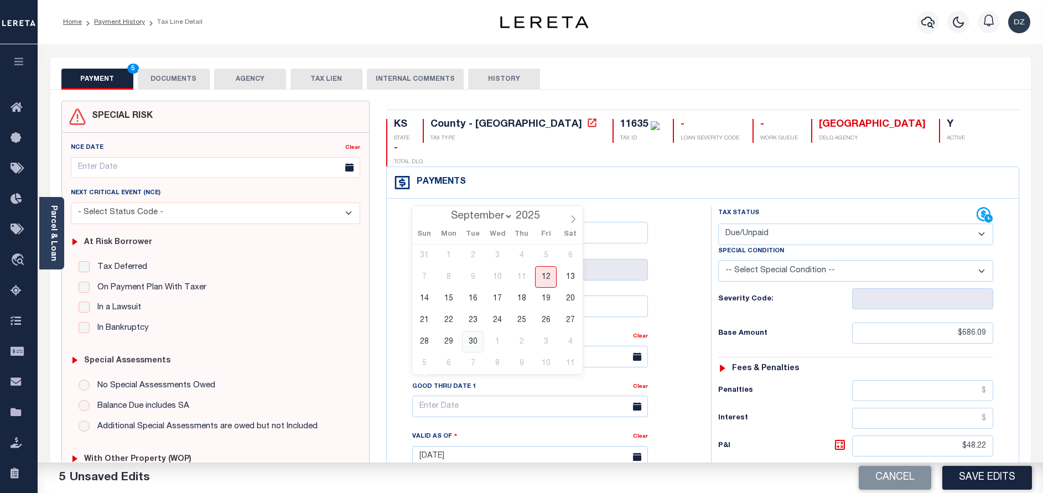
click at [466, 341] on span "30" at bounding box center [473, 342] width 22 height 22
type input "09/30/2025"
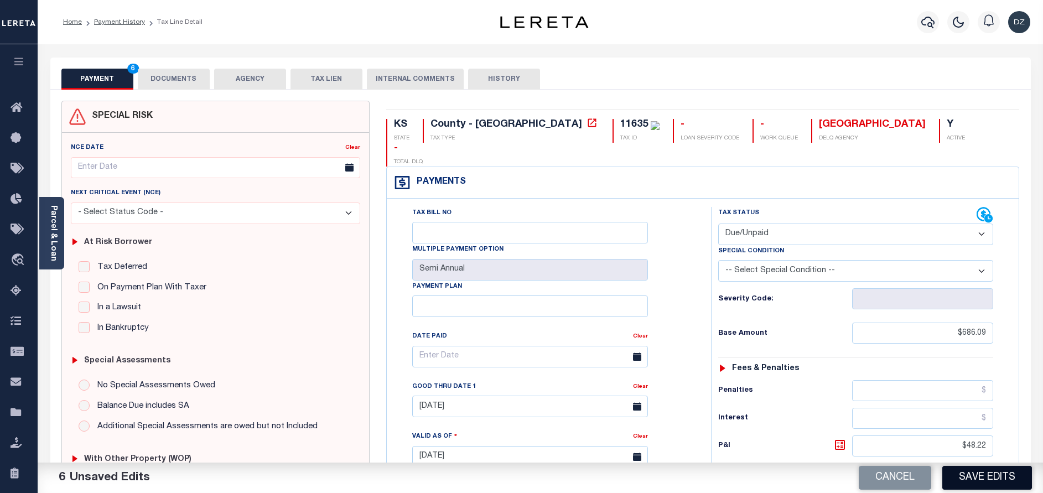
click at [973, 471] on button "Save Edits" at bounding box center [987, 478] width 90 height 24
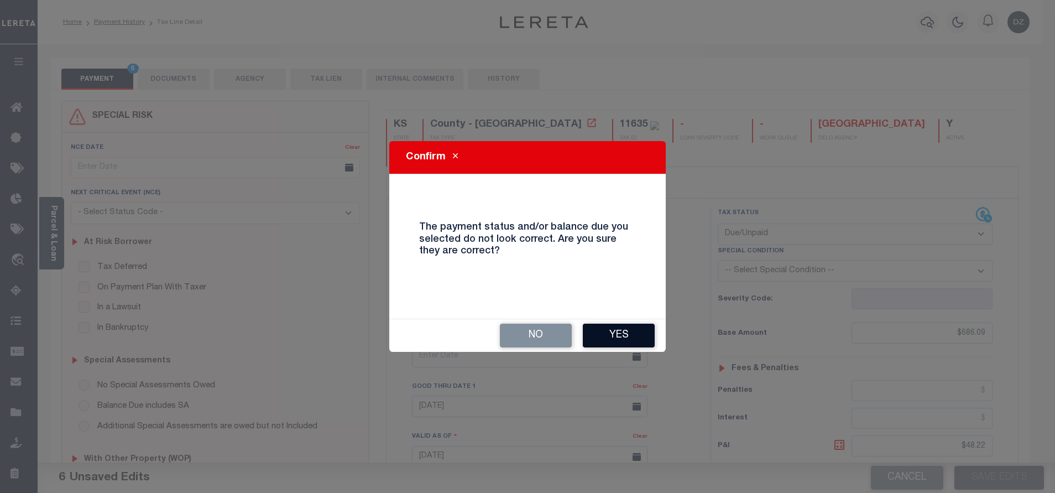
click at [610, 326] on button "Yes" at bounding box center [619, 336] width 72 height 24
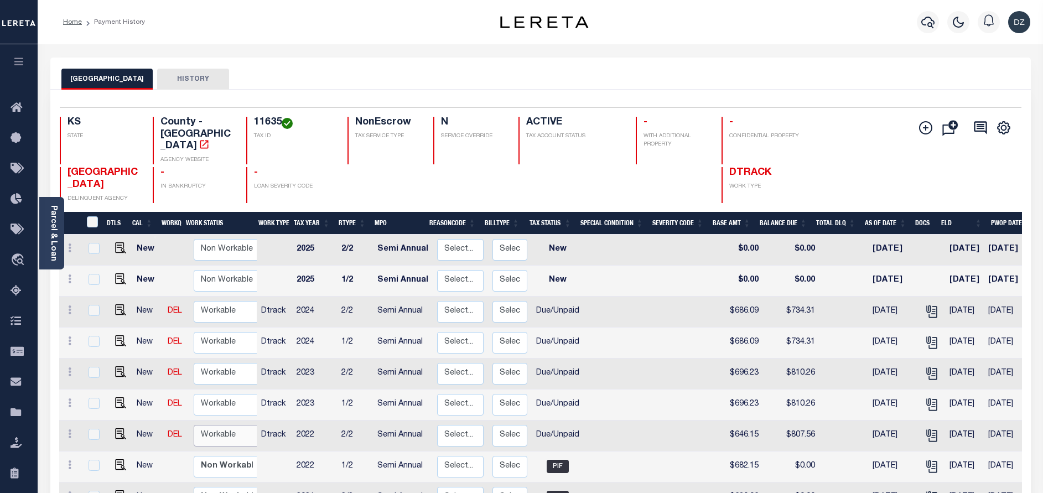
click at [221, 425] on select "Non Workable Workable" at bounding box center [227, 436] width 66 height 22
checkbox input "true"
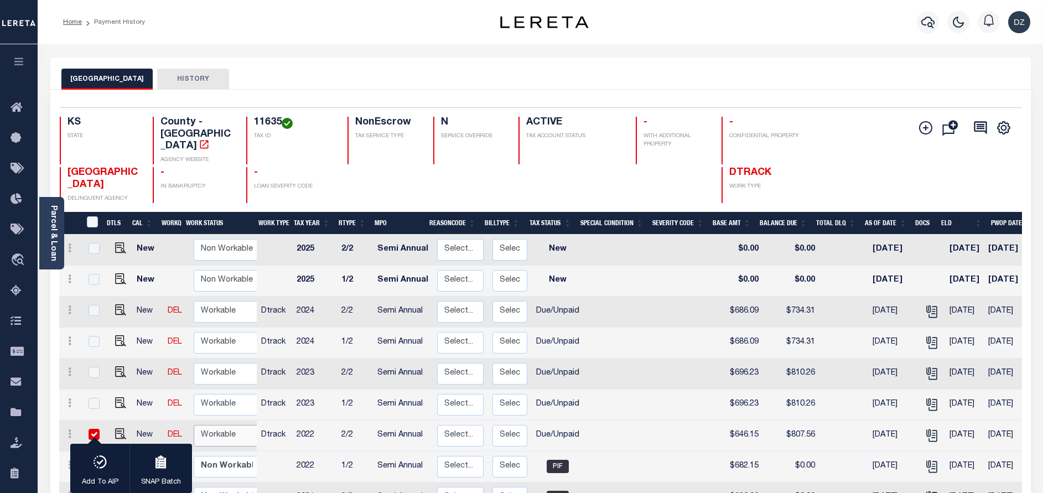
select select "true"
click at [194, 425] on select "Non Workable Workable" at bounding box center [227, 436] width 66 height 22
checkbox input "false"
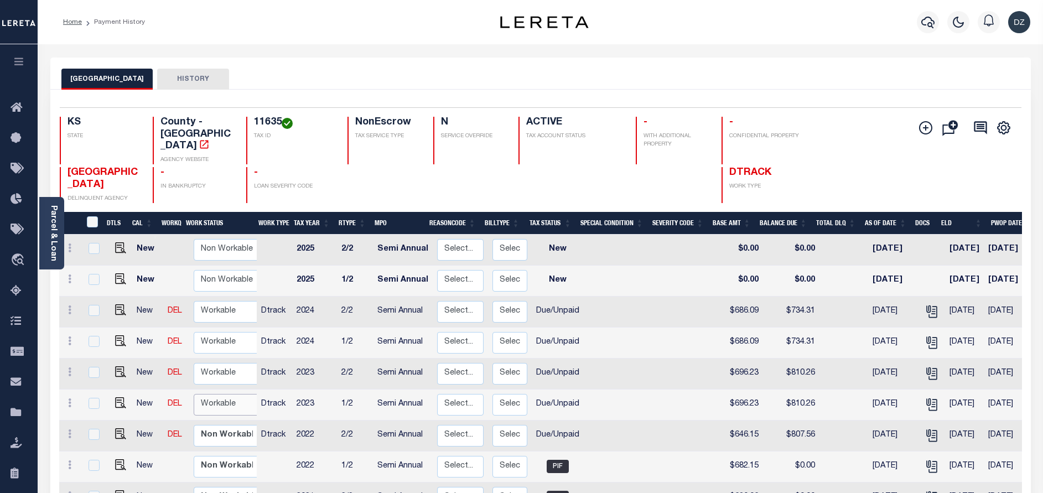
click at [209, 398] on select "Non Workable Workable" at bounding box center [227, 405] width 66 height 22
checkbox input "true"
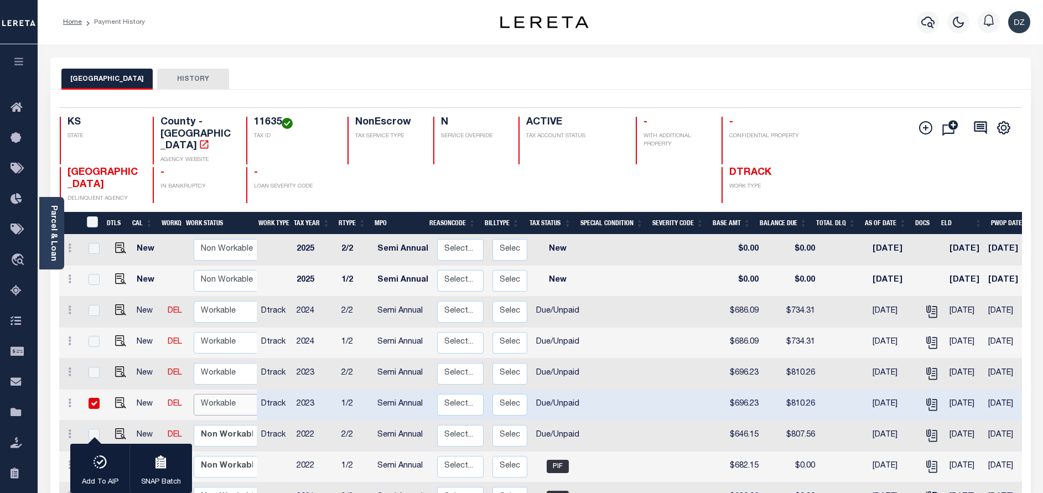
select select "true"
click at [194, 394] on select "Non Workable Workable" at bounding box center [227, 405] width 66 height 22
checkbox input "false"
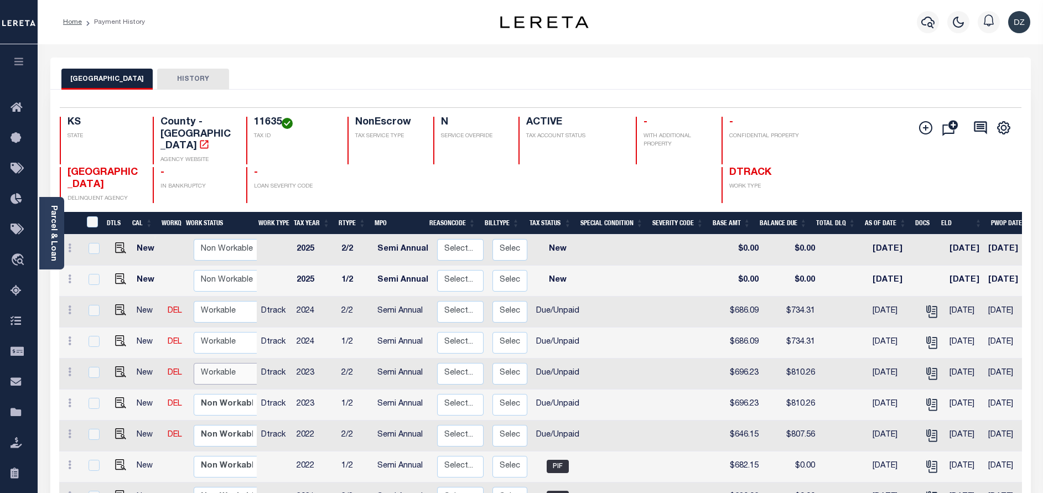
drag, startPoint x: 220, startPoint y: 355, endPoint x: 215, endPoint y: 360, distance: 7.0
click at [220, 363] on select "Non Workable Workable" at bounding box center [227, 374] width 66 height 22
checkbox input "true"
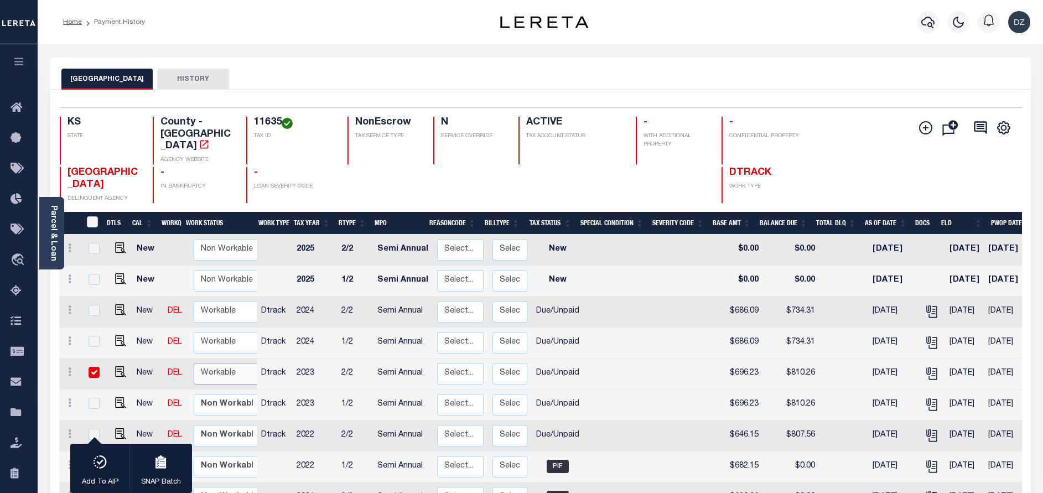
select select "true"
click at [194, 363] on select "Non Workable Workable" at bounding box center [227, 374] width 66 height 22
checkbox input "false"
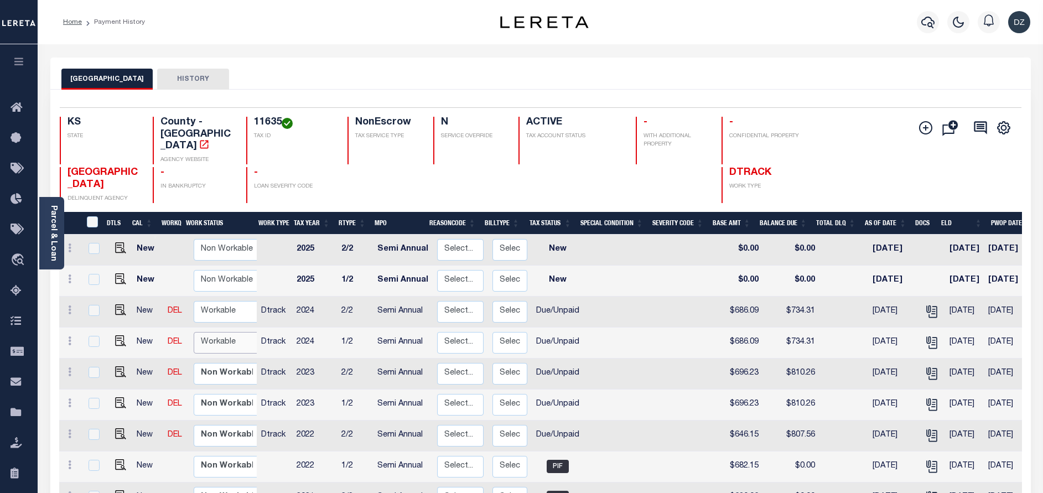
click at [224, 332] on select "Non Workable Workable" at bounding box center [227, 343] width 66 height 22
checkbox input "true"
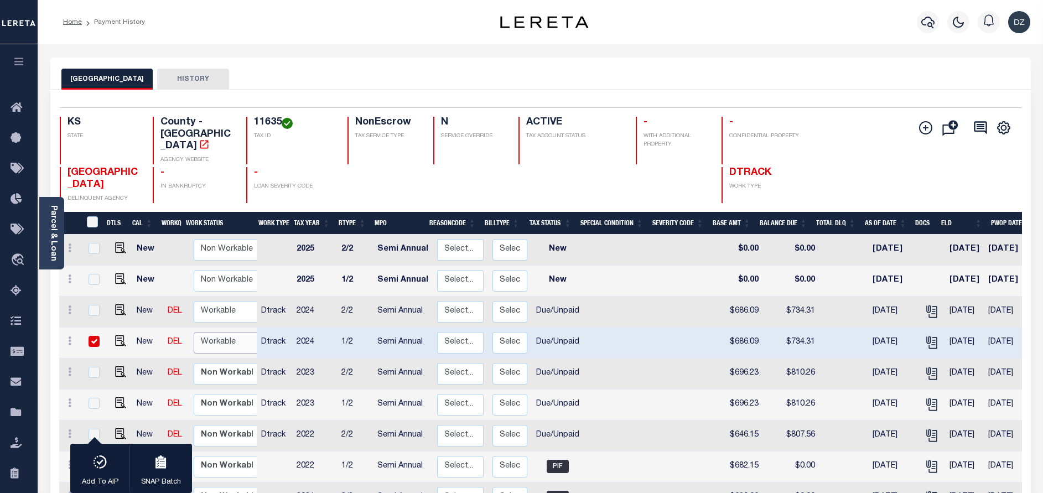
select select "true"
click at [194, 332] on select "Non Workable Workable" at bounding box center [227, 343] width 66 height 22
checkbox input "false"
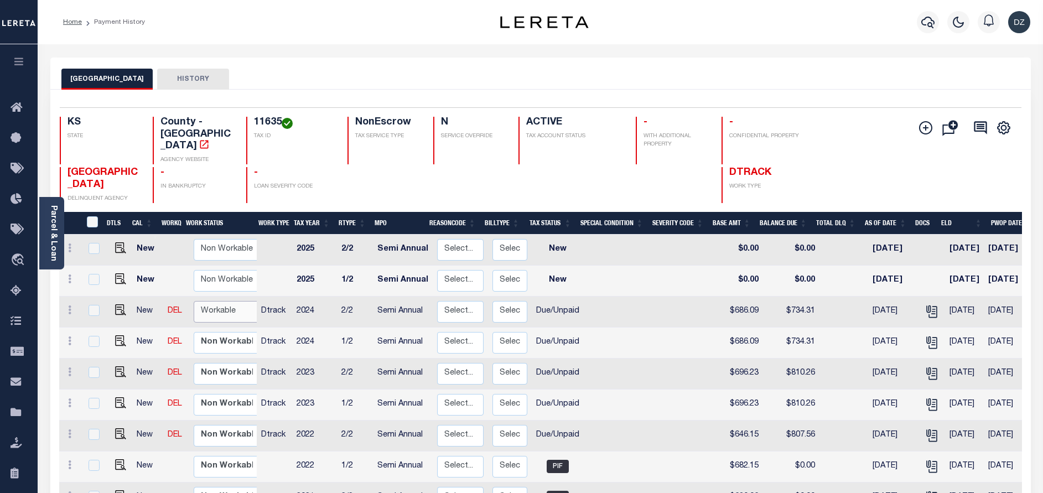
click at [223, 301] on select "Non Workable Workable" at bounding box center [227, 312] width 66 height 22
checkbox input "true"
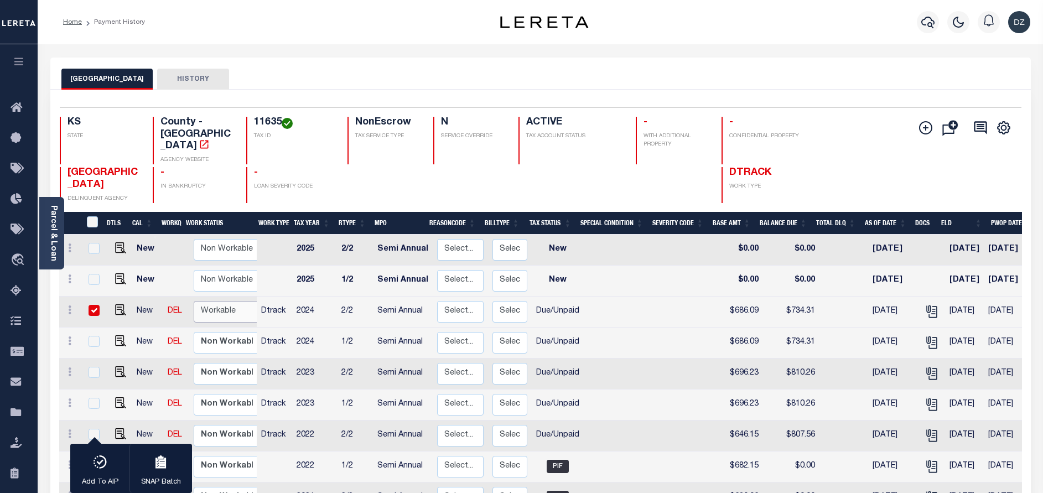
select select "true"
click at [194, 301] on select "Non Workable Workable" at bounding box center [227, 312] width 66 height 22
checkbox input "false"
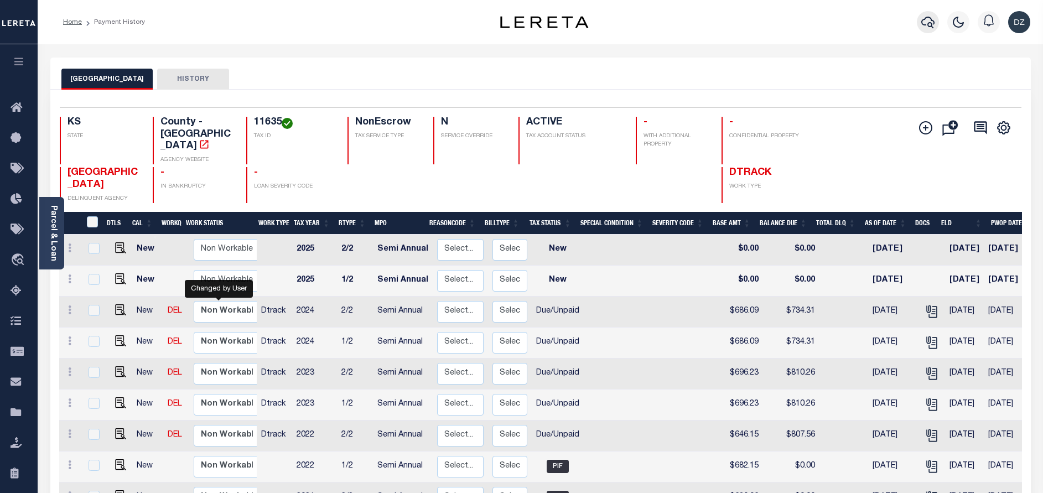
click at [926, 22] on icon "button" at bounding box center [927, 21] width 13 height 13
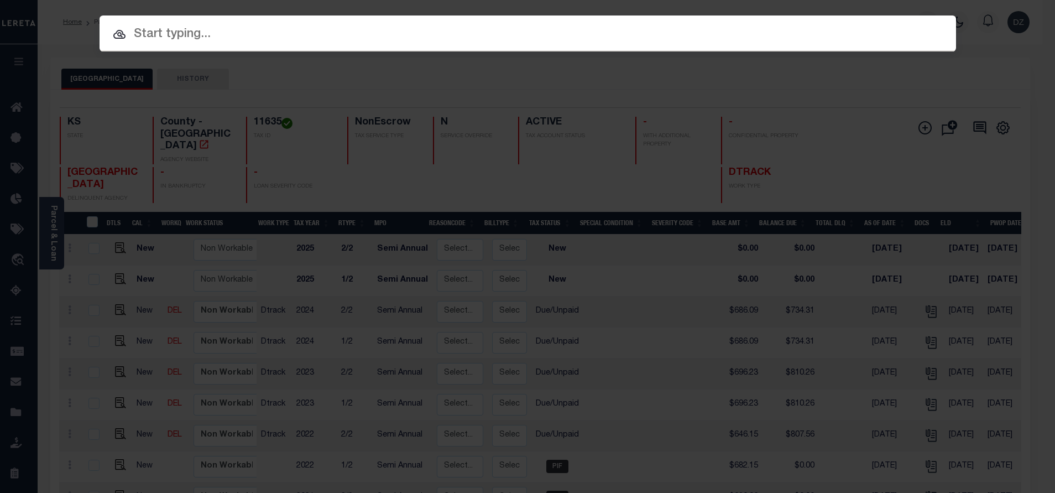
paste input "884538"
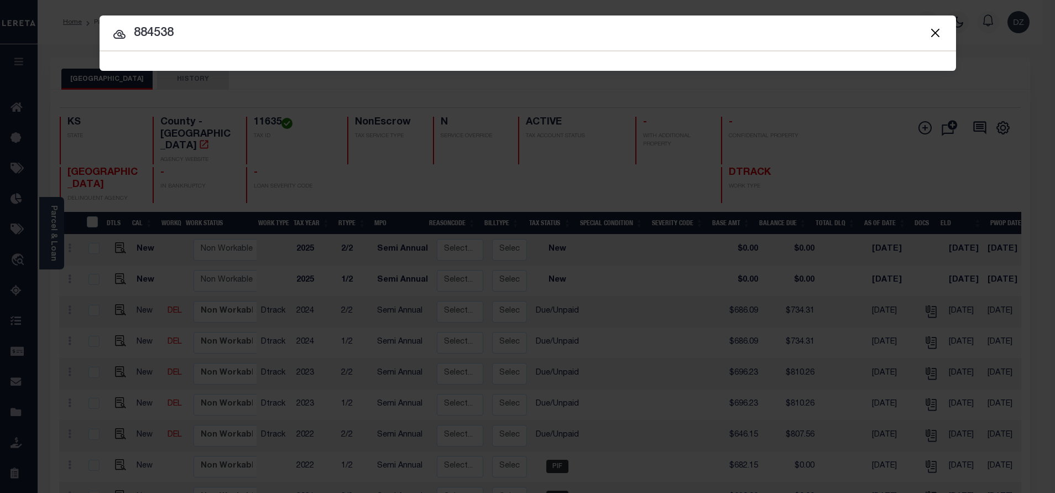
type input "884538"
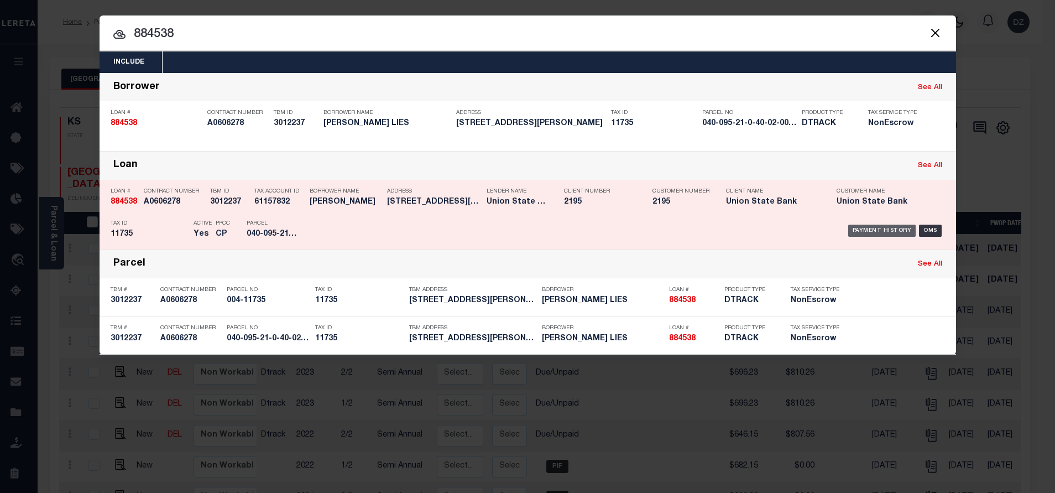
click at [863, 232] on div "Payment History" at bounding box center [882, 231] width 68 height 12
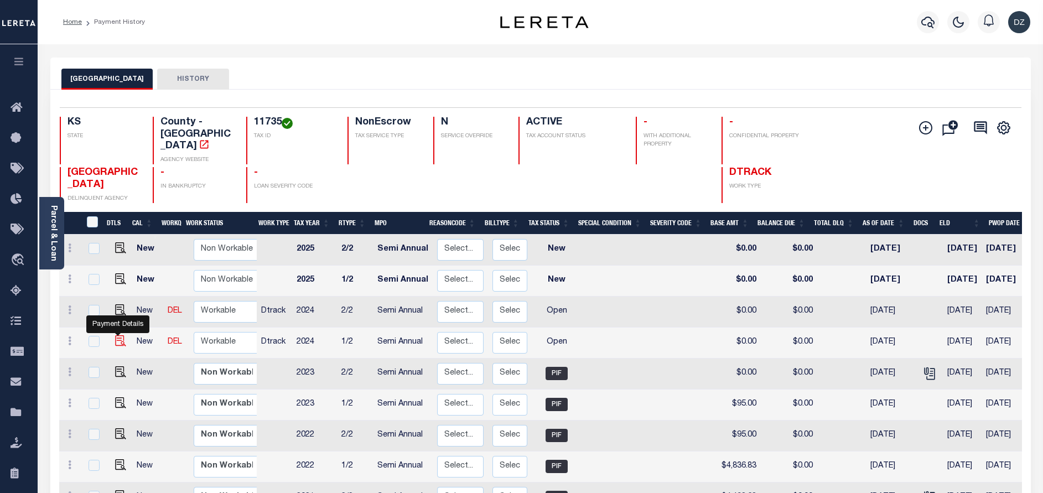
click at [115, 335] on img "" at bounding box center [120, 340] width 11 height 11
checkbox input "true"
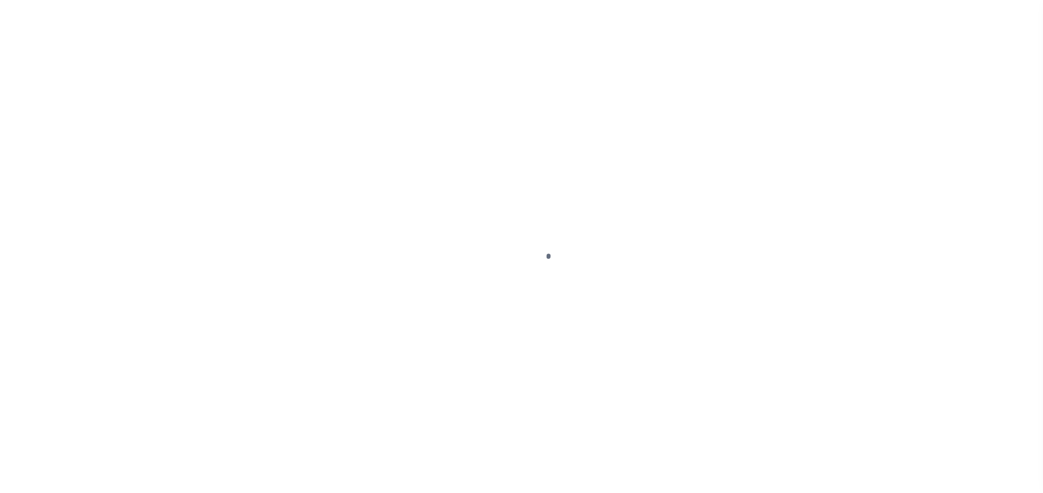
select select "OP2"
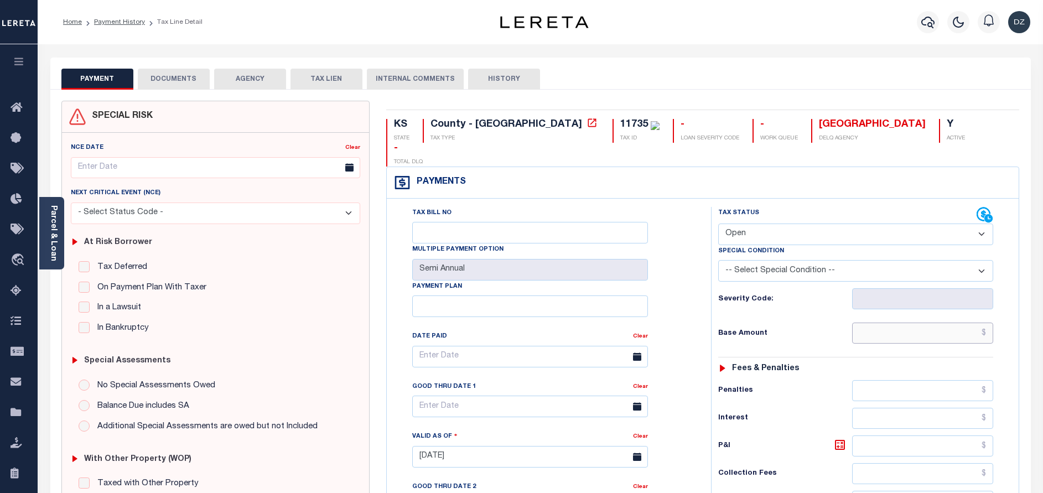
click at [919, 322] on input "text" at bounding box center [922, 332] width 141 height 21
paste input "6,022.42"
type input "$6,022.42"
type input "[DATE]"
click at [775, 223] on select "- Select Status Code - Open Due/Unpaid Paid Incomplete No Tax Due Internal Refu…" at bounding box center [855, 234] width 275 height 22
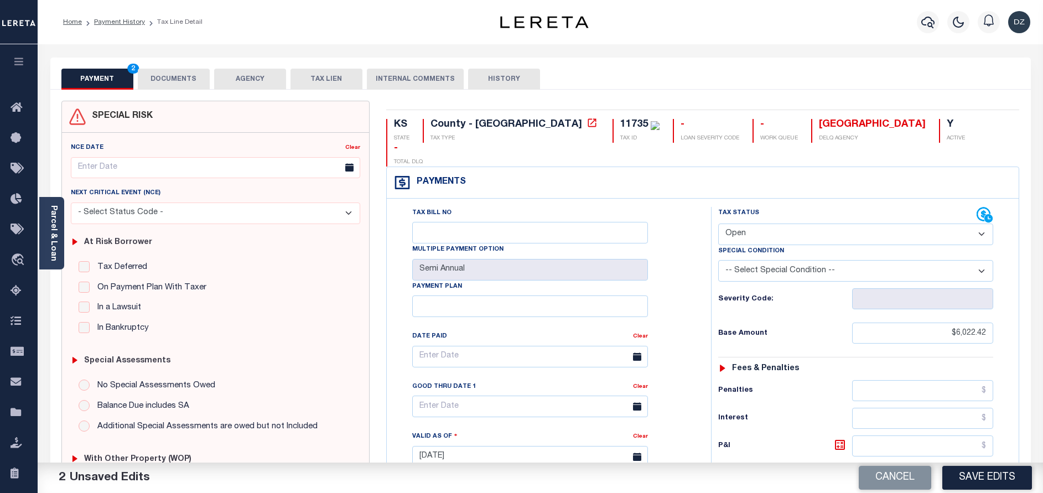
select select "PYD"
click at [718, 223] on select "- Select Status Code - Open Due/Unpaid Paid Incomplete No Tax Due Internal Refu…" at bounding box center [855, 234] width 275 height 22
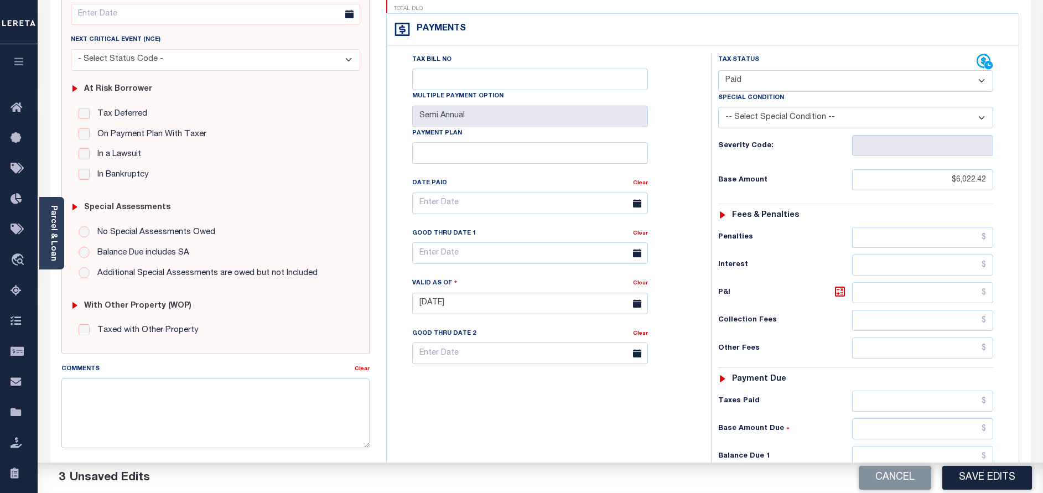
scroll to position [249, 0]
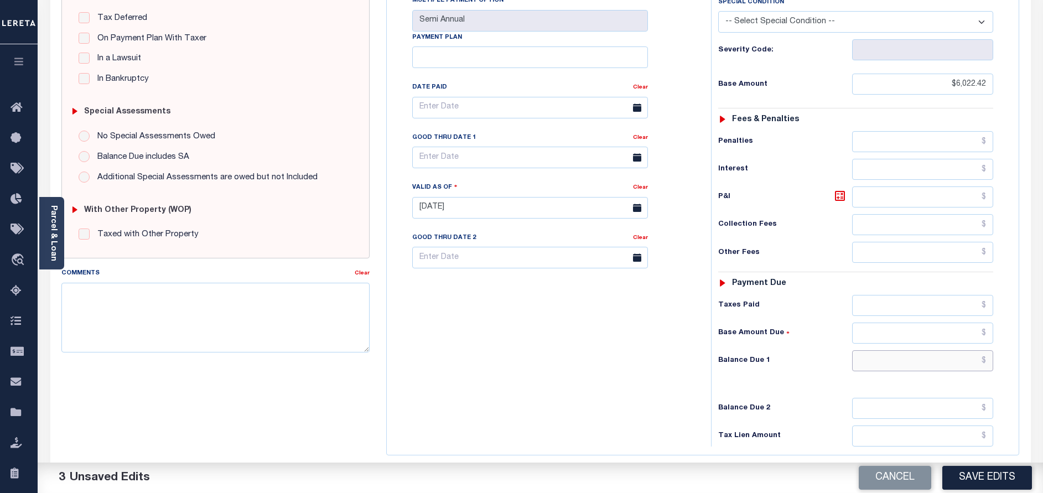
click at [897, 350] on input "text" at bounding box center [922, 360] width 141 height 21
type input "$0.00"
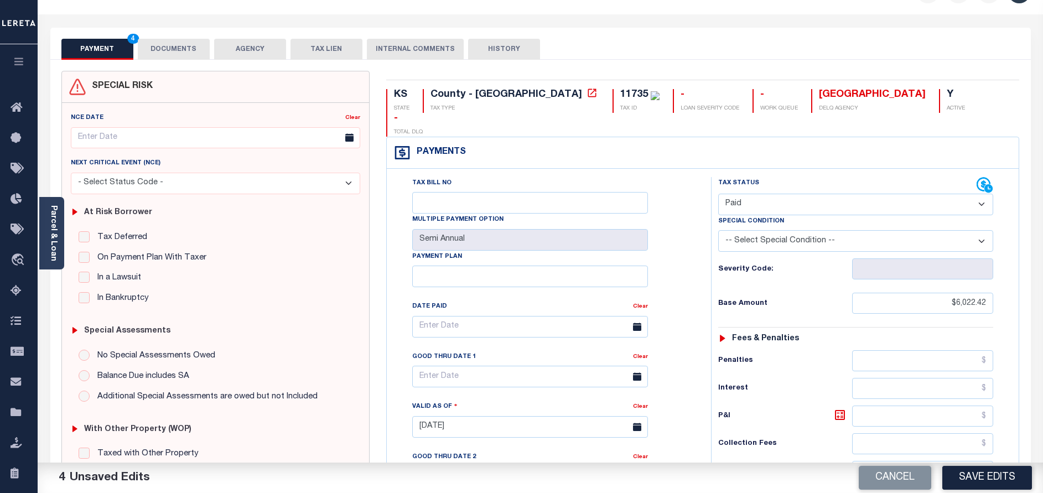
scroll to position [0, 0]
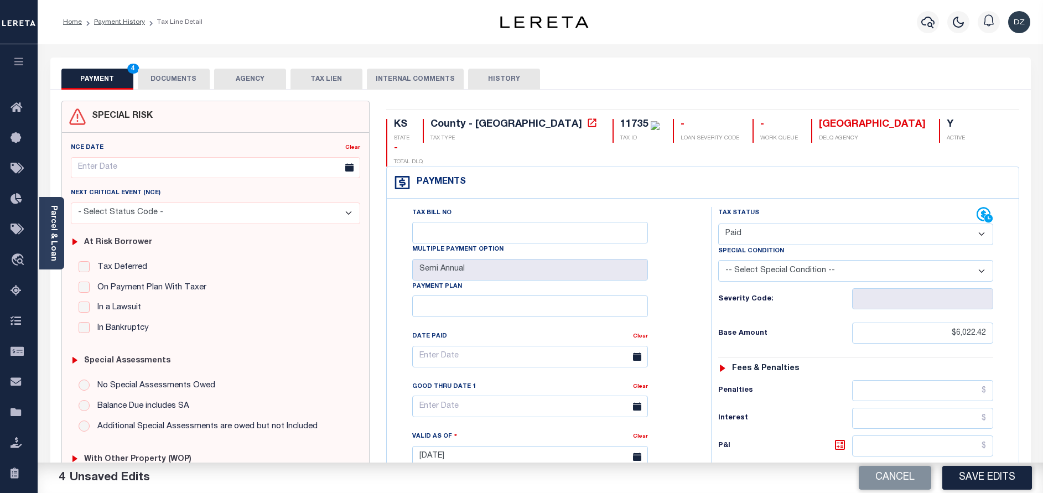
click at [184, 90] on div "SPECIAL RISK NCE Date Clear" at bounding box center [540, 455] width 980 height 730
click at [189, 74] on button "DOCUMENTS" at bounding box center [174, 79] width 72 height 21
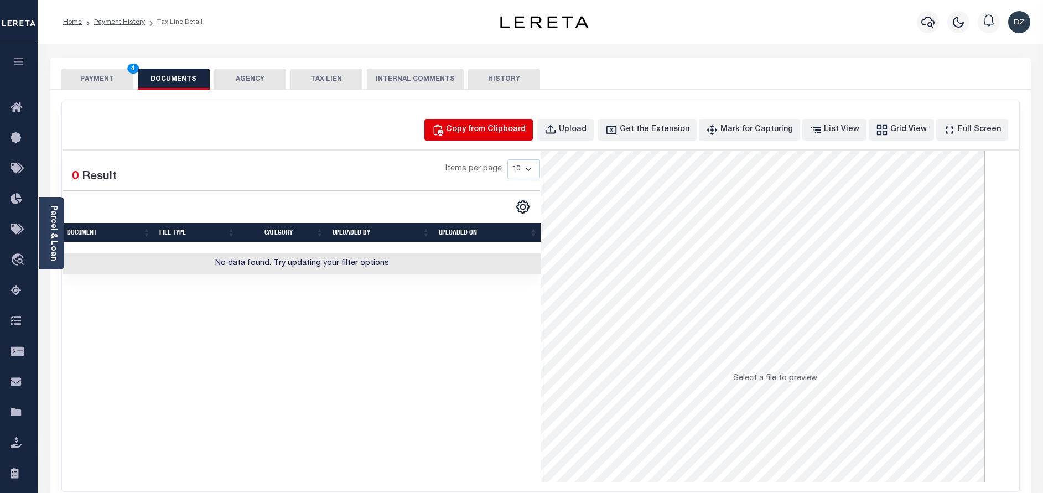
click at [499, 137] on button "Copy from Clipboard" at bounding box center [478, 130] width 108 height 22
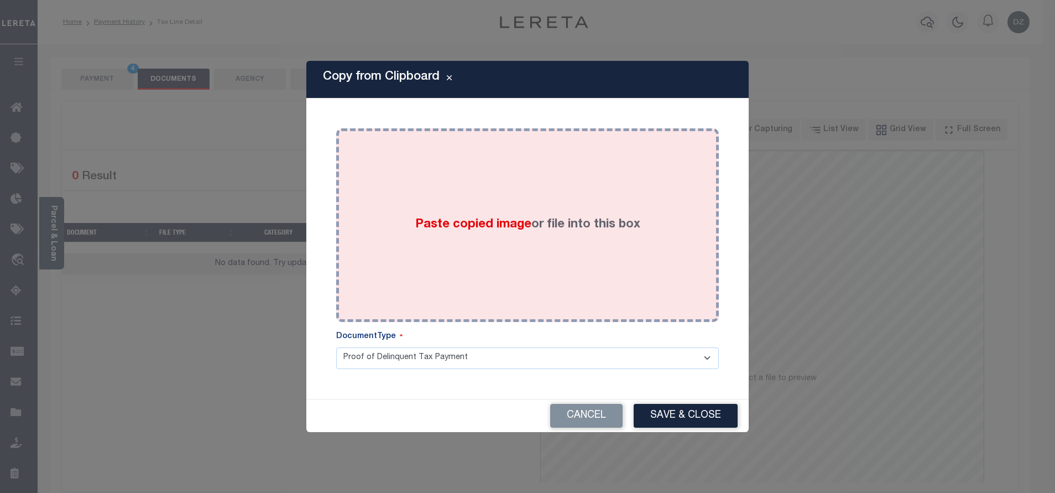
click at [509, 201] on div "Paste copied image or file into this box" at bounding box center [528, 225] width 366 height 177
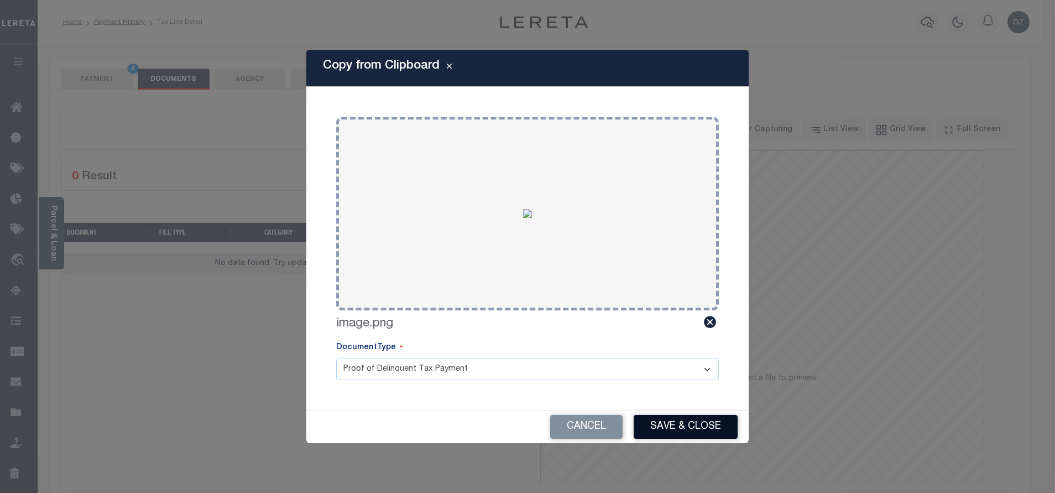
click at [660, 421] on button "Save & Close" at bounding box center [686, 427] width 104 height 24
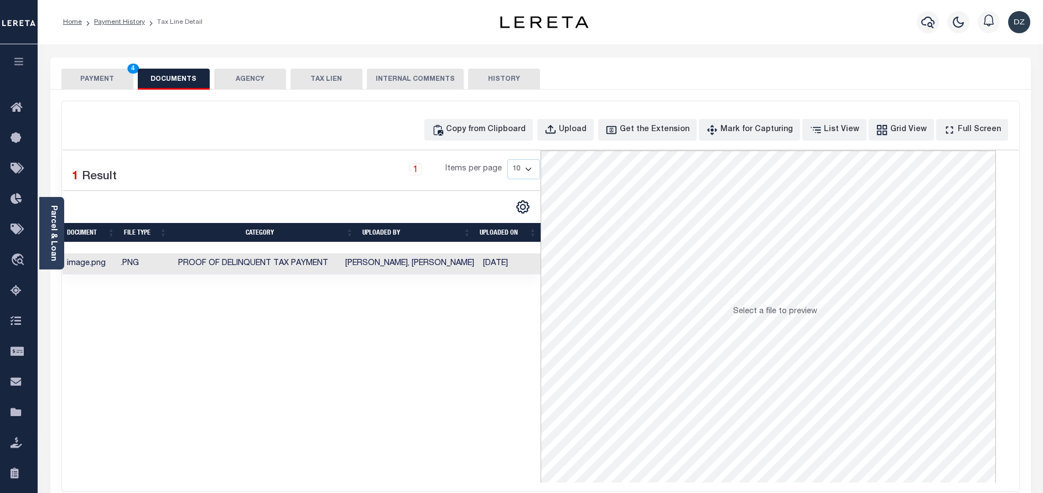
click at [67, 76] on button "PAYMENT 4" at bounding box center [97, 79] width 72 height 21
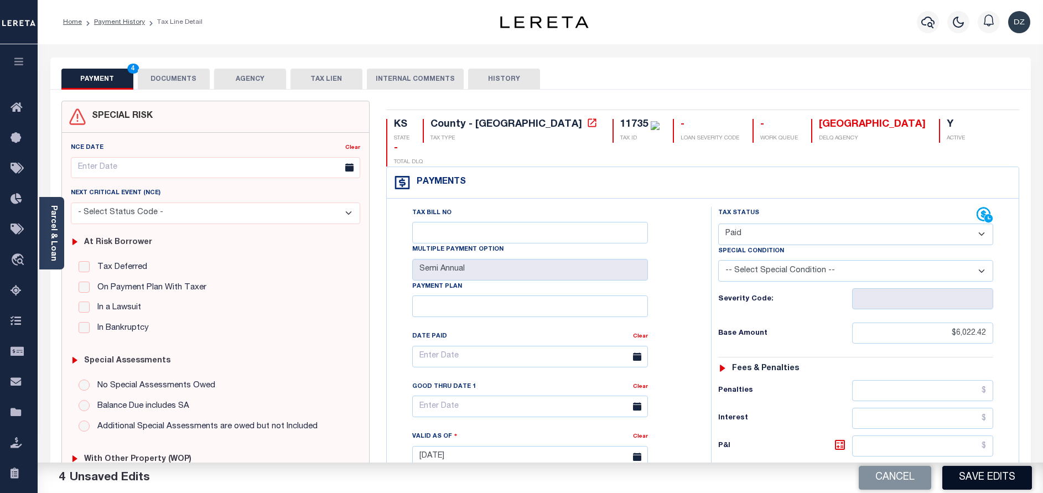
click at [984, 480] on button "Save Edits" at bounding box center [987, 478] width 90 height 24
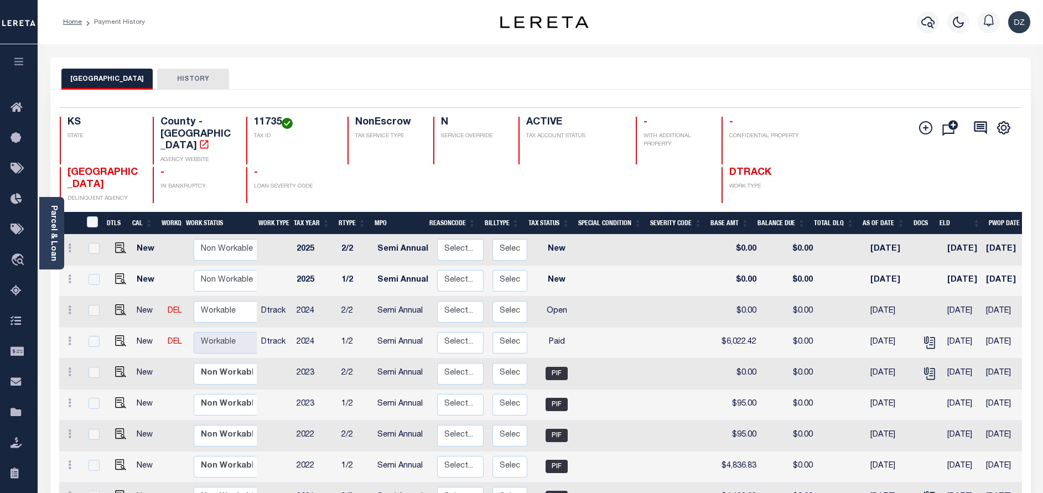
click at [111, 307] on link at bounding box center [118, 311] width 17 height 8
checkbox input "true"
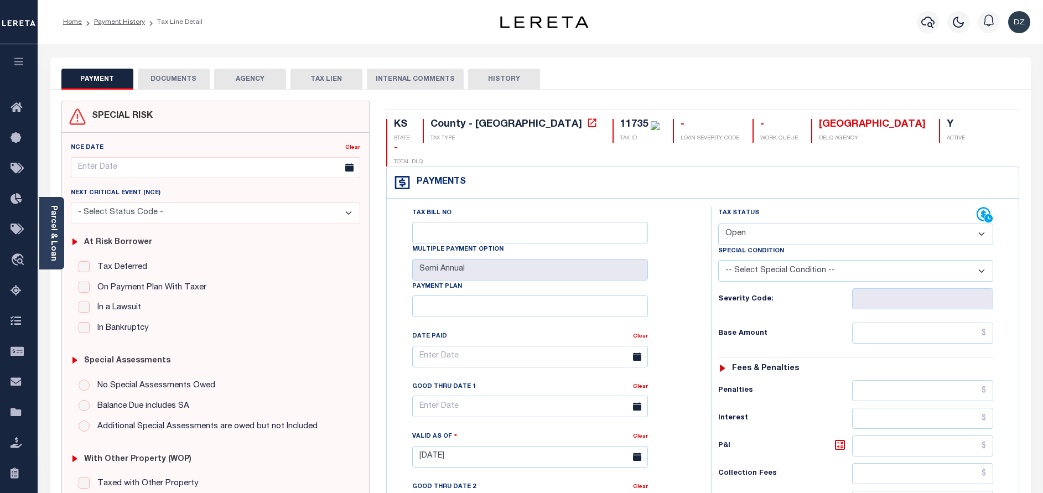
click at [769, 223] on select "- Select Status Code - Open Due/Unpaid Paid Incomplete No Tax Due Internal Refu…" at bounding box center [855, 234] width 275 height 22
select select "PYD"
click at [718, 223] on select "- Select Status Code - Open Due/Unpaid Paid Incomplete No Tax Due Internal Refu…" at bounding box center [855, 234] width 275 height 22
type input "[DATE]"
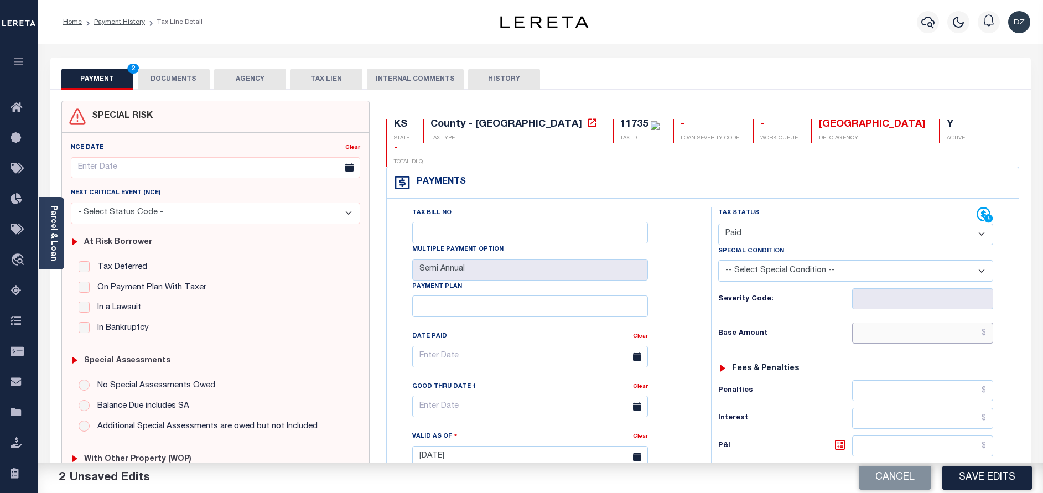
click at [961, 322] on input "text" at bounding box center [922, 332] width 141 height 21
type input "$6,022.42"
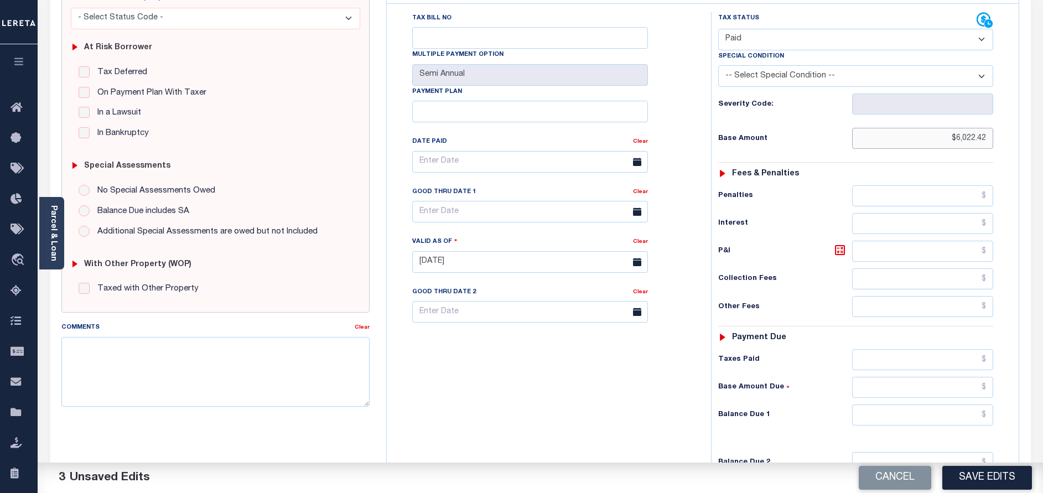
scroll to position [249, 0]
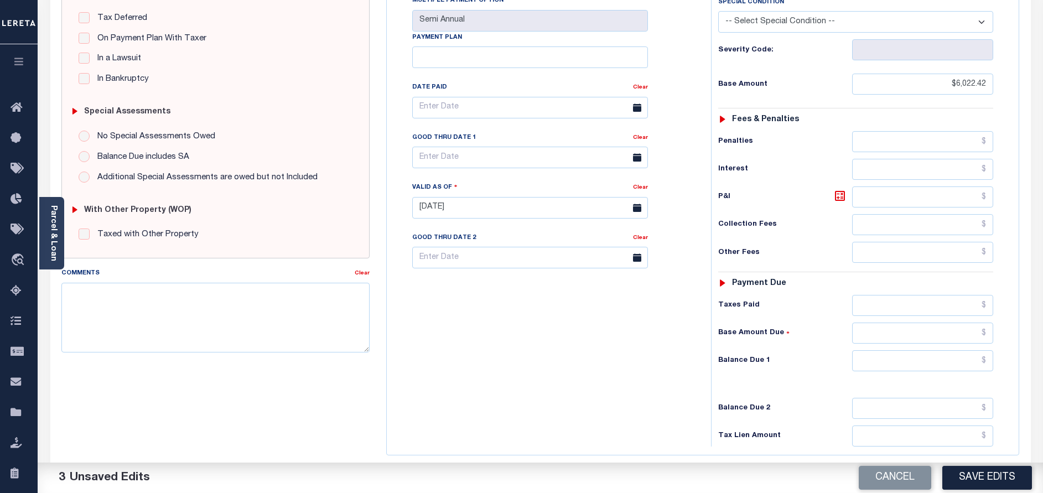
click at [921, 349] on div "Tax Status Status - Select Status Code -" at bounding box center [859, 202] width 296 height 488
click at [916, 350] on input "text" at bounding box center [922, 360] width 141 height 21
type input "$0.00"
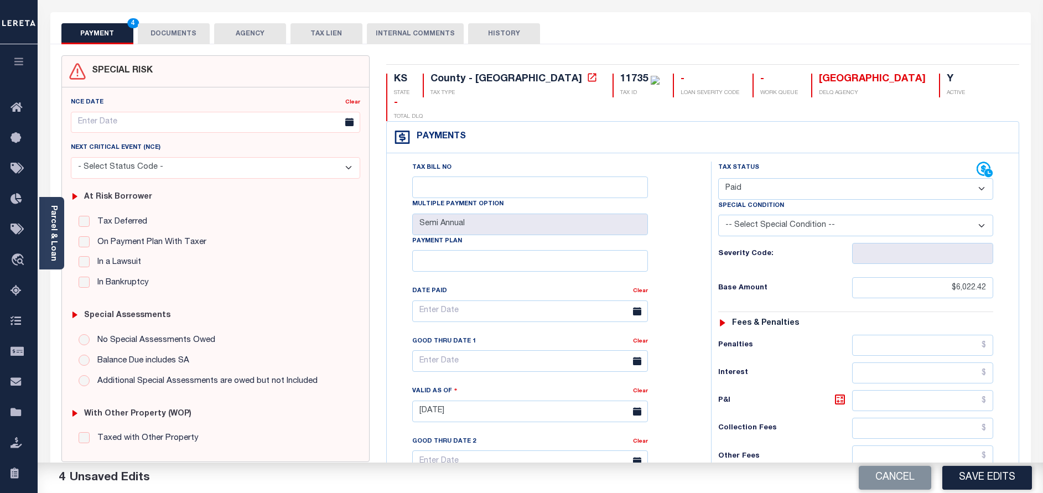
scroll to position [0, 0]
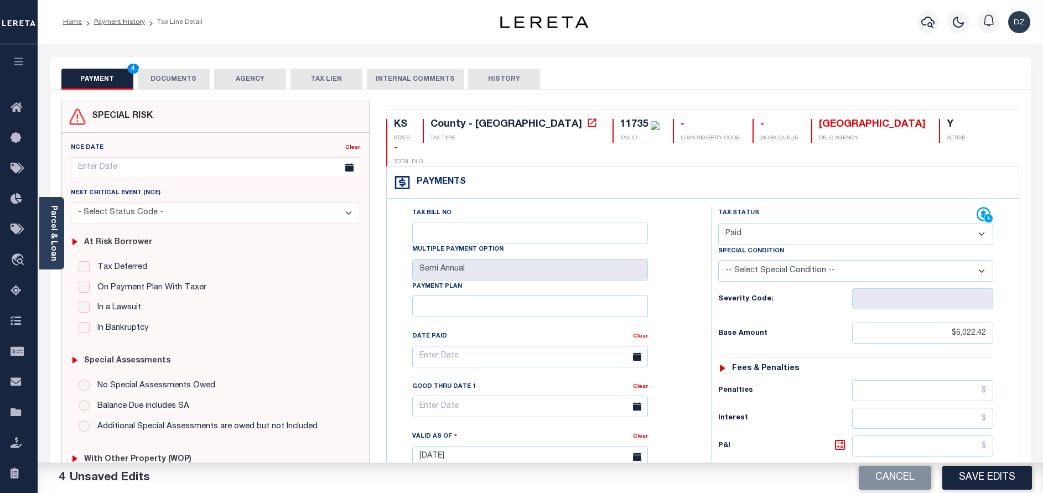
click at [199, 73] on button "DOCUMENTS" at bounding box center [174, 79] width 72 height 21
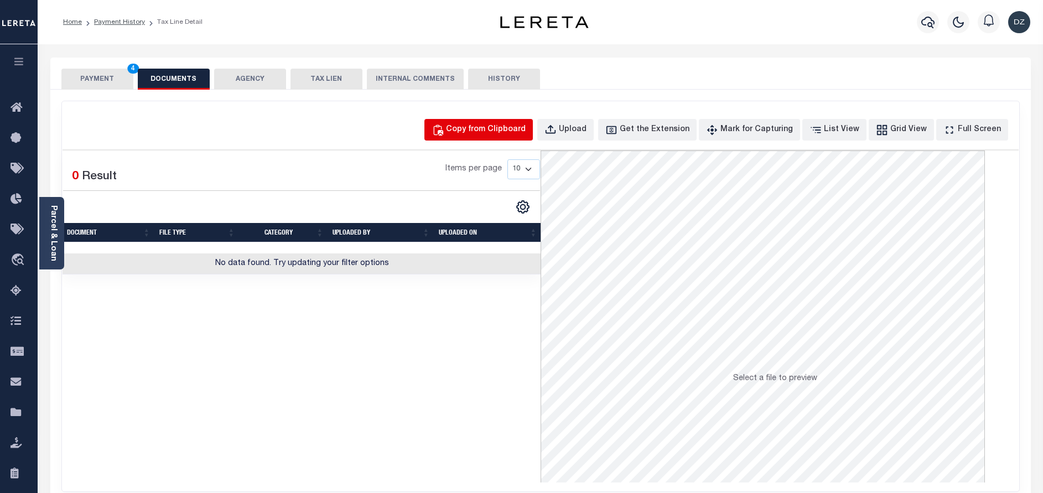
click at [514, 121] on button "Copy from Clipboard" at bounding box center [478, 130] width 108 height 22
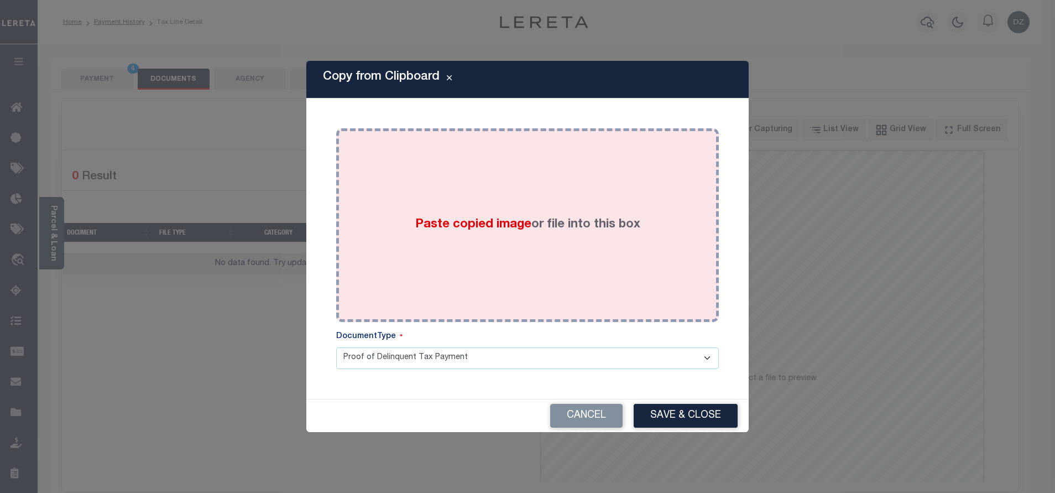
click at [570, 206] on div "Paste copied image or file into this box" at bounding box center [528, 225] width 366 height 177
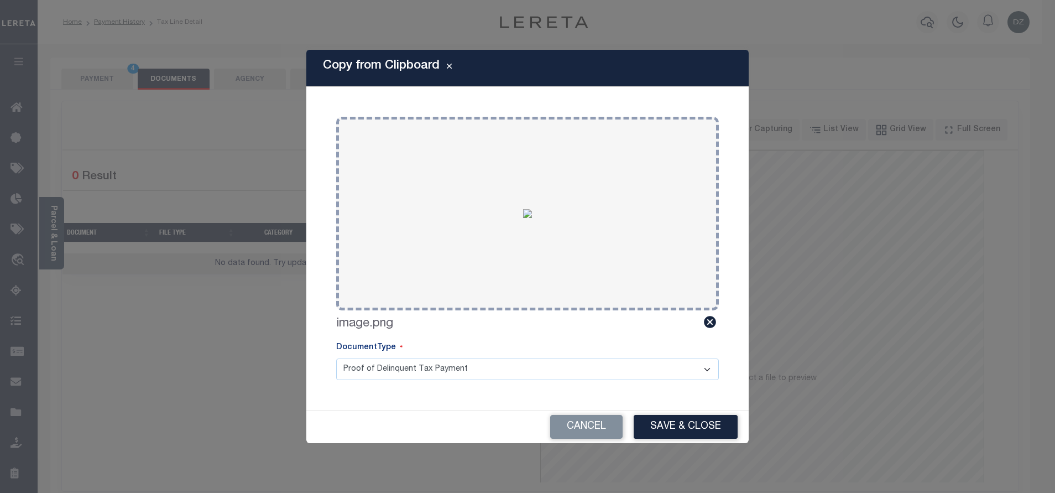
click at [676, 409] on div "Copy from Clipboard Paste copied image or file into this box Select file or dra…" at bounding box center [527, 246] width 442 height 393
click at [687, 418] on button "Save & Close" at bounding box center [686, 427] width 104 height 24
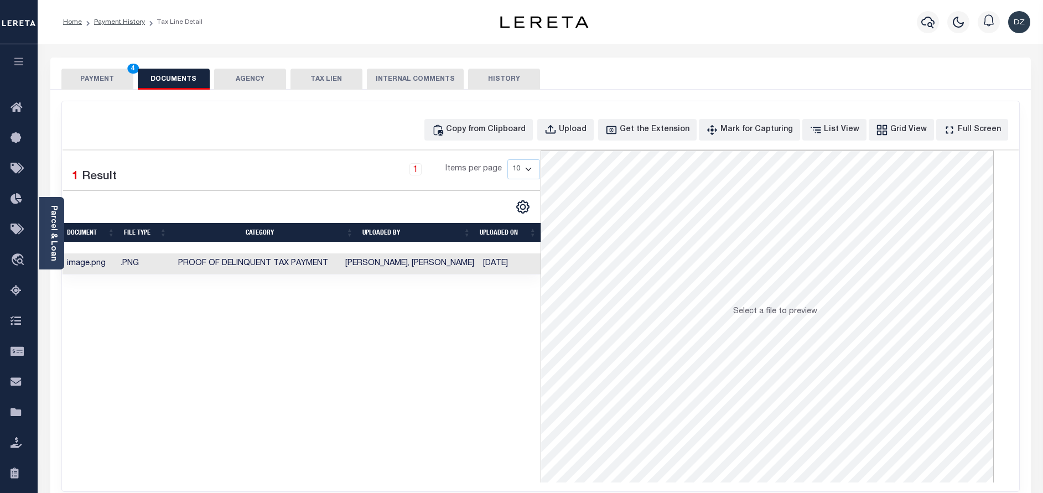
click at [105, 72] on button "PAYMENT 4" at bounding box center [97, 79] width 72 height 21
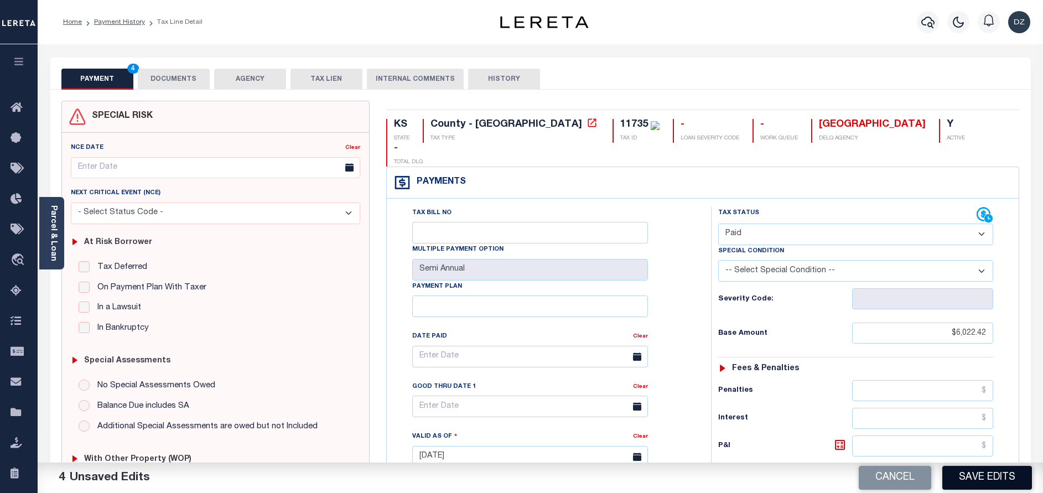
click at [959, 469] on button "Save Edits" at bounding box center [987, 478] width 90 height 24
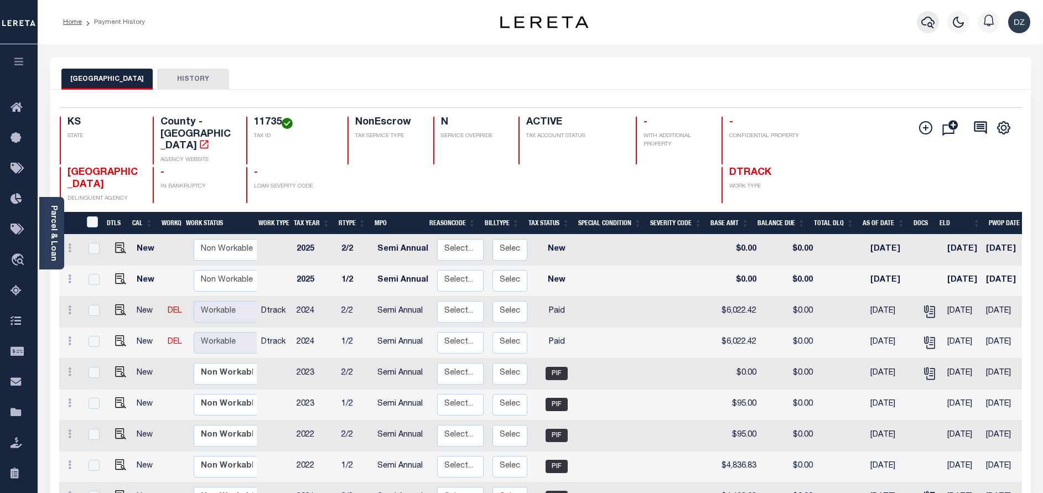
click at [932, 25] on icon "button" at bounding box center [927, 23] width 13 height 12
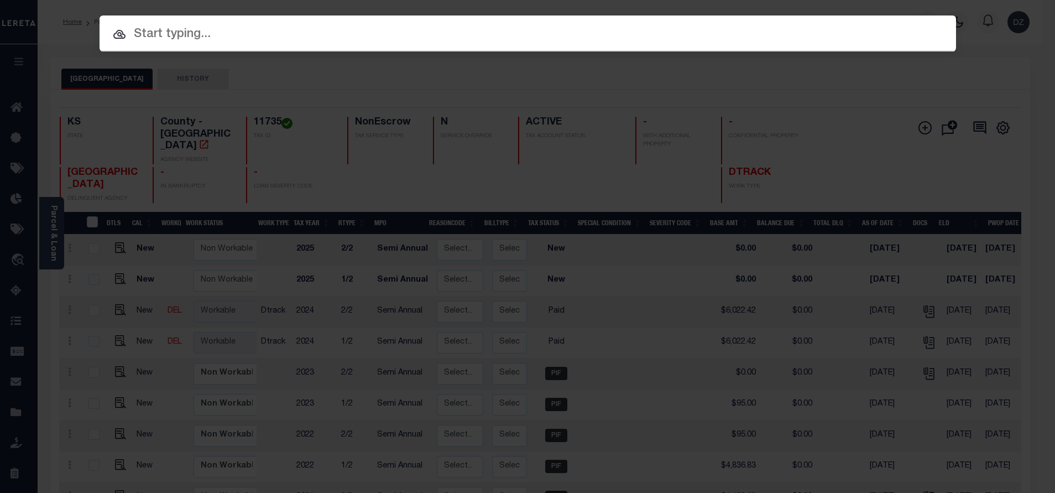
paste input "24023309"
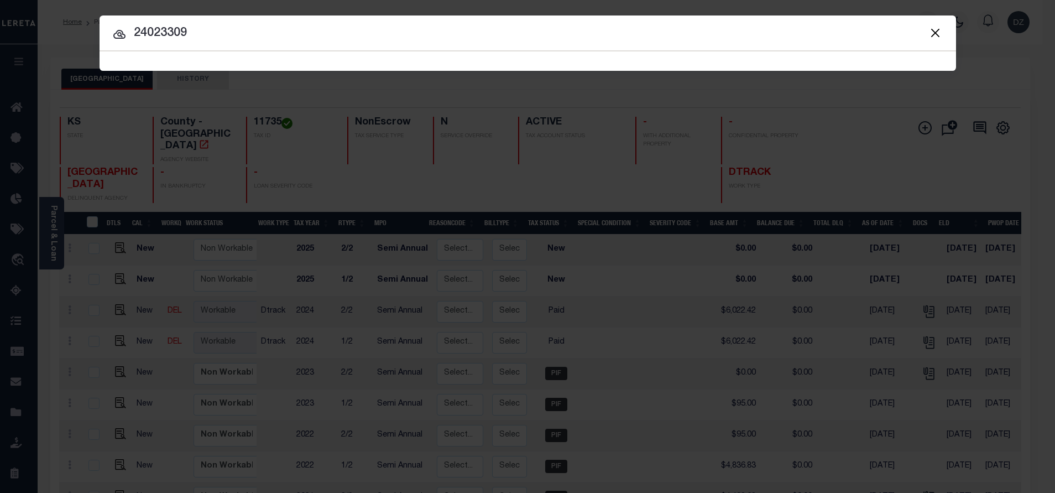
type input "24023309"
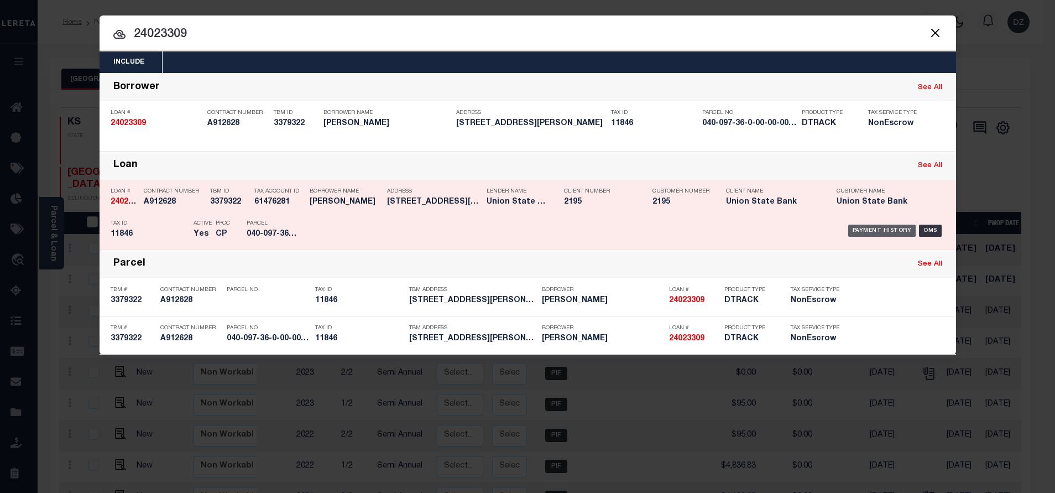
click at [863, 231] on div "Payment History" at bounding box center [882, 231] width 68 height 12
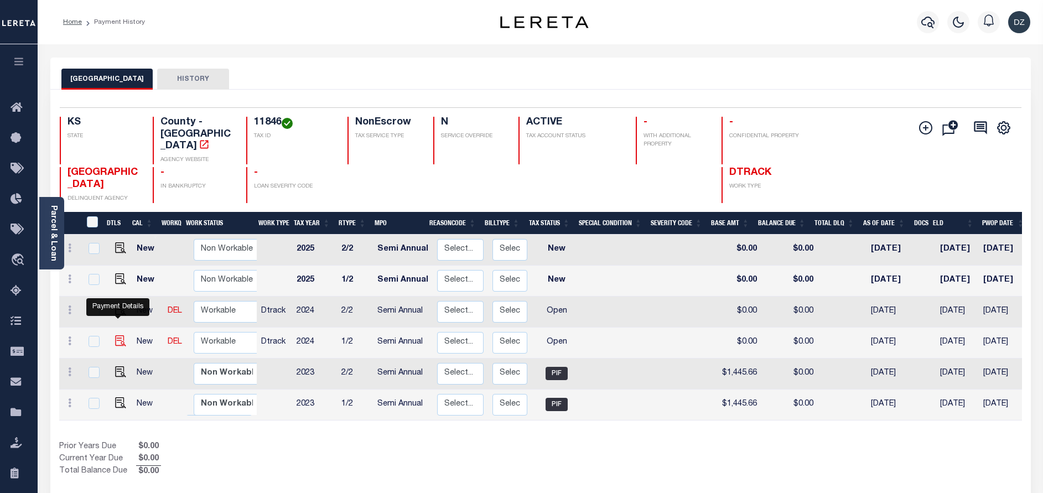
click at [118, 335] on img "" at bounding box center [120, 340] width 11 height 11
checkbox input "true"
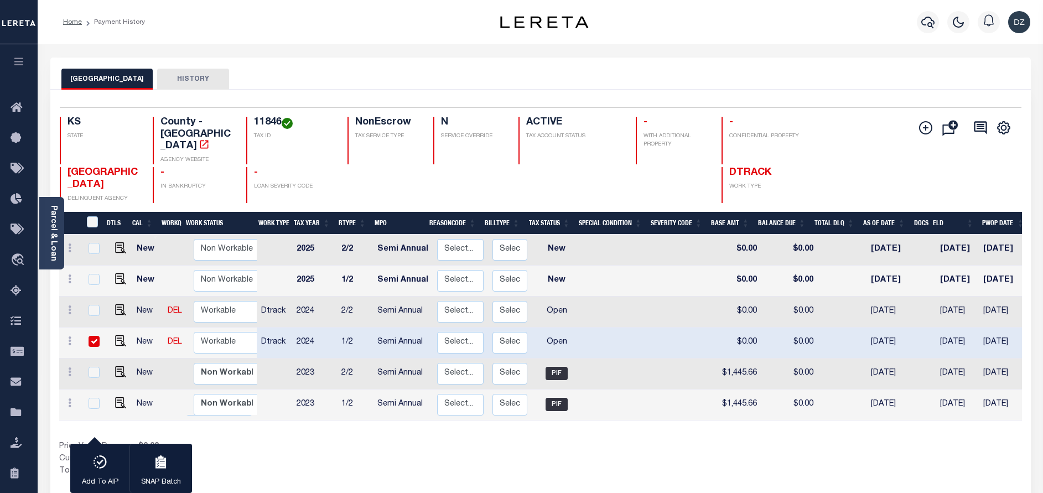
click at [118, 290] on body "Home Payment History Profile Sign out" at bounding box center [521, 341] width 1043 height 682
click at [118, 304] on img "" at bounding box center [120, 309] width 11 height 11
checkbox input "true"
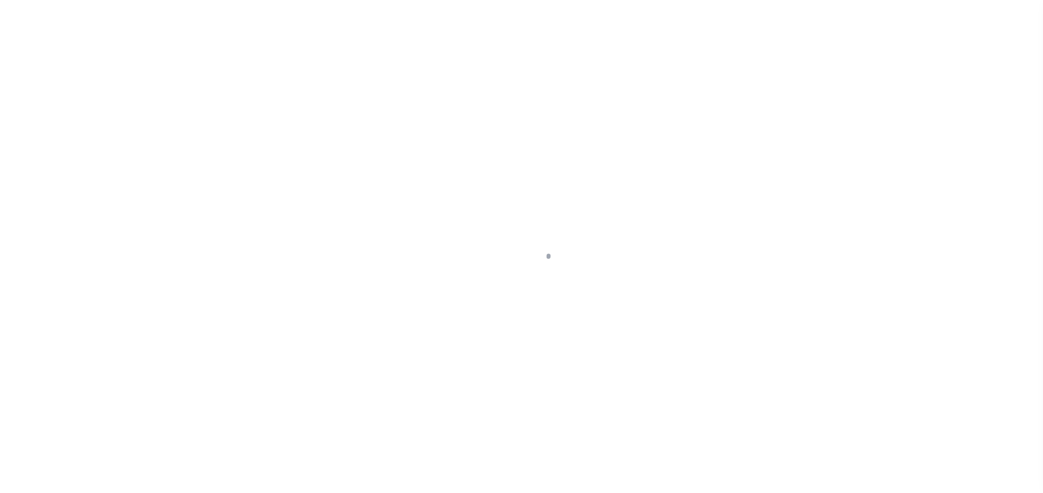
select select "OP2"
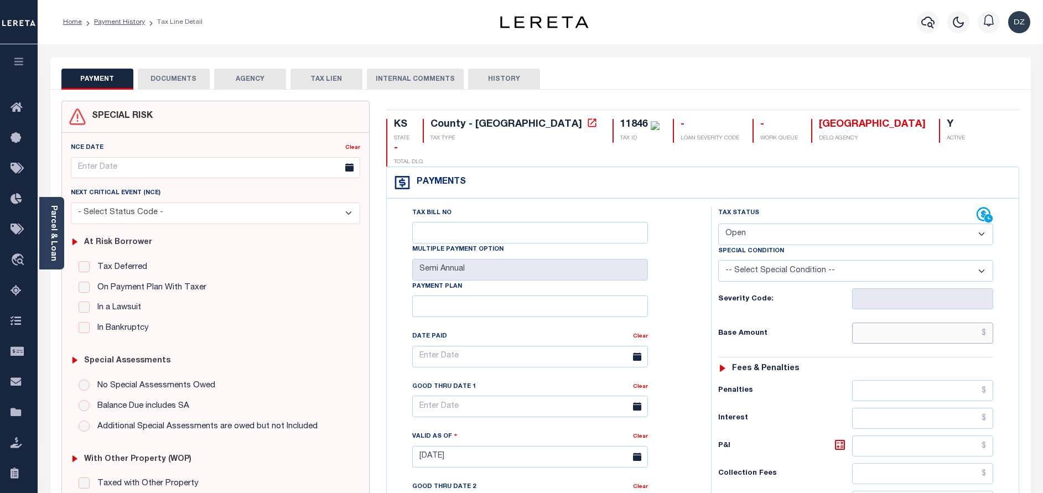
click at [960, 322] on input "text" at bounding box center [922, 332] width 141 height 21
paste input "1,448.90"
type input "$1,448.90"
type input "[DATE]"
click at [784, 223] on select "- Select Status Code - Open Due/Unpaid Paid Incomplete No Tax Due Internal Refu…" at bounding box center [855, 234] width 275 height 22
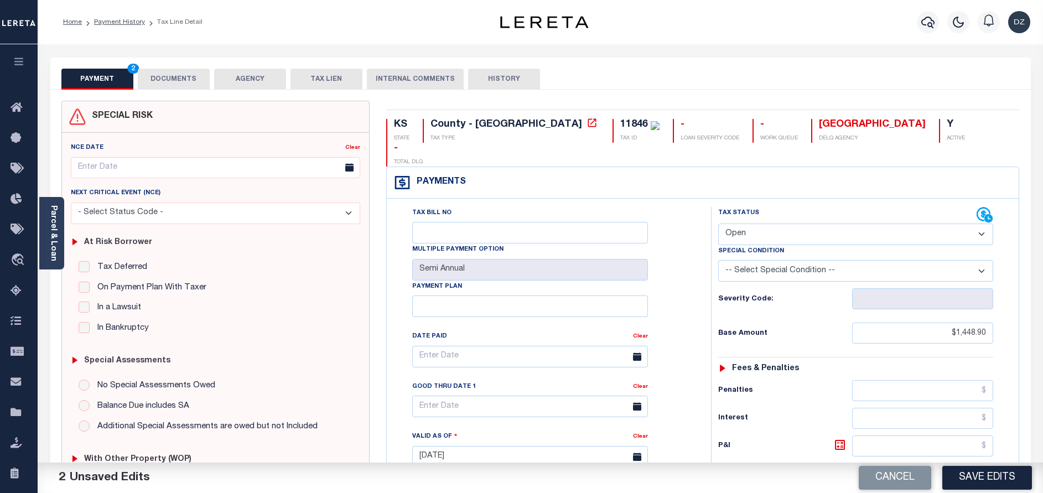
select select "PYD"
click at [718, 223] on select "- Select Status Code - Open Due/Unpaid Paid Incomplete No Tax Due Internal Refu…" at bounding box center [855, 234] width 275 height 22
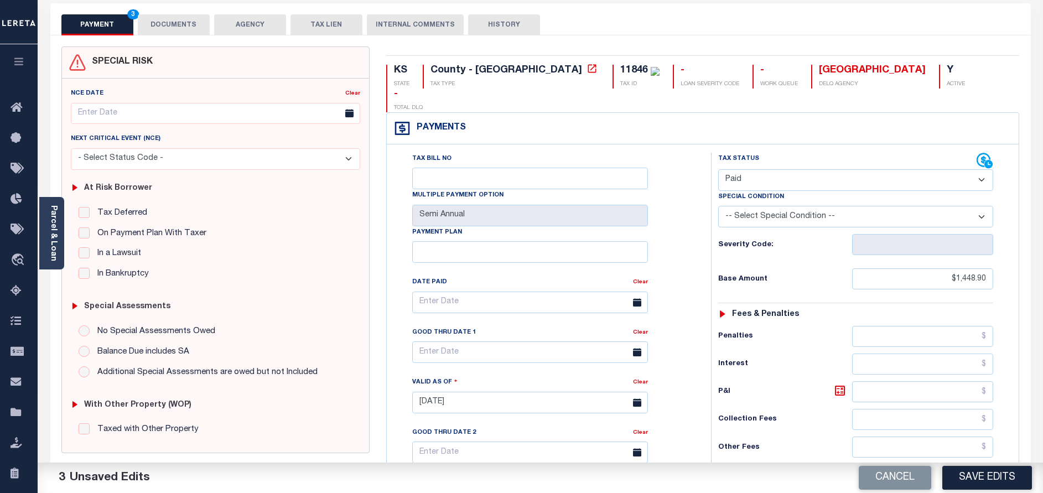
scroll to position [166, 0]
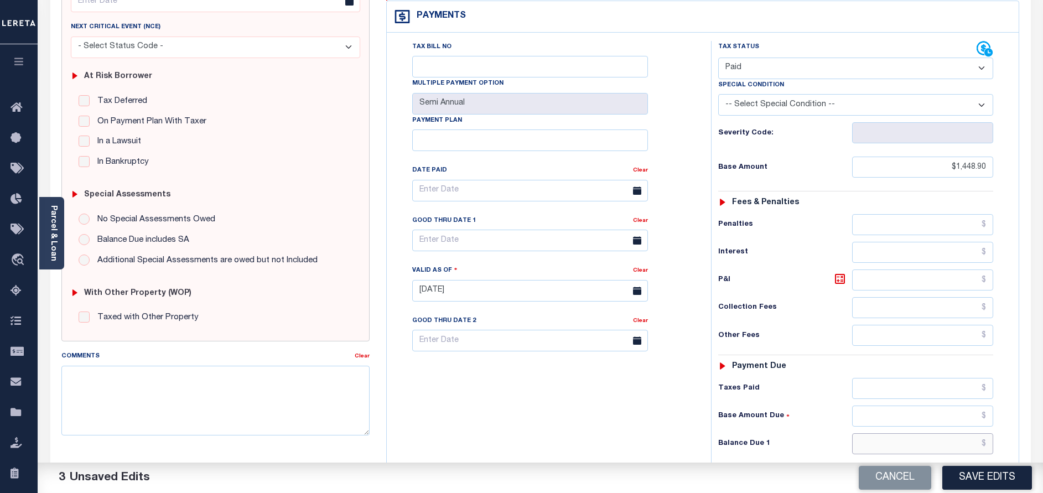
click at [909, 433] on input "text" at bounding box center [922, 443] width 141 height 21
type input "$0.00"
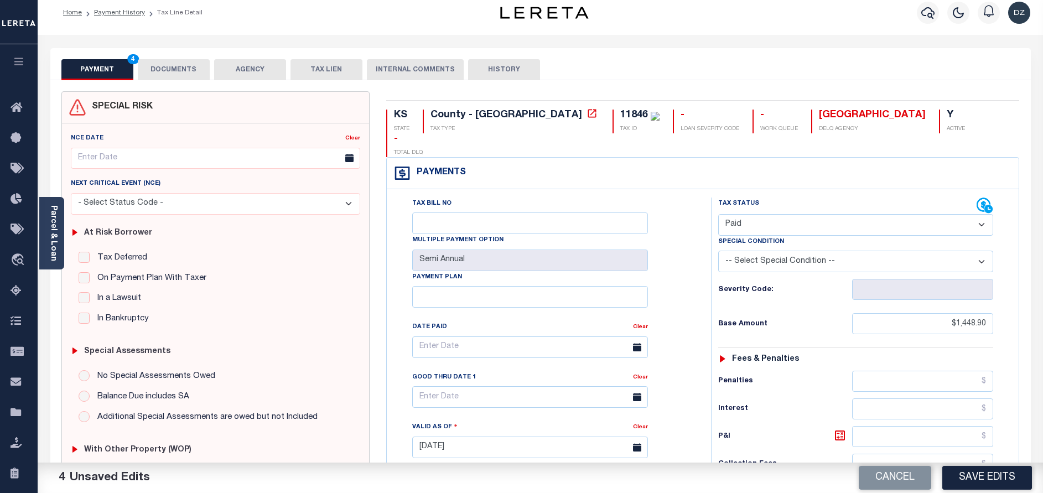
scroll to position [0, 0]
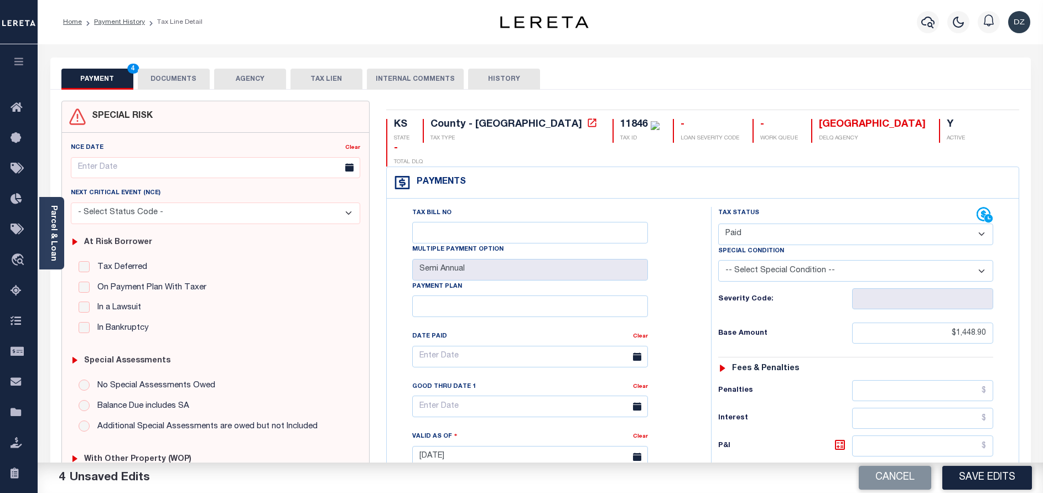
click at [183, 67] on div "PAYMENT 4 DOCUMENTS AGENCY DELINQUENT PAYEE TAX LIEN" at bounding box center [540, 74] width 980 height 32
click at [187, 74] on button "DOCUMENTS" at bounding box center [174, 79] width 72 height 21
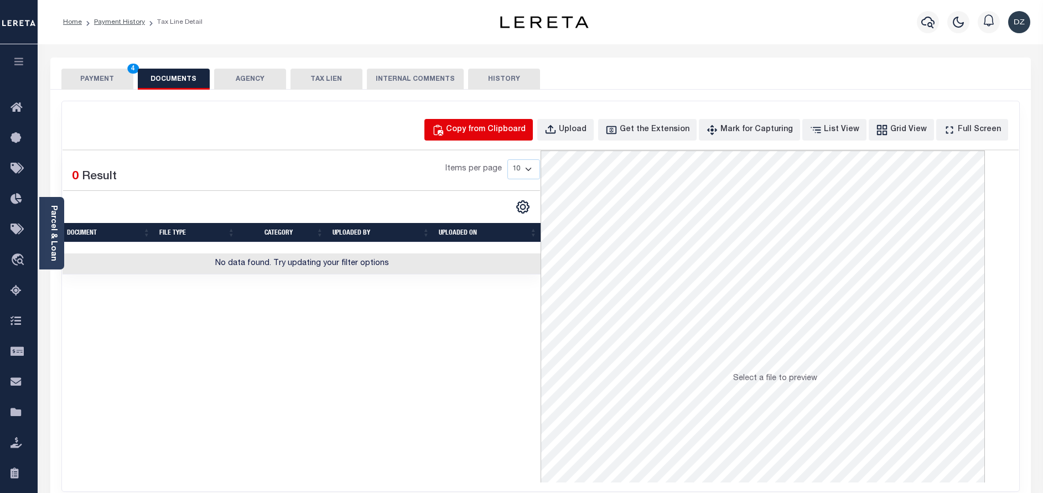
click at [515, 121] on button "Copy from Clipboard" at bounding box center [478, 130] width 108 height 22
select select "POP"
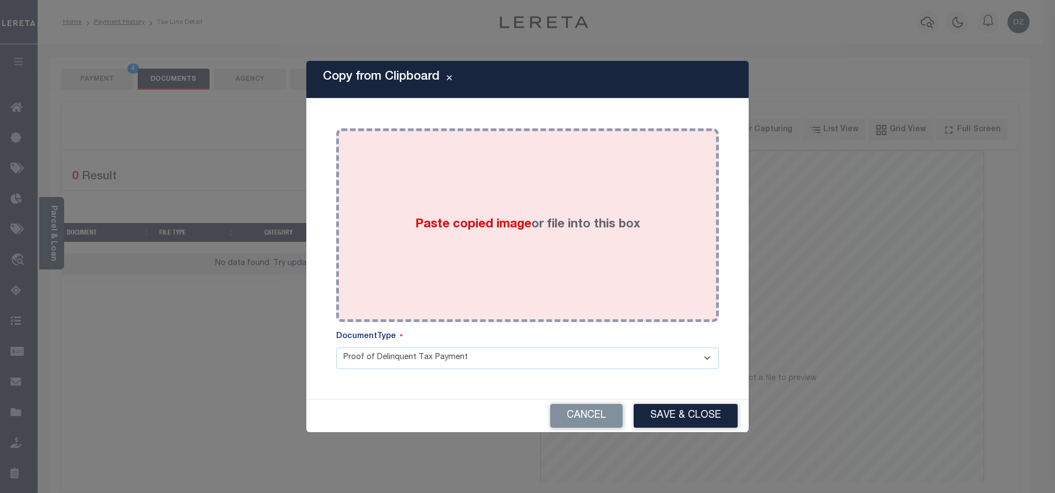
click at [569, 264] on div "Paste copied image or file into this box" at bounding box center [528, 225] width 366 height 177
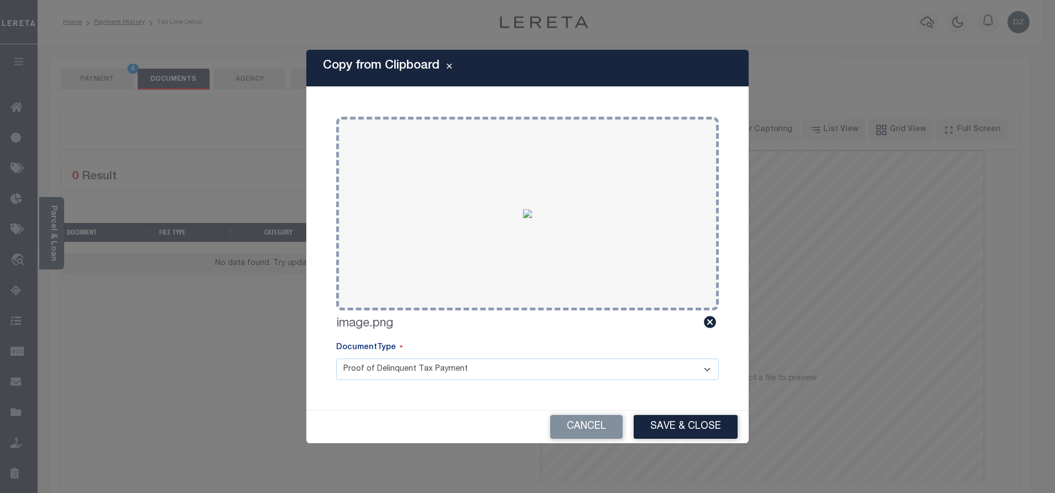
click at [687, 414] on div "Cancel Save & Close" at bounding box center [527, 426] width 442 height 33
click at [681, 427] on button "Save & Close" at bounding box center [686, 427] width 104 height 24
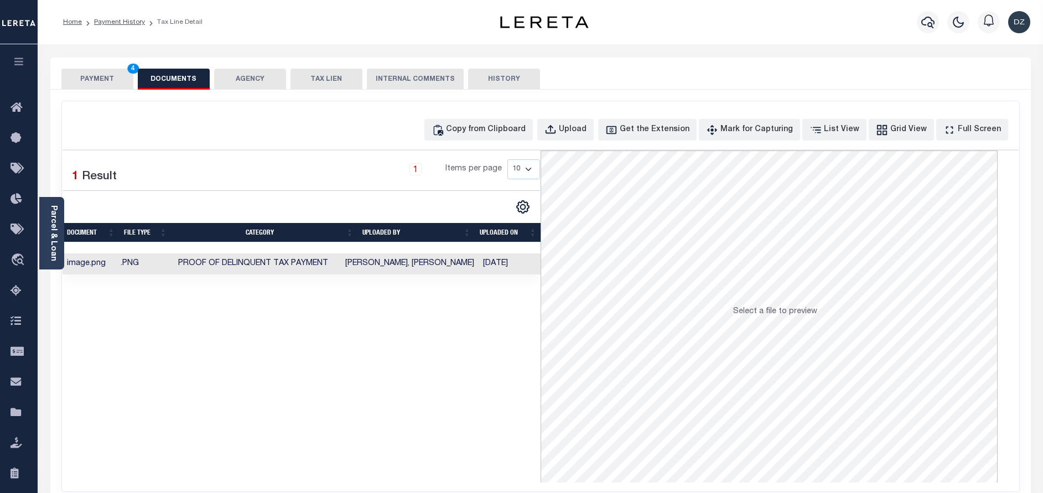
click at [114, 74] on button "PAYMENT 4" at bounding box center [97, 79] width 72 height 21
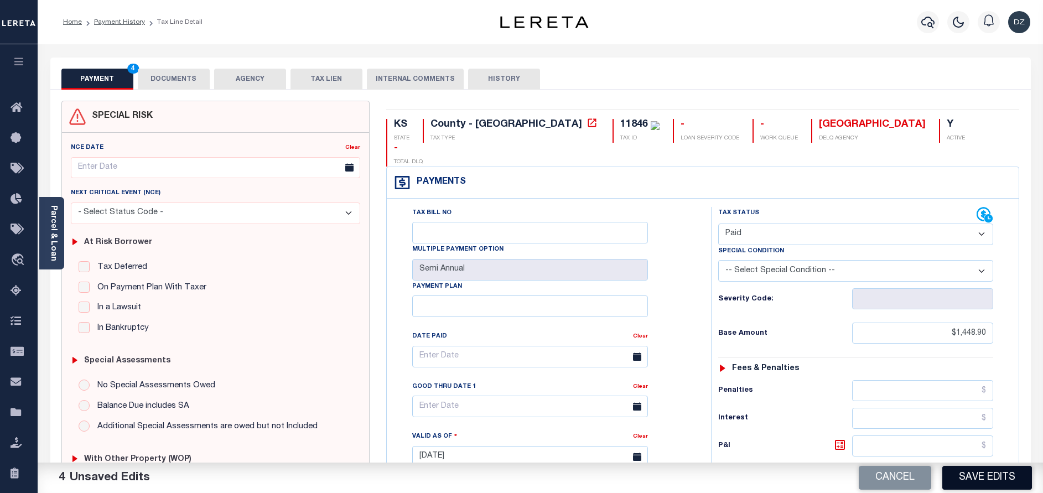
click at [967, 478] on button "Save Edits" at bounding box center [987, 478] width 90 height 24
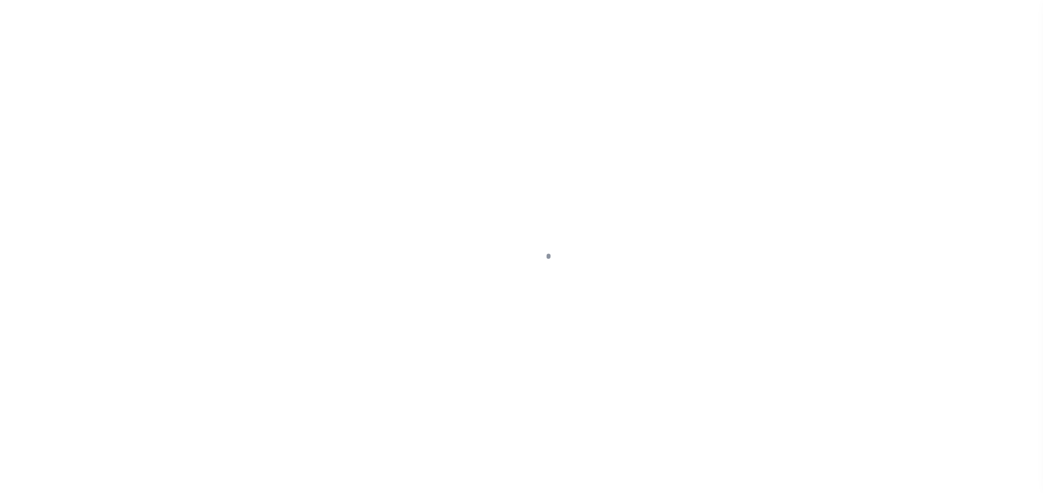
select select "PYD"
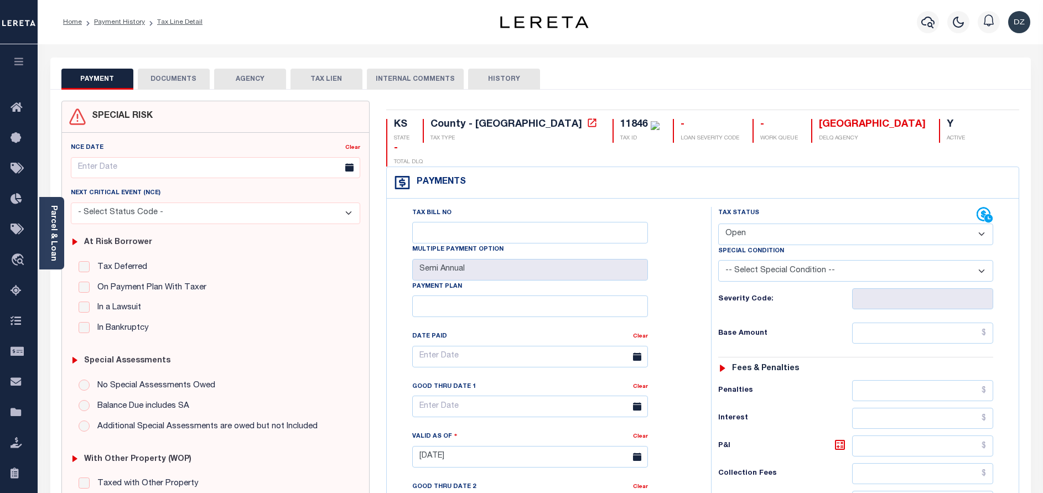
click at [764, 223] on select "- Select Status Code - Open Due/Unpaid Paid Incomplete No Tax Due Internal Refu…" at bounding box center [855, 234] width 275 height 22
select select "PYD"
click at [718, 223] on select "- Select Status Code - Open Due/Unpaid Paid Incomplete No Tax Due Internal Refu…" at bounding box center [855, 234] width 275 height 22
type input "[DATE]"
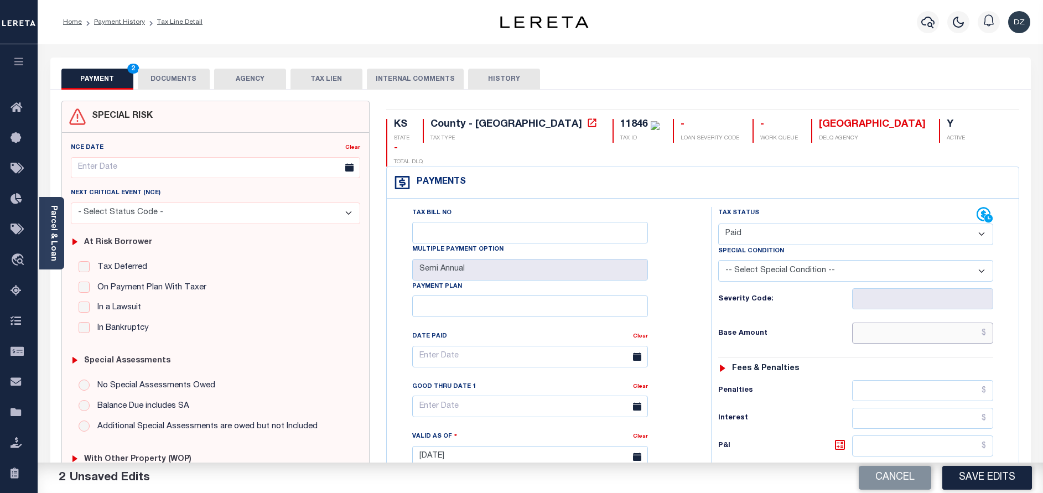
click at [908, 322] on input "text" at bounding box center [922, 332] width 141 height 21
type input "$1,448.90"
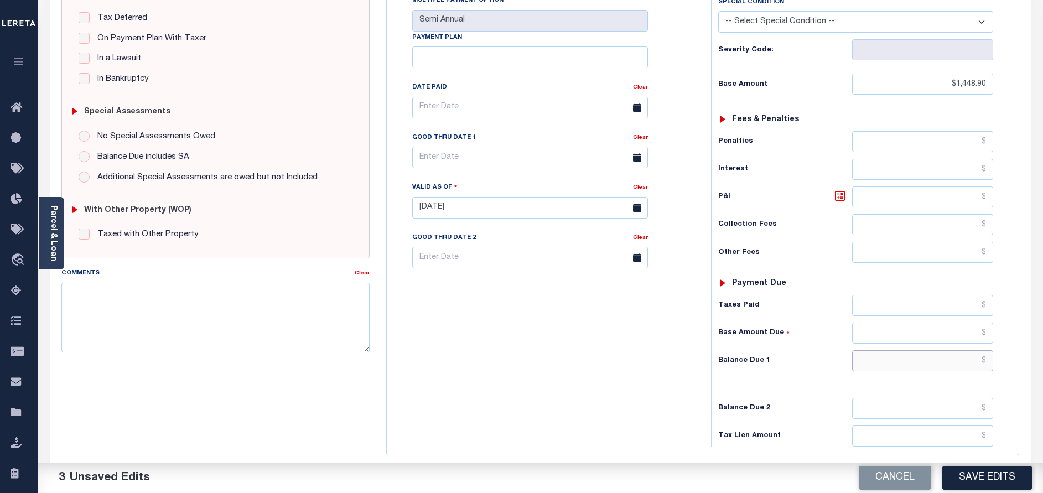
click at [931, 350] on input "text" at bounding box center [922, 360] width 141 height 21
type input "$0.00"
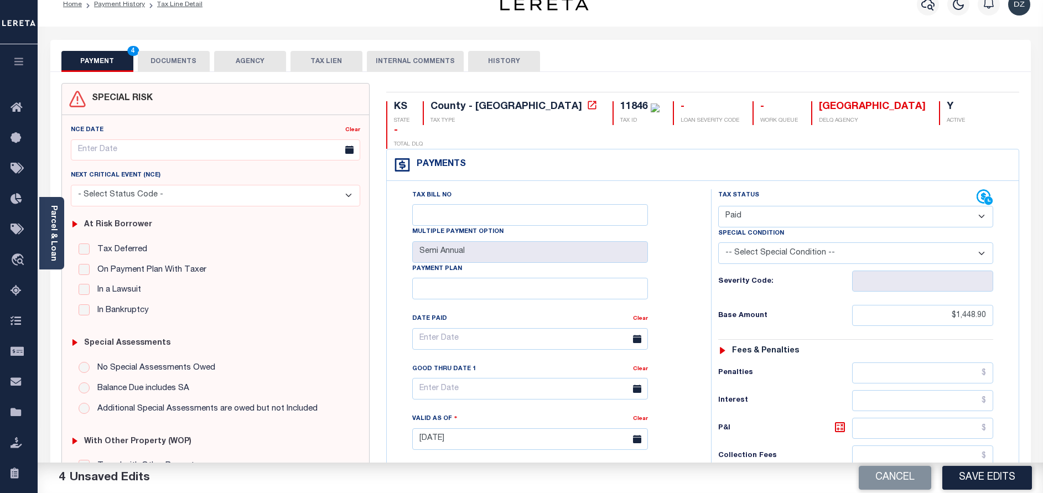
scroll to position [0, 0]
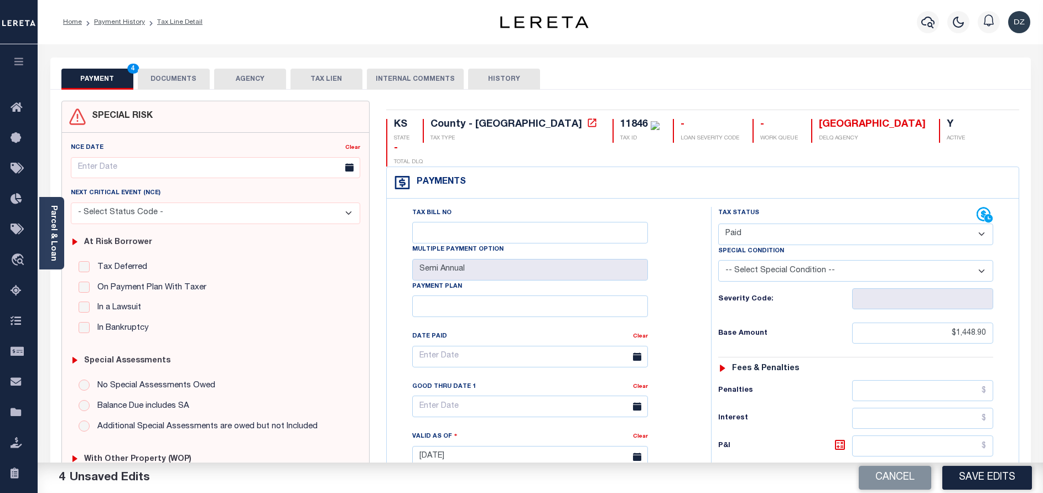
click at [148, 86] on button "DOCUMENTS" at bounding box center [174, 79] width 72 height 21
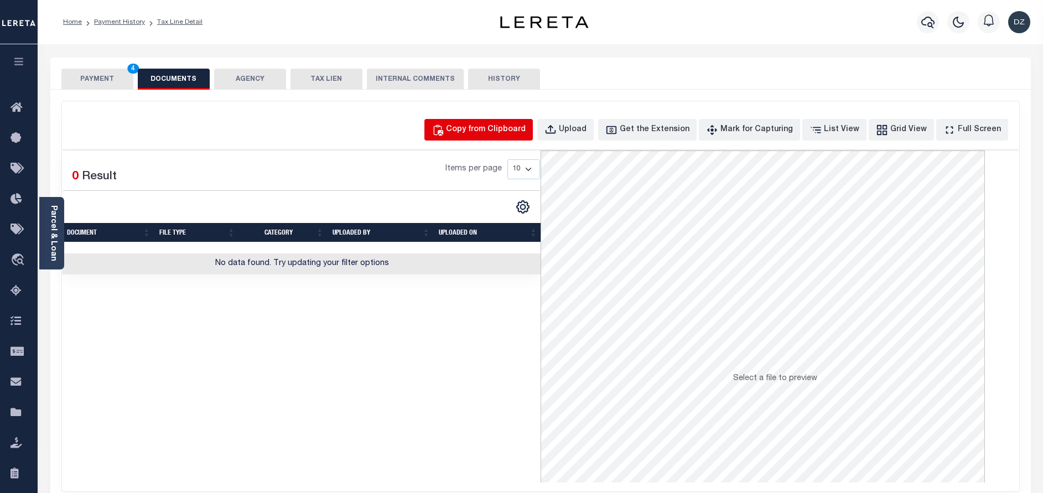
click at [483, 138] on button "Copy from Clipboard" at bounding box center [478, 130] width 108 height 22
select select "POP"
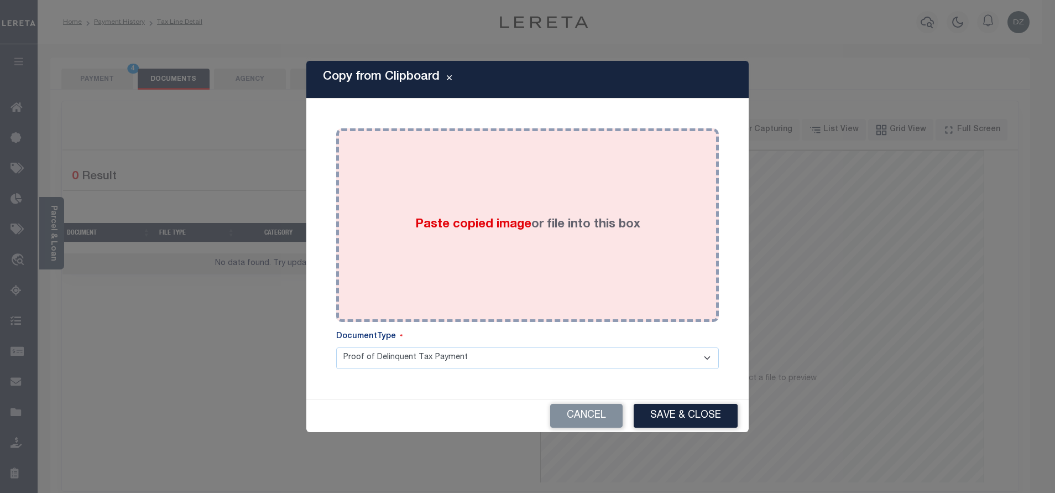
click at [506, 238] on div "Paste copied image or file into this box" at bounding box center [528, 225] width 366 height 177
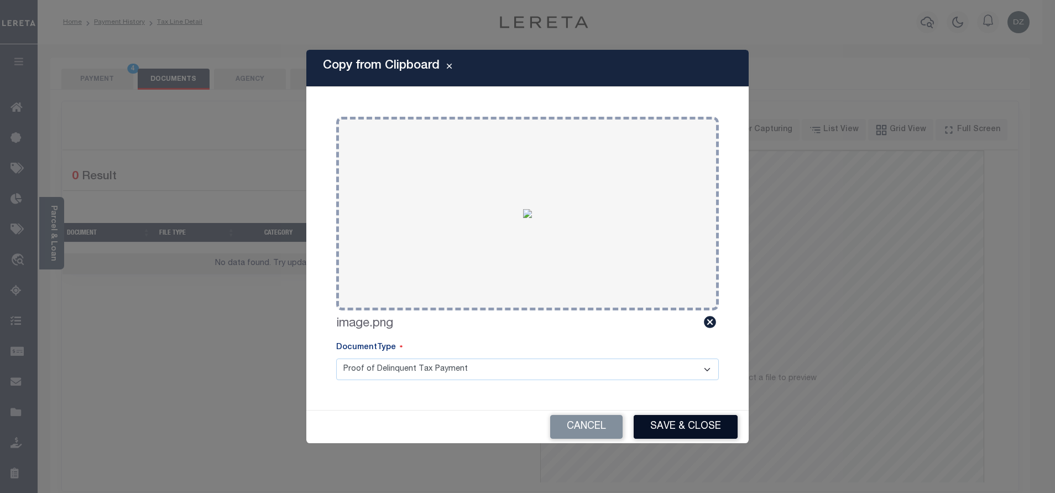
click at [676, 430] on button "Save & Close" at bounding box center [686, 427] width 104 height 24
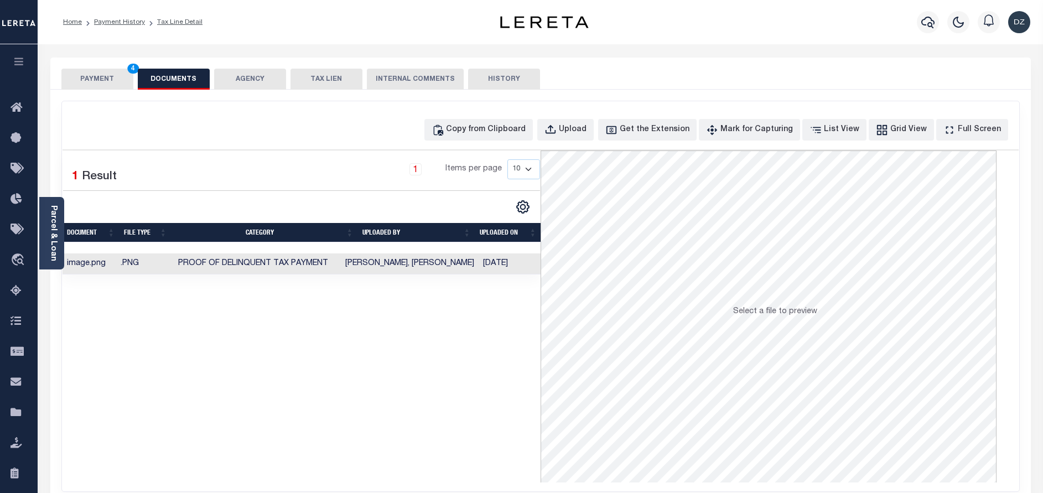
click at [106, 76] on button "PAYMENT 4" at bounding box center [97, 79] width 72 height 21
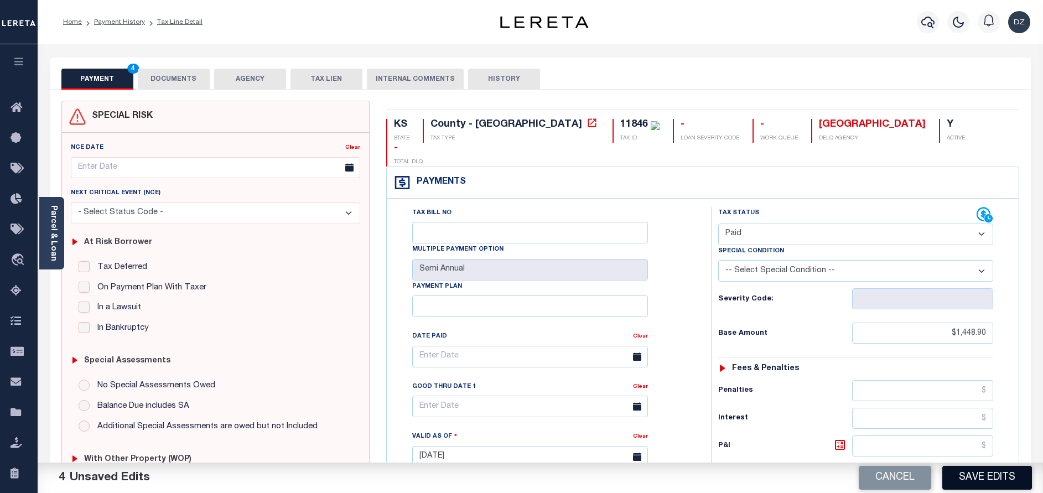
click at [975, 484] on button "Save Edits" at bounding box center [987, 478] width 90 height 24
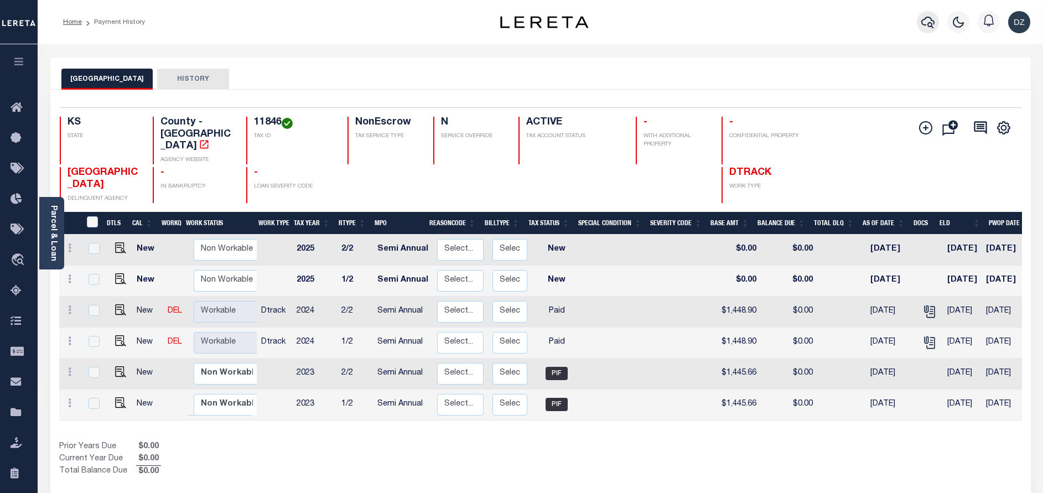
click at [923, 26] on icon "button" at bounding box center [927, 21] width 13 height 13
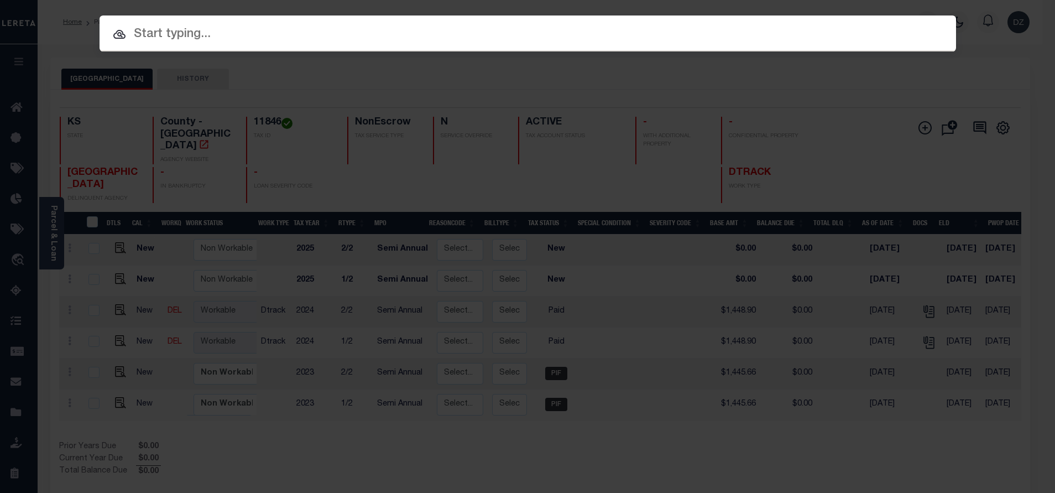
paste input "874386"
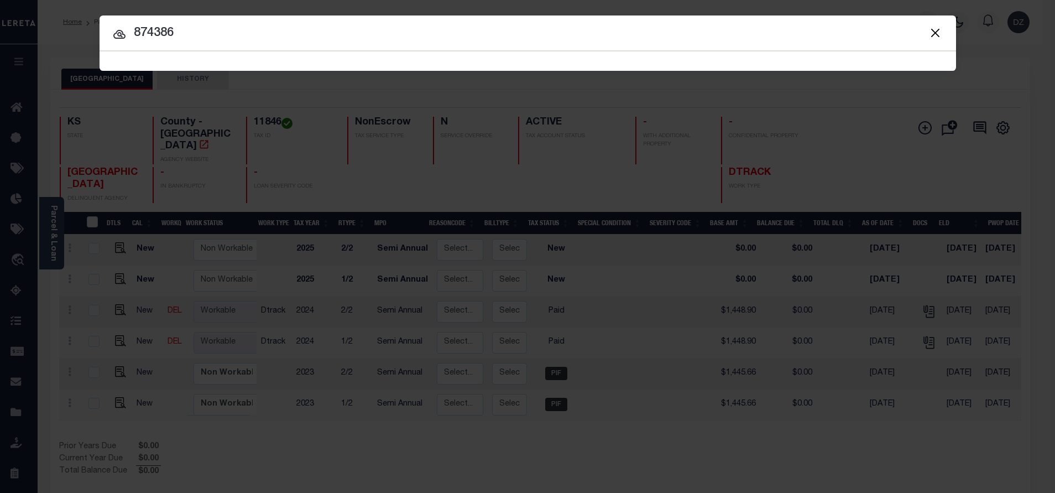
type input "874386"
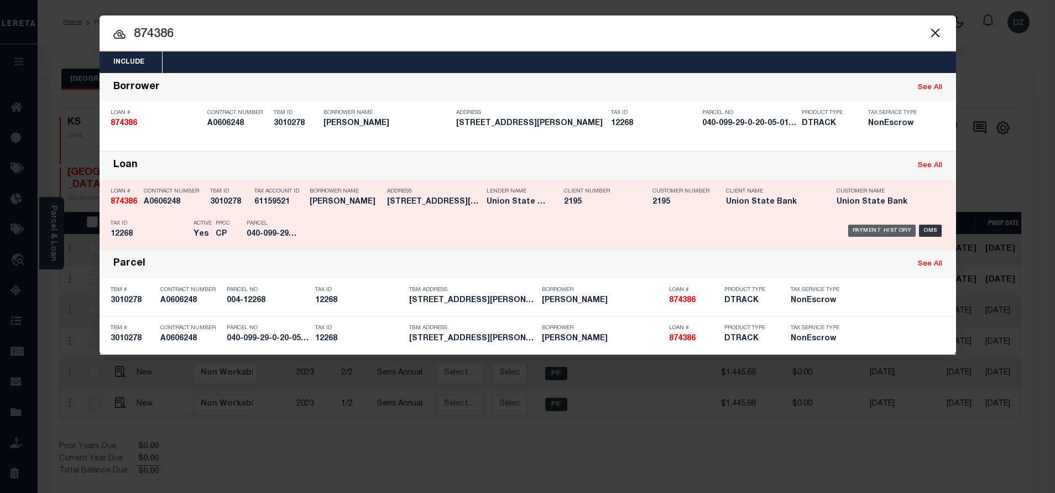
click at [892, 227] on div "Payment History" at bounding box center [882, 231] width 68 height 12
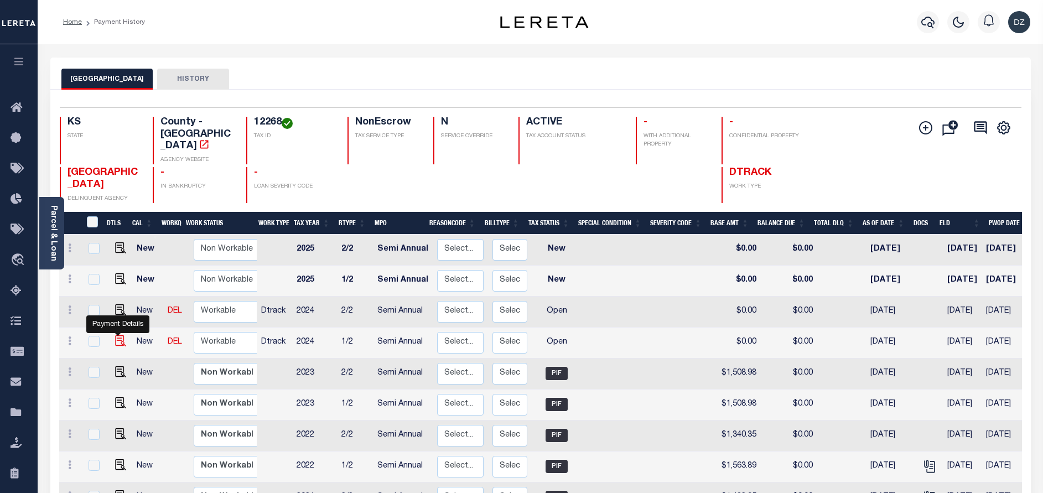
click at [121, 335] on img "" at bounding box center [120, 340] width 11 height 11
checkbox input "true"
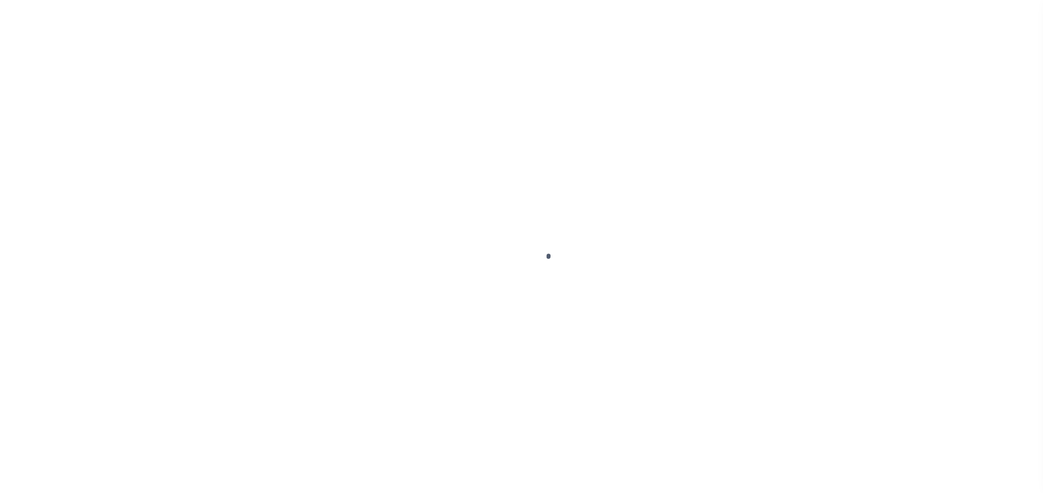
select select "OP2"
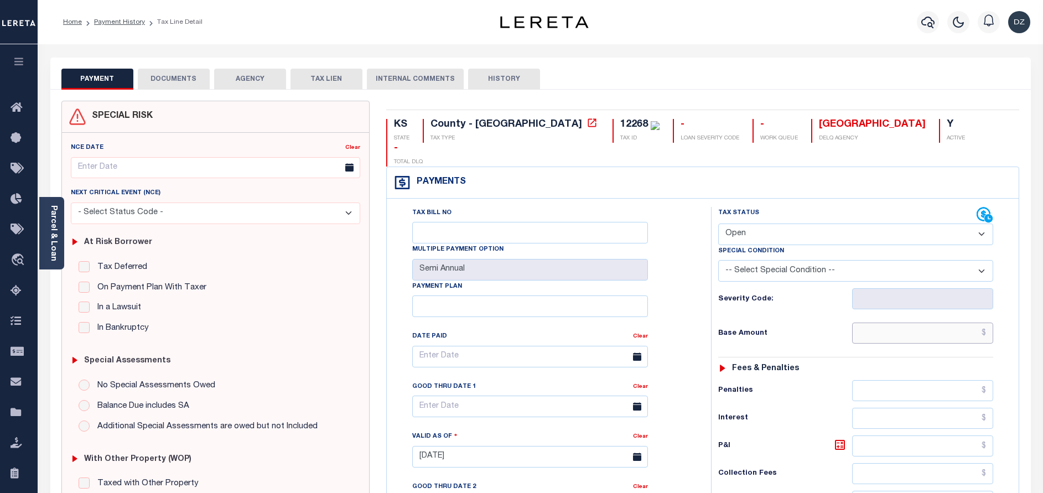
click at [909, 322] on input "text" at bounding box center [922, 332] width 141 height 21
paste input "1,618.33"
type input "$1,618.33"
type input "[DATE]"
click at [756, 223] on select "- Select Status Code - Open Due/Unpaid Paid Incomplete No Tax Due Internal Refu…" at bounding box center [855, 234] width 275 height 22
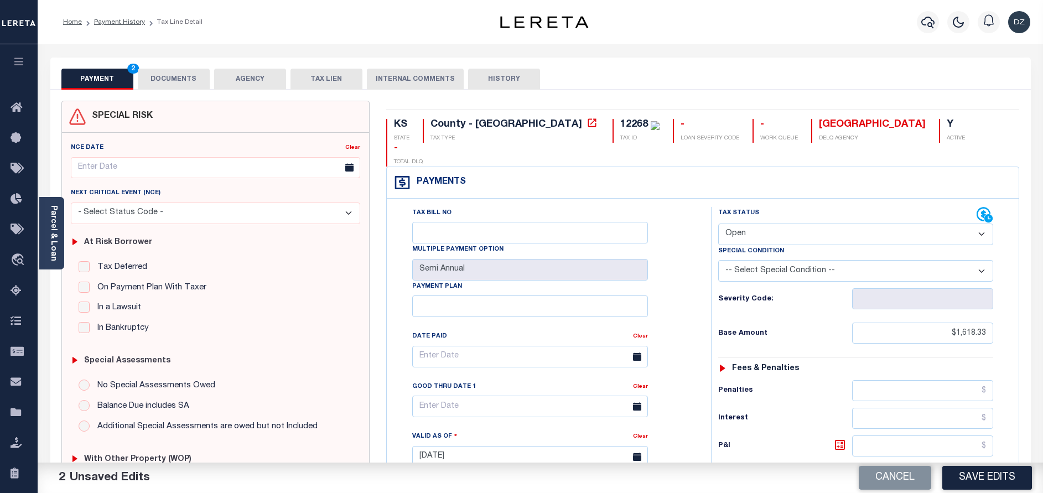
select select "PYD"
click at [718, 223] on select "- Select Status Code - Open Due/Unpaid Paid Incomplete No Tax Due Internal Refu…" at bounding box center [855, 234] width 275 height 22
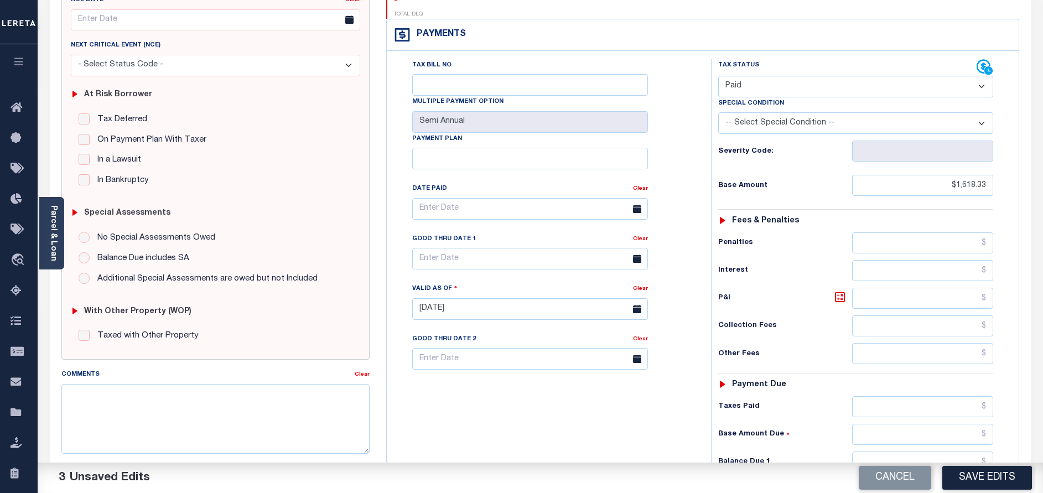
scroll to position [249, 0]
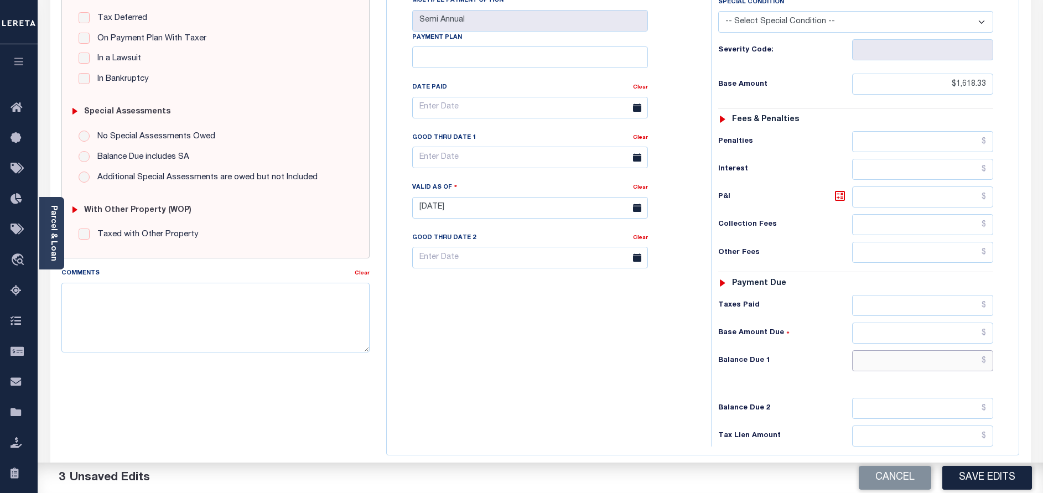
click at [931, 350] on input "text" at bounding box center [922, 360] width 141 height 21
type input "$0.00"
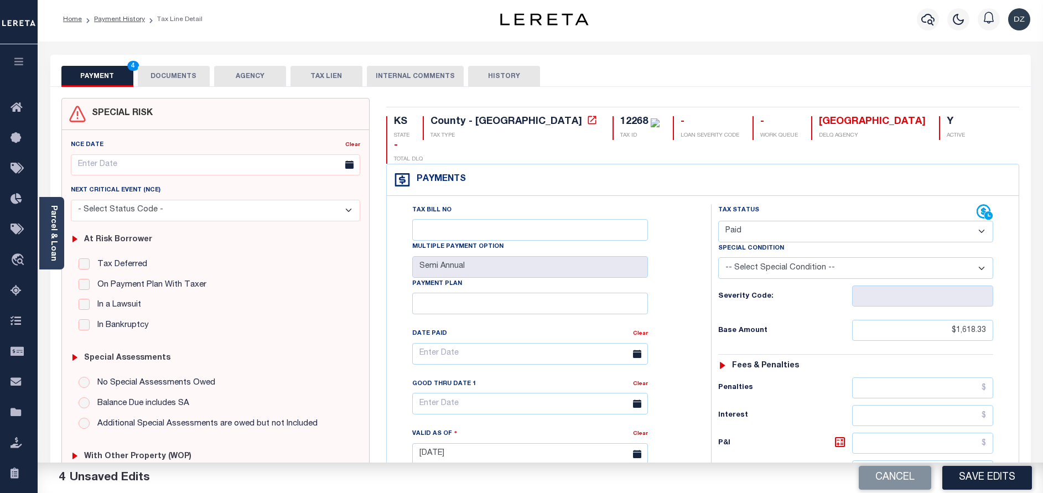
scroll to position [0, 0]
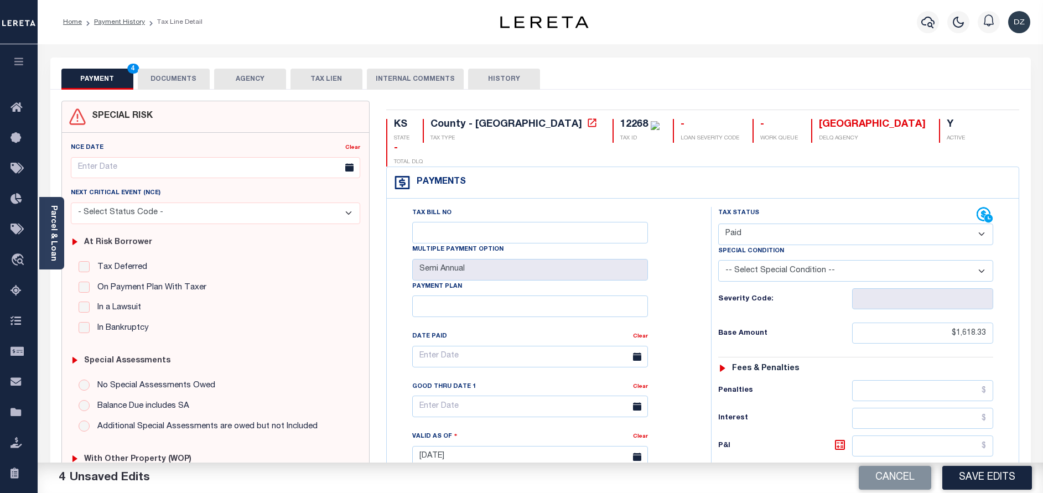
click at [196, 75] on button "DOCUMENTS" at bounding box center [174, 79] width 72 height 21
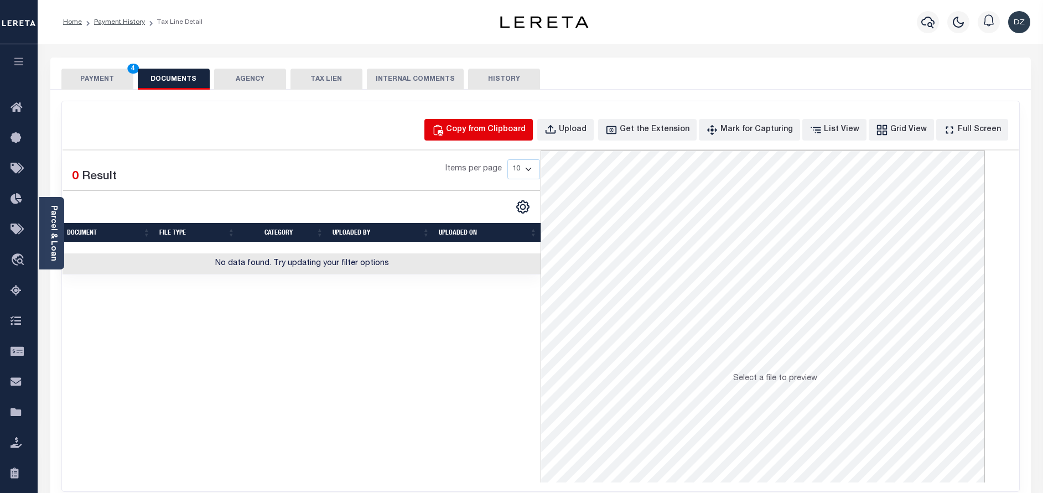
click at [503, 138] on button "Copy from Clipboard" at bounding box center [478, 130] width 108 height 22
select select "POP"
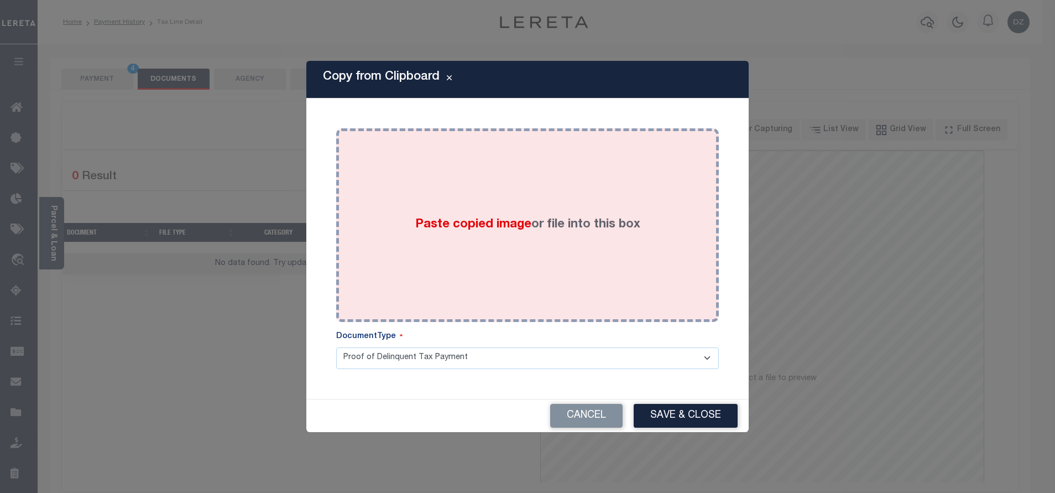
click at [468, 225] on span "Paste copied image" at bounding box center [473, 224] width 116 height 12
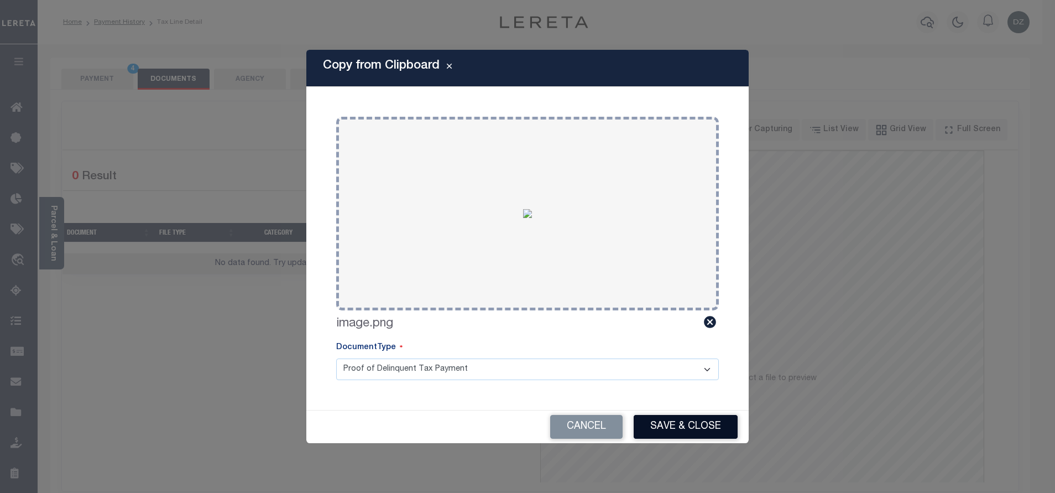
click at [689, 423] on button "Save & Close" at bounding box center [686, 427] width 104 height 24
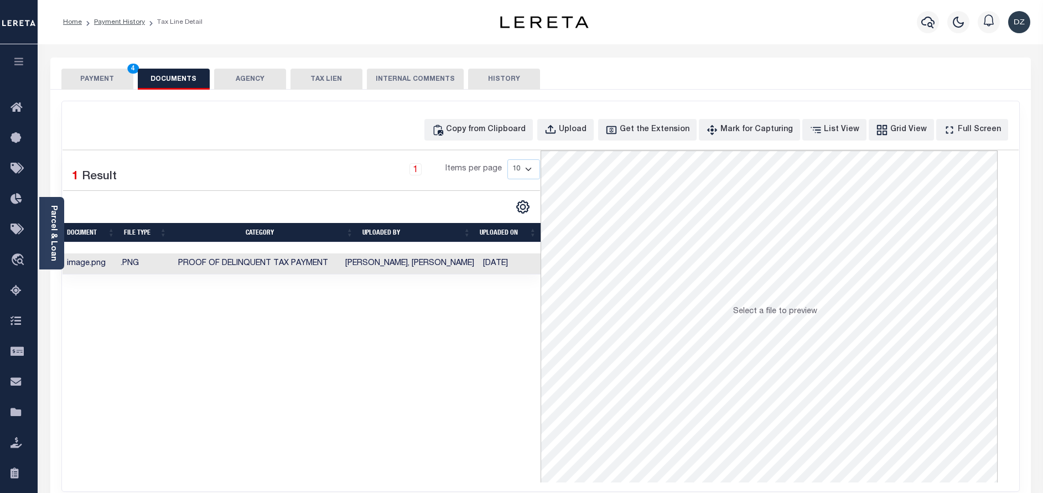
click at [114, 72] on button "PAYMENT 4" at bounding box center [97, 79] width 72 height 21
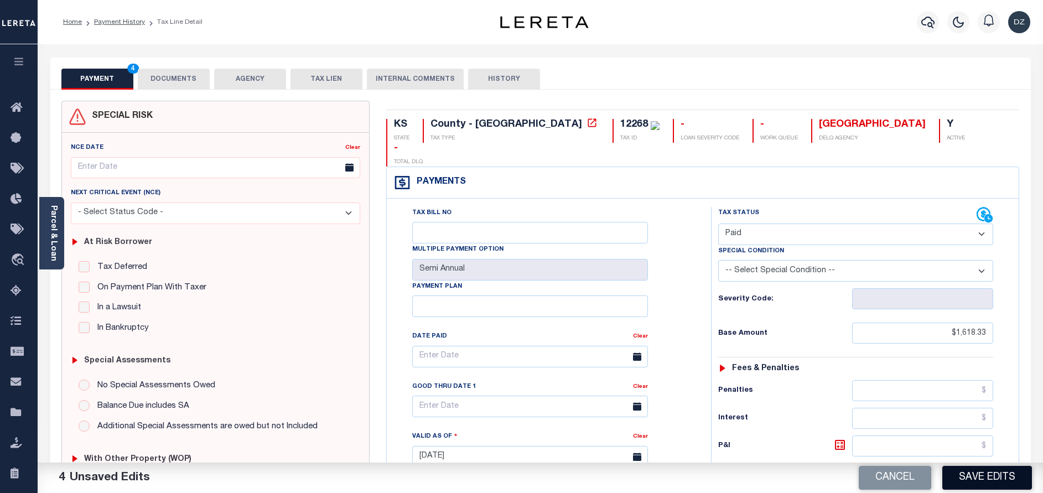
click at [971, 470] on button "Save Edits" at bounding box center [987, 478] width 90 height 24
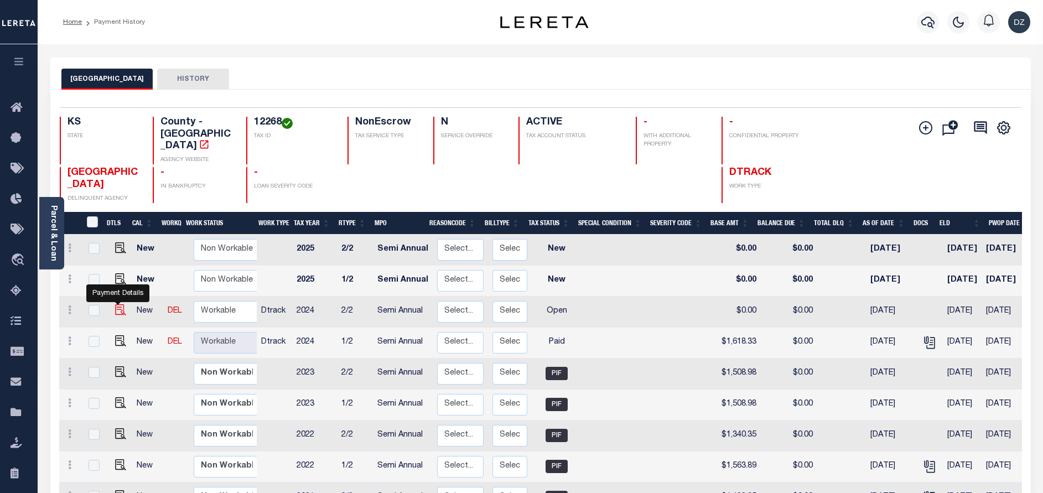
click at [117, 304] on img "" at bounding box center [120, 309] width 11 height 11
checkbox input "true"
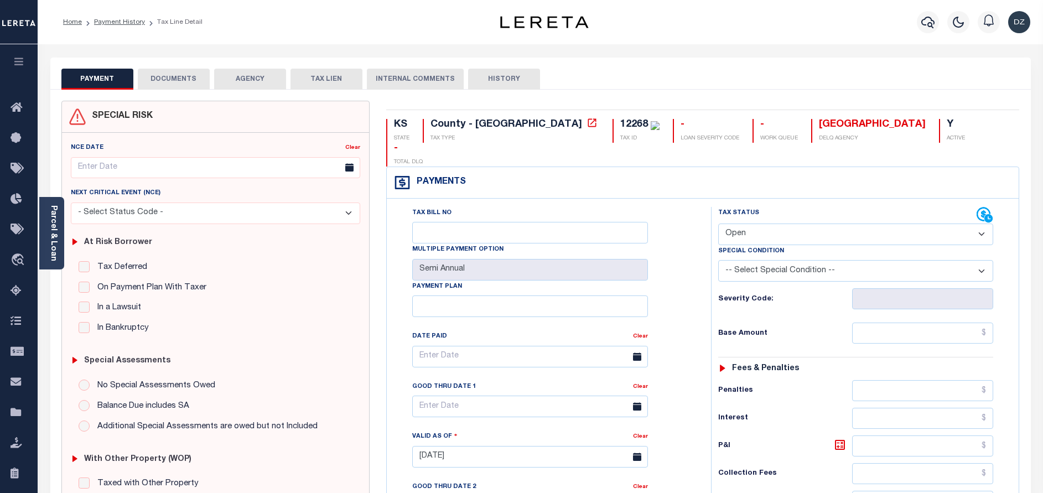
click at [763, 223] on select "- Select Status Code - Open Due/Unpaid Paid Incomplete No Tax Due Internal Refu…" at bounding box center [855, 234] width 275 height 22
select select "PYD"
click at [718, 223] on select "- Select Status Code - Open Due/Unpaid Paid Incomplete No Tax Due Internal Refu…" at bounding box center [855, 234] width 275 height 22
type input "[DATE]"
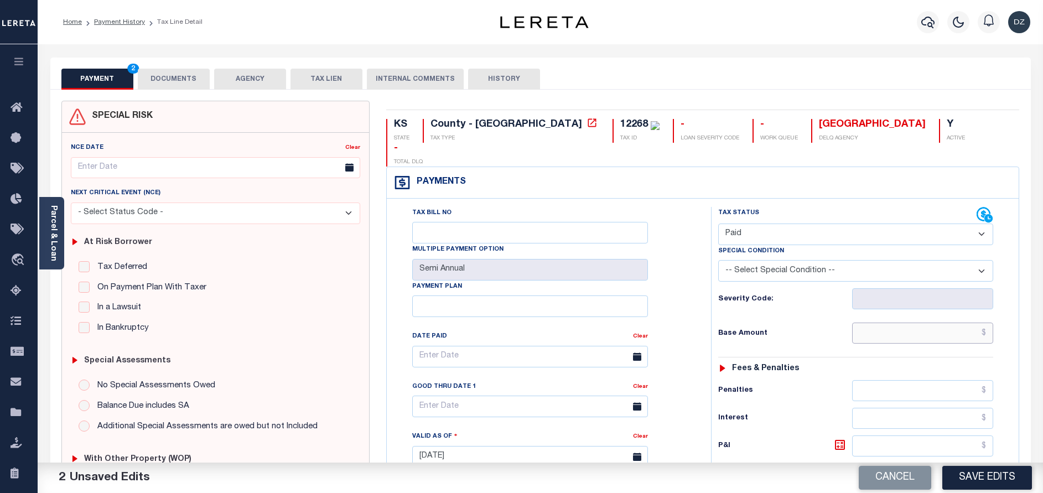
click at [946, 322] on input "text" at bounding box center [922, 332] width 141 height 21
type input "$1,618.33"
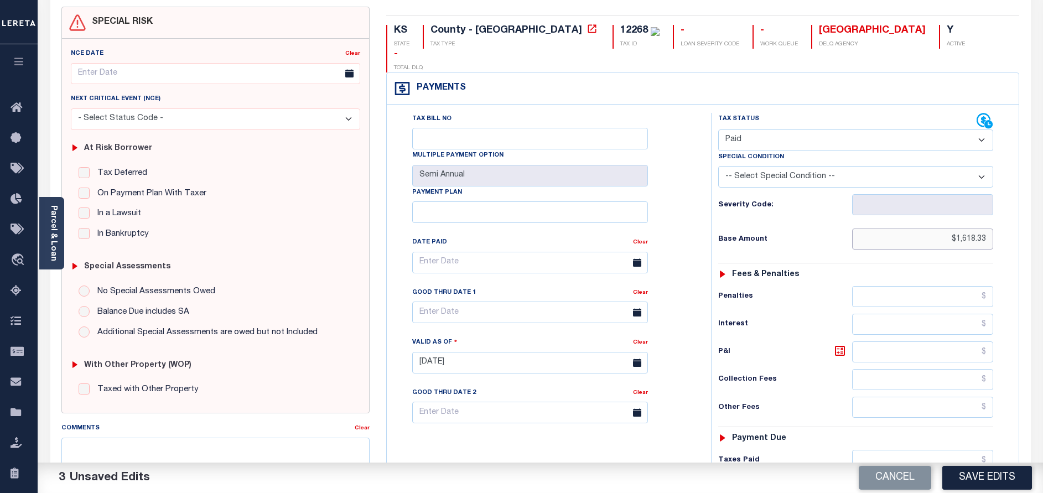
scroll to position [166, 0]
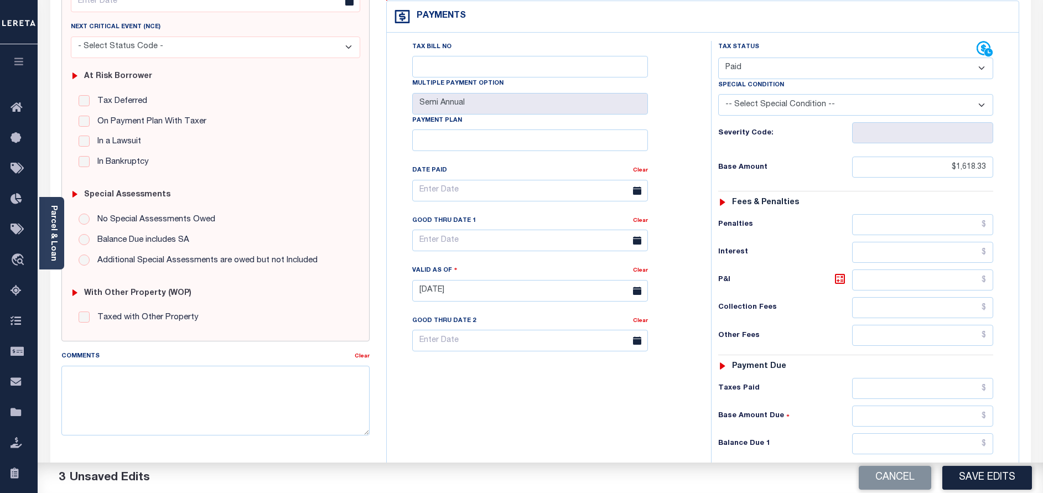
click at [944, 409] on div "Tax Status Status - Select Status Code -" at bounding box center [859, 285] width 296 height 488
click at [949, 433] on input "text" at bounding box center [922, 443] width 141 height 21
type input "$0.00"
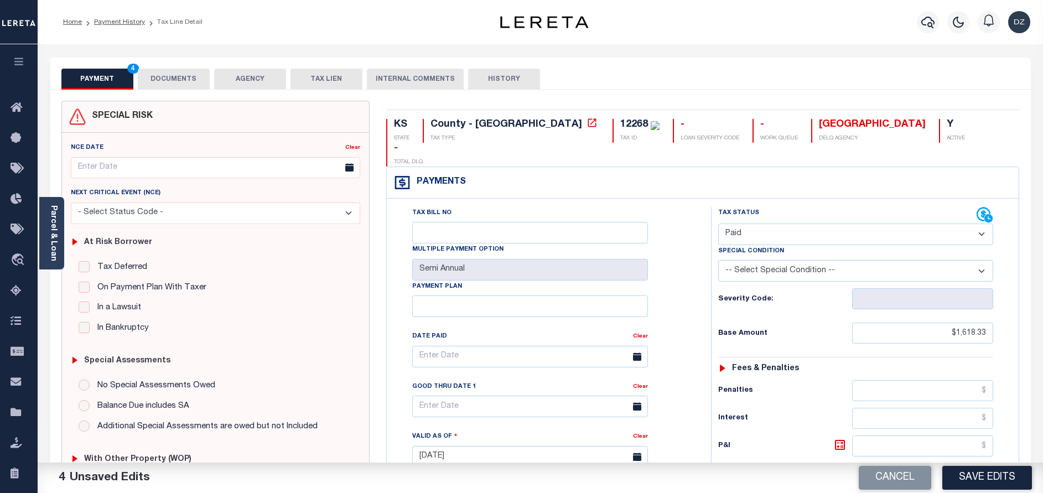
click at [160, 81] on button "DOCUMENTS" at bounding box center [174, 79] width 72 height 21
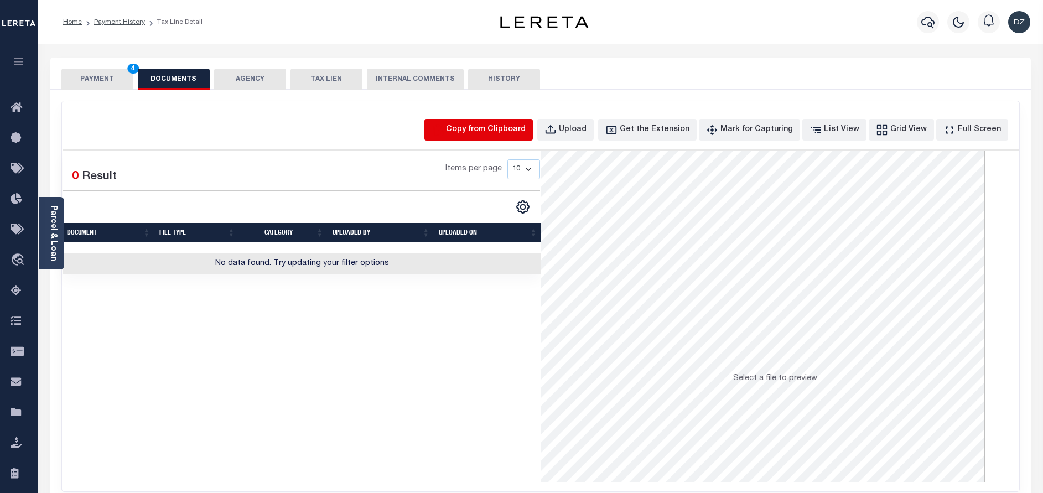
click at [444, 129] on icon "button" at bounding box center [437, 130] width 12 height 12
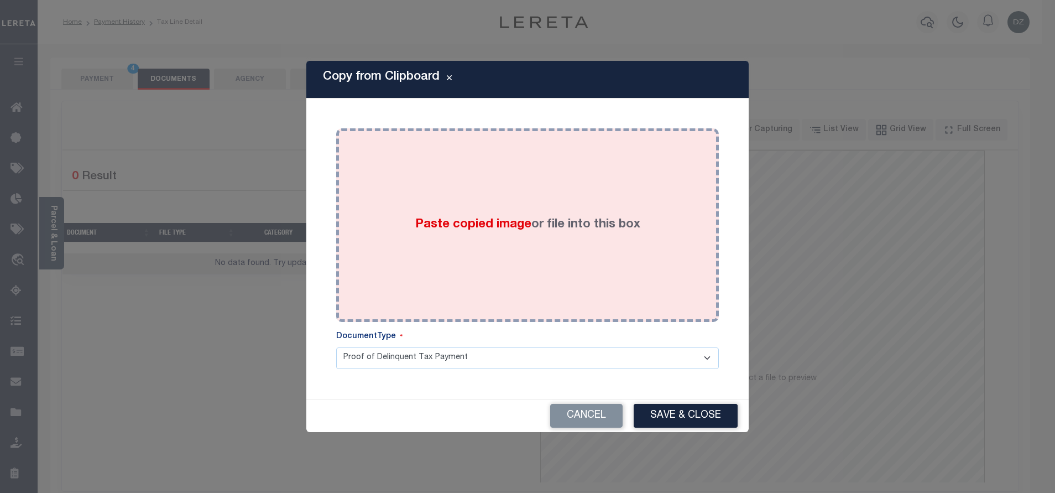
click at [481, 202] on div "Paste copied image or file into this box" at bounding box center [528, 225] width 366 height 177
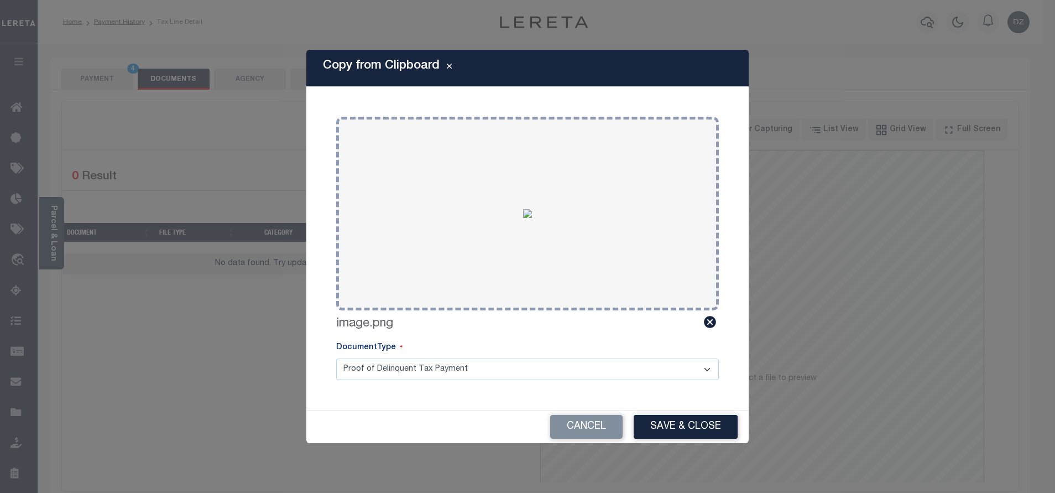
click at [658, 426] on button "Save & Close" at bounding box center [686, 427] width 104 height 24
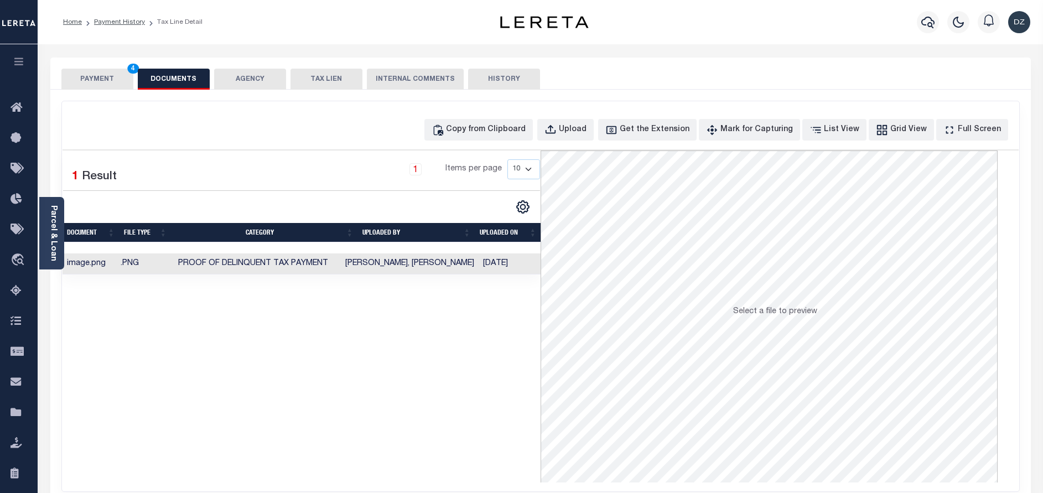
click at [72, 79] on button "PAYMENT 4" at bounding box center [97, 79] width 72 height 21
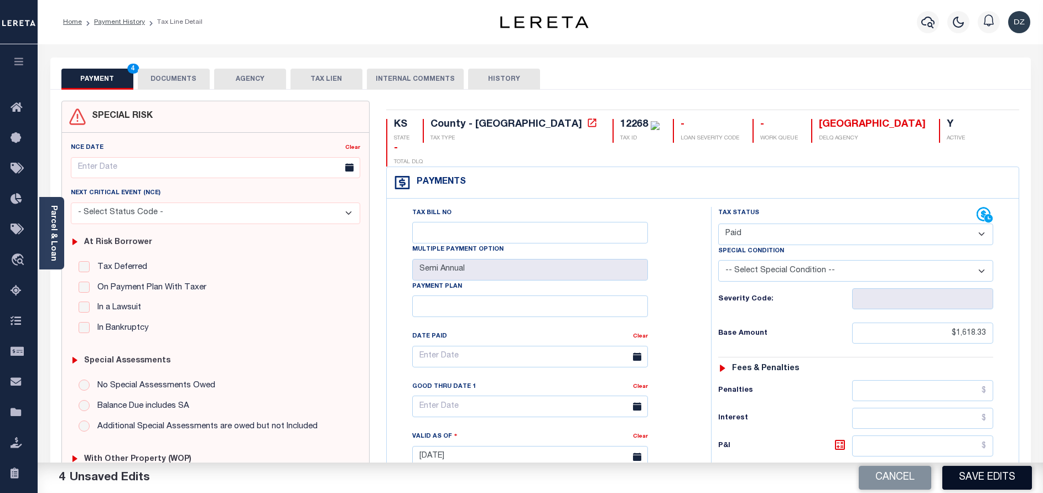
click at [985, 471] on button "Save Edits" at bounding box center [987, 478] width 90 height 24
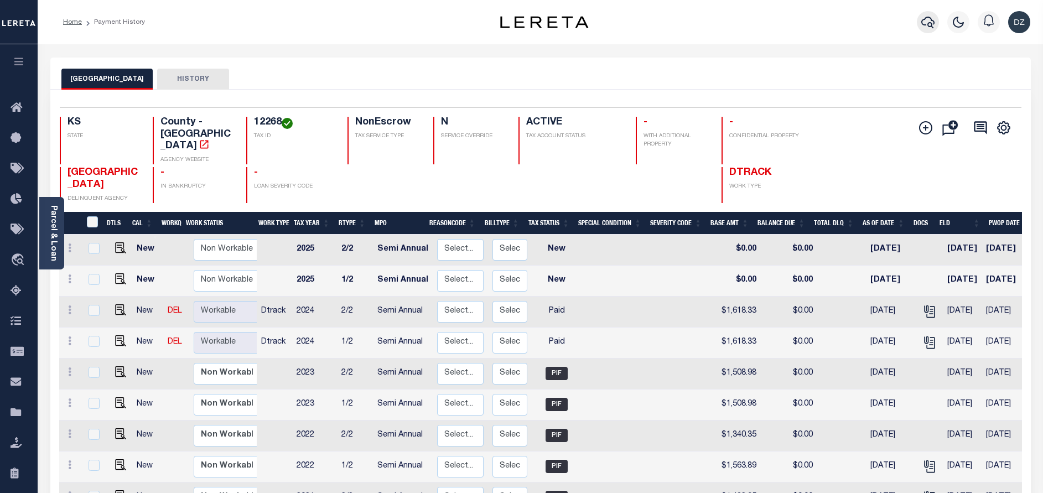
click at [928, 24] on icon "button" at bounding box center [927, 23] width 13 height 12
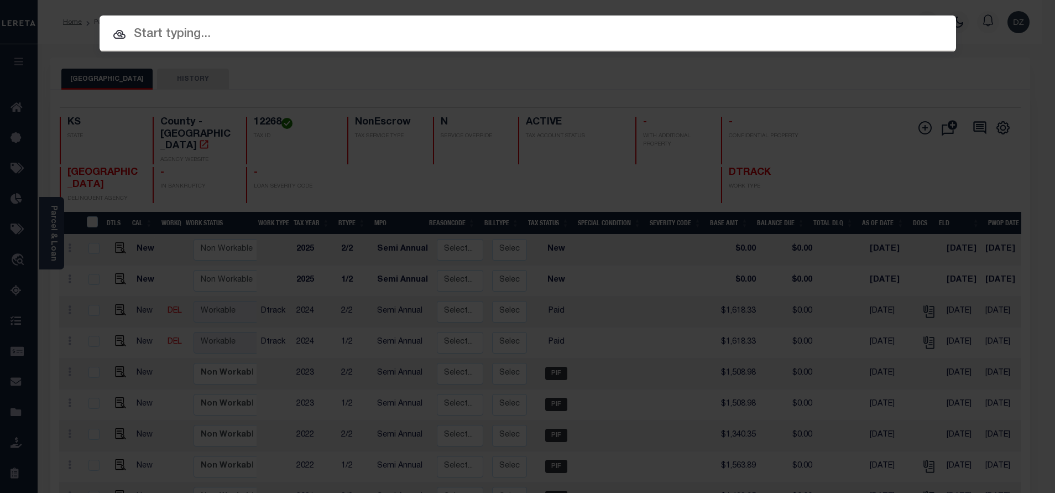
paste input "69288944"
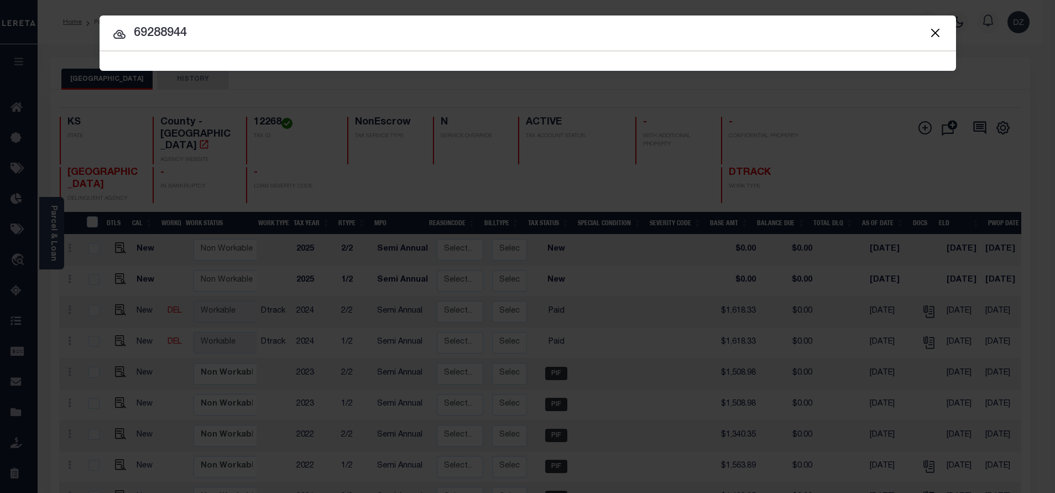
type input "69288944"
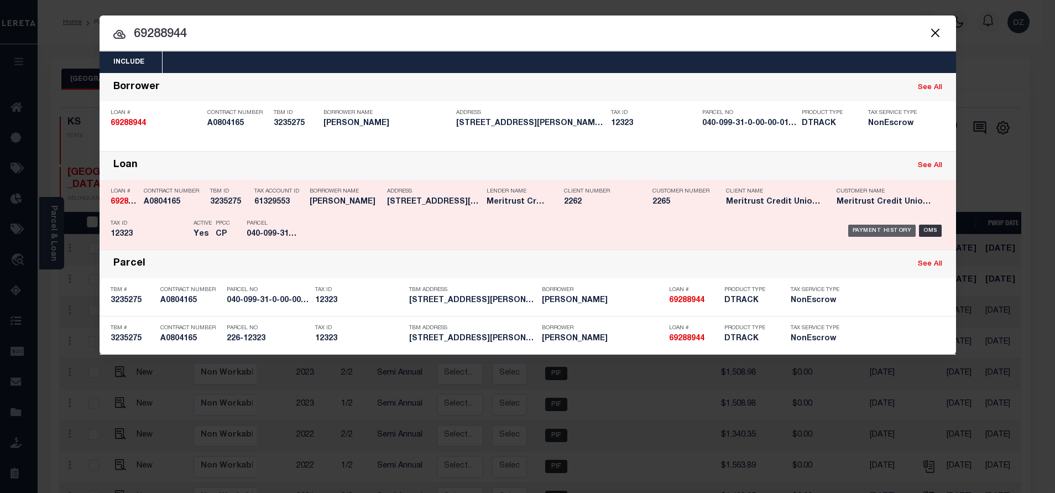
click at [893, 227] on div "Payment History" at bounding box center [882, 231] width 68 height 12
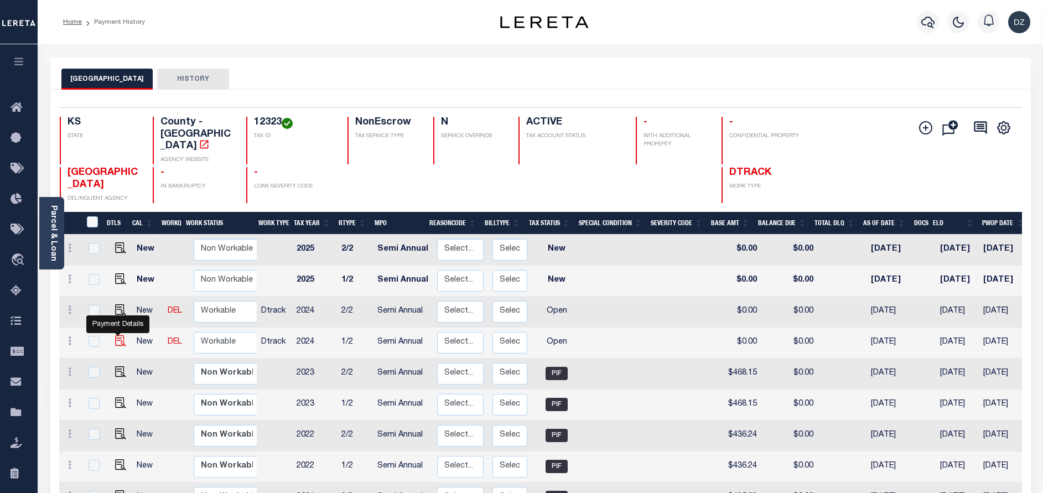
click at [118, 335] on img "" at bounding box center [120, 340] width 11 height 11
checkbox input "true"
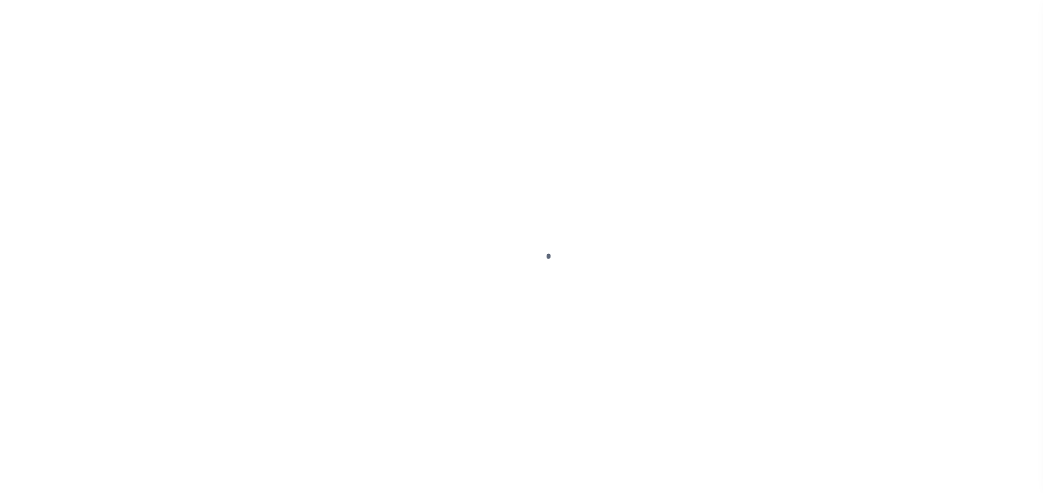
select select "OP2"
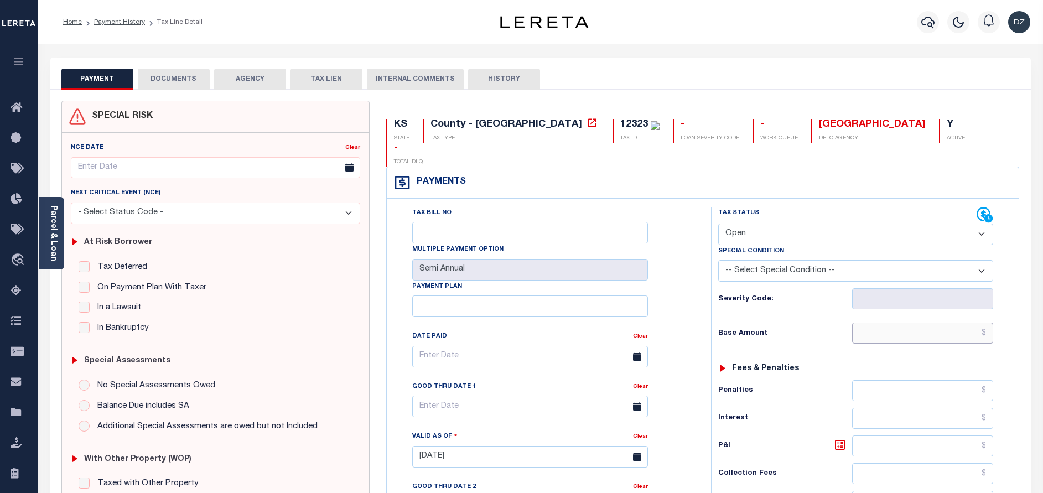
click at [934, 322] on input "text" at bounding box center [922, 332] width 141 height 21
paste input "484.74"
type input "$484.74"
type input "[DATE]"
click at [800, 223] on select "- Select Status Code - Open Due/Unpaid Paid Incomplete No Tax Due Internal Refu…" at bounding box center [855, 234] width 275 height 22
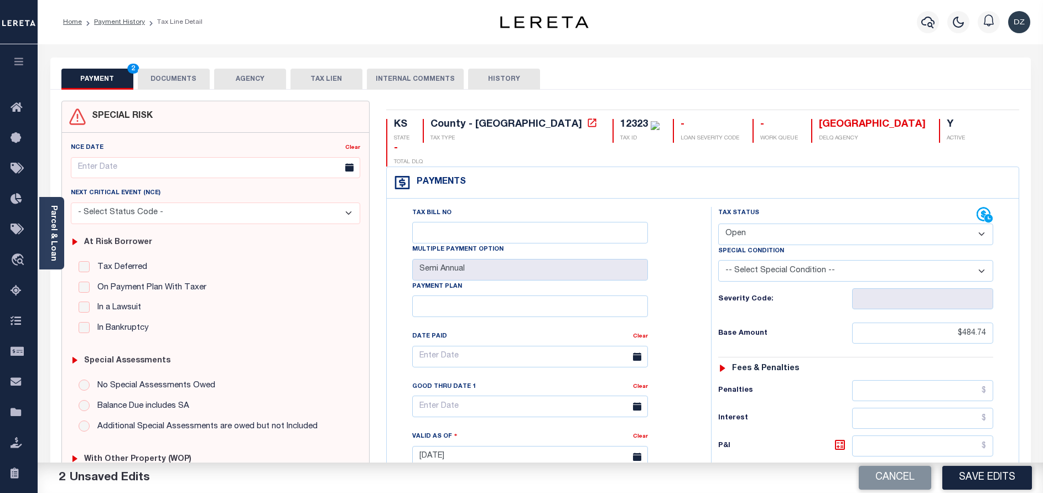
select select "PYD"
click at [718, 223] on select "- Select Status Code - Open Due/Unpaid Paid Incomplete No Tax Due Internal Refu…" at bounding box center [855, 234] width 275 height 22
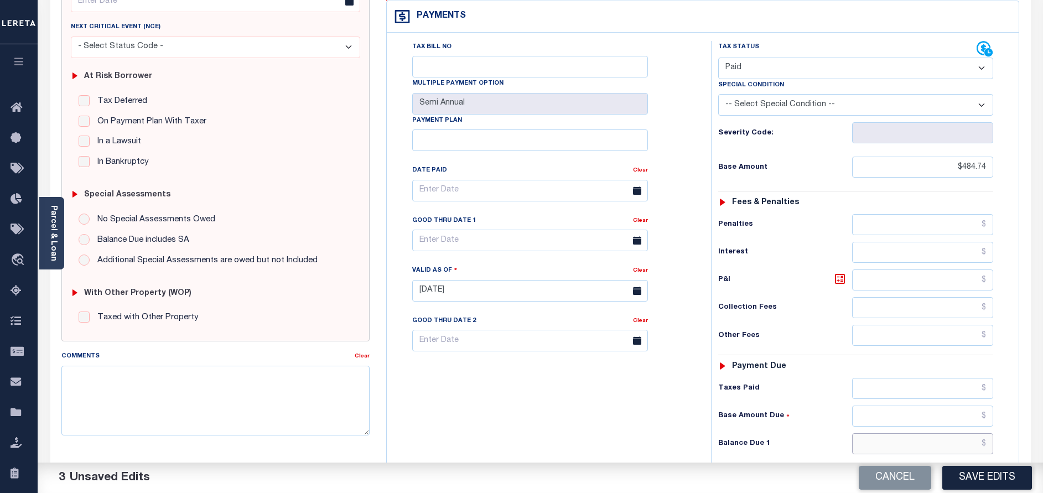
click at [929, 433] on input "text" at bounding box center [922, 443] width 141 height 21
type input "$0.00"
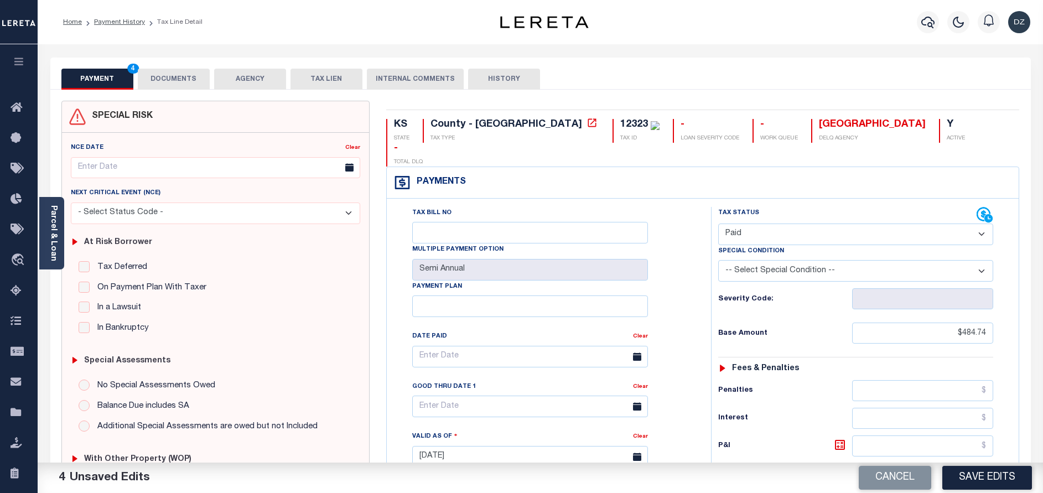
click at [162, 82] on button "DOCUMENTS" at bounding box center [174, 79] width 72 height 21
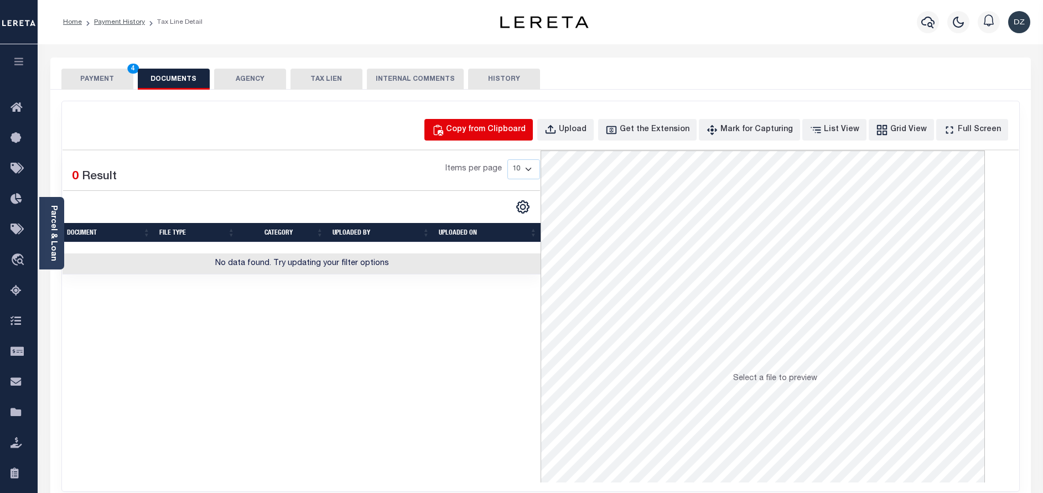
click at [516, 137] on button "Copy from Clipboard" at bounding box center [478, 130] width 108 height 22
select select "POP"
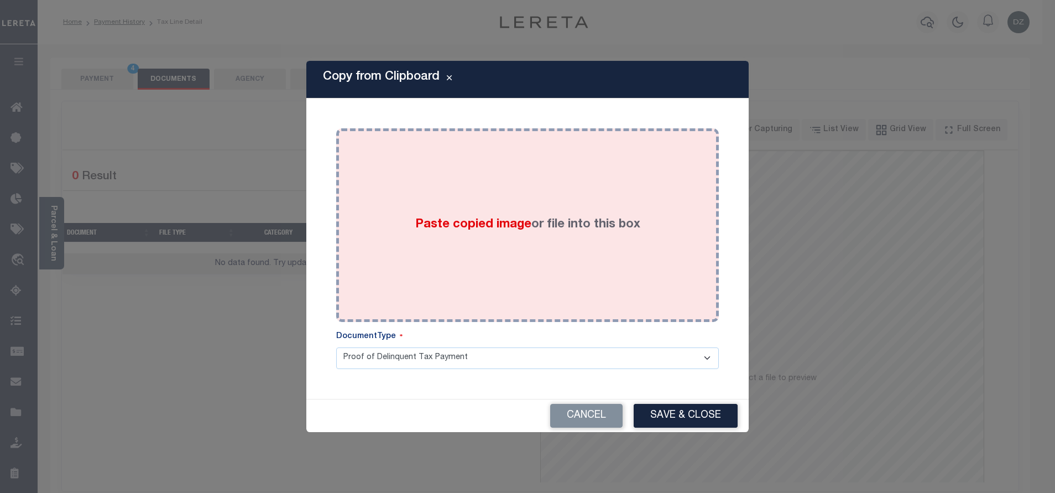
click at [577, 252] on div "Paste copied image or file into this box" at bounding box center [528, 225] width 366 height 177
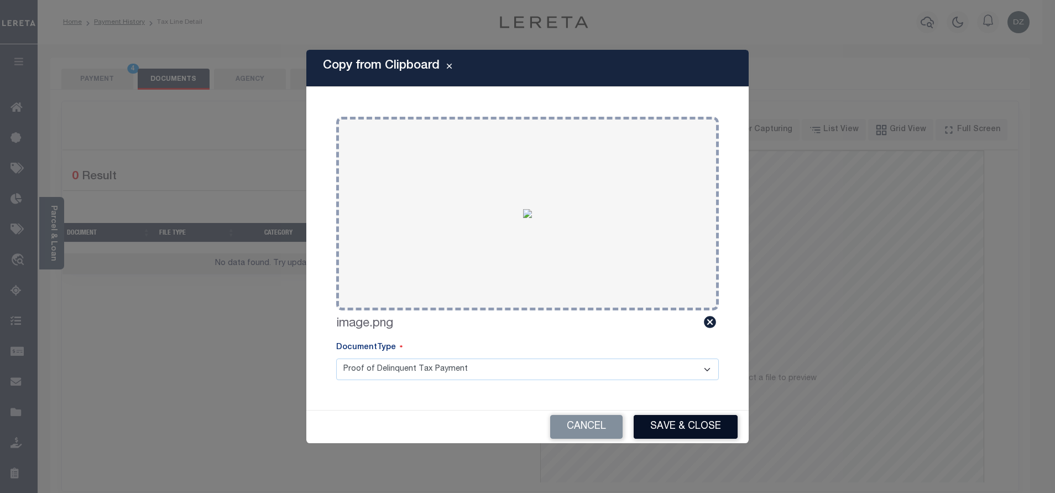
click at [667, 430] on button "Save & Close" at bounding box center [686, 427] width 104 height 24
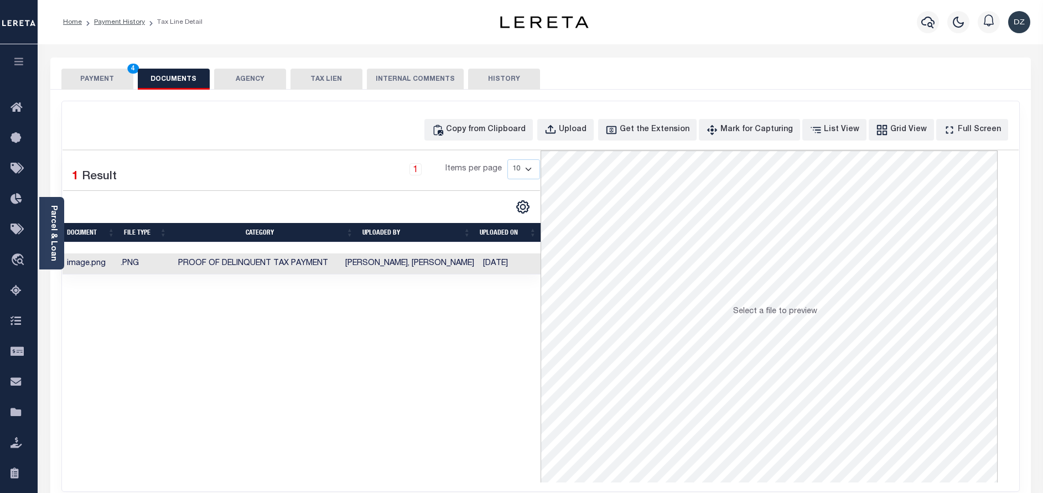
click at [103, 82] on button "PAYMENT 4" at bounding box center [97, 79] width 72 height 21
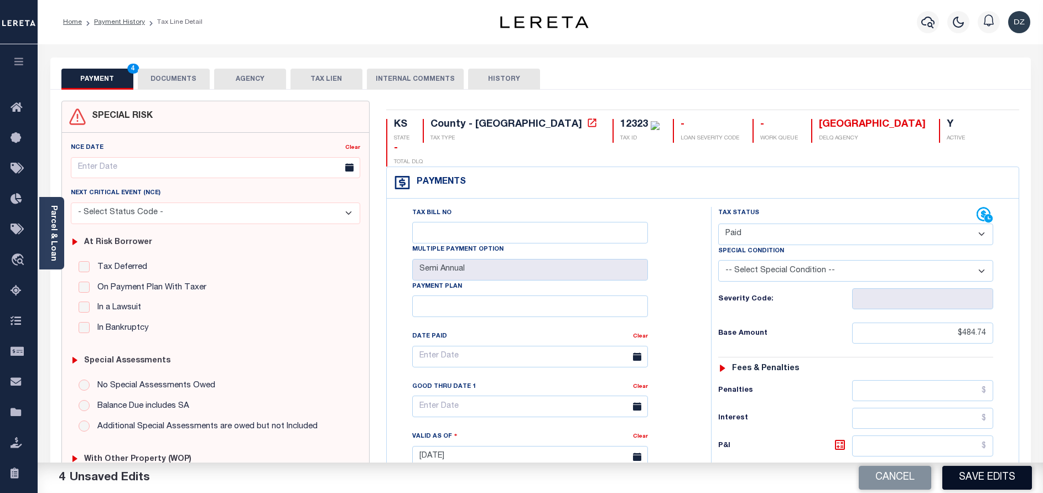
click at [984, 477] on button "Save Edits" at bounding box center [987, 478] width 90 height 24
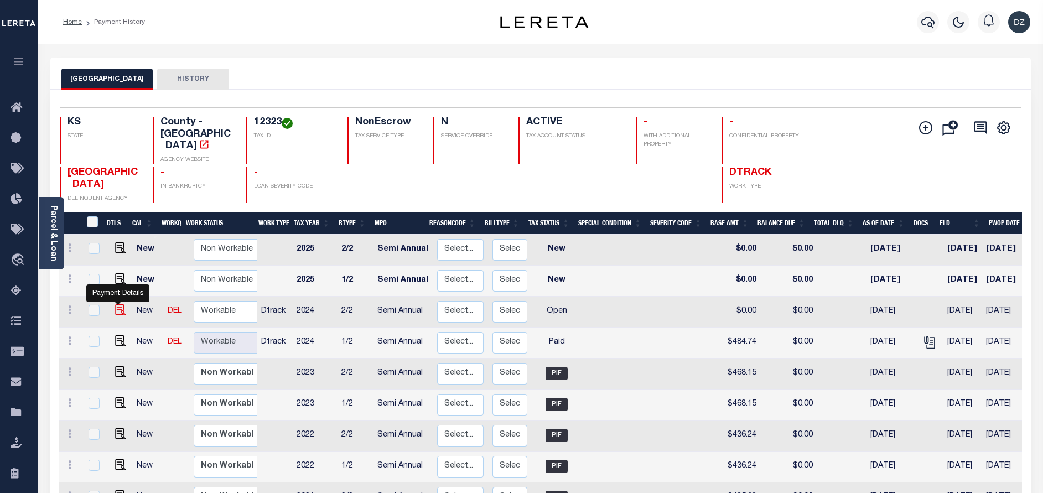
click at [118, 304] on img "" at bounding box center [120, 309] width 11 height 11
checkbox input "true"
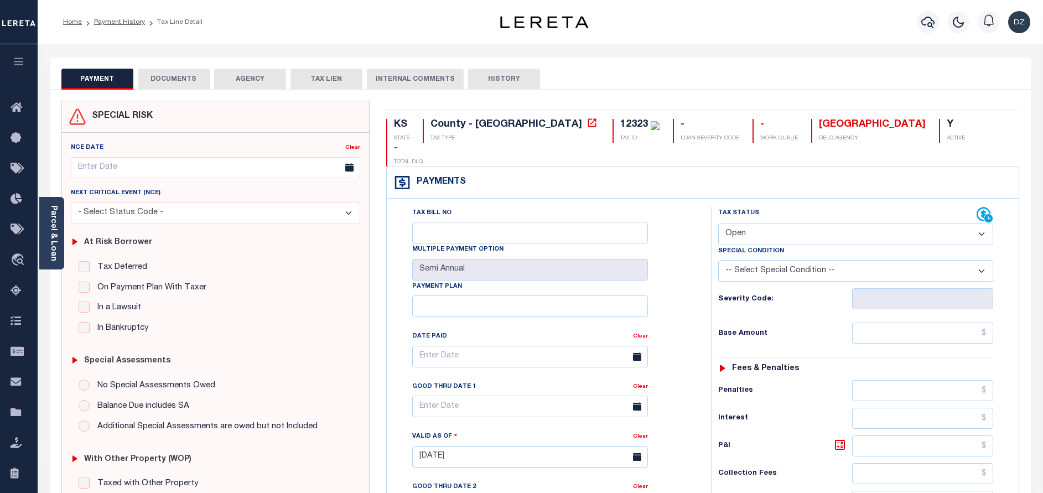
click at [744, 223] on select "- Select Status Code - Open Due/Unpaid Paid Incomplete No Tax Due Internal Refu…" at bounding box center [855, 234] width 275 height 22
select select "PYD"
click at [718, 223] on select "- Select Status Code - Open Due/Unpaid Paid Incomplete No Tax Due Internal Refu…" at bounding box center [855, 234] width 275 height 22
type input "[DATE]"
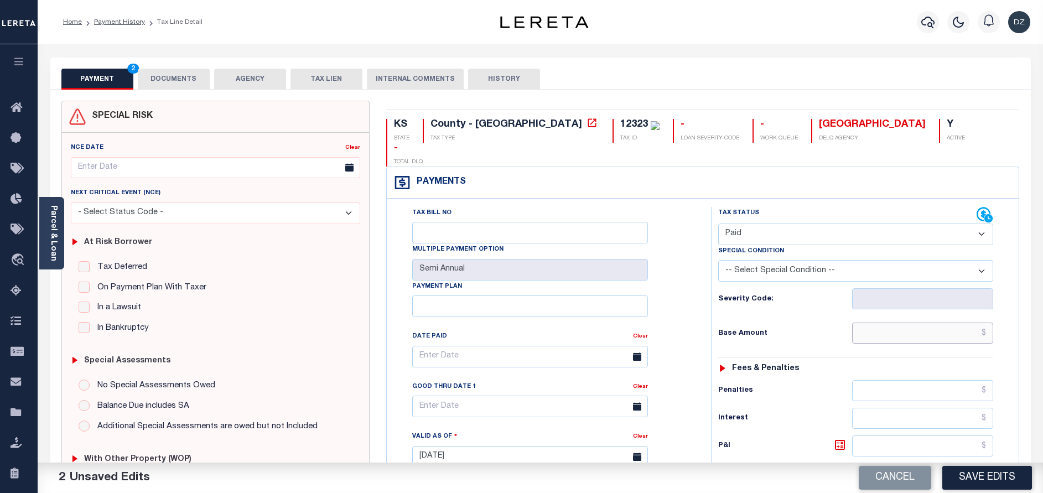
click at [902, 322] on input "text" at bounding box center [922, 332] width 141 height 21
type input "$484.74"
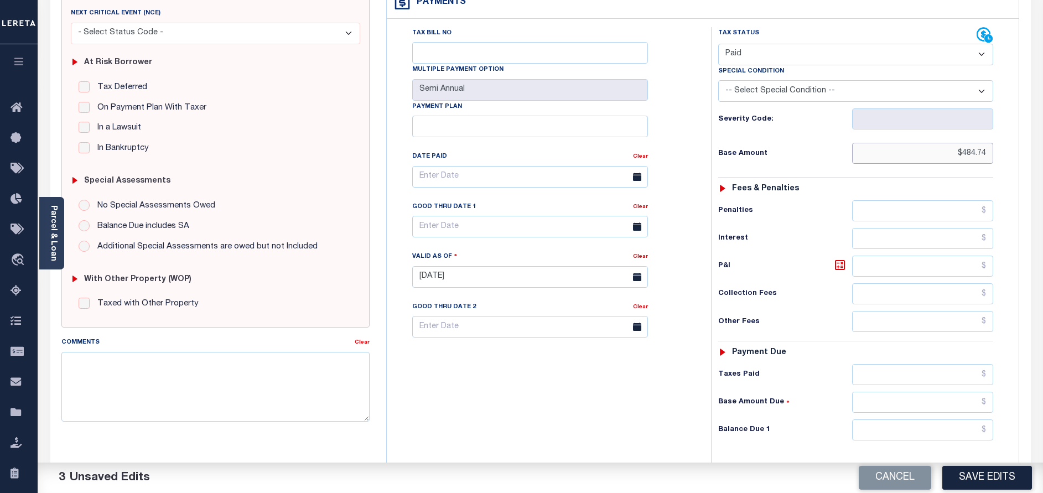
scroll to position [249, 0]
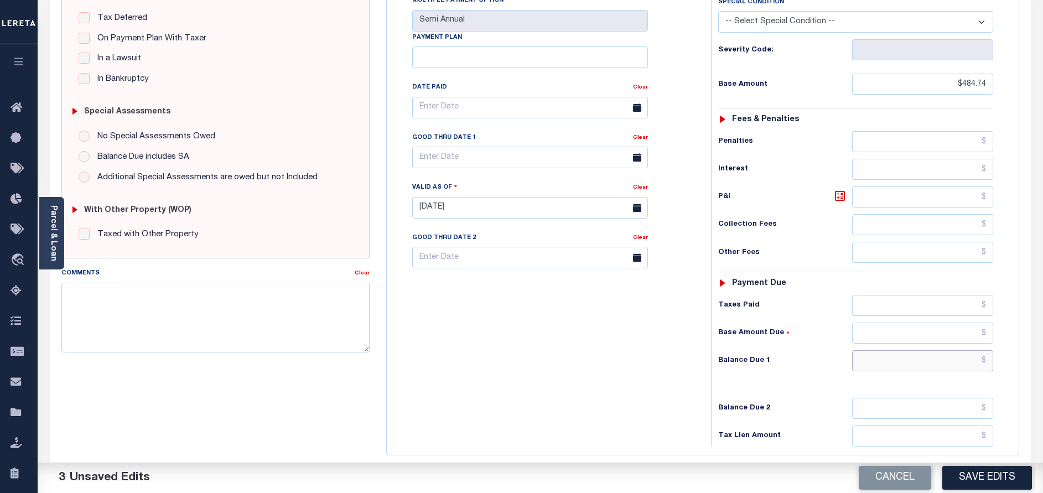
click at [930, 350] on input "text" at bounding box center [922, 360] width 141 height 21
type input "$0.00"
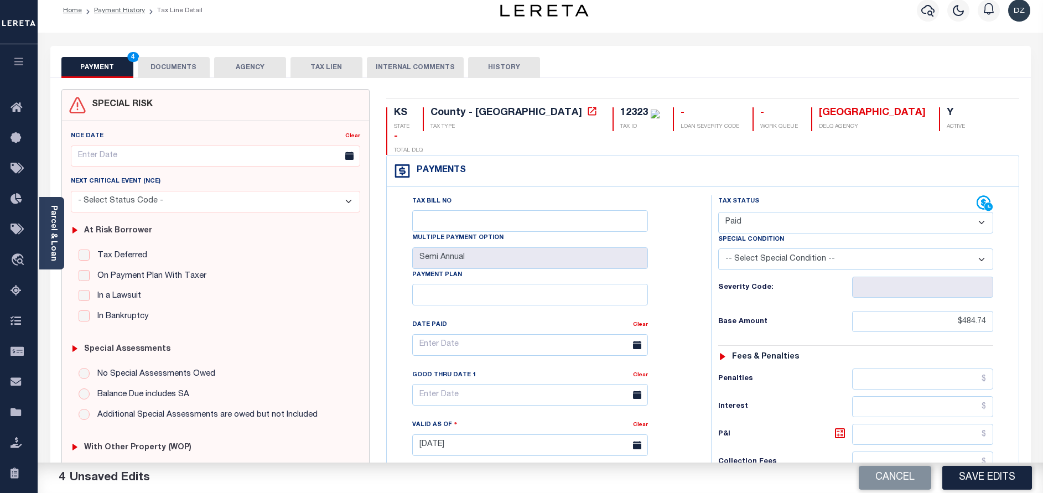
scroll to position [0, 0]
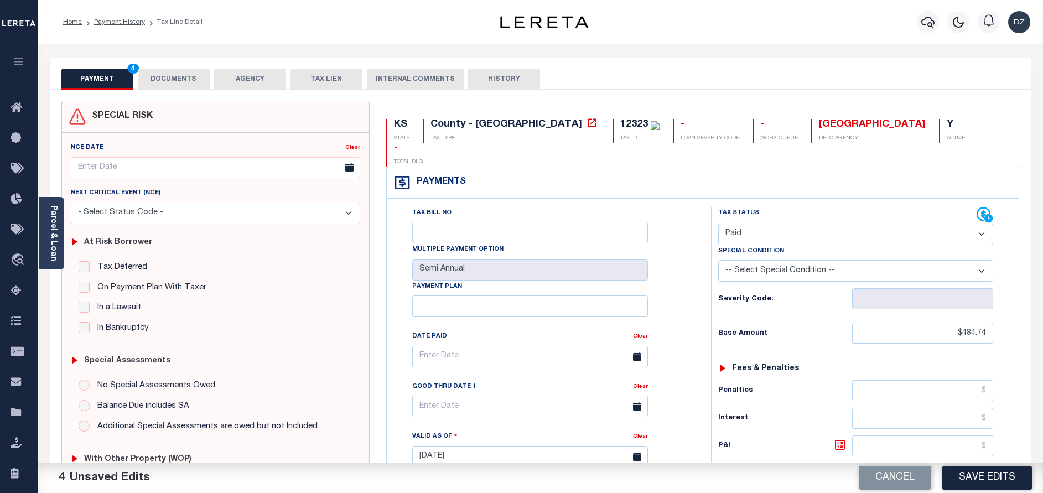
drag, startPoint x: 158, startPoint y: 76, endPoint x: 150, endPoint y: 80, distance: 8.4
click at [158, 76] on button "DOCUMENTS" at bounding box center [174, 79] width 72 height 21
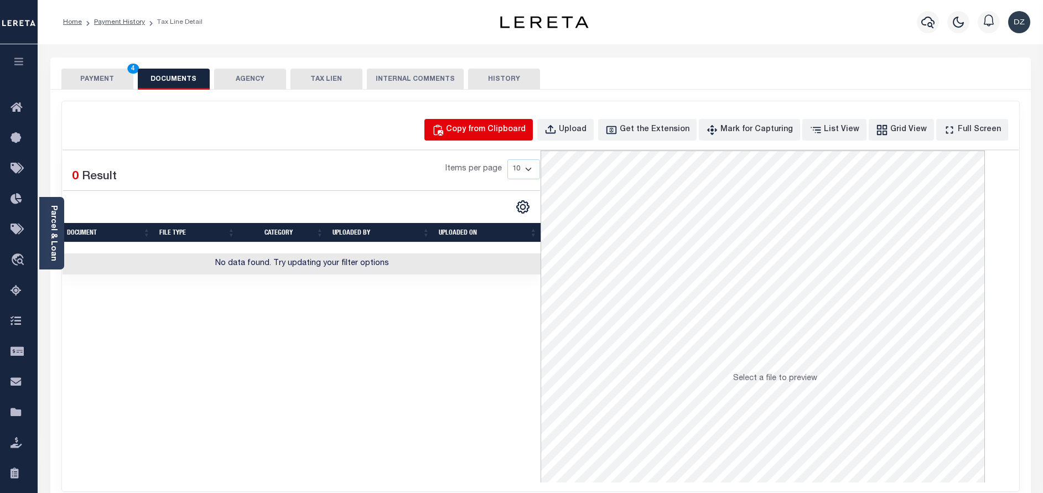
click at [473, 127] on div "Copy from Clipboard" at bounding box center [486, 130] width 80 height 12
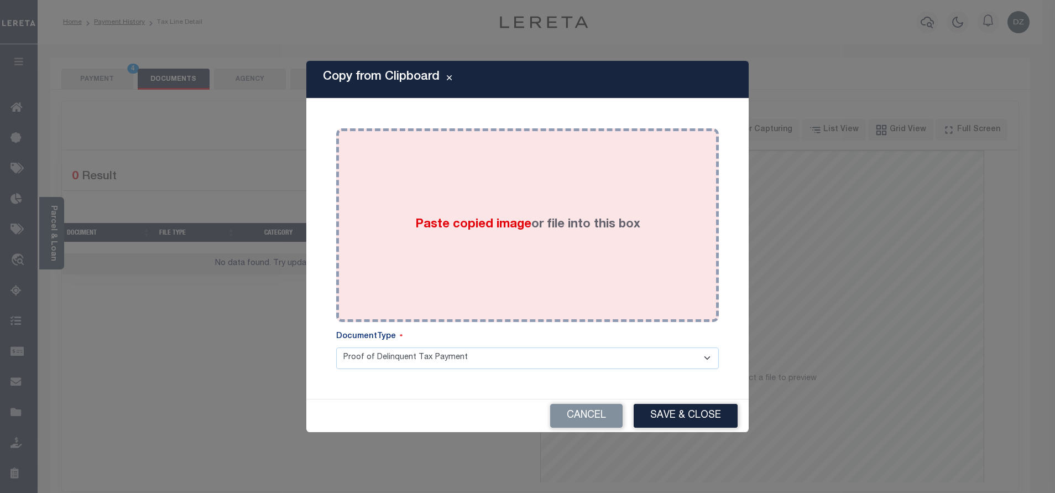
click at [507, 219] on span "Paste copied image" at bounding box center [473, 224] width 116 height 12
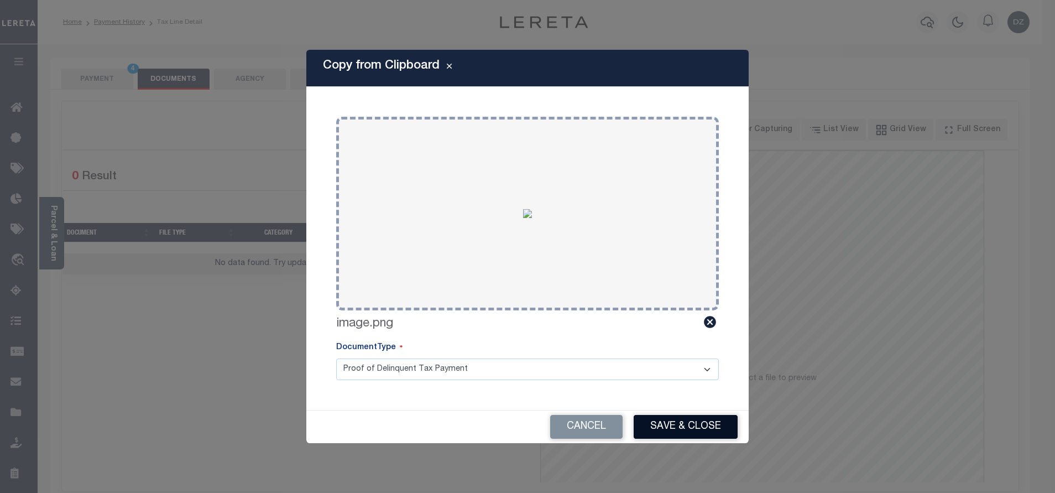
click at [664, 424] on button "Save & Close" at bounding box center [686, 427] width 104 height 24
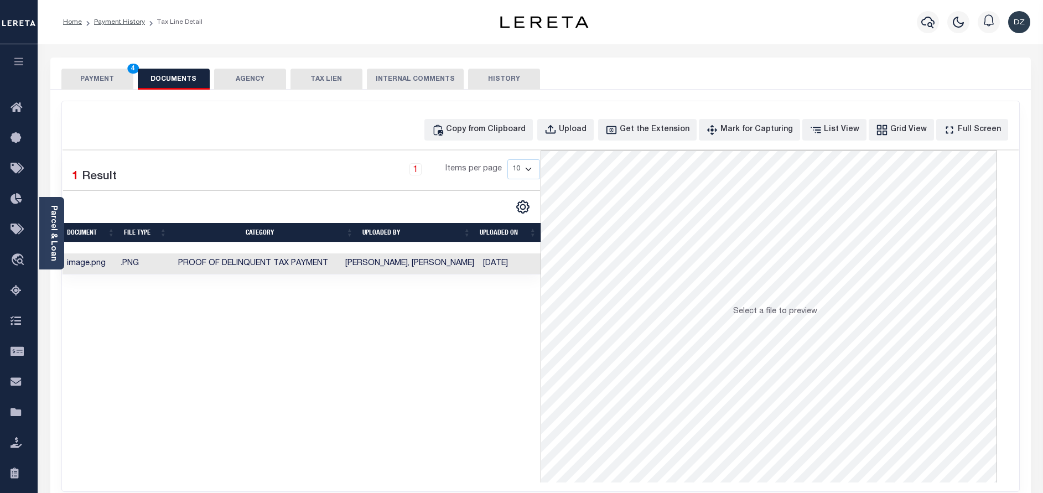
click at [96, 72] on button "PAYMENT 4" at bounding box center [97, 79] width 72 height 21
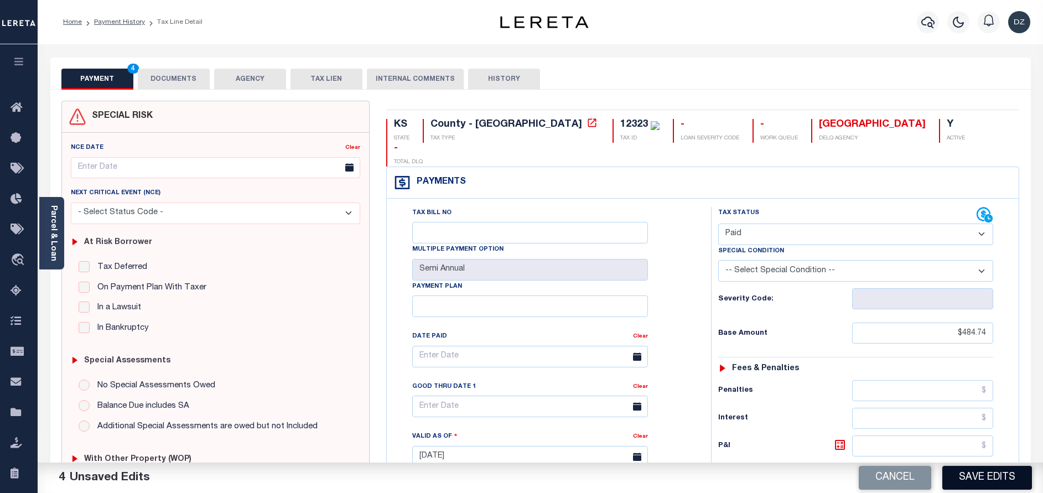
click at [1007, 482] on button "Save Edits" at bounding box center [987, 478] width 90 height 24
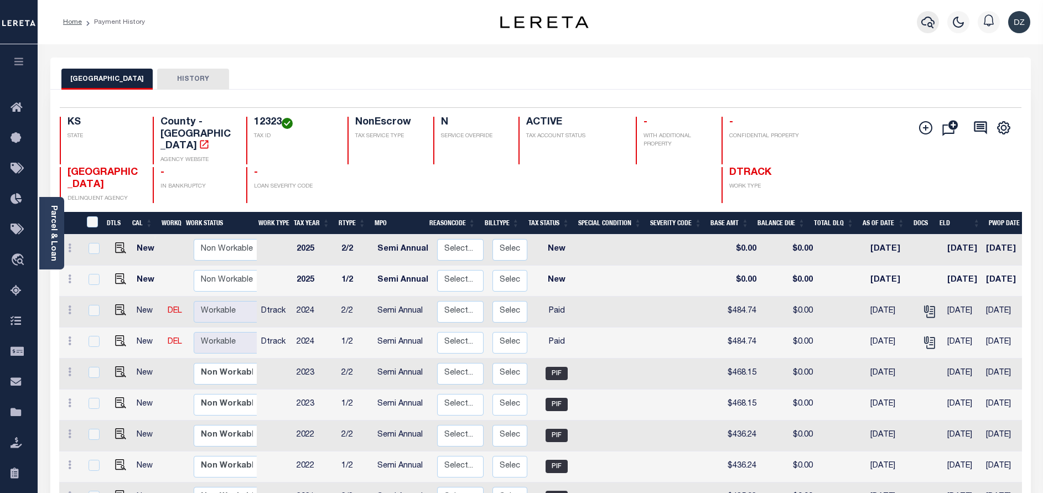
click at [937, 20] on button "button" at bounding box center [927, 22] width 22 height 22
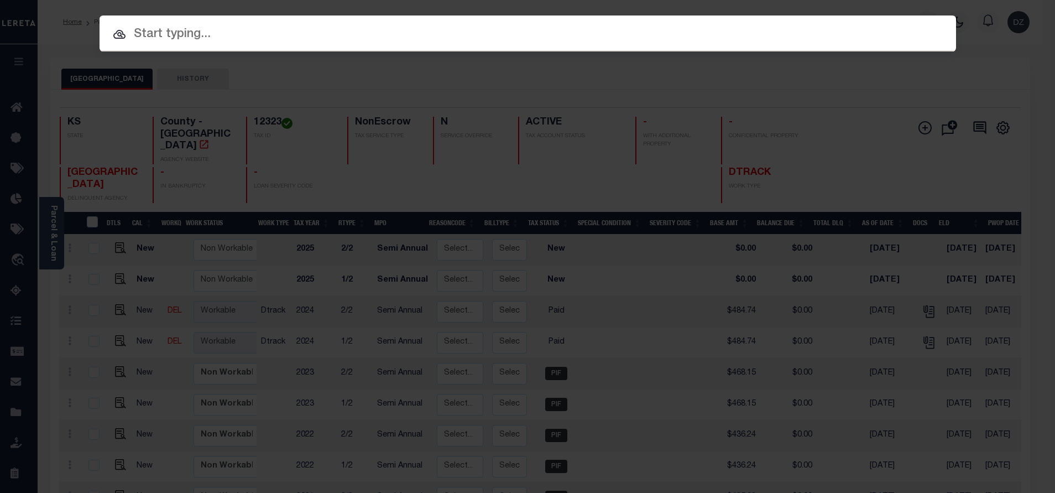
paste input "831205"
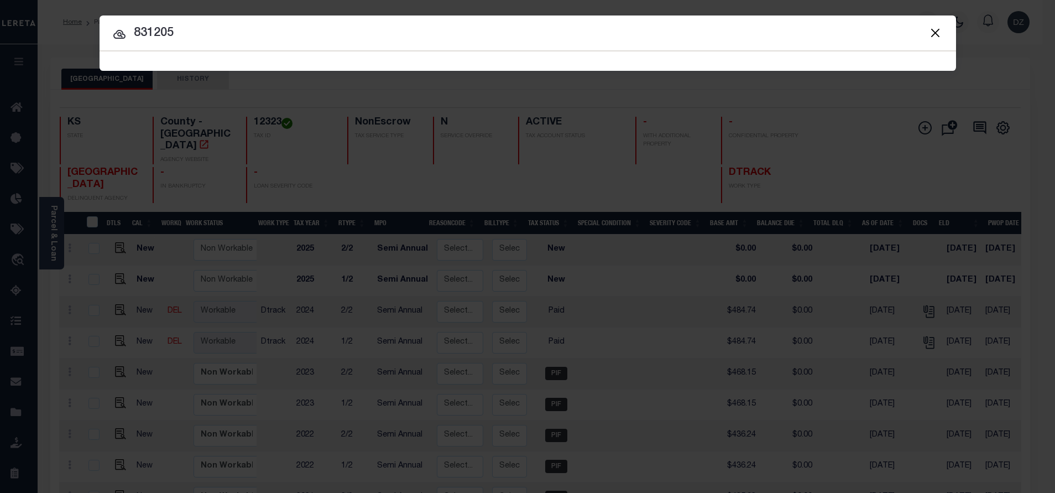
type input "831205"
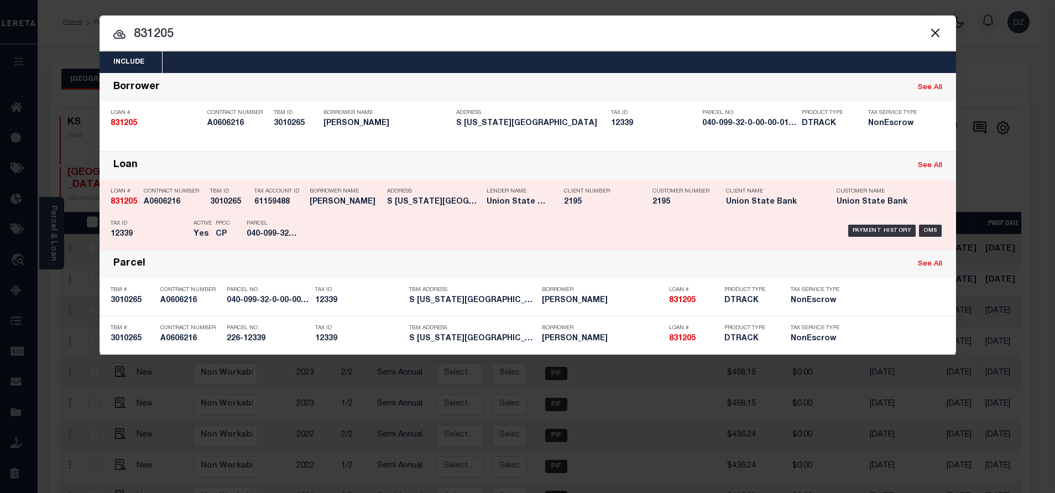
click at [872, 225] on div "Payment History OMS" at bounding box center [629, 231] width 632 height 32
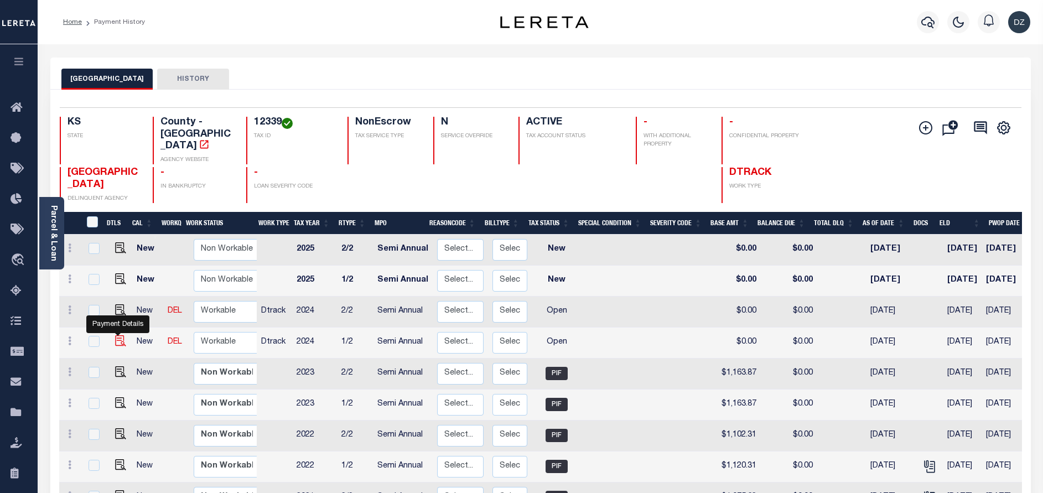
click at [115, 335] on img "" at bounding box center [120, 340] width 11 height 11
checkbox input "true"
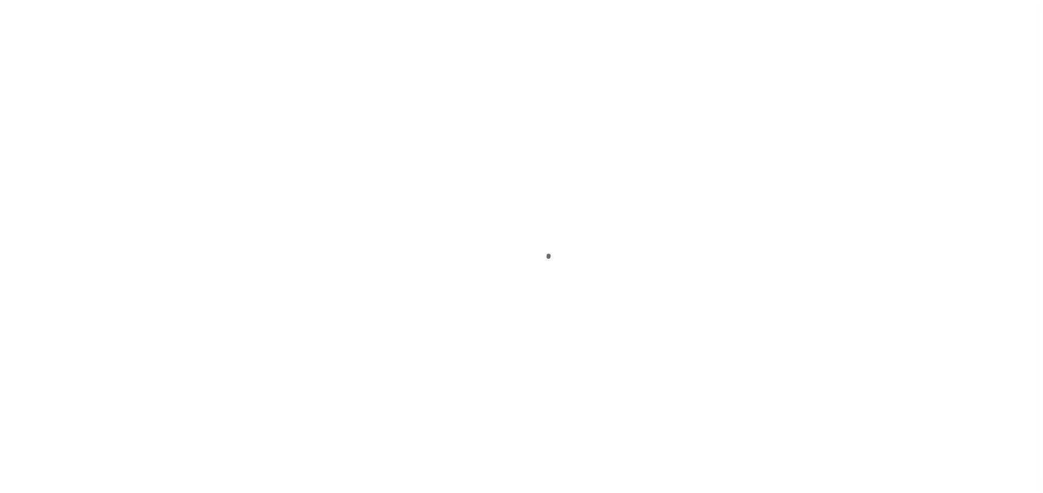
select select "OP2"
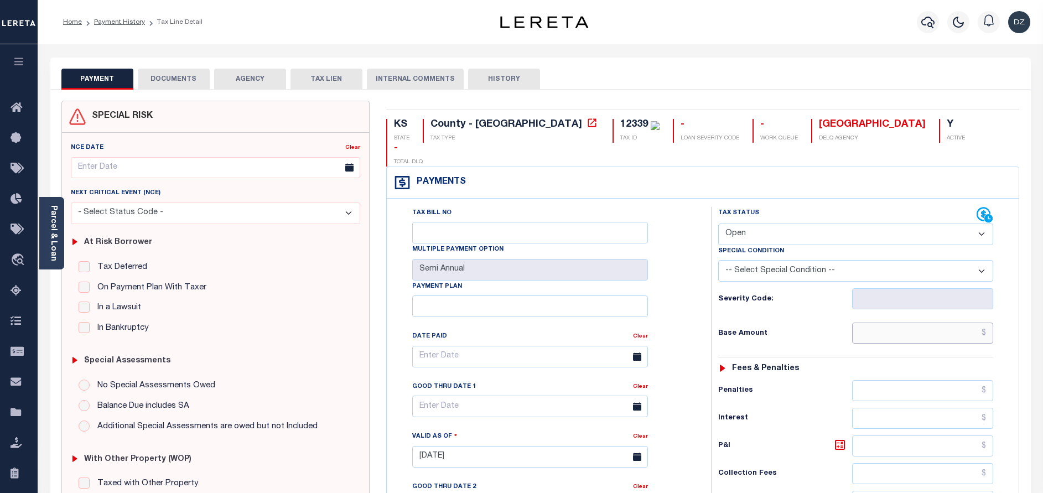
click at [936, 322] on input "text" at bounding box center [922, 332] width 141 height 21
paste input "1,213.61"
type input "$1,213.61"
type input "[DATE]"
click at [812, 223] on select "- Select Status Code - Open Due/Unpaid Paid Incomplete No Tax Due Internal Refu…" at bounding box center [855, 234] width 275 height 22
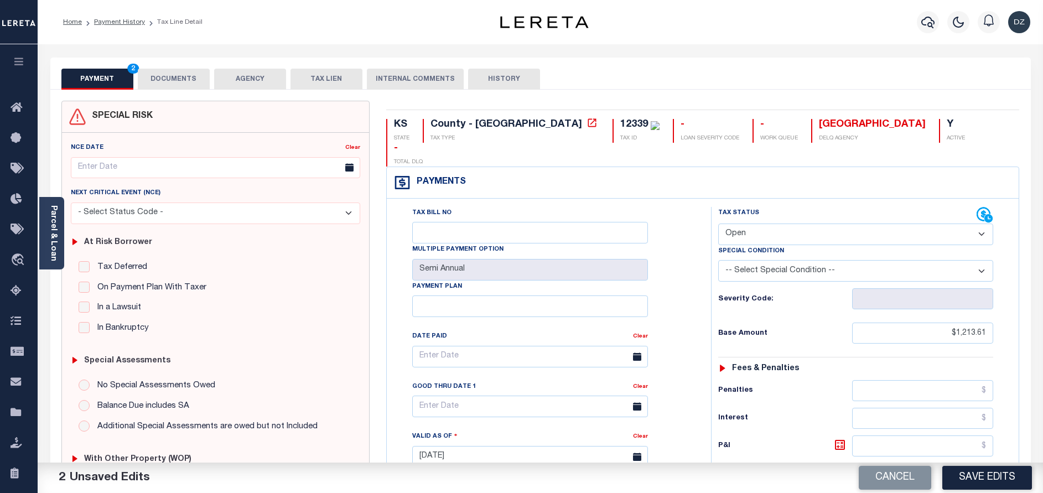
select select "PYD"
click at [718, 223] on select "- Select Status Code - Open Due/Unpaid Paid Incomplete No Tax Due Internal Refu…" at bounding box center [855, 234] width 275 height 22
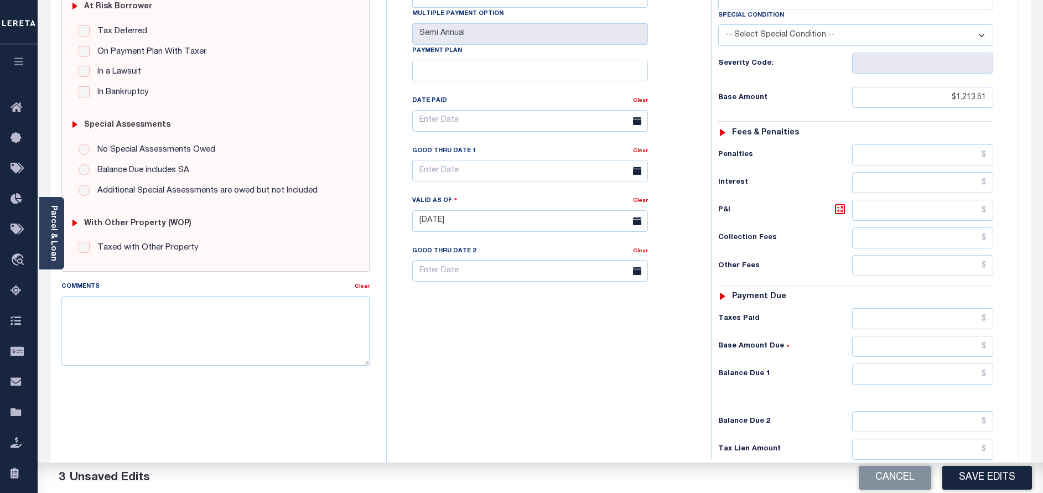
scroll to position [249, 0]
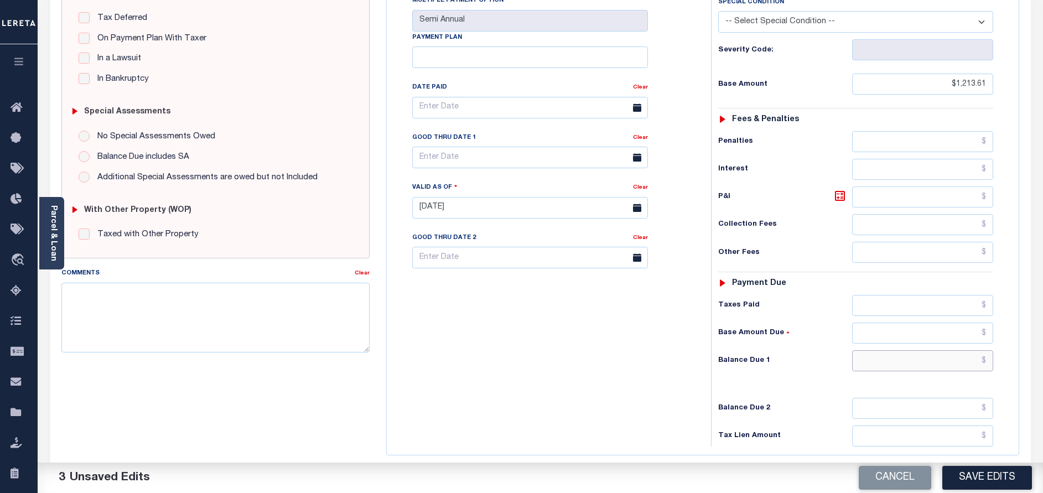
click at [946, 350] on input "text" at bounding box center [922, 360] width 141 height 21
type input "$0.00"
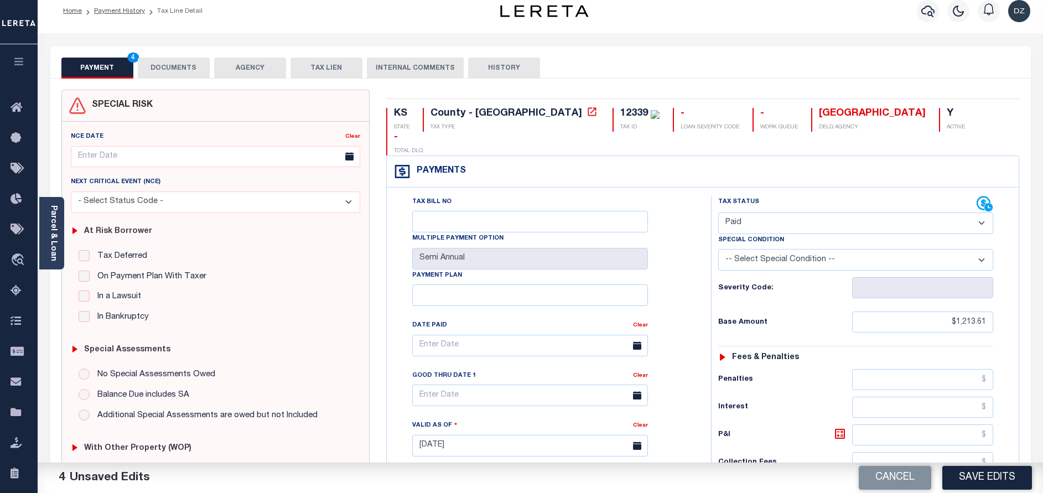
scroll to position [0, 0]
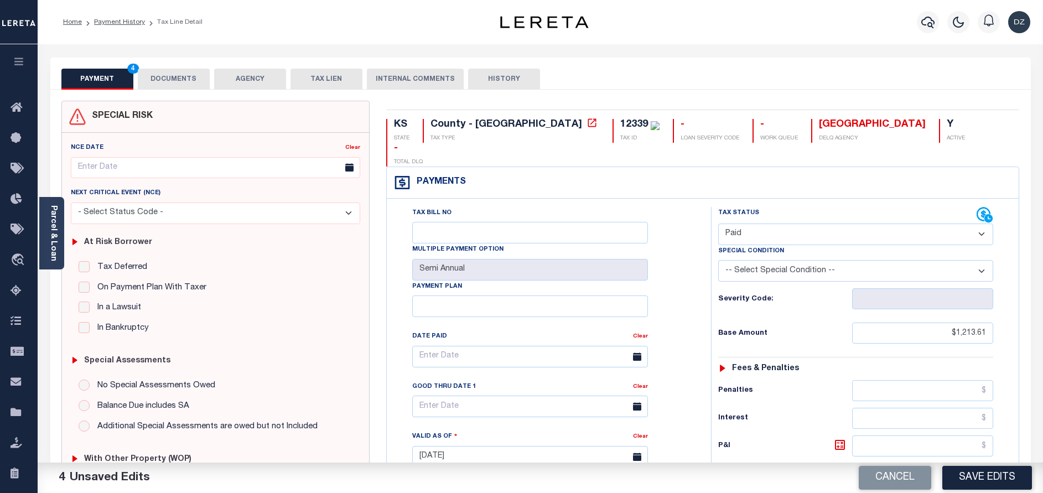
click at [197, 88] on button "DOCUMENTS" at bounding box center [174, 79] width 72 height 21
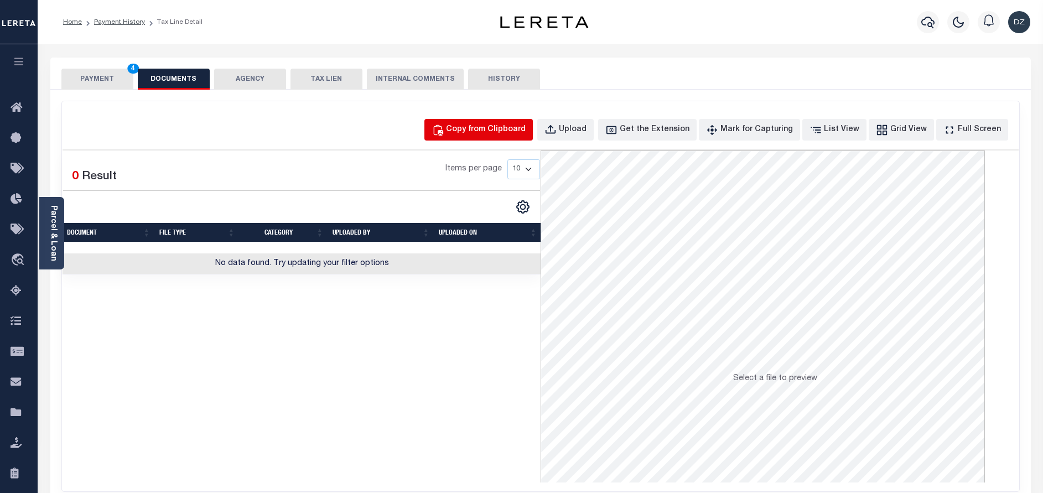
click at [496, 138] on button "Copy from Clipboard" at bounding box center [478, 130] width 108 height 22
select select "POP"
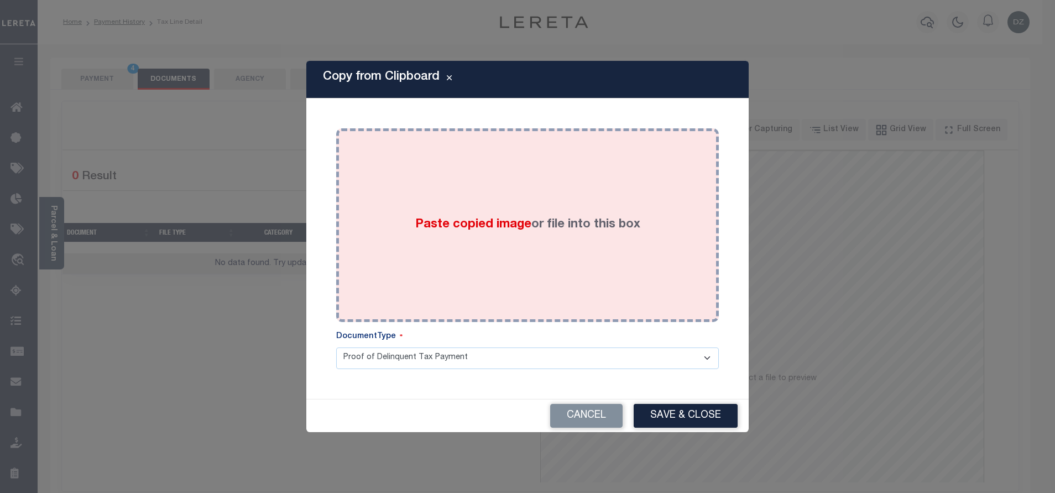
click at [511, 191] on div "Paste copied image or file into this box" at bounding box center [528, 225] width 366 height 177
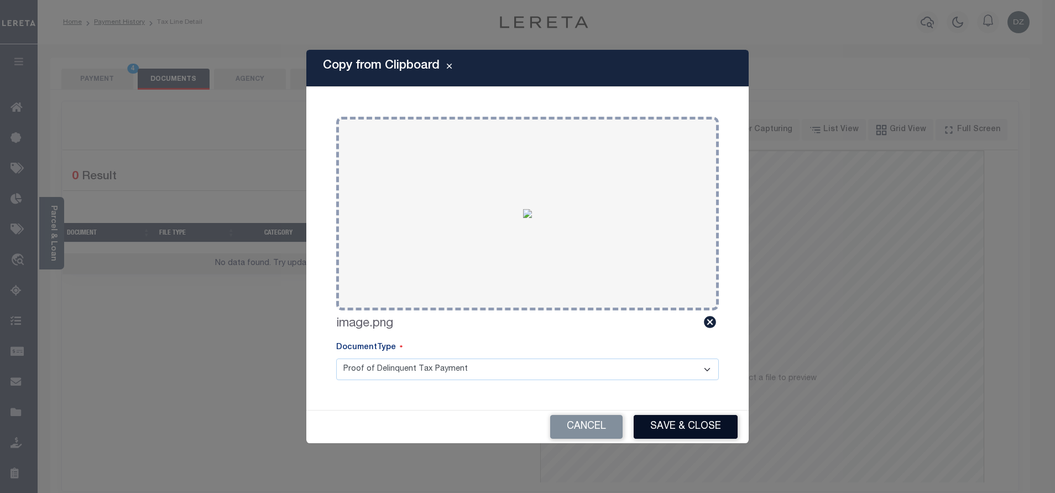
click at [683, 419] on button "Save & Close" at bounding box center [686, 427] width 104 height 24
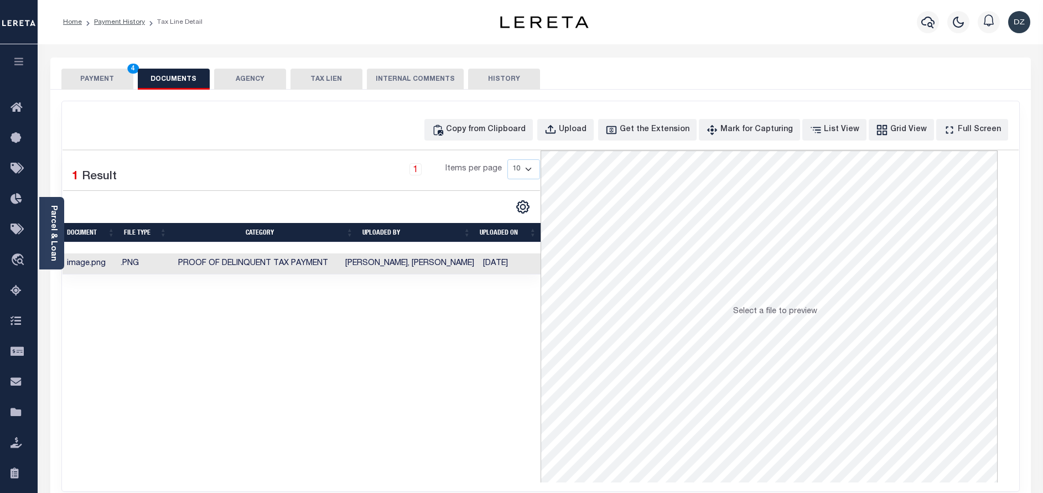
click at [122, 74] on button "PAYMENT 4" at bounding box center [97, 79] width 72 height 21
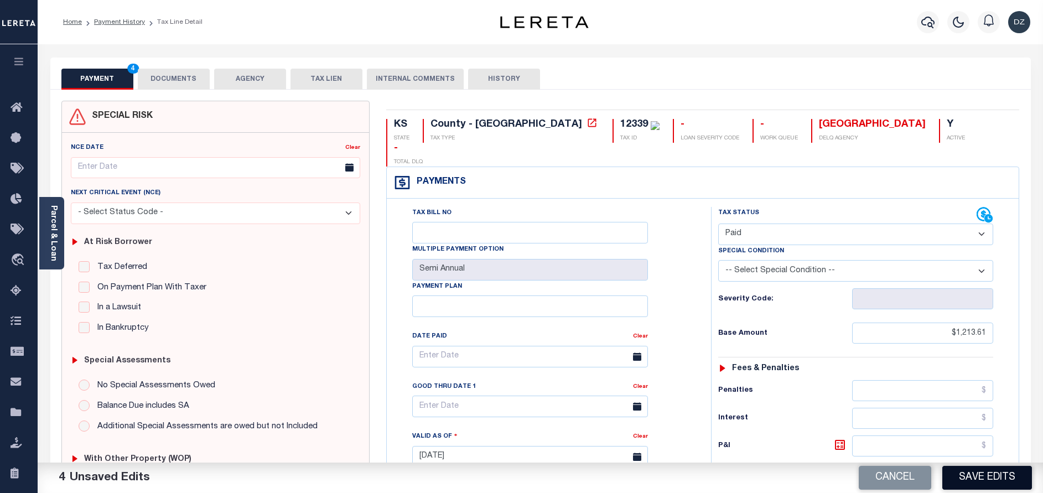
click at [992, 477] on button "Save Edits" at bounding box center [987, 478] width 90 height 24
checkbox input "false"
type input "$1,213.61"
type input "$0"
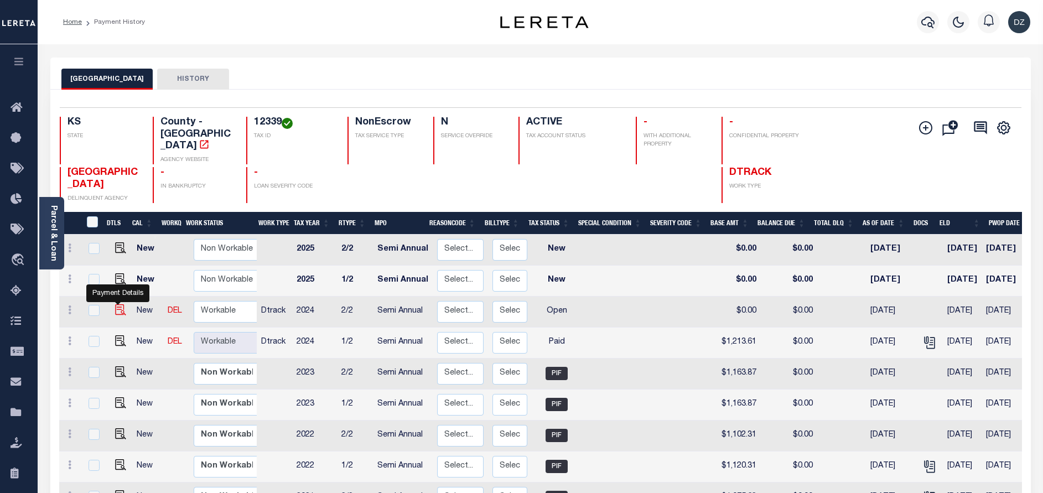
click at [116, 304] on img "" at bounding box center [120, 309] width 11 height 11
checkbox input "true"
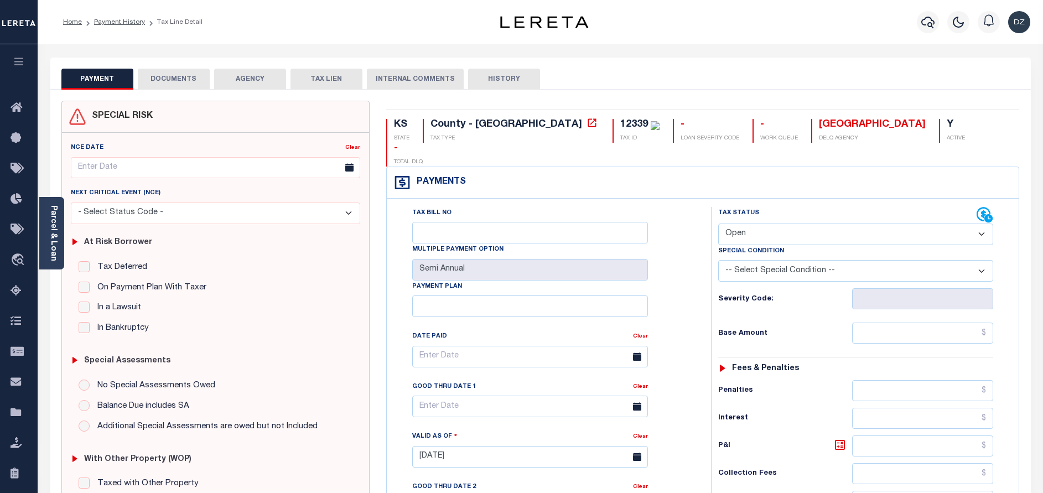
click at [740, 209] on label "Tax Status" at bounding box center [738, 213] width 41 height 9
click at [749, 223] on select "- Select Status Code - Open Due/Unpaid Paid Incomplete No Tax Due Internal Refu…" at bounding box center [855, 234] width 275 height 22
select select "PYD"
click at [718, 223] on select "- Select Status Code - Open Due/Unpaid Paid Incomplete No Tax Due Internal Refu…" at bounding box center [855, 234] width 275 height 22
type input "[DATE]"
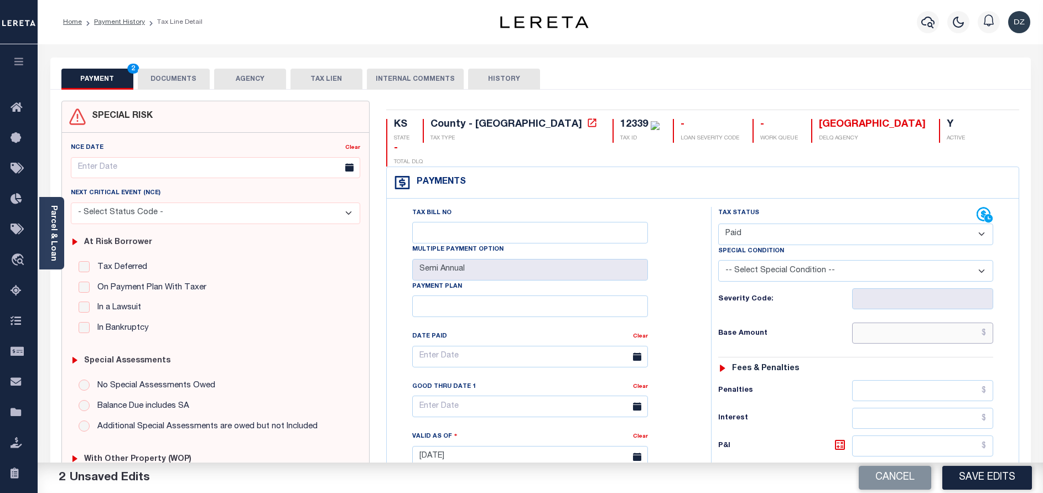
drag, startPoint x: 928, startPoint y: 313, endPoint x: 922, endPoint y: 309, distance: 7.5
click at [928, 322] on input "text" at bounding box center [922, 332] width 141 height 21
type input "$1,213.61"
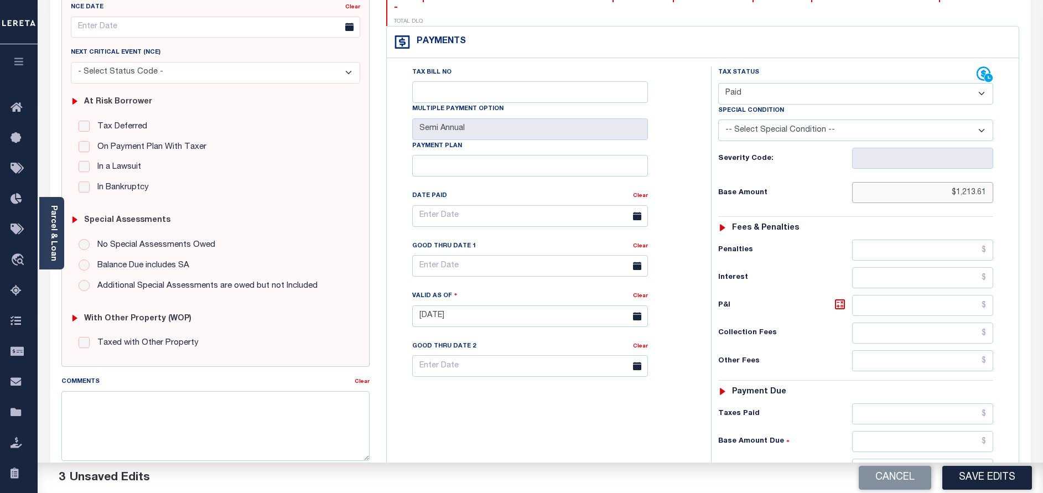
scroll to position [249, 0]
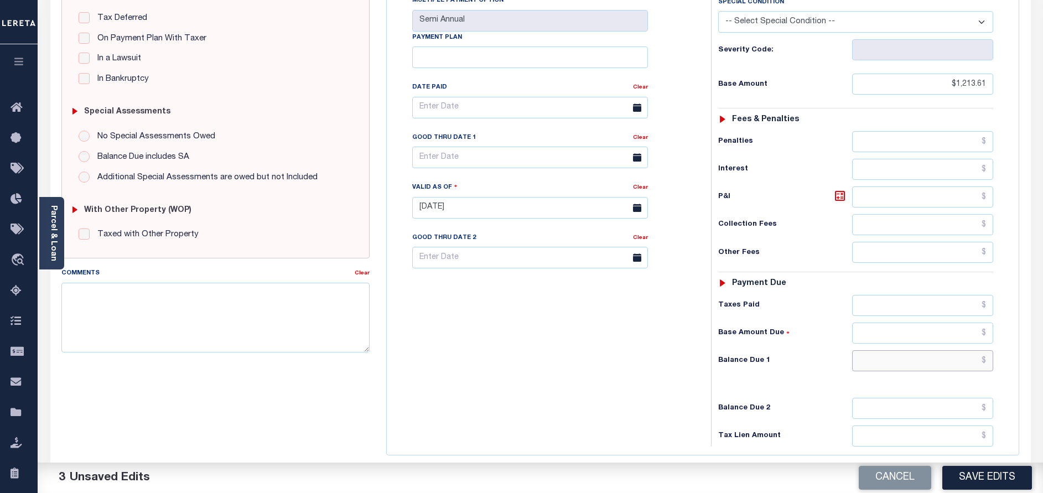
click at [929, 350] on input "text" at bounding box center [922, 360] width 141 height 21
type input "$0.00"
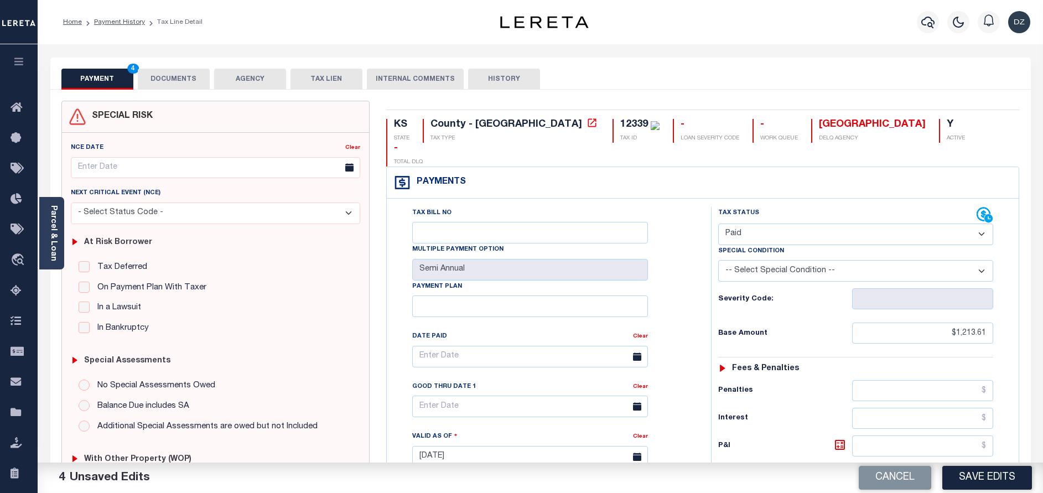
click at [194, 71] on button "DOCUMENTS" at bounding box center [174, 79] width 72 height 21
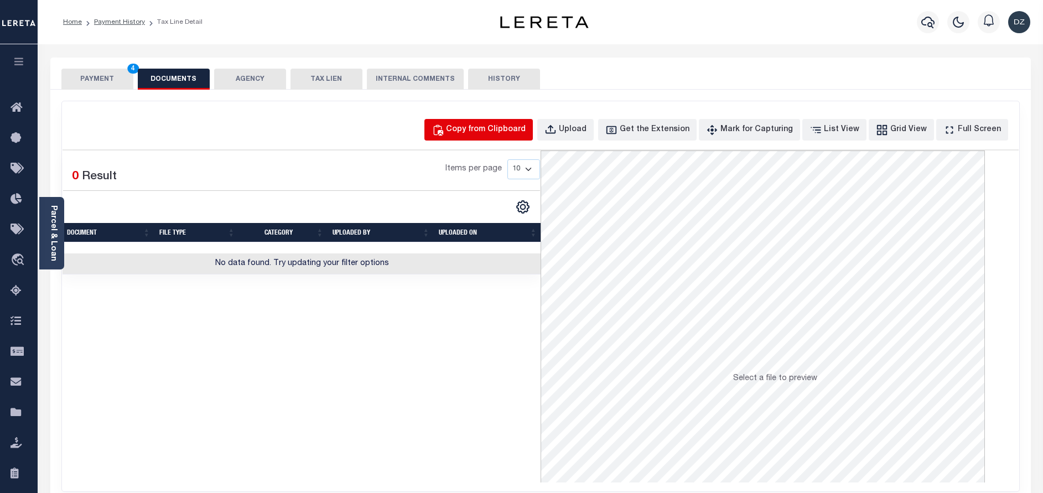
click at [497, 136] on div "Copy from Clipboard" at bounding box center [486, 130] width 80 height 12
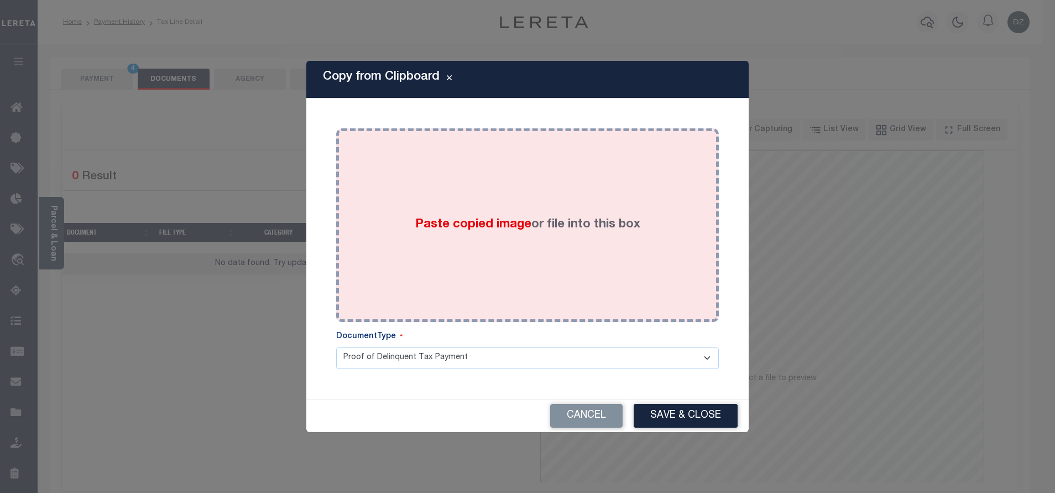
click at [473, 251] on div "Paste copied image or file into this box" at bounding box center [528, 225] width 366 height 177
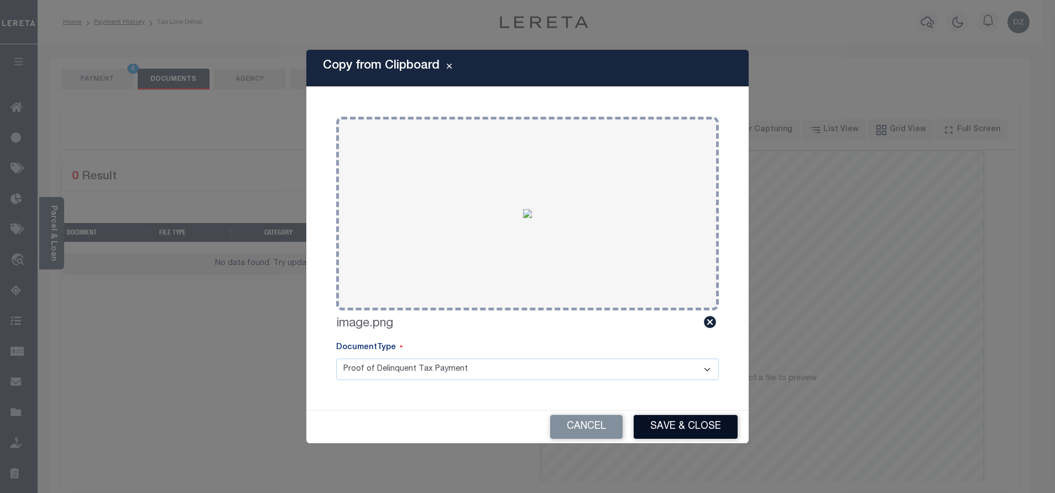
click at [671, 418] on button "Save & Close" at bounding box center [686, 427] width 104 height 24
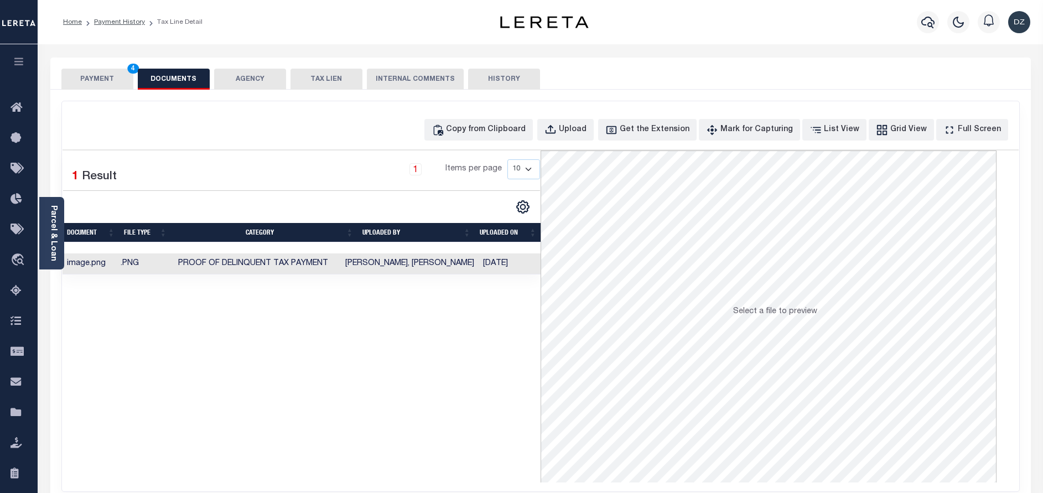
click at [89, 77] on button "PAYMENT 4" at bounding box center [97, 79] width 72 height 21
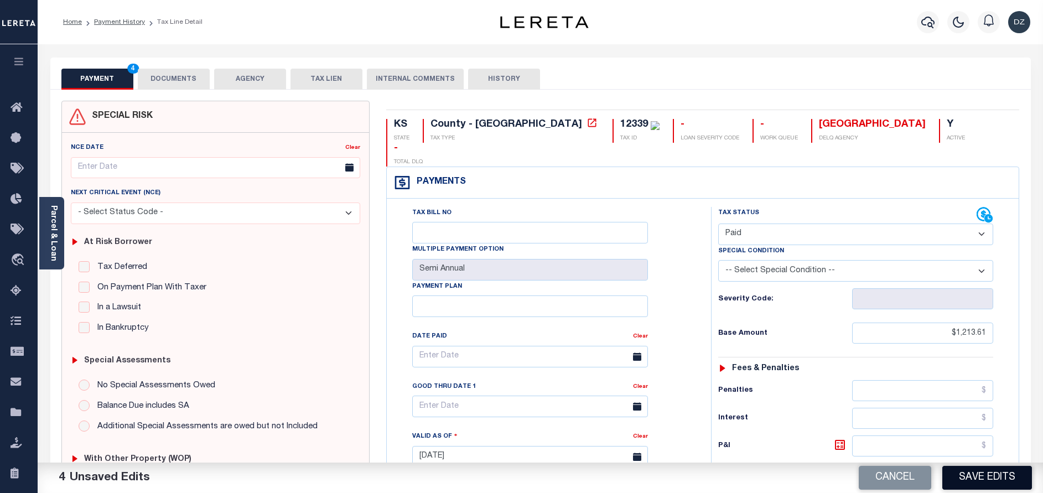
click at [987, 475] on button "Save Edits" at bounding box center [987, 478] width 90 height 24
